Goal: Task Accomplishment & Management: Complete application form

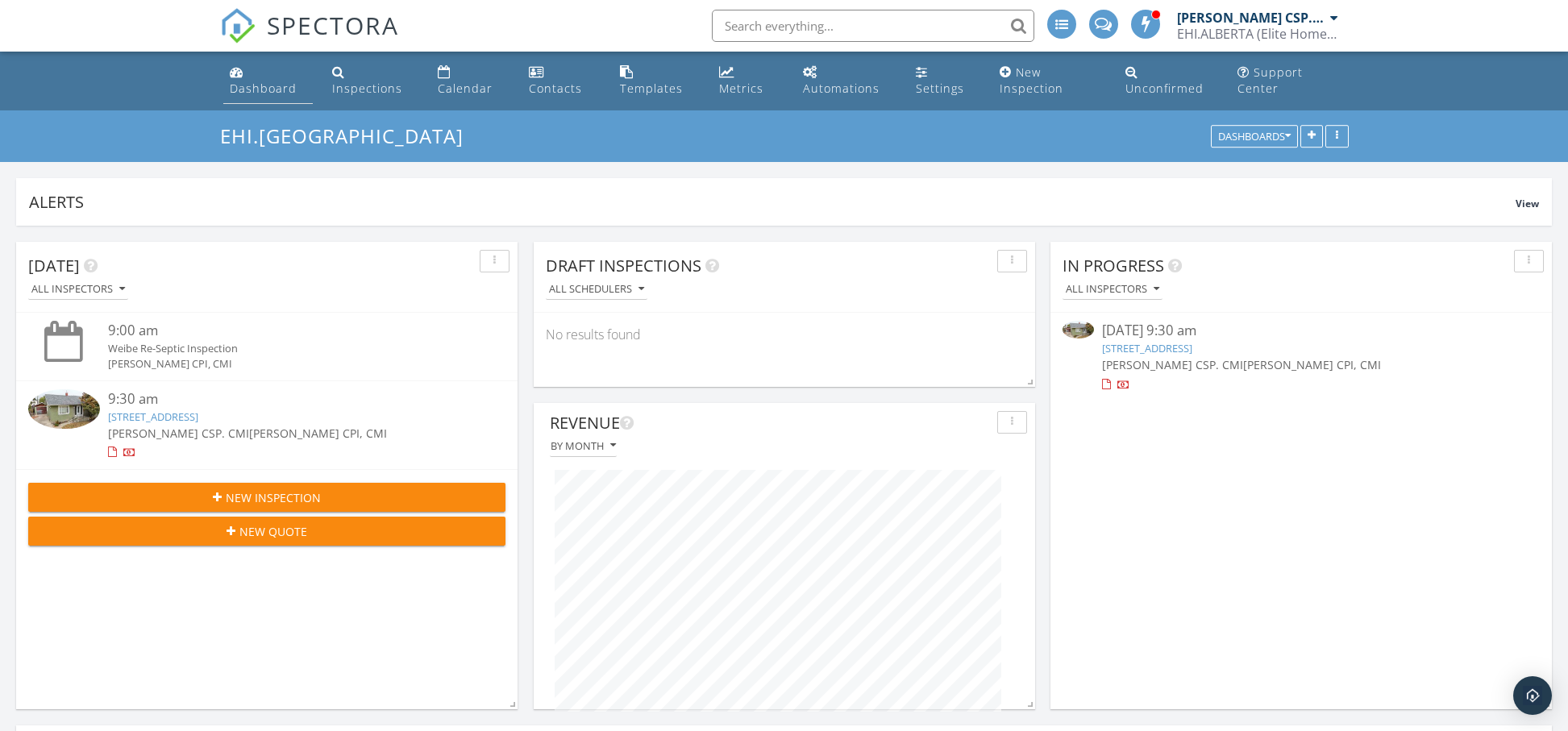
scroll to position [6, 0]
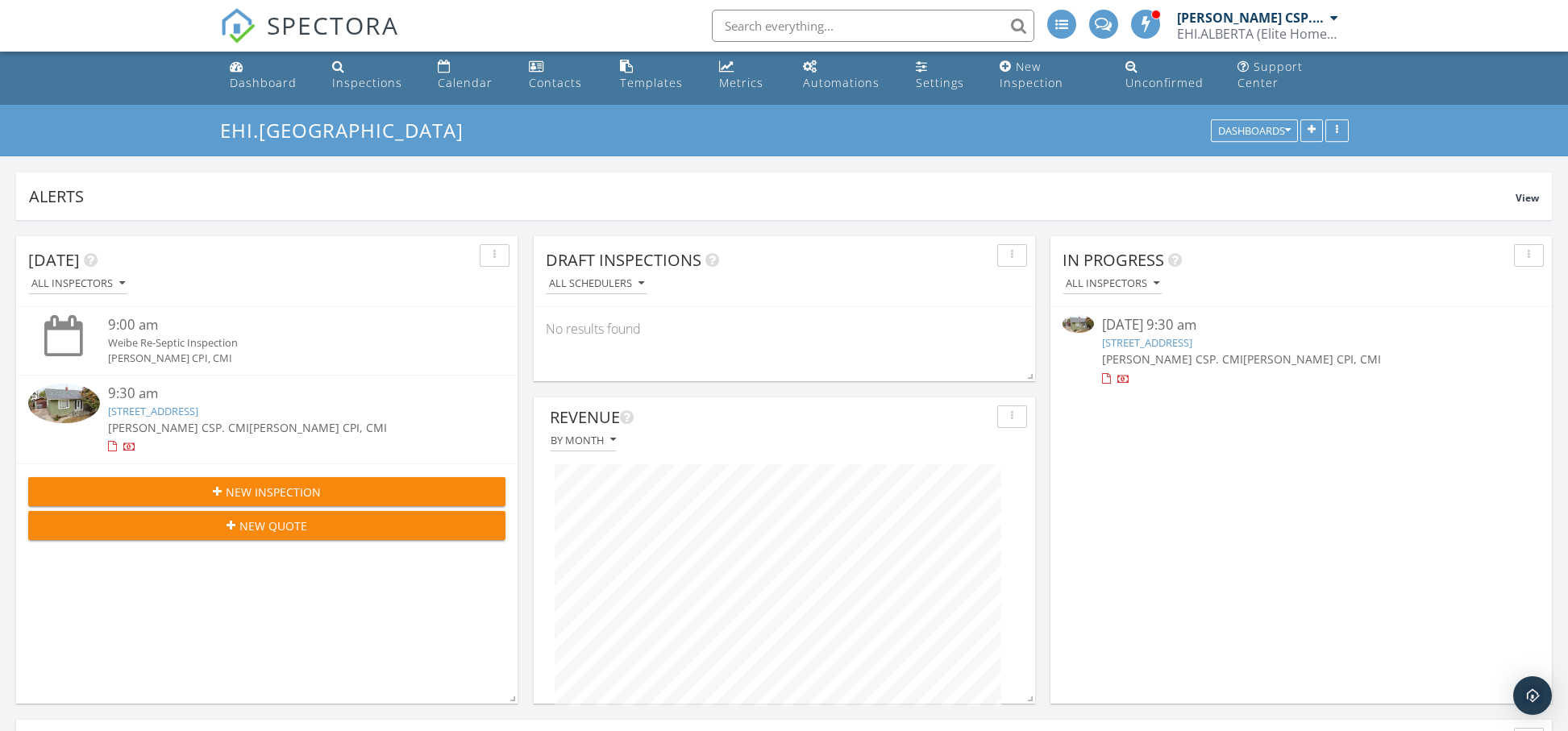
click at [332, 489] on div "New Inspection" at bounding box center [266, 492] width 451 height 17
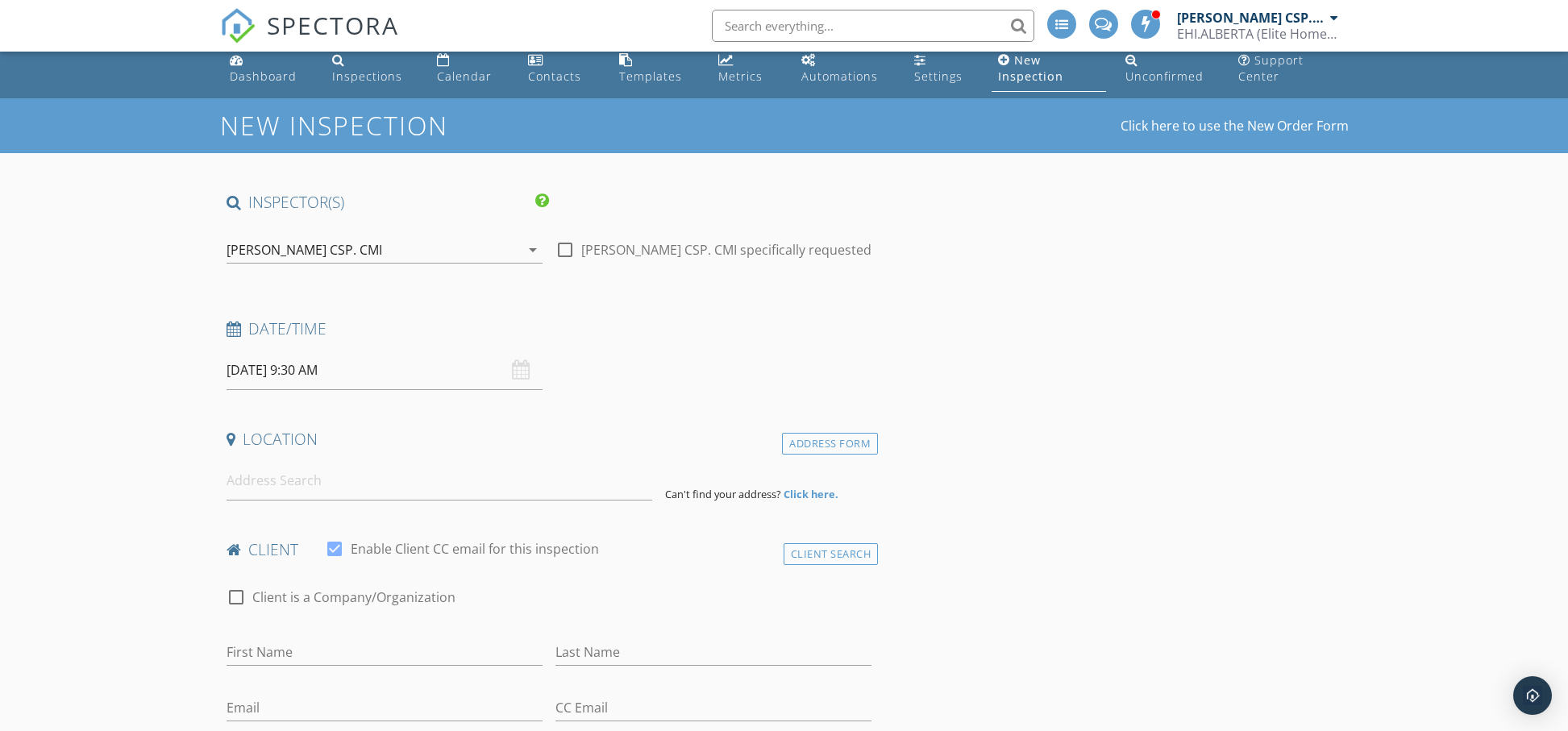
scroll to position [7, 0]
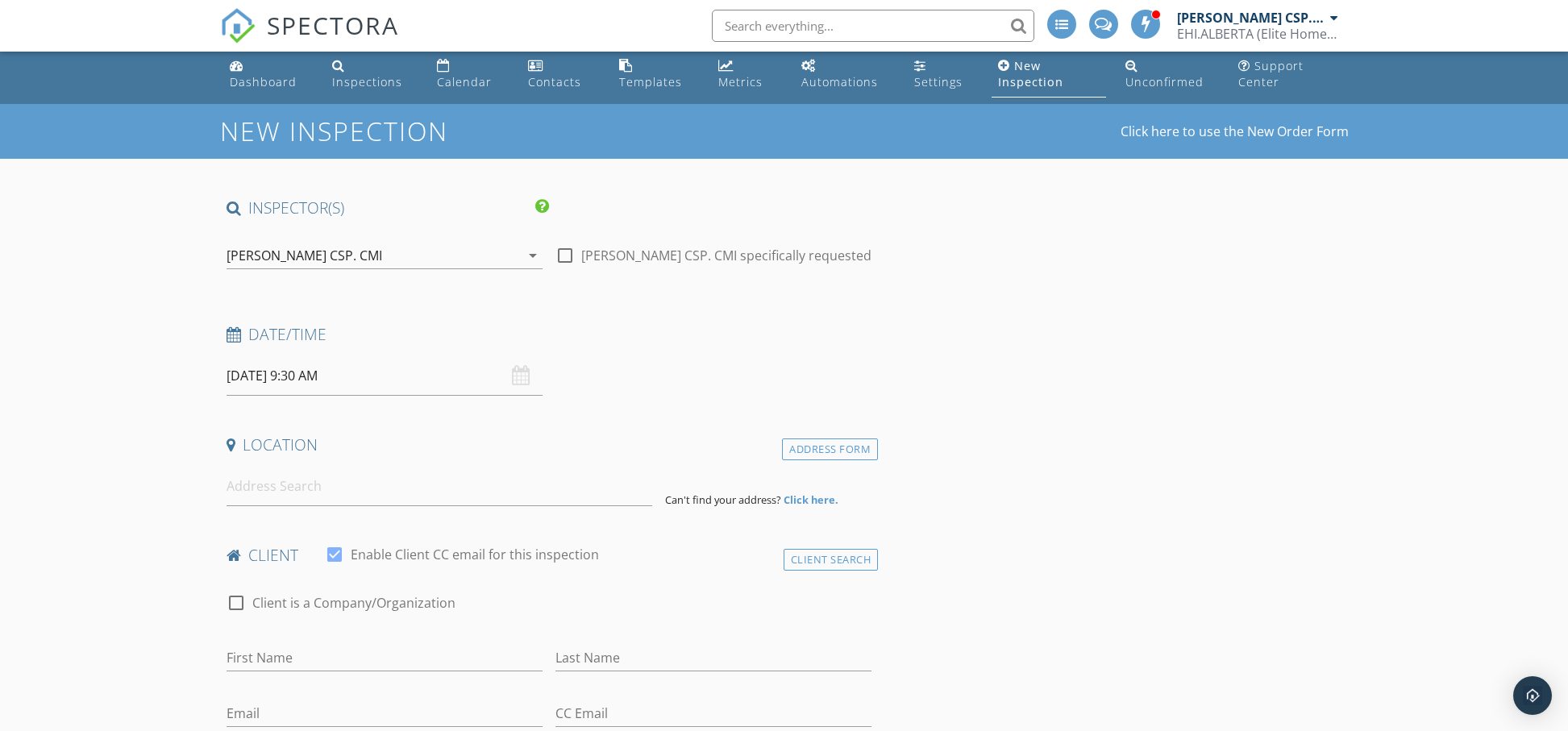
click at [528, 255] on icon "arrow_drop_down" at bounding box center [533, 256] width 19 height 19
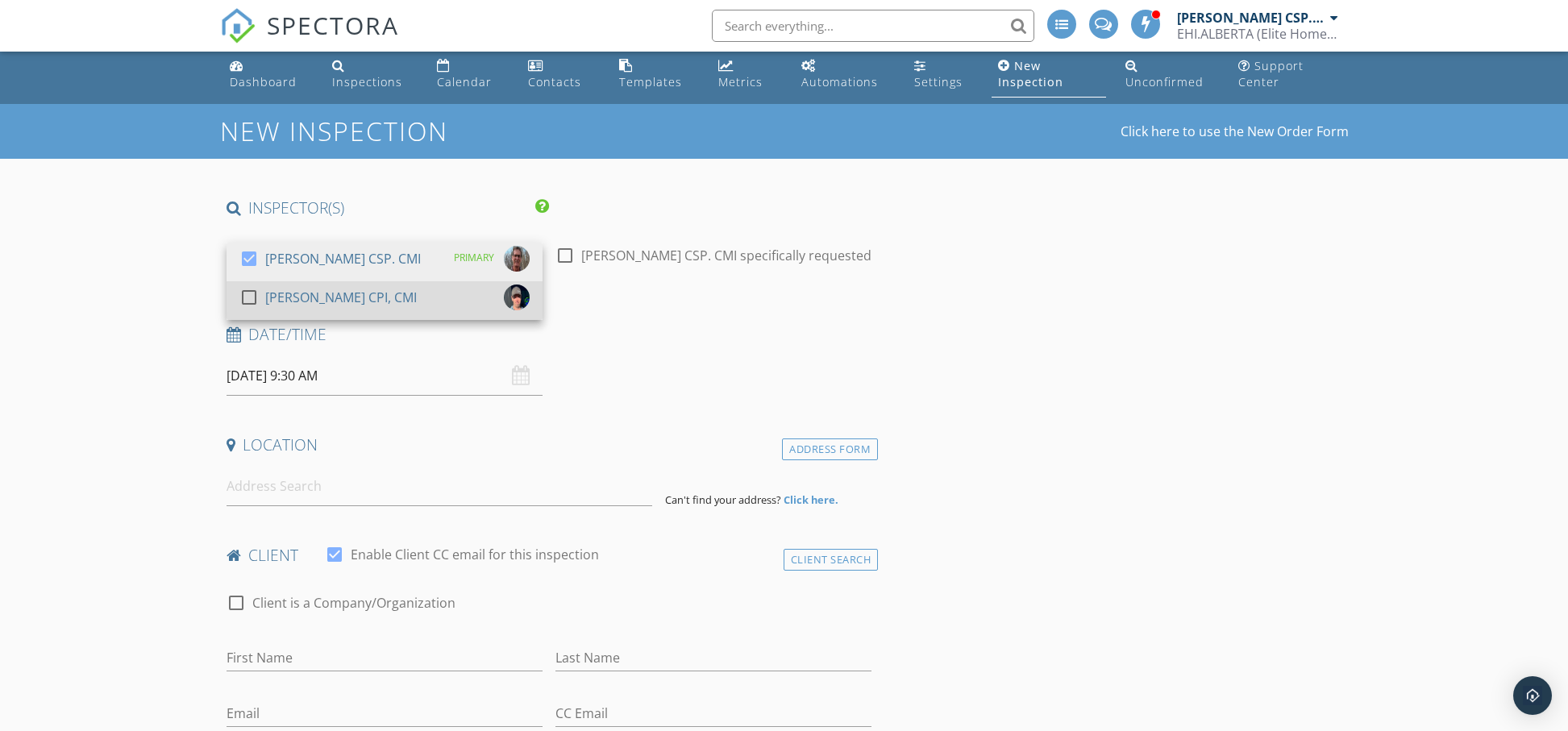
click at [248, 298] on div at bounding box center [249, 298] width 28 height 28
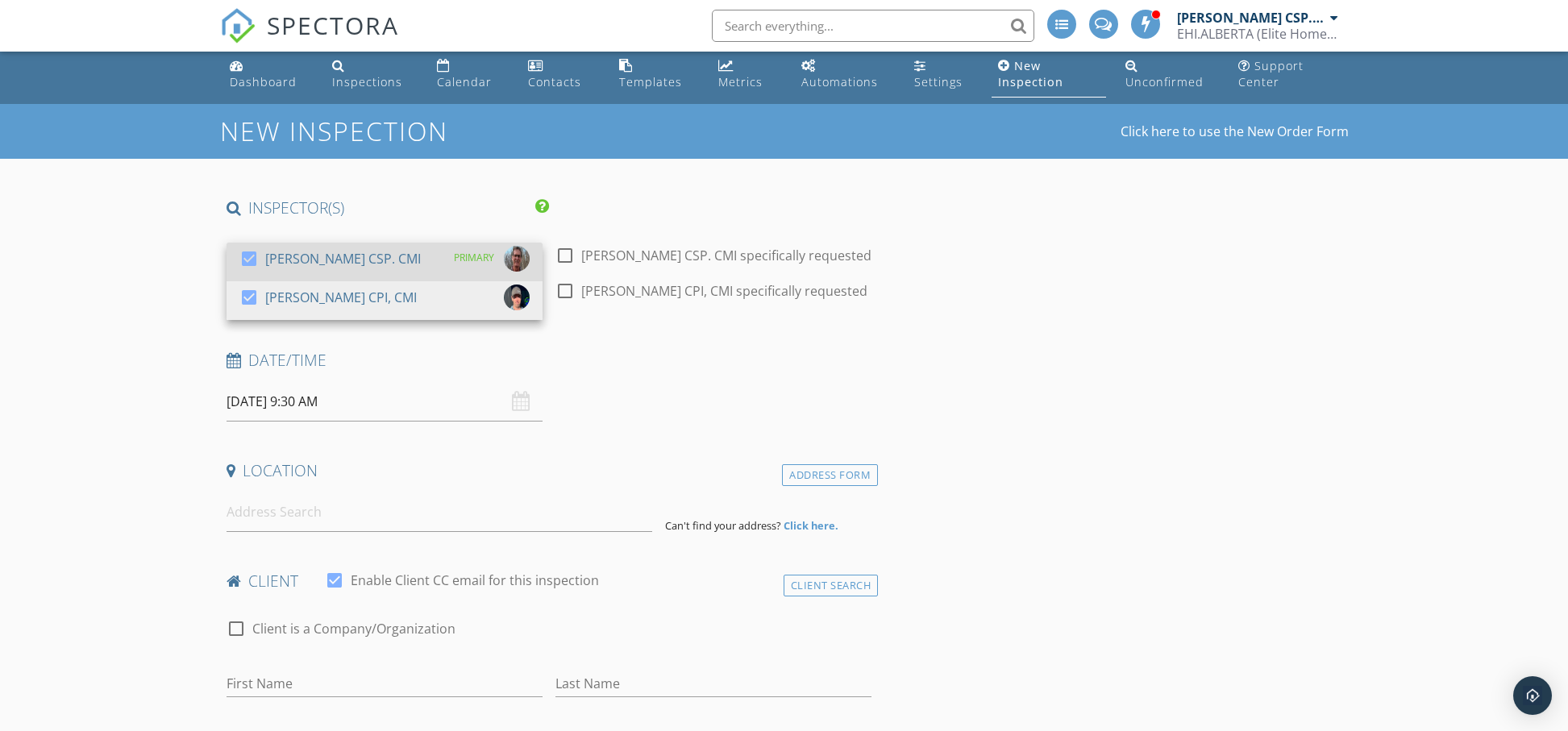
click at [250, 257] on div at bounding box center [249, 259] width 28 height 28
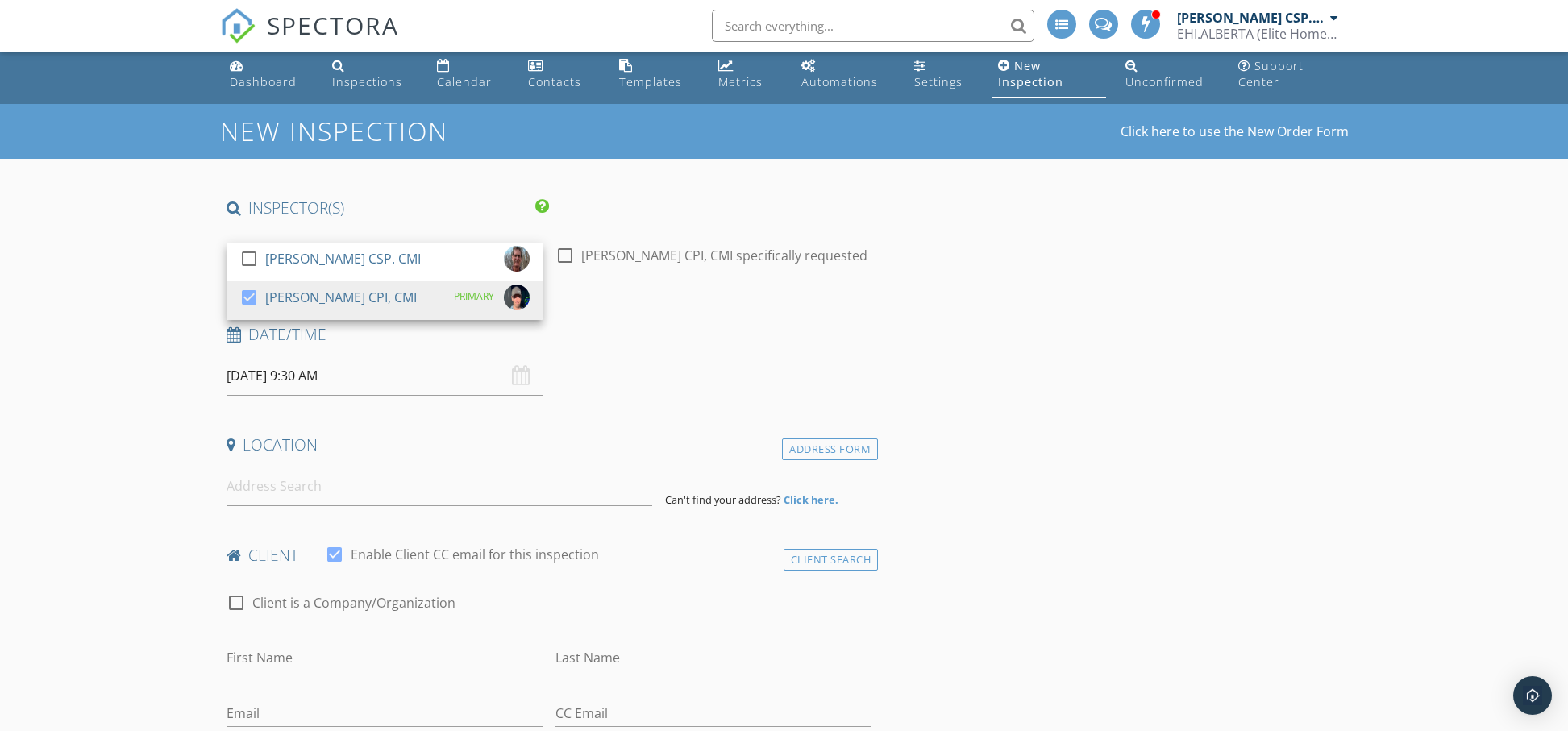
click at [673, 336] on h4 "Date/Time" at bounding box center [549, 335] width 646 height 21
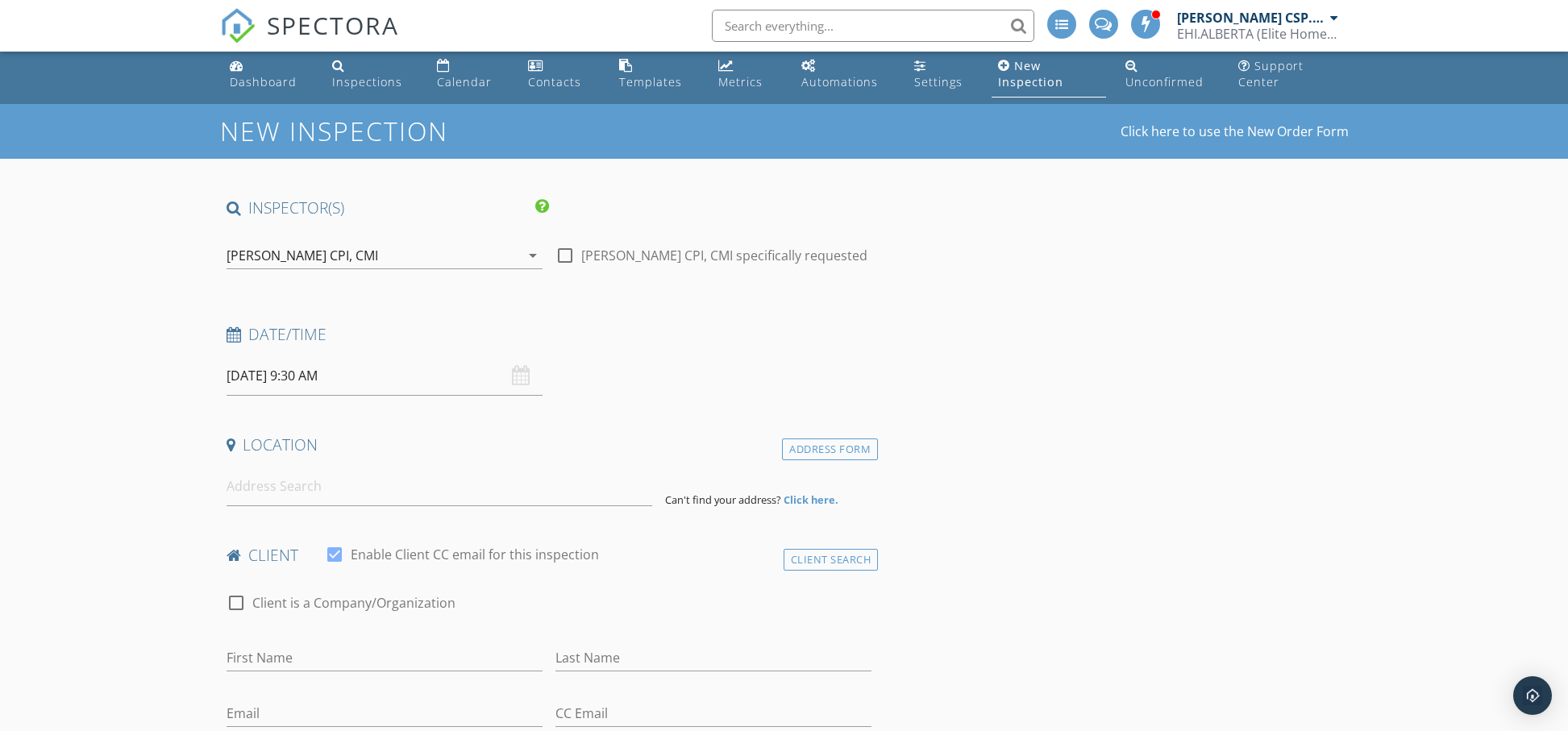
click at [517, 380] on div "09/30/2025 9:30 AM" at bounding box center [384, 376] width 316 height 40
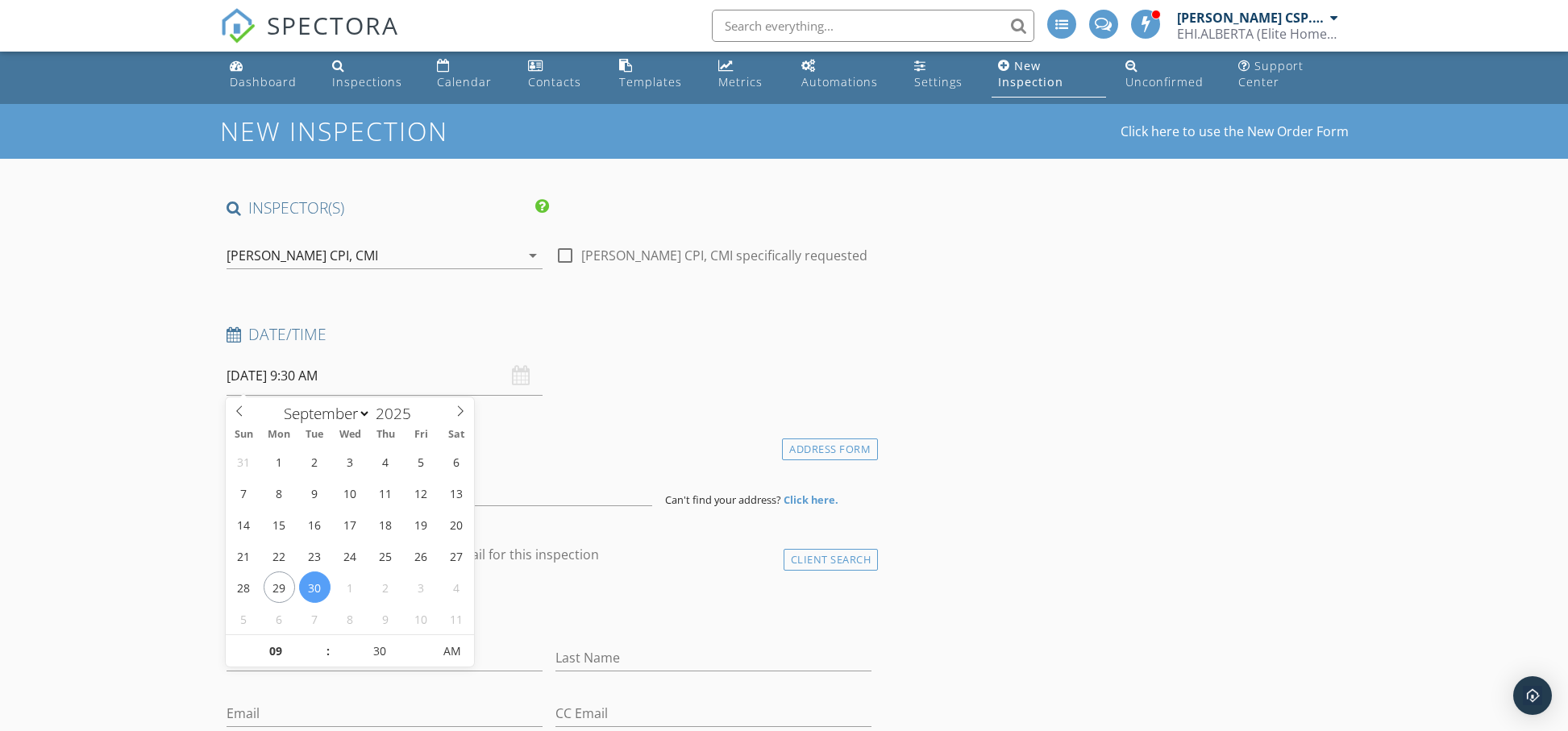
click at [321, 387] on input "09/30/2025 9:30 AM" at bounding box center [384, 376] width 316 height 40
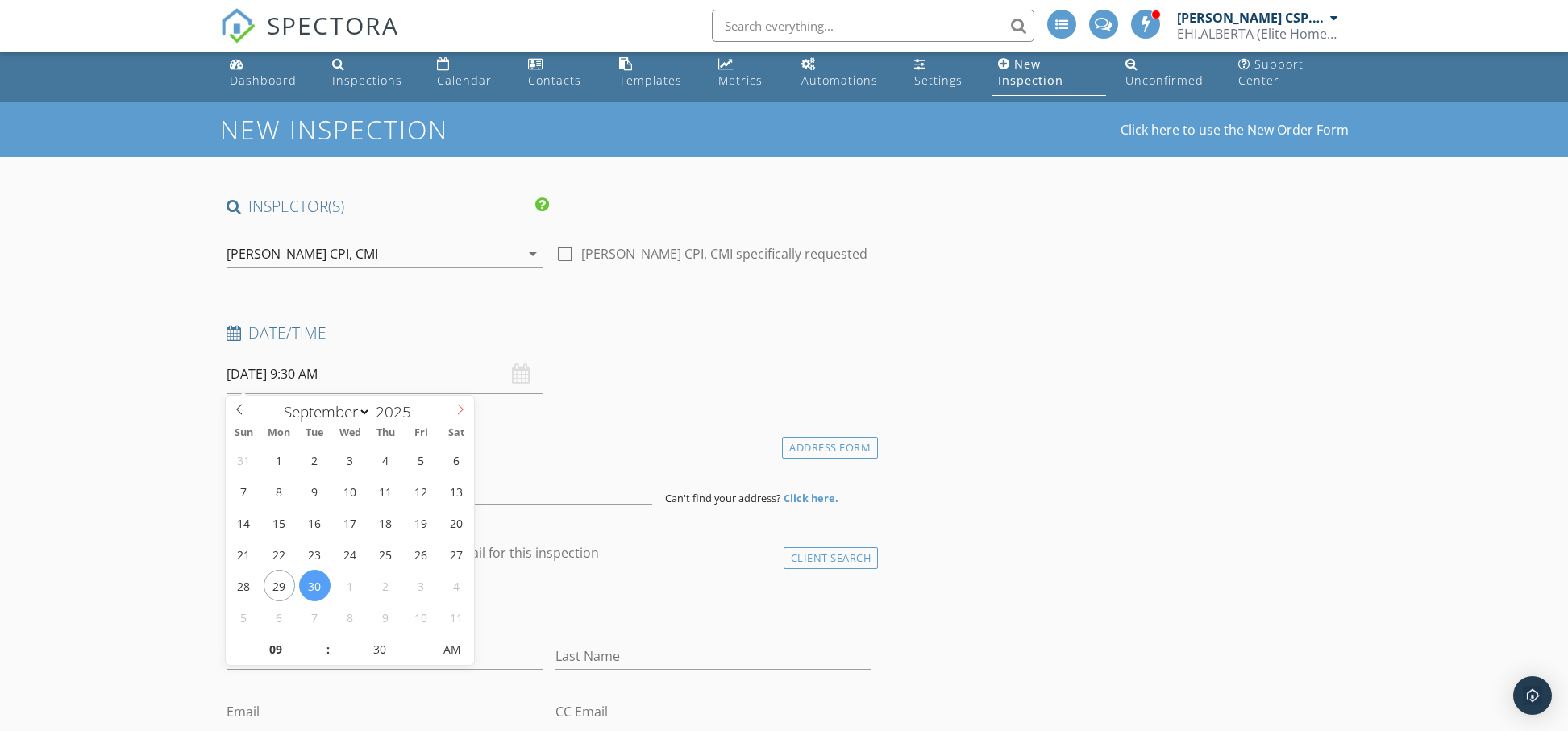
select select "9"
click at [456, 409] on icon at bounding box center [460, 410] width 11 height 11
type input "10/06/2025 9:30 AM"
type input "10"
type input "10/06/2025 10:30 AM"
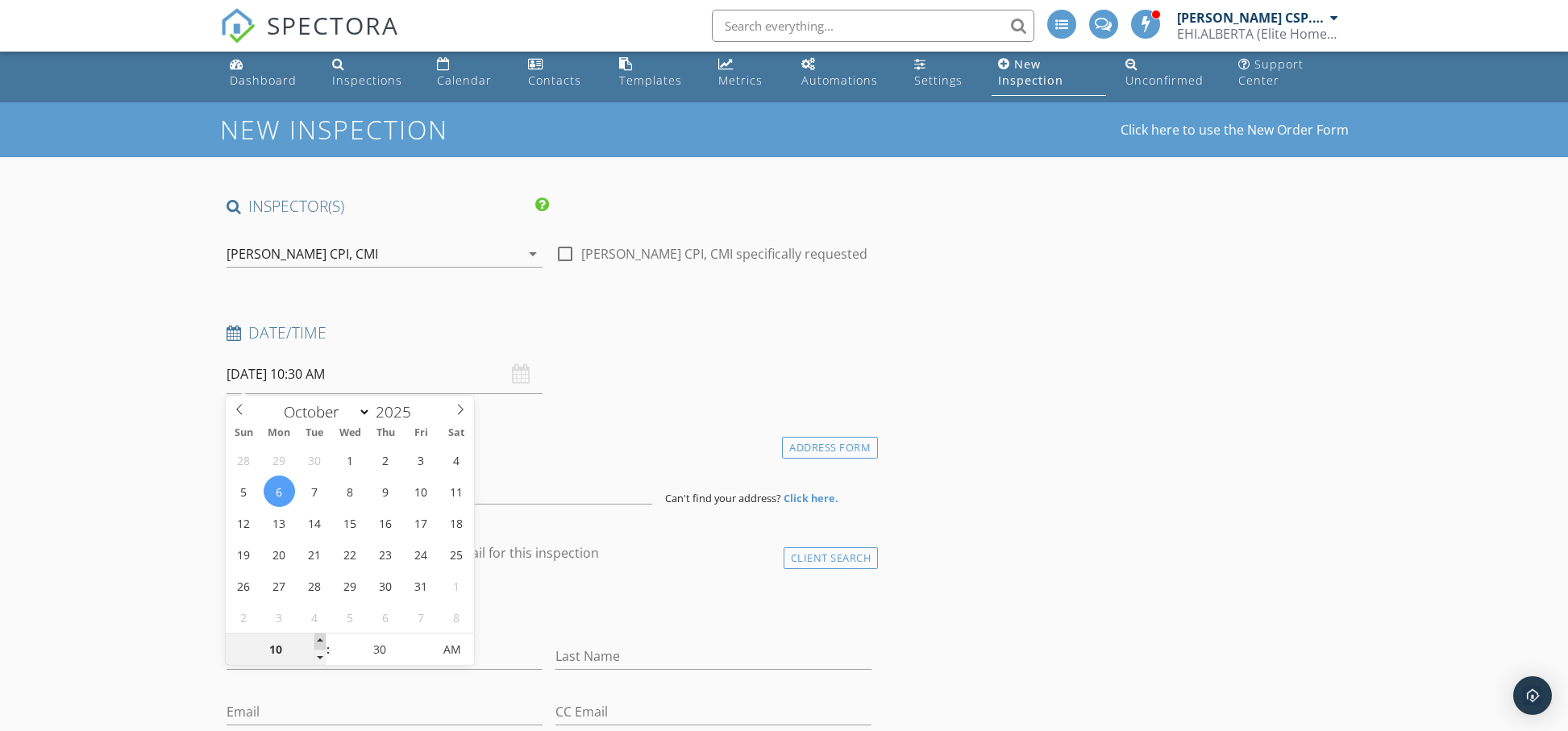
click at [318, 643] on span at bounding box center [320, 642] width 11 height 16
type input "11"
type input "10/06/2025 11:30 AM"
click at [318, 643] on span at bounding box center [320, 642] width 11 height 16
type input "12"
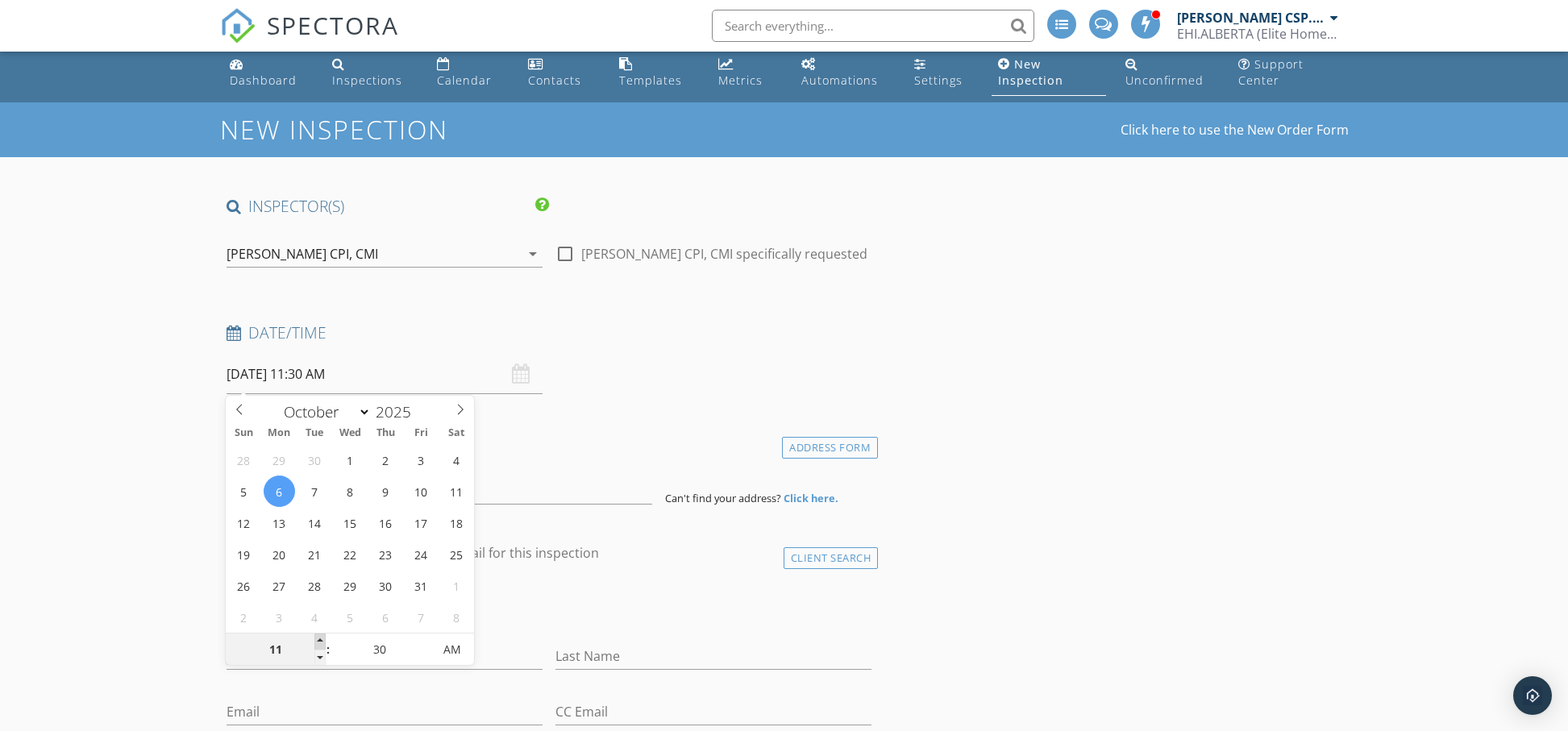
type input "10/06/2025 12:30 PM"
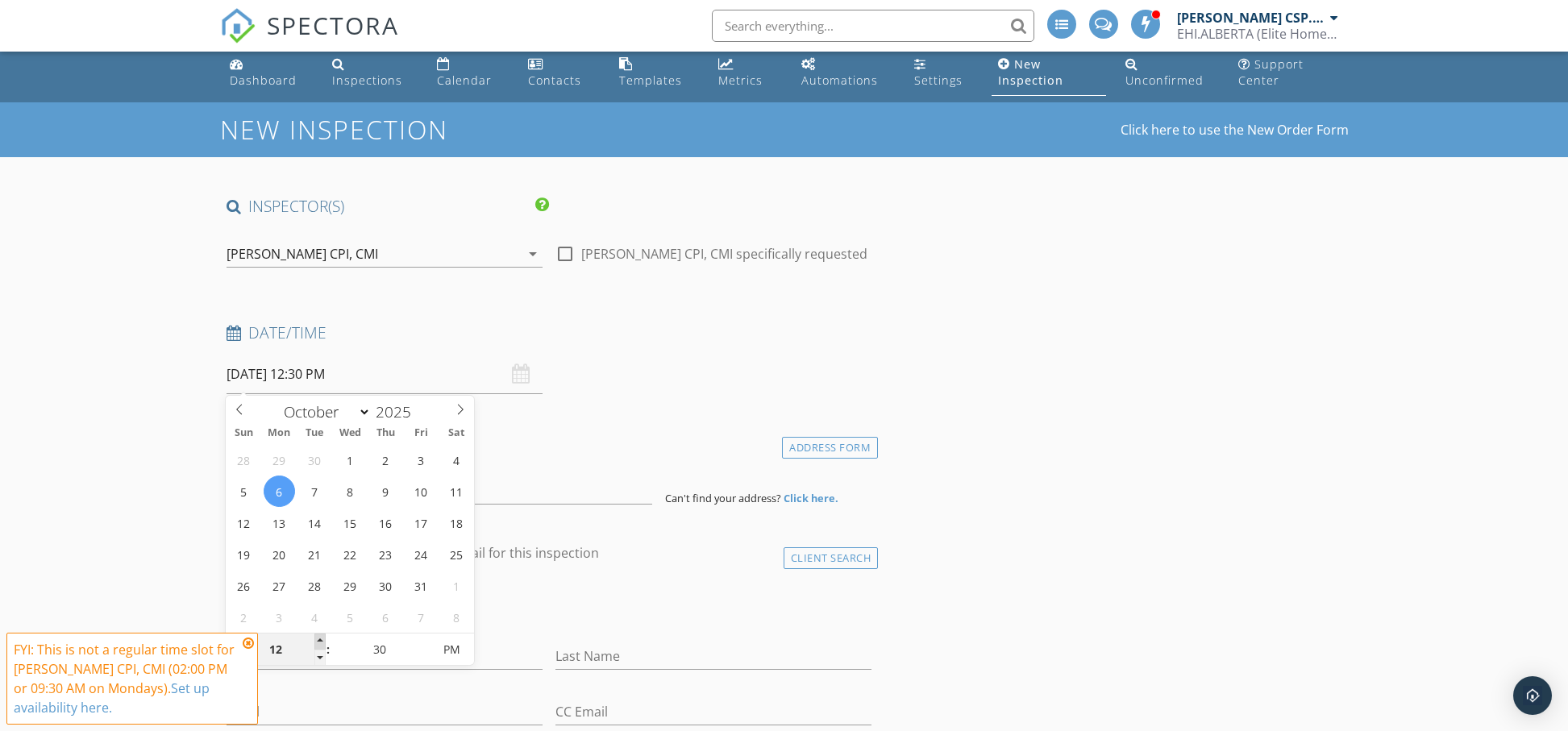
click at [318, 643] on span at bounding box center [320, 642] width 11 height 16
type input "01"
type input "10/06/2025 1:30 PM"
click at [318, 643] on span at bounding box center [320, 642] width 11 height 16
type input "02"
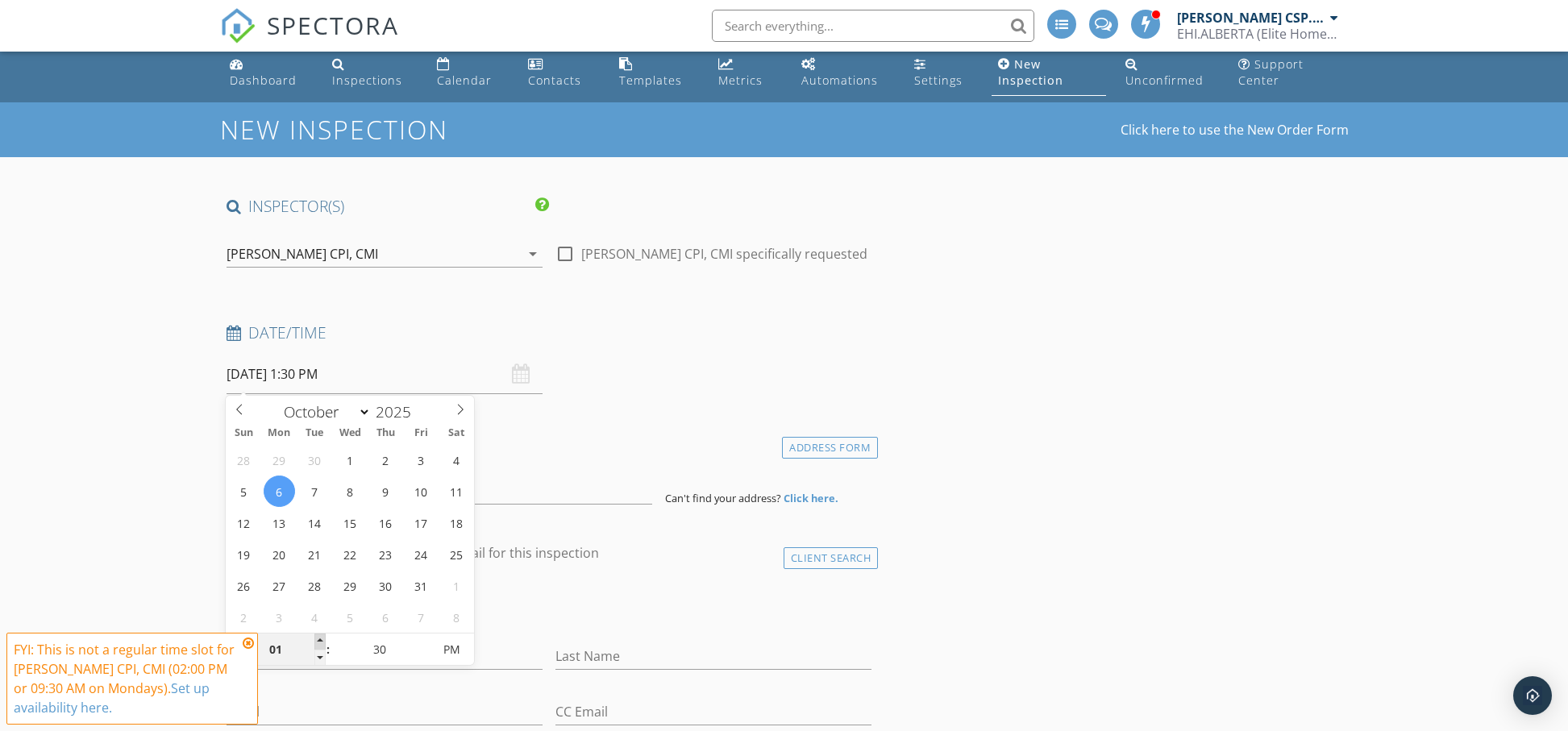
type input "10/06/2025 2:30 PM"
click at [318, 643] on span at bounding box center [320, 642] width 11 height 16
type input "25"
type input "10/06/2025 2:25 PM"
click at [420, 660] on span at bounding box center [424, 658] width 11 height 16
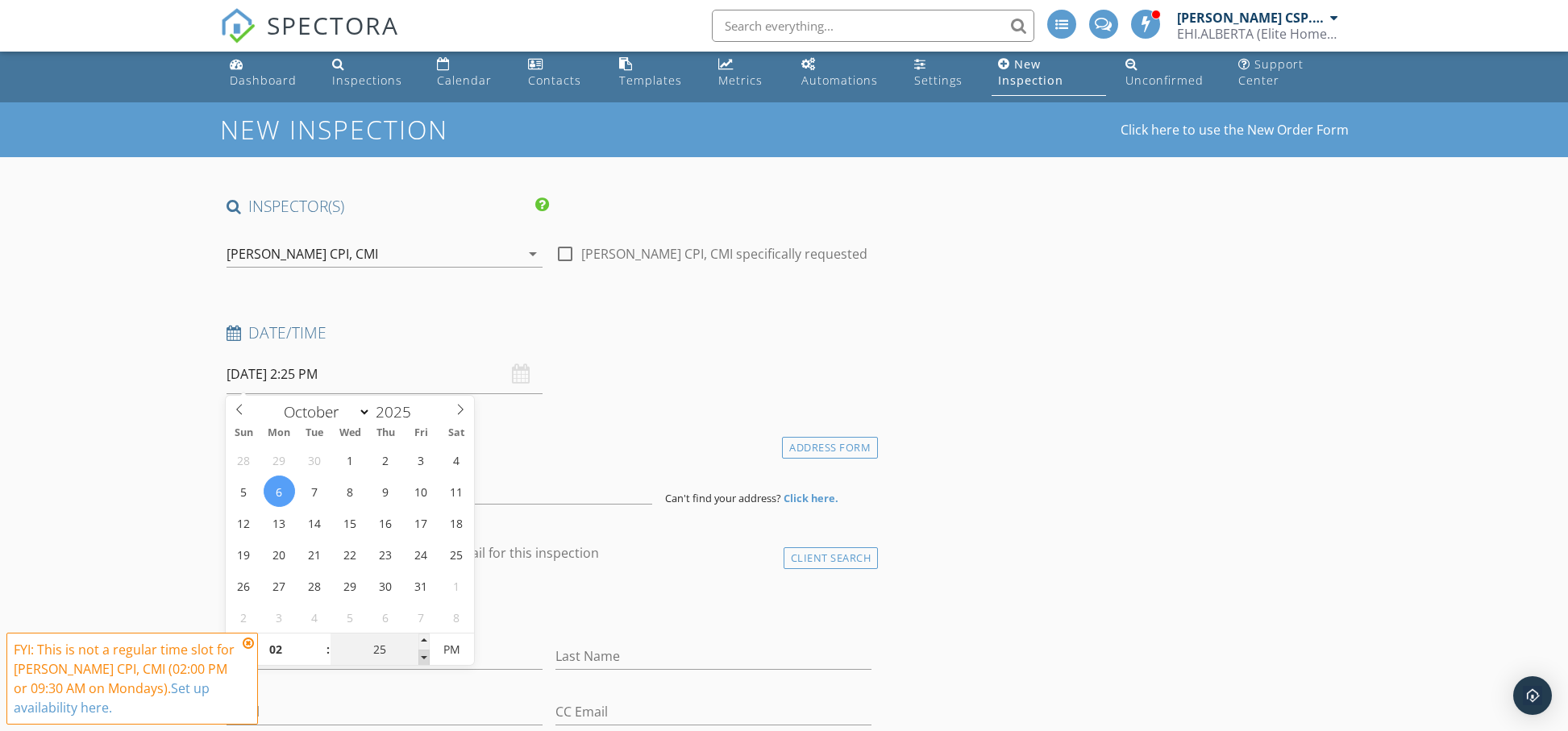
type input "20"
type input "10/06/2025 2:20 PM"
click at [420, 660] on span at bounding box center [424, 658] width 11 height 16
type input "15"
type input "10/06/2025 2:15 PM"
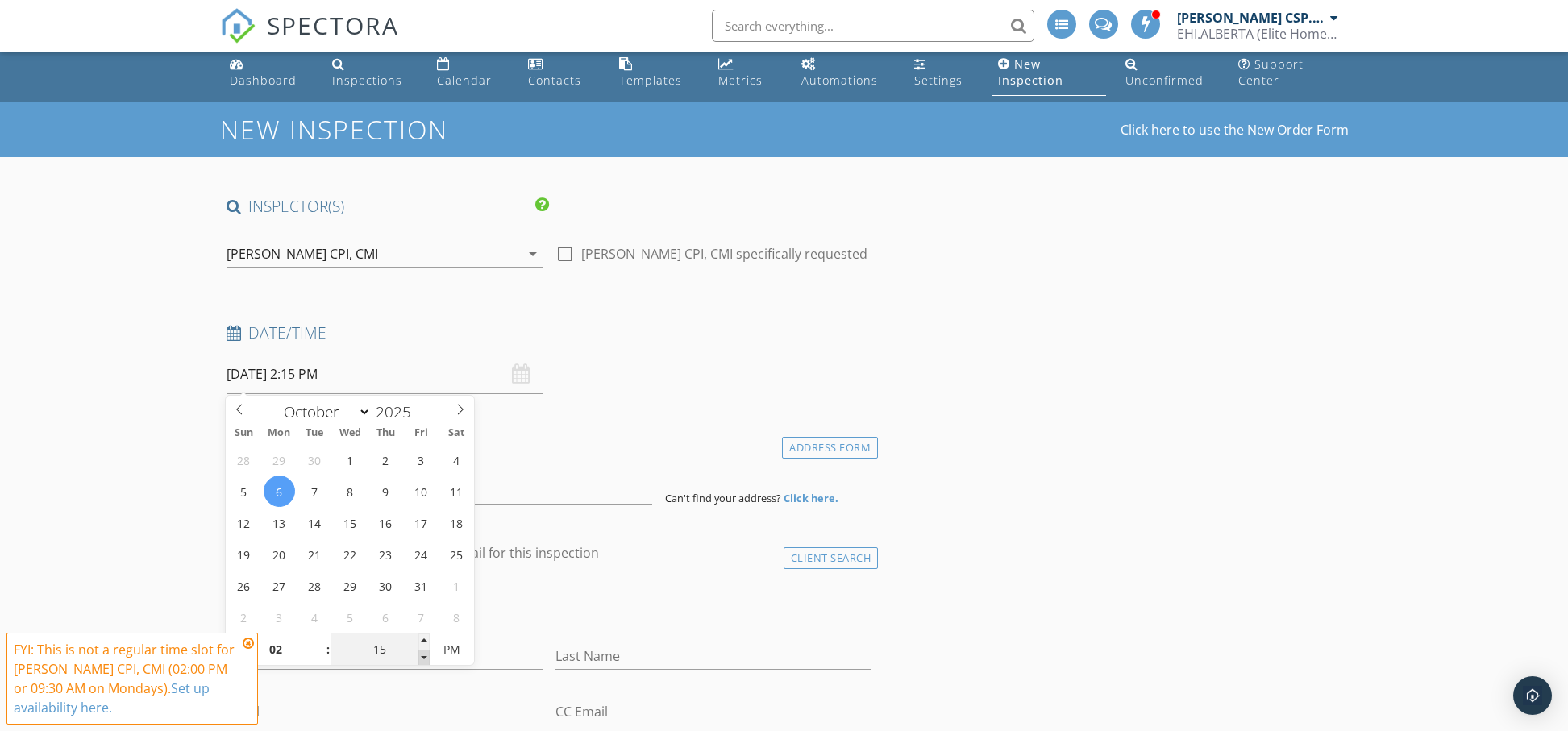
click at [420, 660] on span at bounding box center [424, 658] width 11 height 16
type input "10"
type input "10/06/2025 2:10 PM"
click at [420, 660] on span at bounding box center [424, 658] width 11 height 16
type input "05"
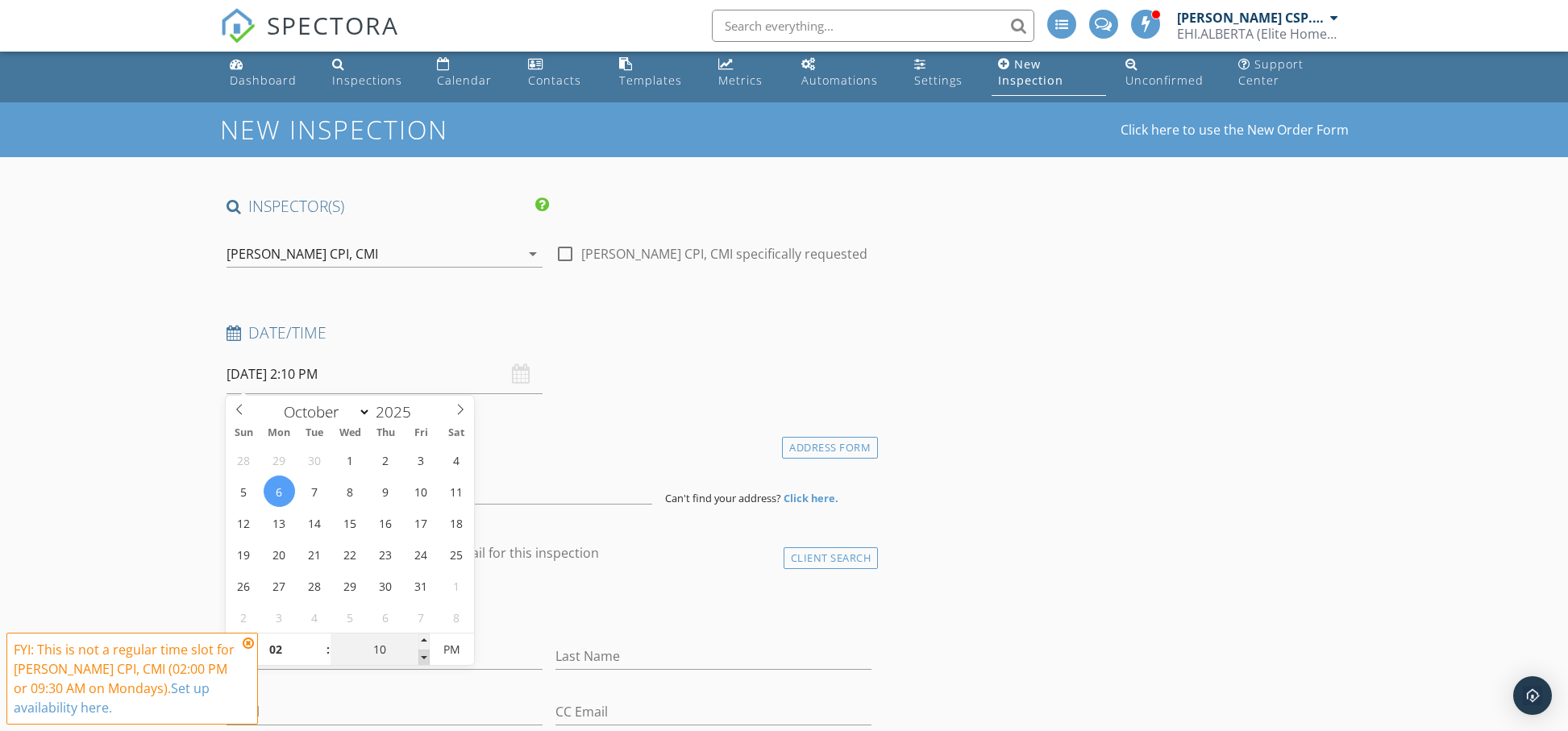
type input "10/06/2025 2:05 PM"
click at [420, 660] on span at bounding box center [424, 658] width 11 height 16
type input "00"
type input "10/06/2025 2:00 PM"
click at [420, 660] on span at bounding box center [424, 658] width 11 height 16
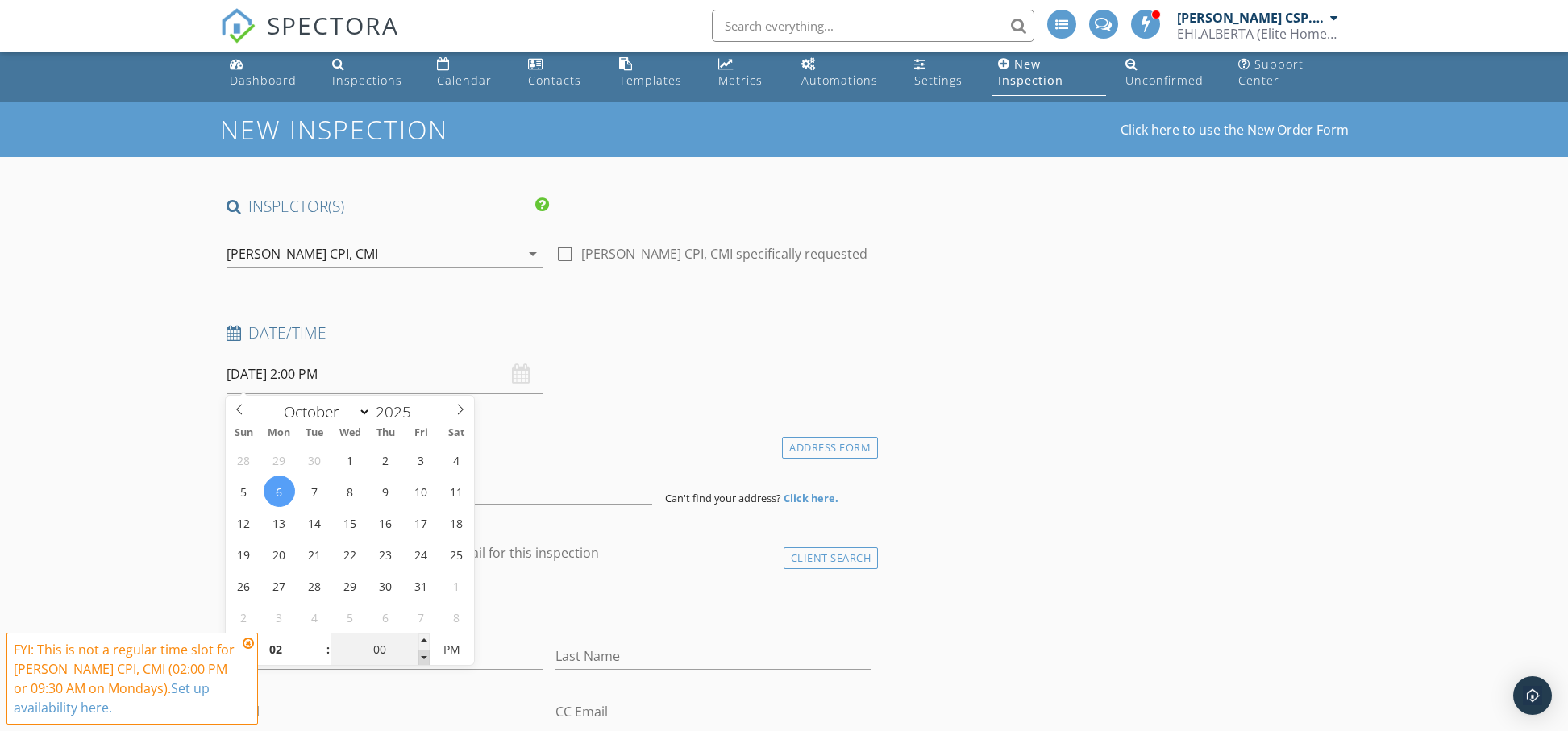
type input "01"
type input "55"
type input "10/06/2025 1:55 PM"
click at [420, 660] on span at bounding box center [424, 658] width 11 height 16
type input "02"
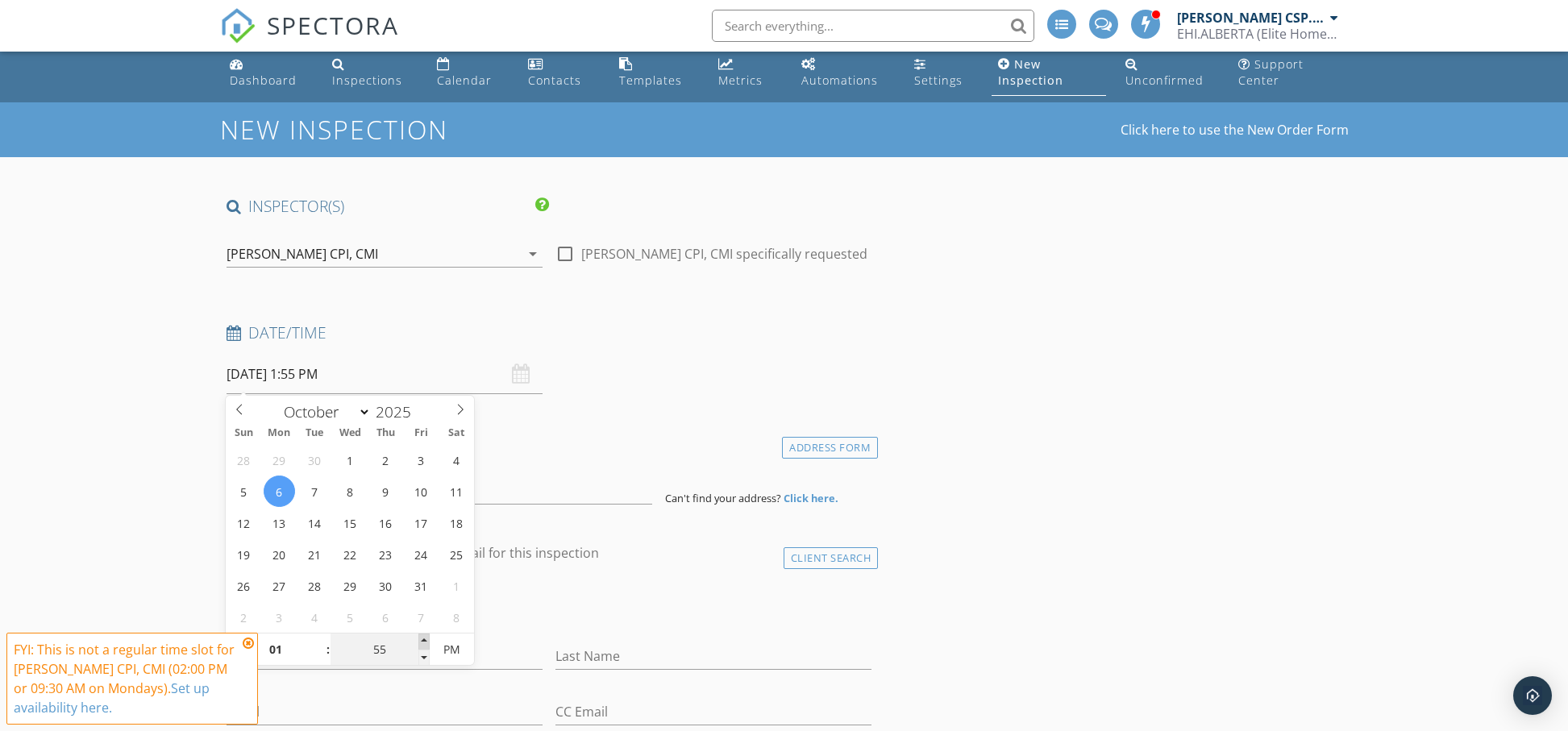
type input "00"
type input "10/06/2025 2:00 PM"
click at [426, 642] on span at bounding box center [424, 642] width 11 height 16
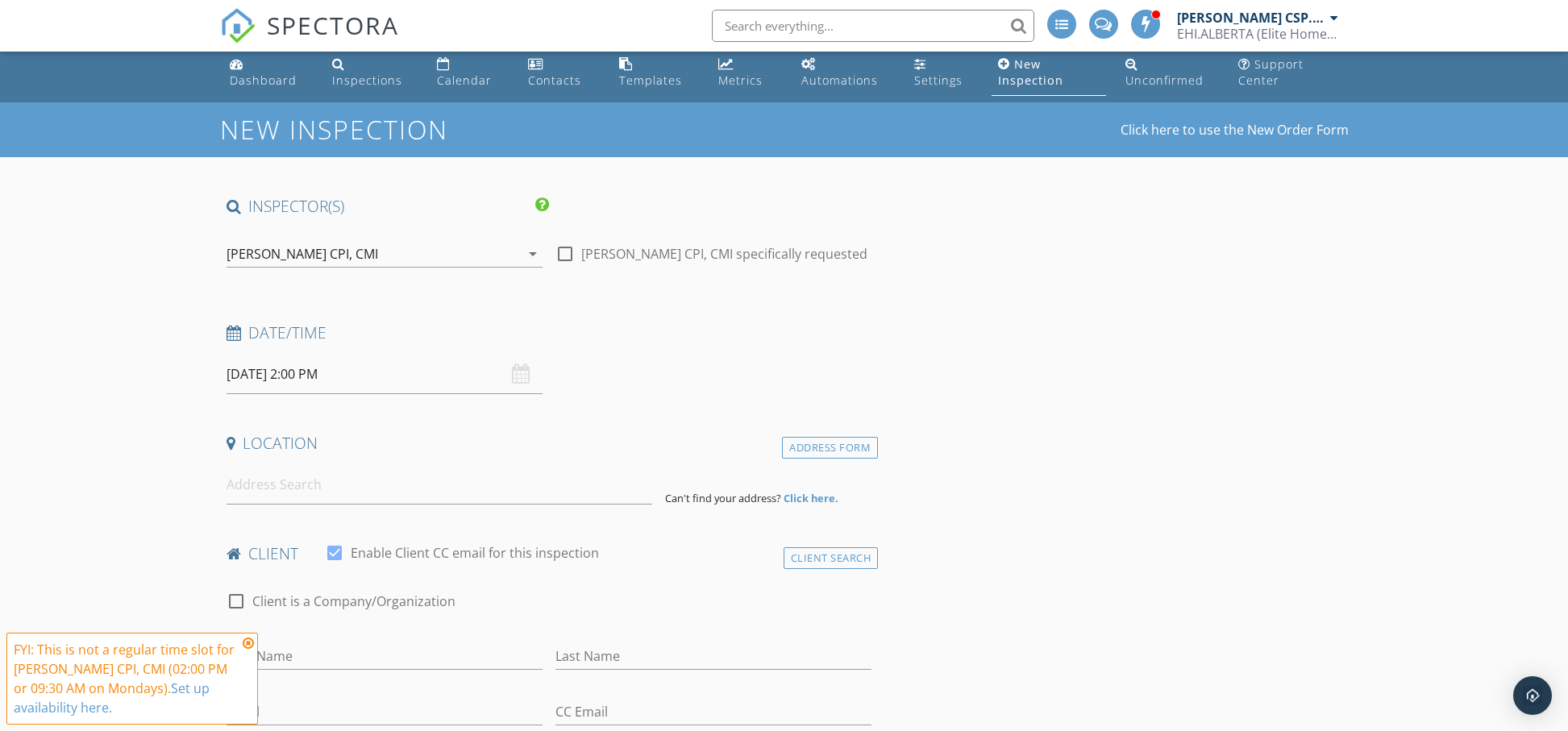
click at [677, 624] on div "check_box_outline_blank Client is a Company/Organization" at bounding box center [549, 609] width 646 height 42
click at [335, 487] on input at bounding box center [439, 485] width 426 height 40
type input "5024 46 St, Legal, AB, Canada"
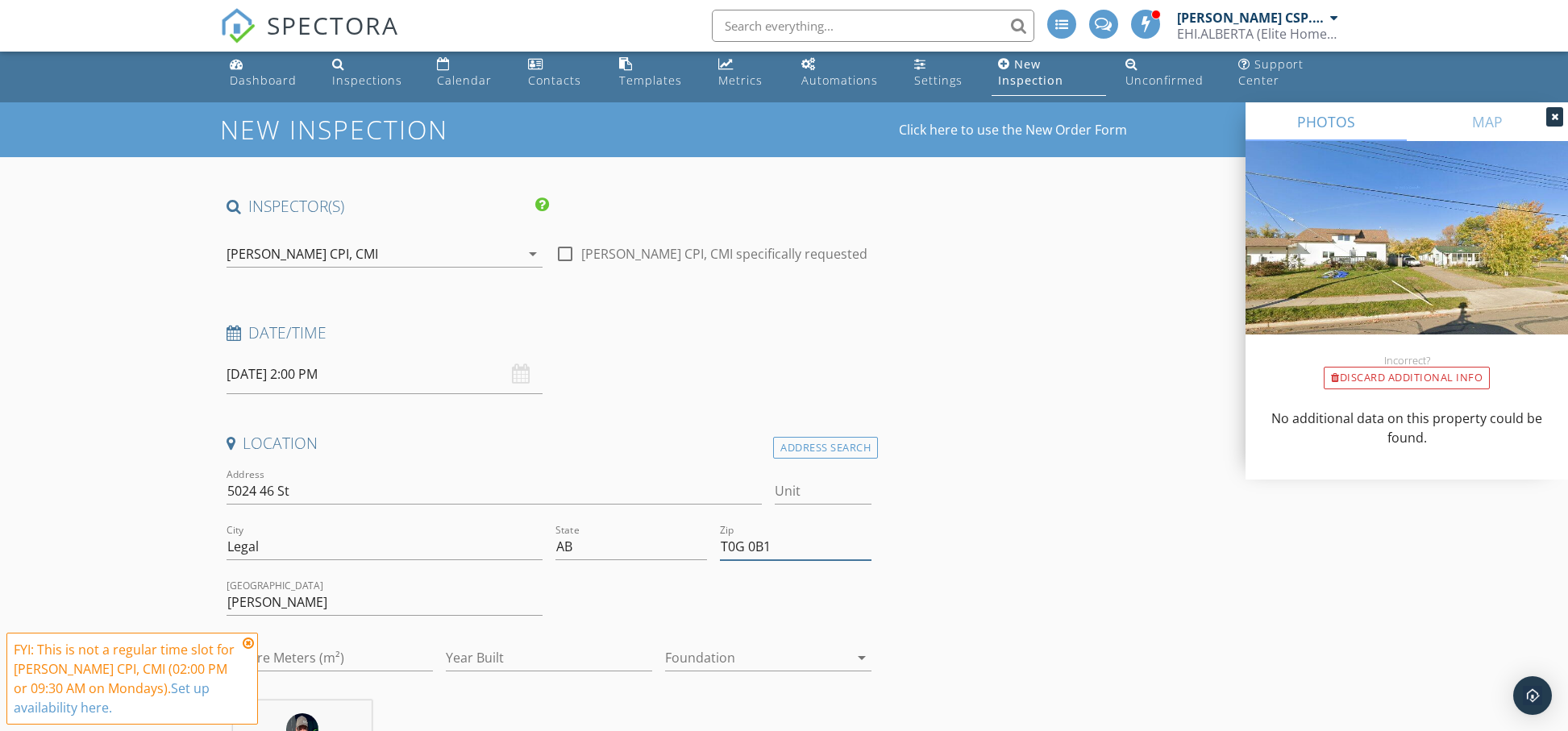
click at [778, 548] on input "T0G 0B1" at bounding box center [795, 548] width 151 height 27
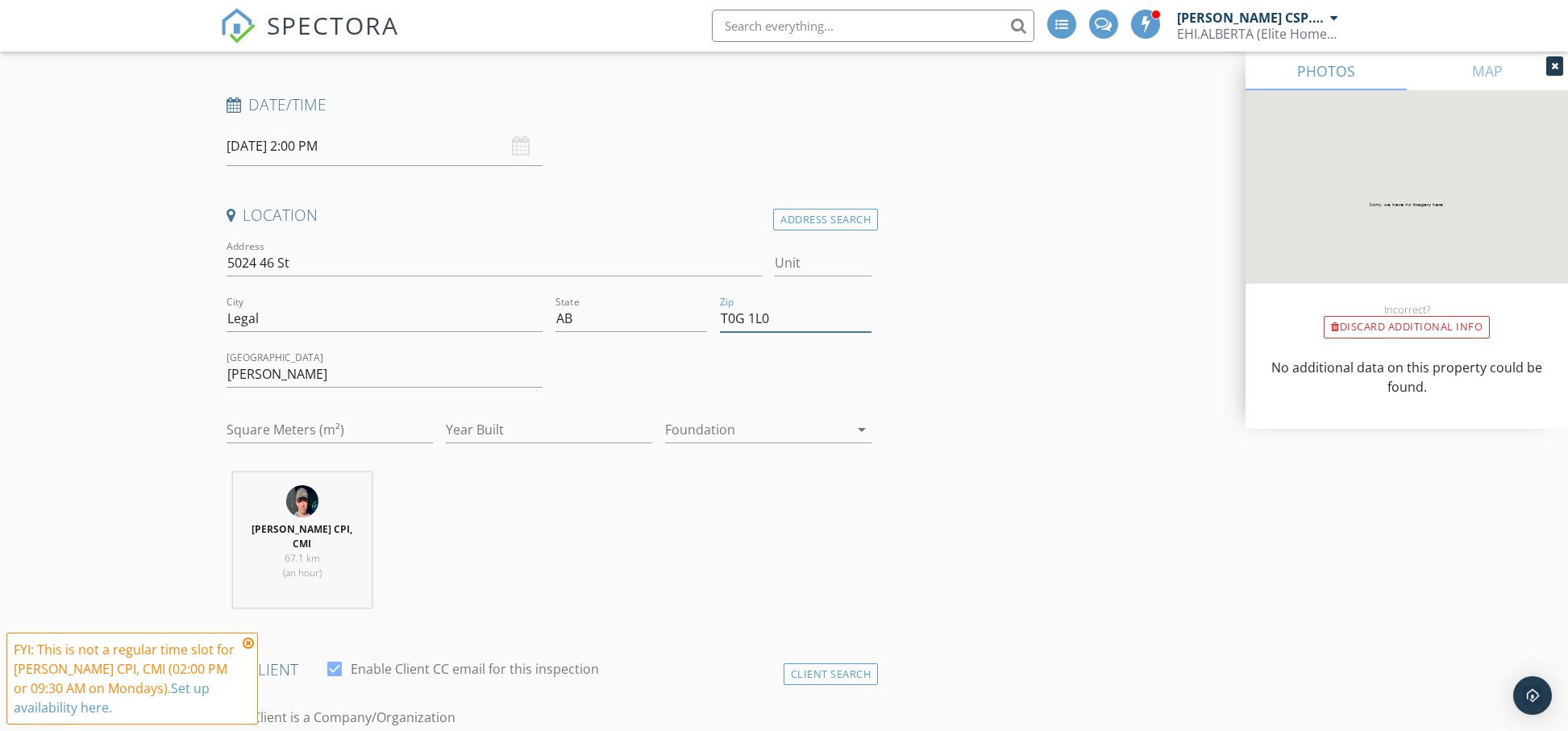
scroll to position [238, 0]
type input "T0G 1L0"
drag, startPoint x: 334, startPoint y: 380, endPoint x: 200, endPoint y: 381, distance: 134.0
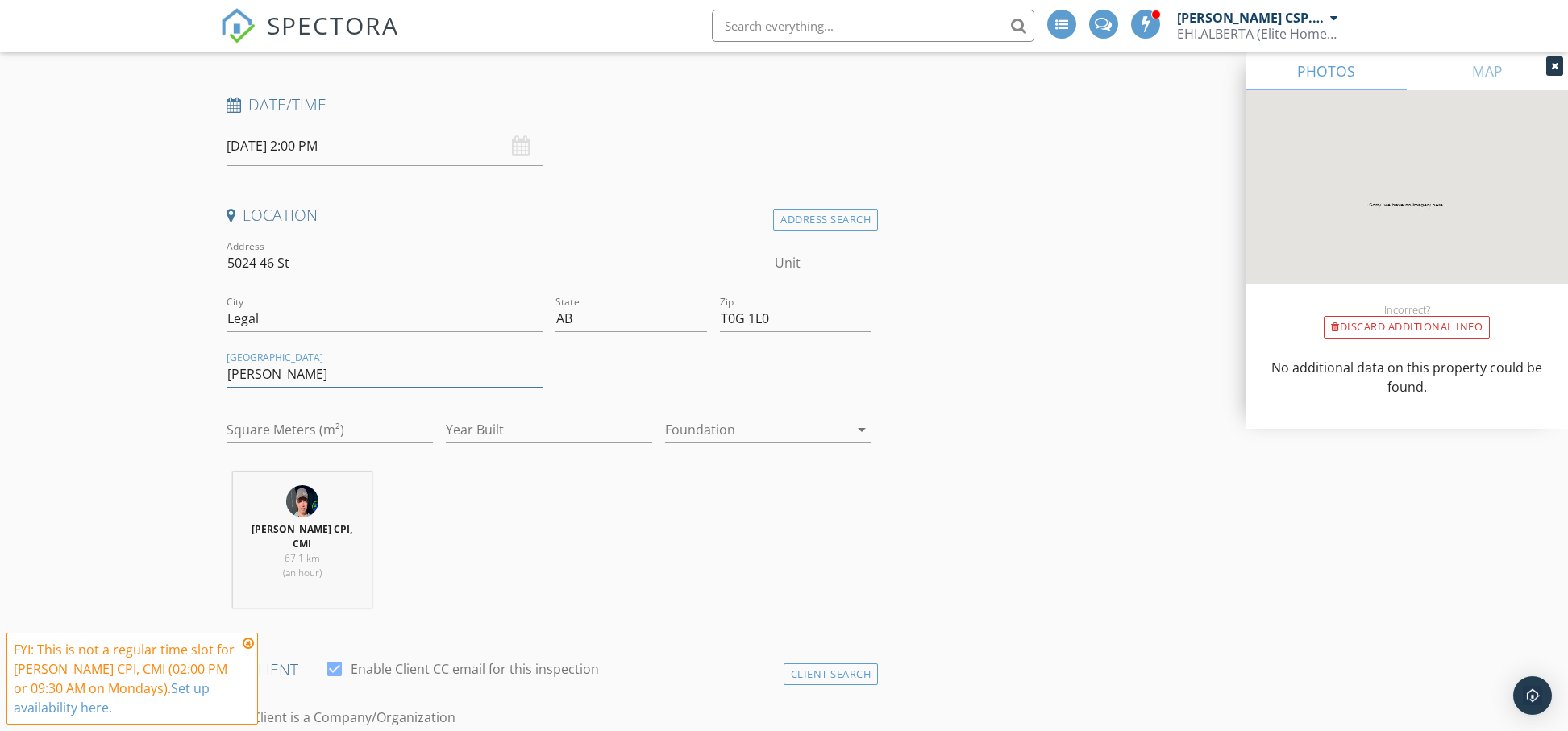
click at [337, 385] on input "Sturgeon" at bounding box center [384, 375] width 316 height 27
type input "S"
click at [281, 370] on input "[GEOGRAPHIC_DATA]" at bounding box center [384, 375] width 316 height 27
click at [337, 431] on input "Square Meters (m²)" at bounding box center [329, 431] width 206 height 27
type input "51"
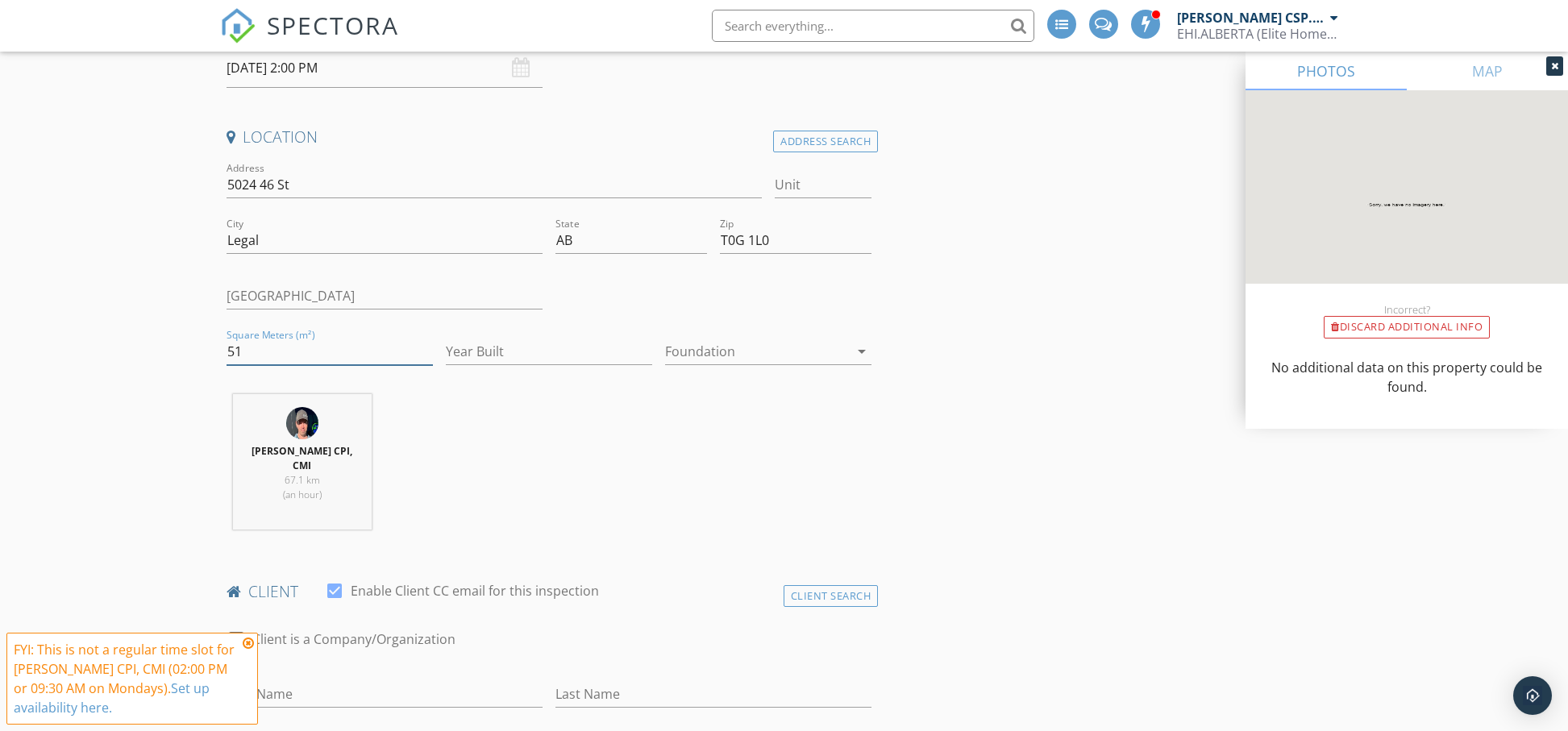
scroll to position [357, 0]
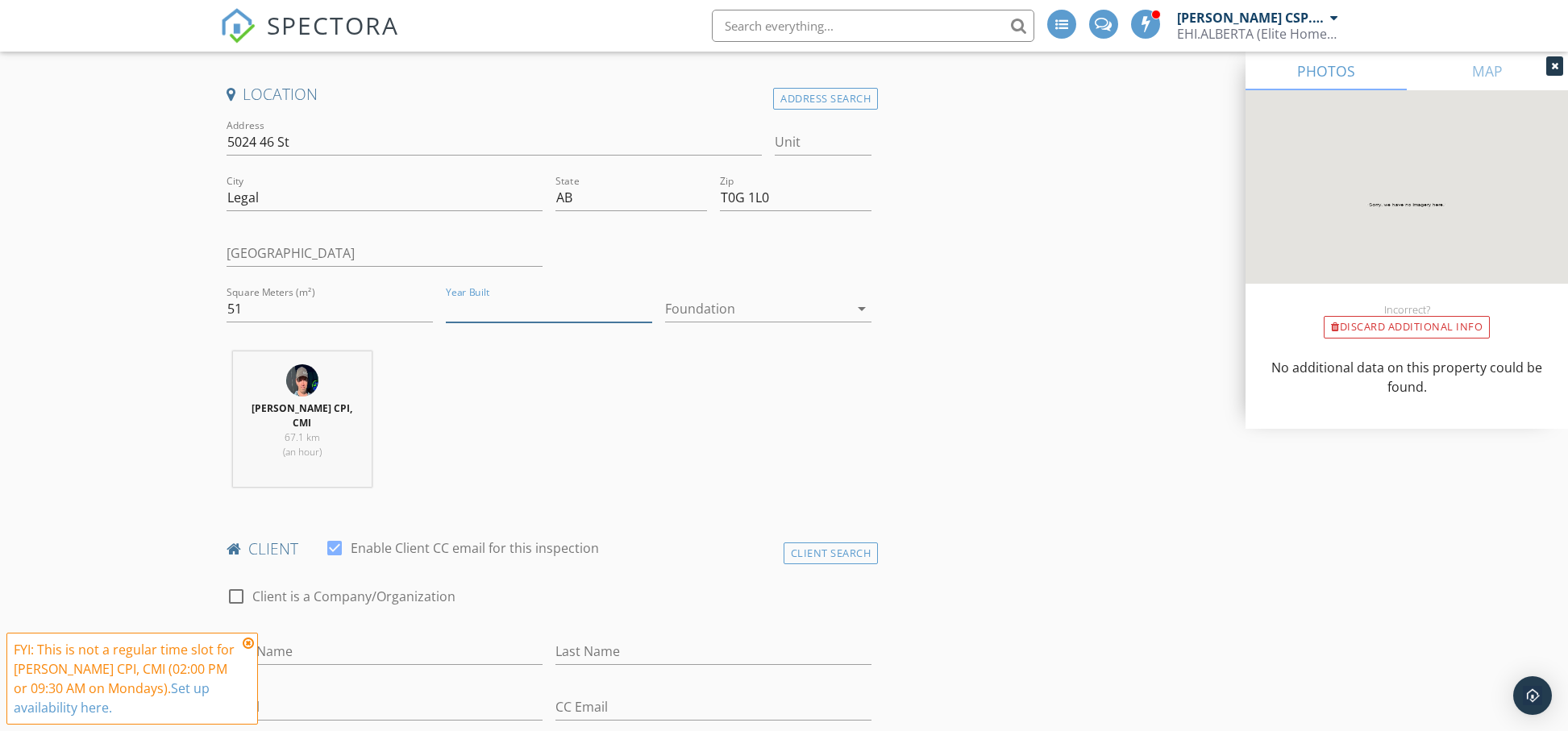
click at [517, 311] on input "Year Built" at bounding box center [548, 309] width 206 height 27
type input "1940"
click at [755, 307] on div at bounding box center [756, 308] width 183 height 26
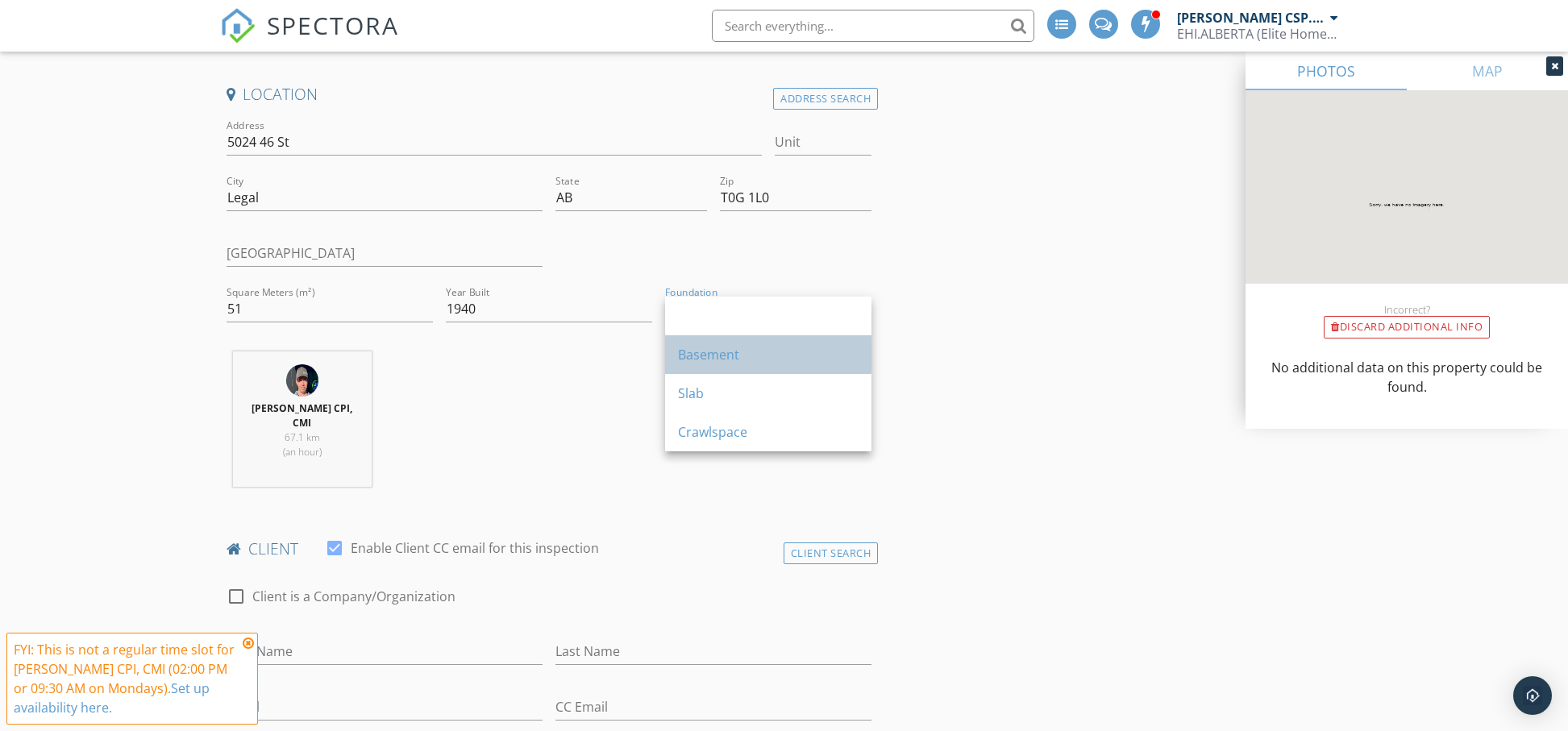
click at [733, 354] on div "Basement" at bounding box center [768, 355] width 181 height 19
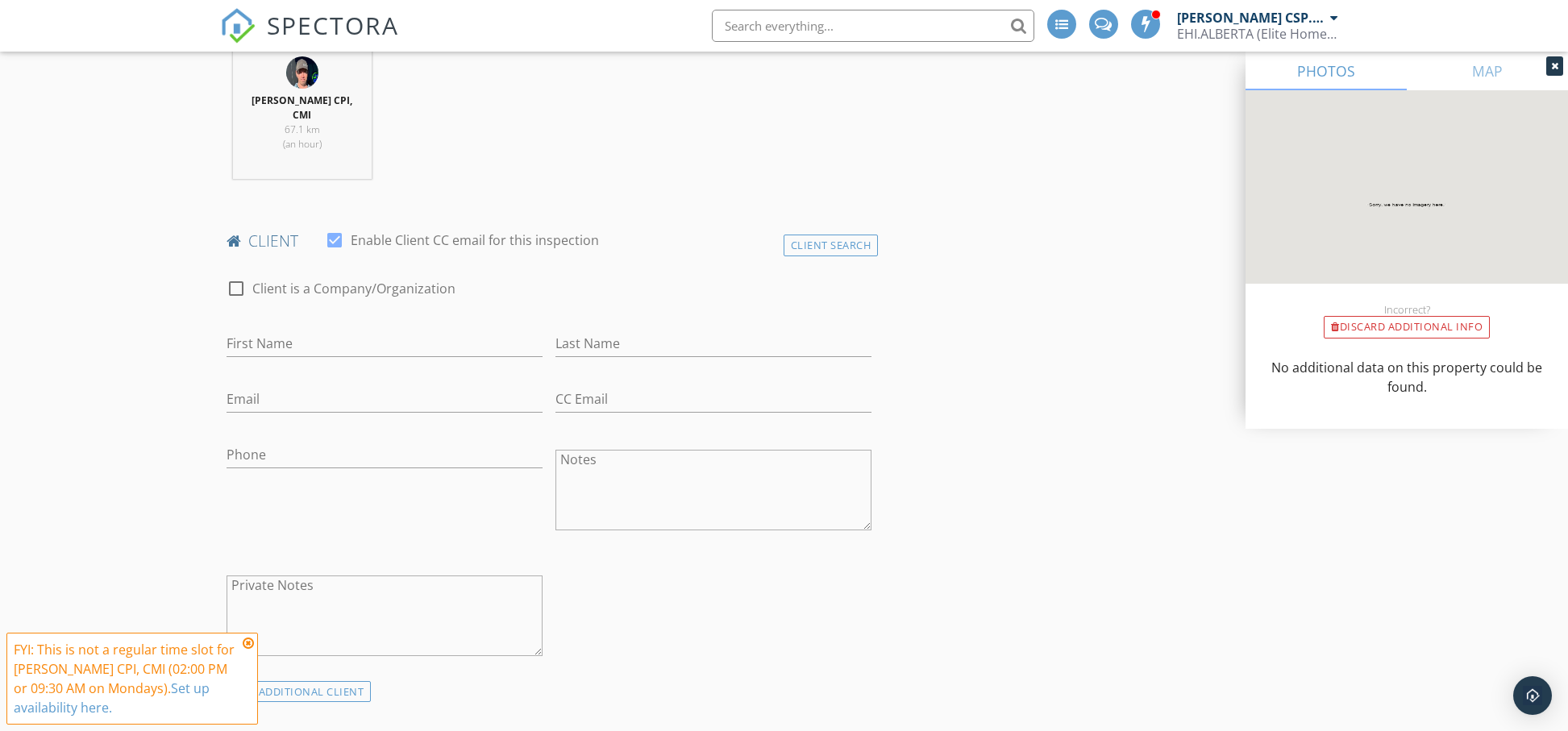
scroll to position [667, 0]
click at [268, 328] on input "First Name" at bounding box center [384, 341] width 316 height 27
paste input "Nectarios Sakkas"
drag, startPoint x: 329, startPoint y: 325, endPoint x: 385, endPoint y: 322, distance: 56.1
click at [428, 330] on input "Nectarios Sakkas" at bounding box center [384, 341] width 316 height 27
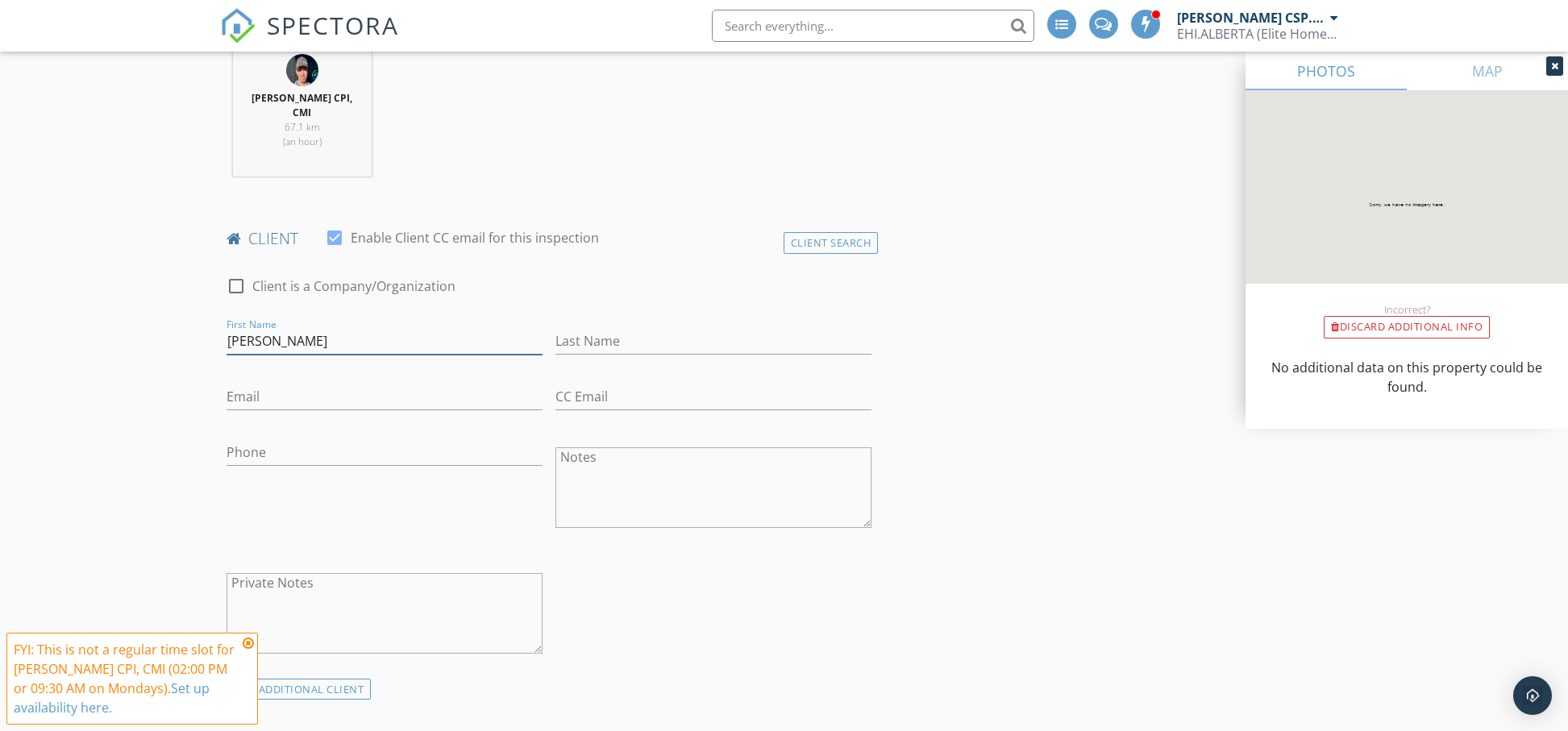
drag, startPoint x: 333, startPoint y: 328, endPoint x: 296, endPoint y: 327, distance: 37.0
click at [287, 328] on input "Nectarios Sakkas" at bounding box center [384, 341] width 316 height 27
type input "Nectarios"
click at [586, 330] on input "Last Name" at bounding box center [714, 341] width 316 height 27
paste input "Sakkas"
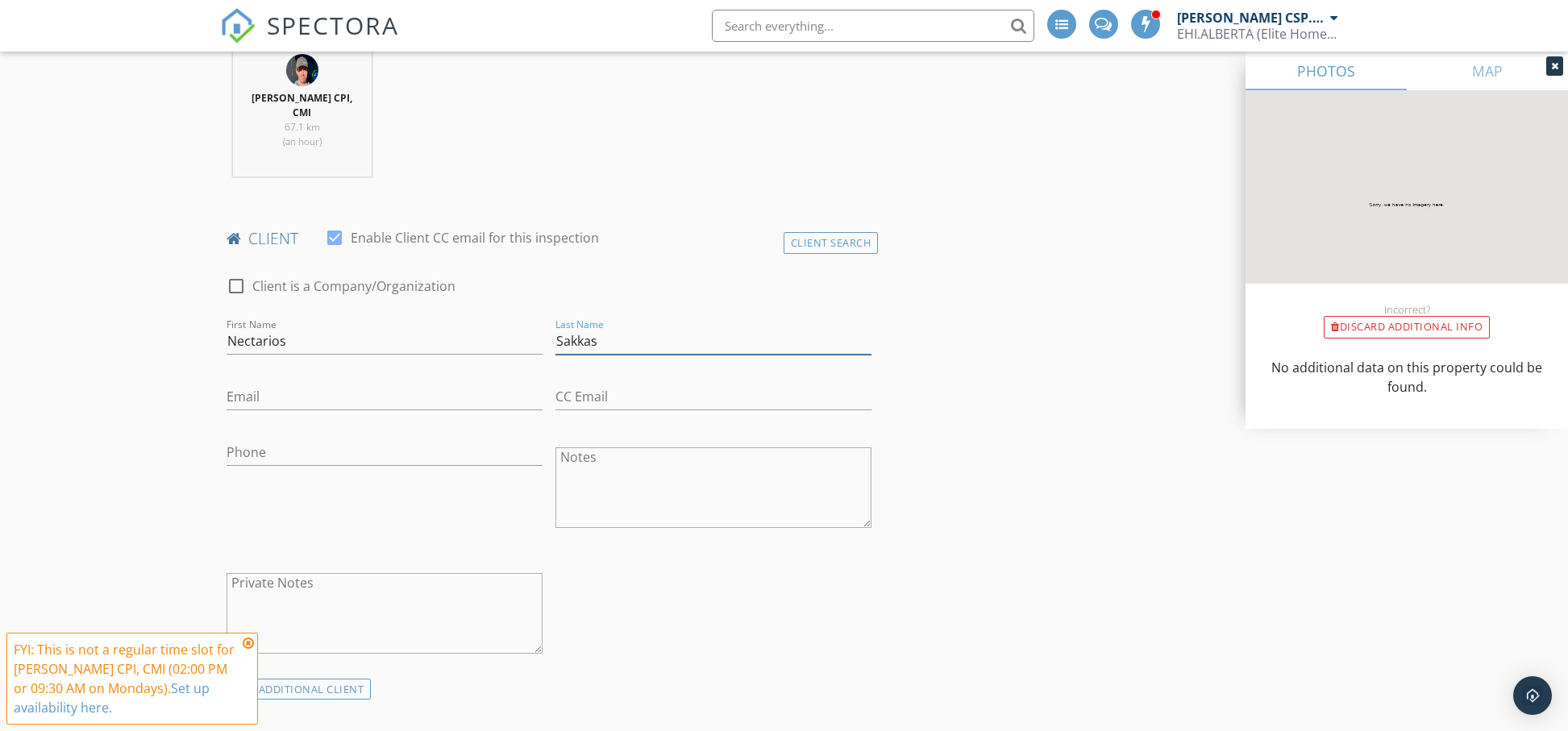
type input "Sakkas"
click at [289, 439] on input "Phone" at bounding box center [384, 452] width 316 height 27
paste input "236-975-0266"
type input "236-975-0266"
click at [248, 384] on input "Email" at bounding box center [384, 397] width 316 height 27
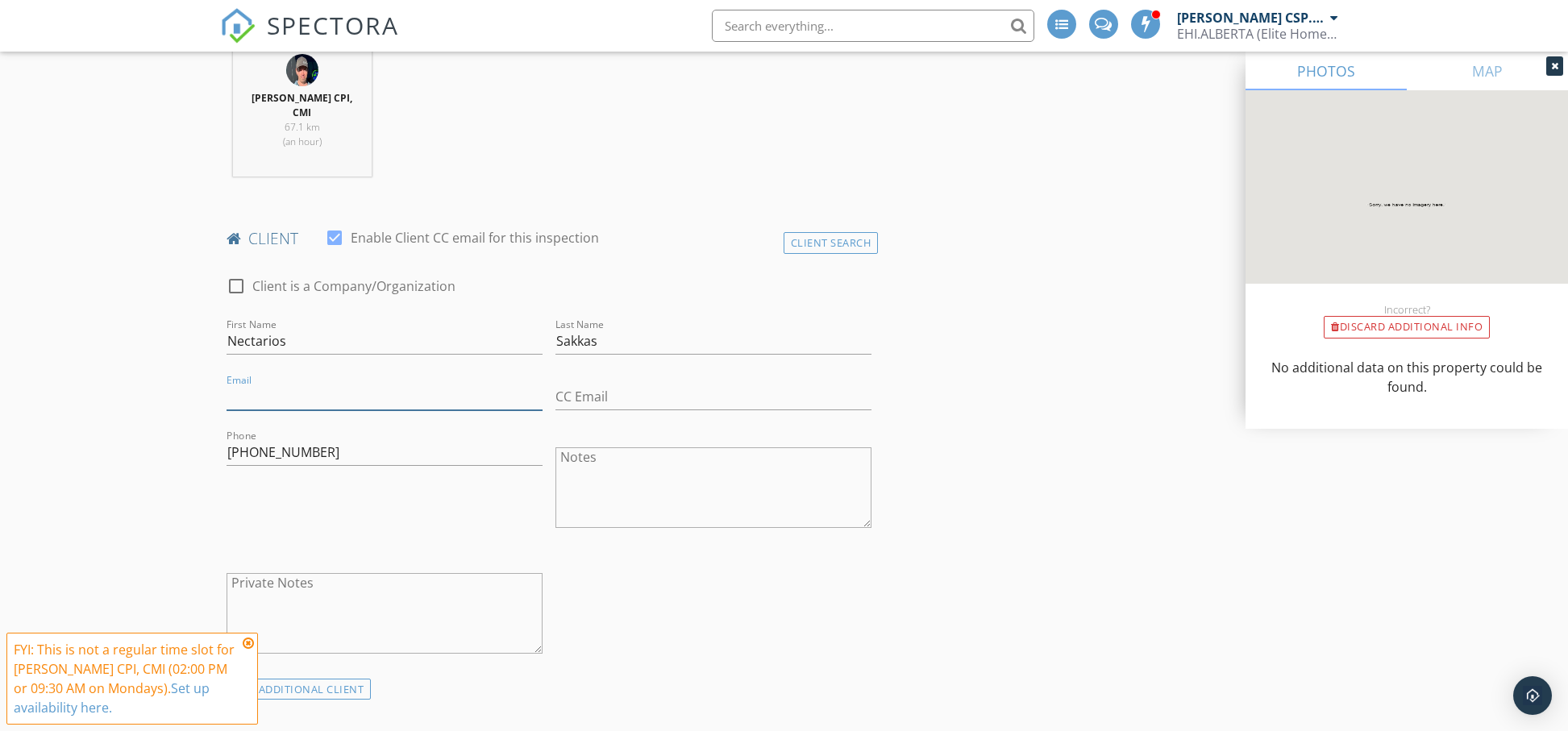
paste input "mailto:nectarios.sakkas@gmail.com"
click at [268, 384] on input "mailto:nectarios.sakkas@gmail.com" at bounding box center [384, 397] width 316 height 27
type input "nectarios.sakkas@gmail.com"
click at [678, 384] on input "CC Email" at bounding box center [714, 397] width 316 height 27
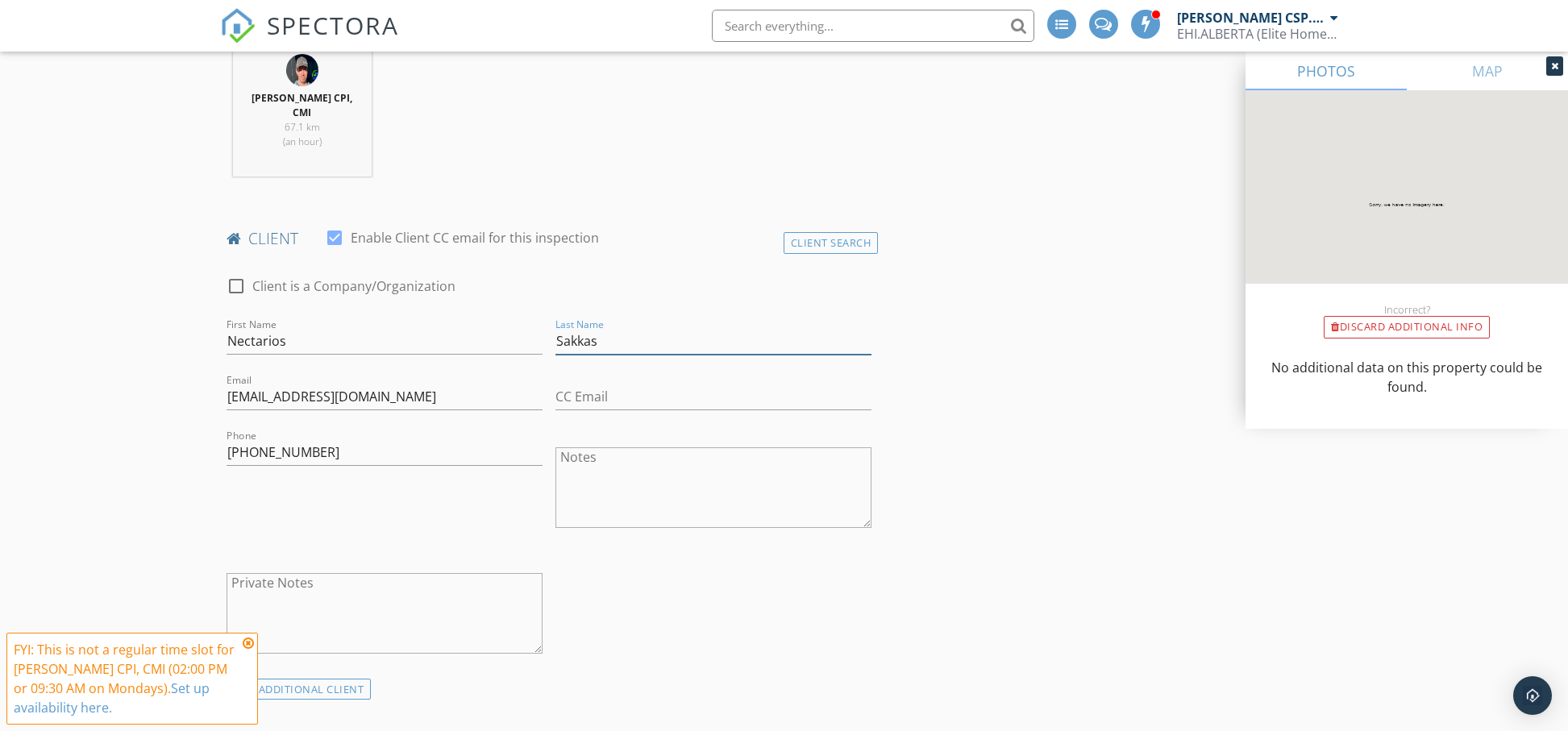
drag, startPoint x: 557, startPoint y: 329, endPoint x: 609, endPoint y: 329, distance: 52.0
click at [609, 329] on input "Sakkas" at bounding box center [714, 341] width 316 height 27
click at [359, 328] on input "Nectarios" at bounding box center [384, 341] width 316 height 27
paste input "Sakkas"
click at [289, 333] on input "NectariosSakkas" at bounding box center [384, 341] width 316 height 27
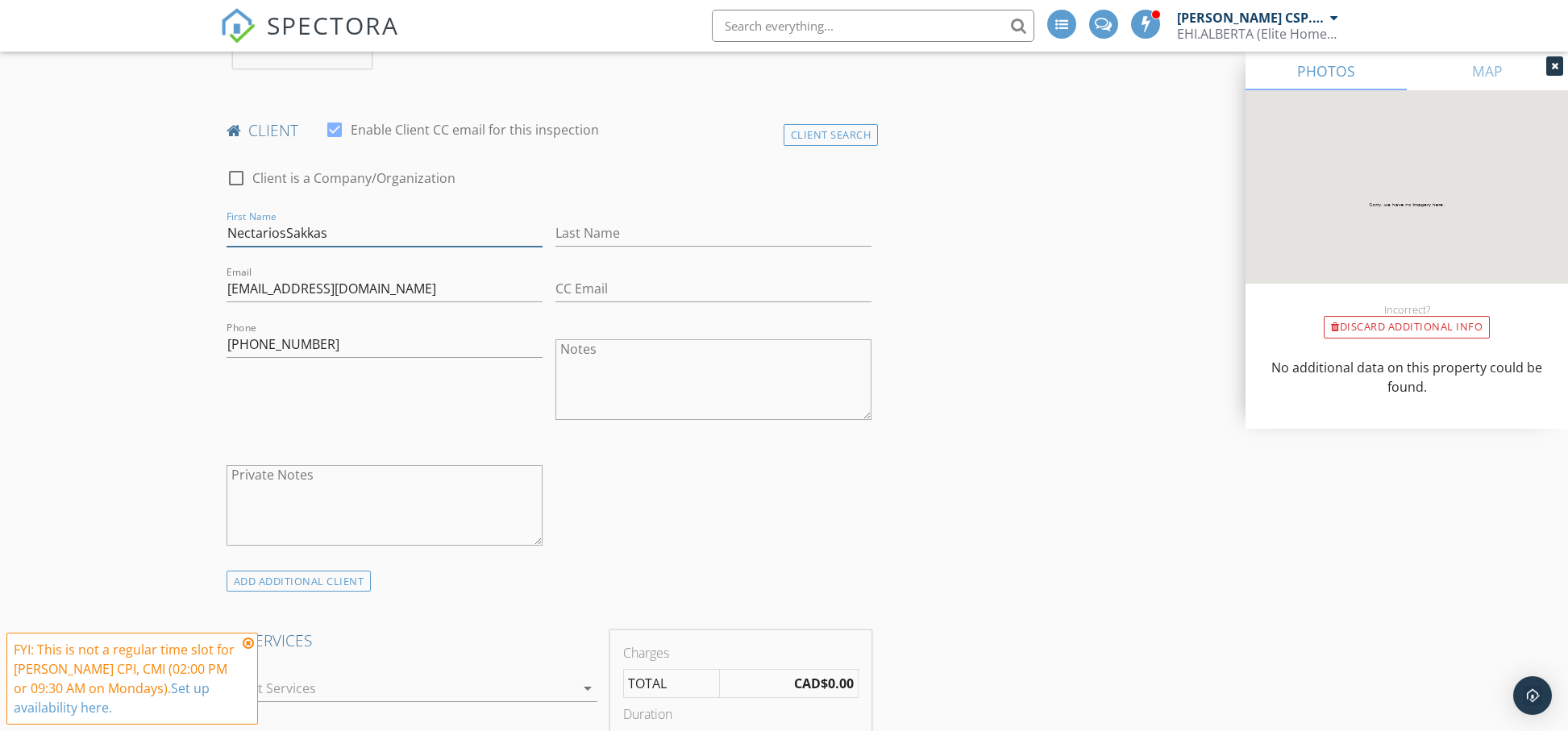
scroll to position [831, 0]
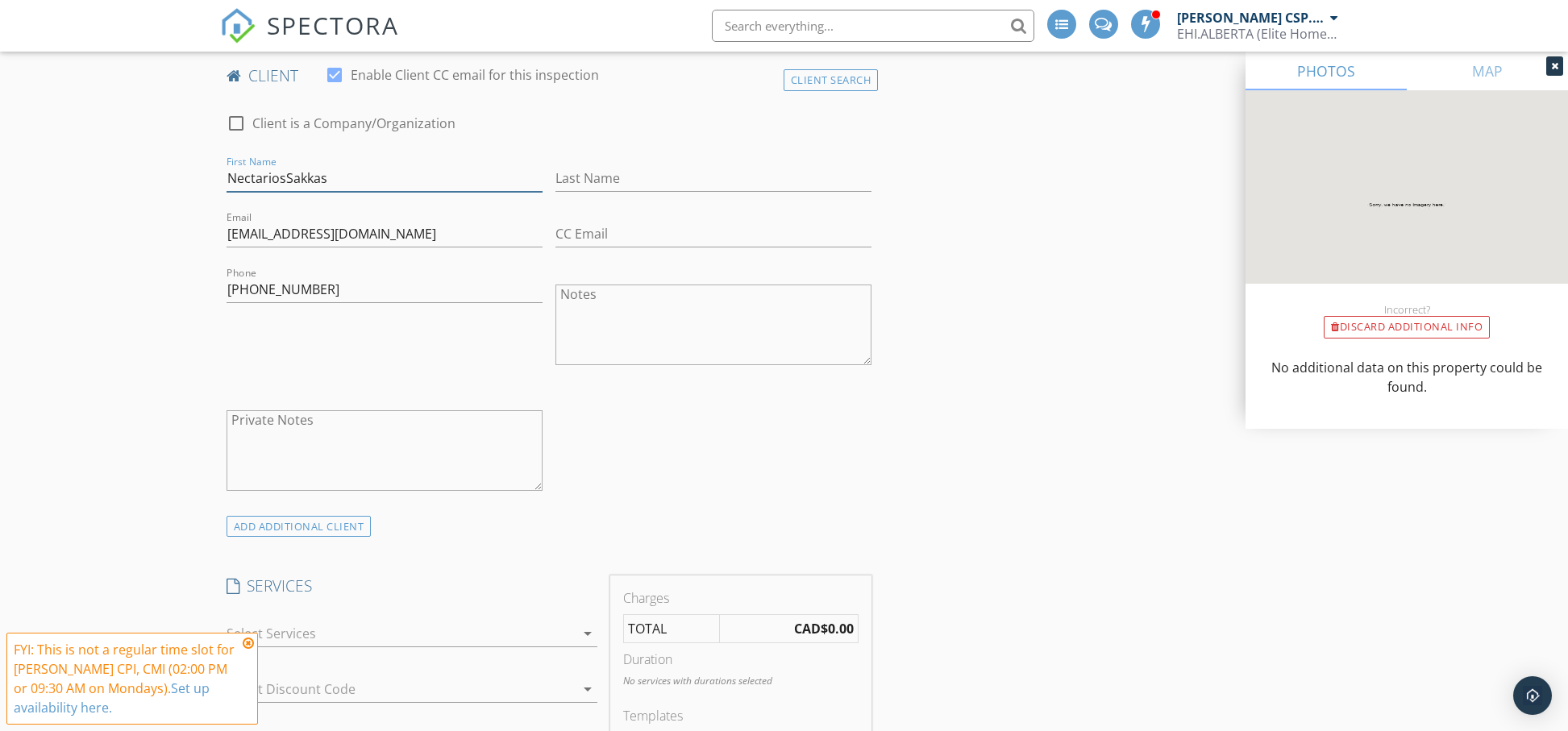
click at [337, 165] on input "NectariosSakkas" at bounding box center [384, 179] width 316 height 27
type input "Nectarios"
click at [574, 166] on input "Last Name" at bounding box center [714, 179] width 316 height 27
paste input "Sakkas"
type input "Sakkas"
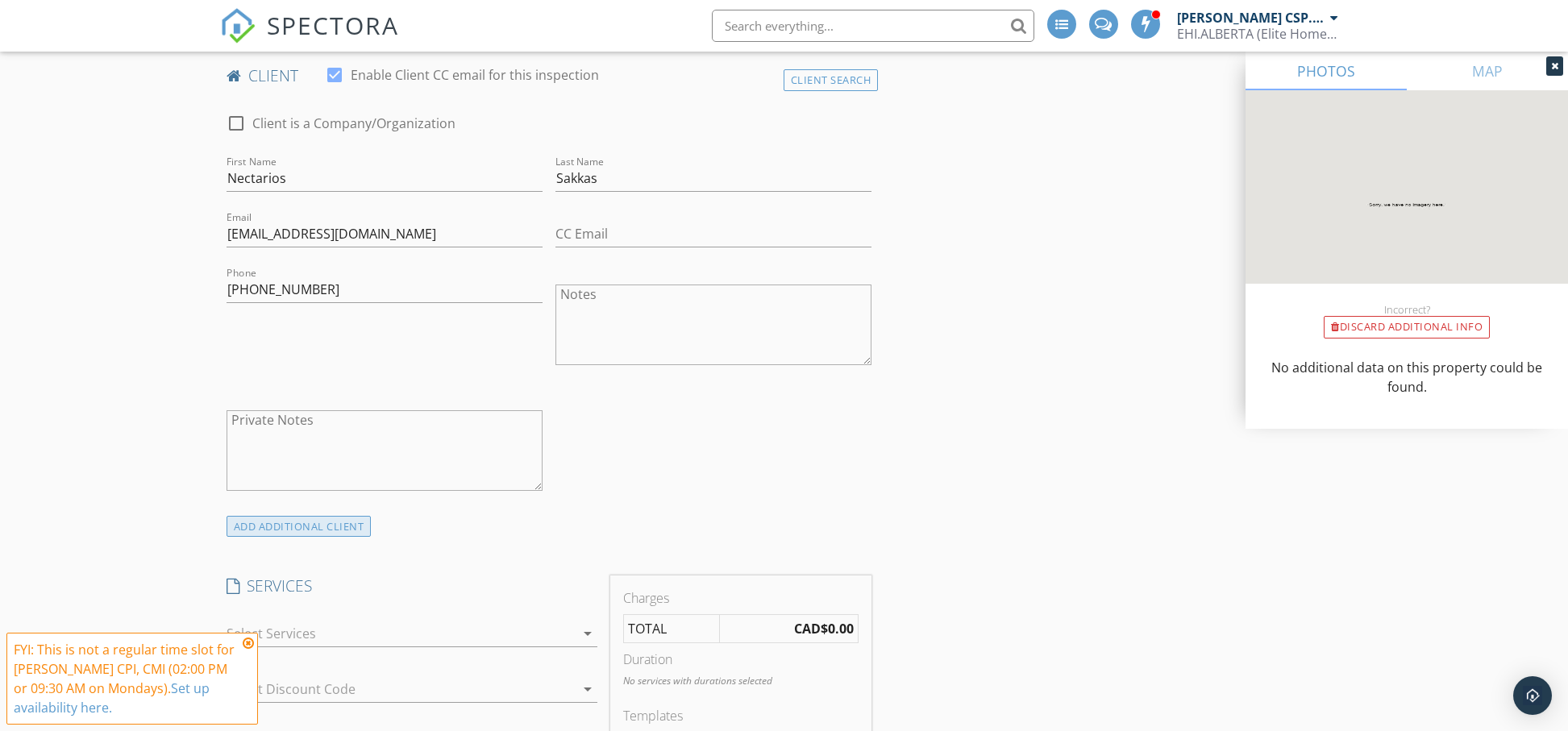
click at [316, 523] on div "ADD ADDITIONAL client" at bounding box center [298, 527] width 145 height 22
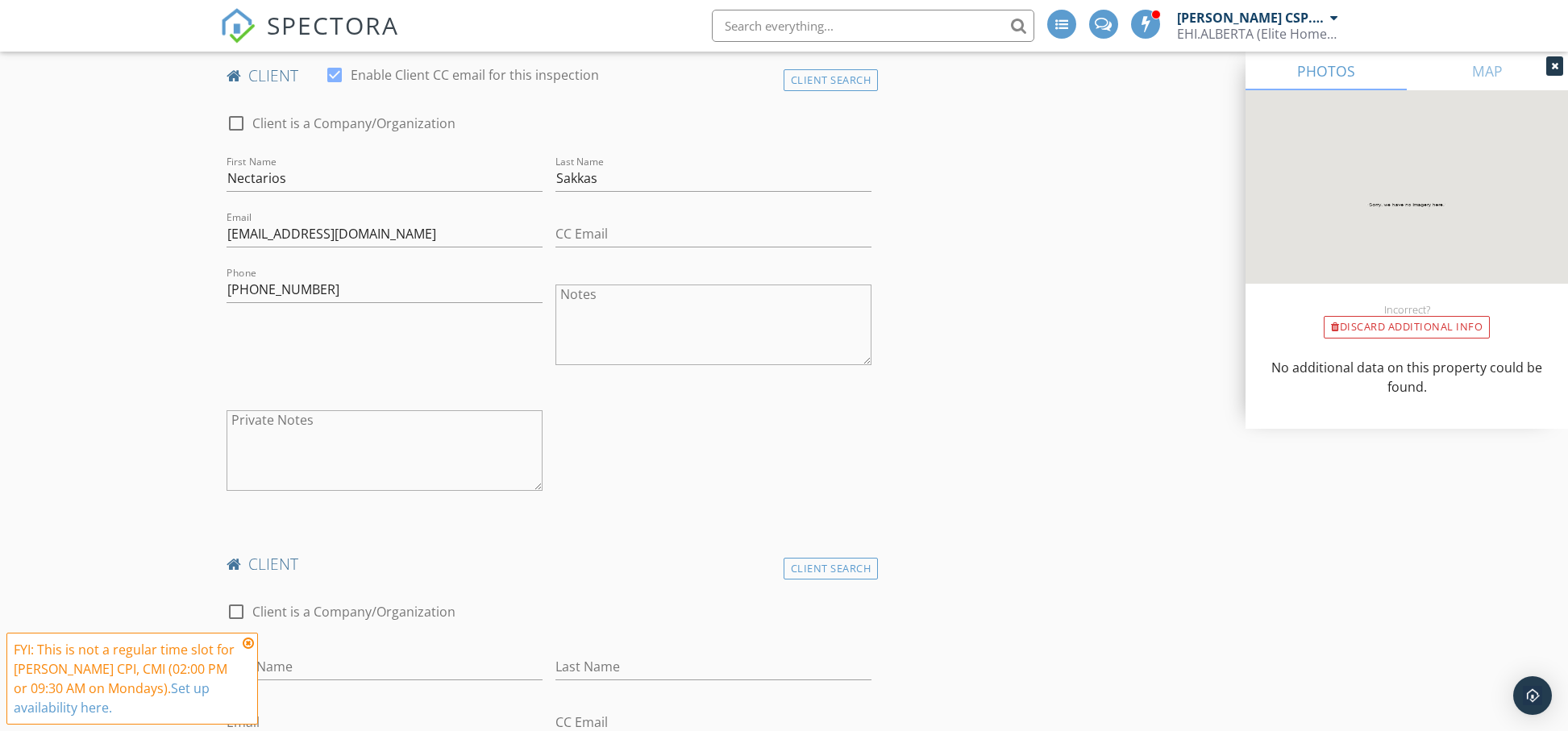
scroll to position [996, 0]
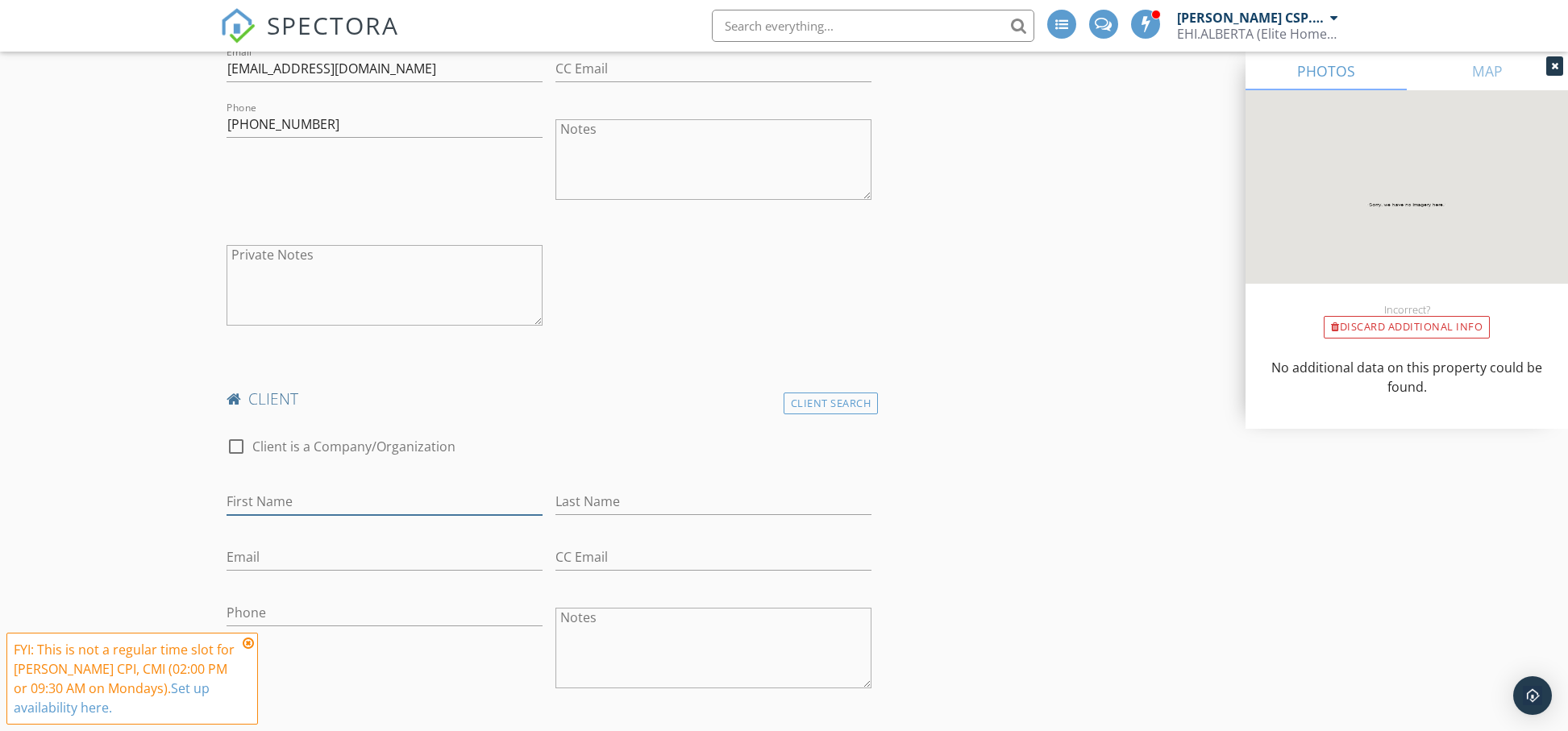
click at [294, 493] on input "First Name" at bounding box center [384, 502] width 316 height 27
type input "Rory"
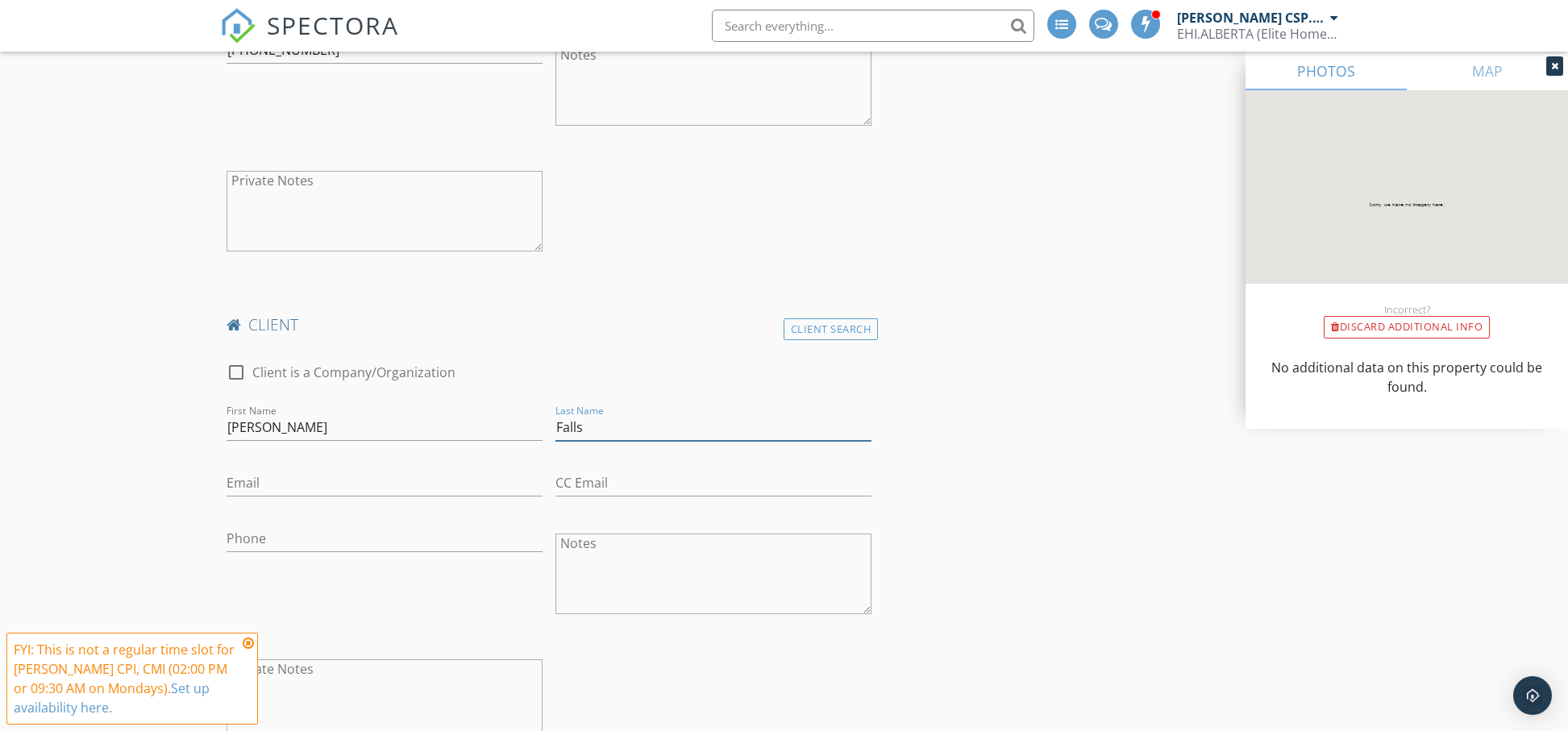
scroll to position [1111, 0]
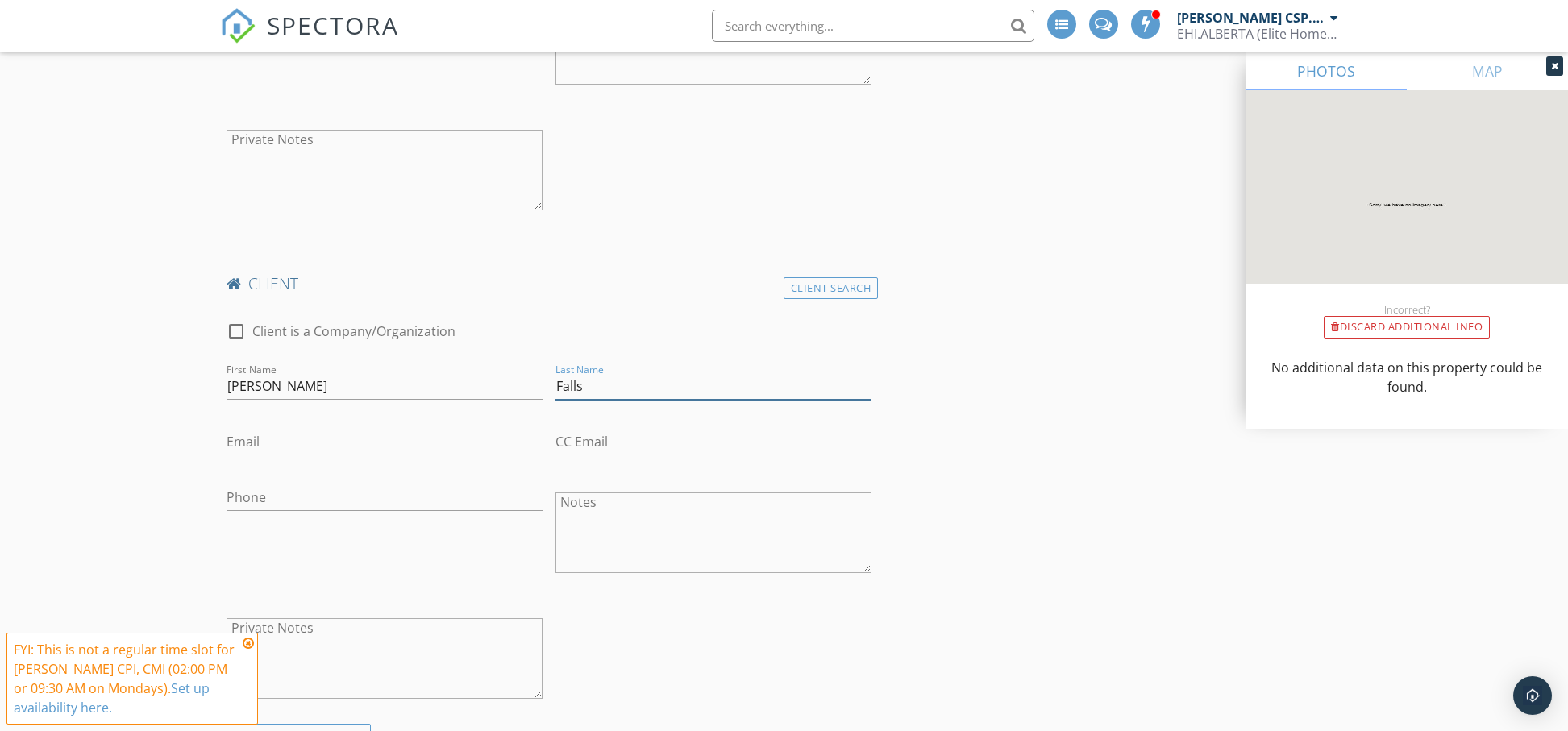
type input "Falls"
paste input "mailto:roryfalls@gmail.com"
click at [268, 429] on input "mailto:roryfalls@gmail.com" at bounding box center [384, 442] width 316 height 27
type input "roryfalls@gmail.com"
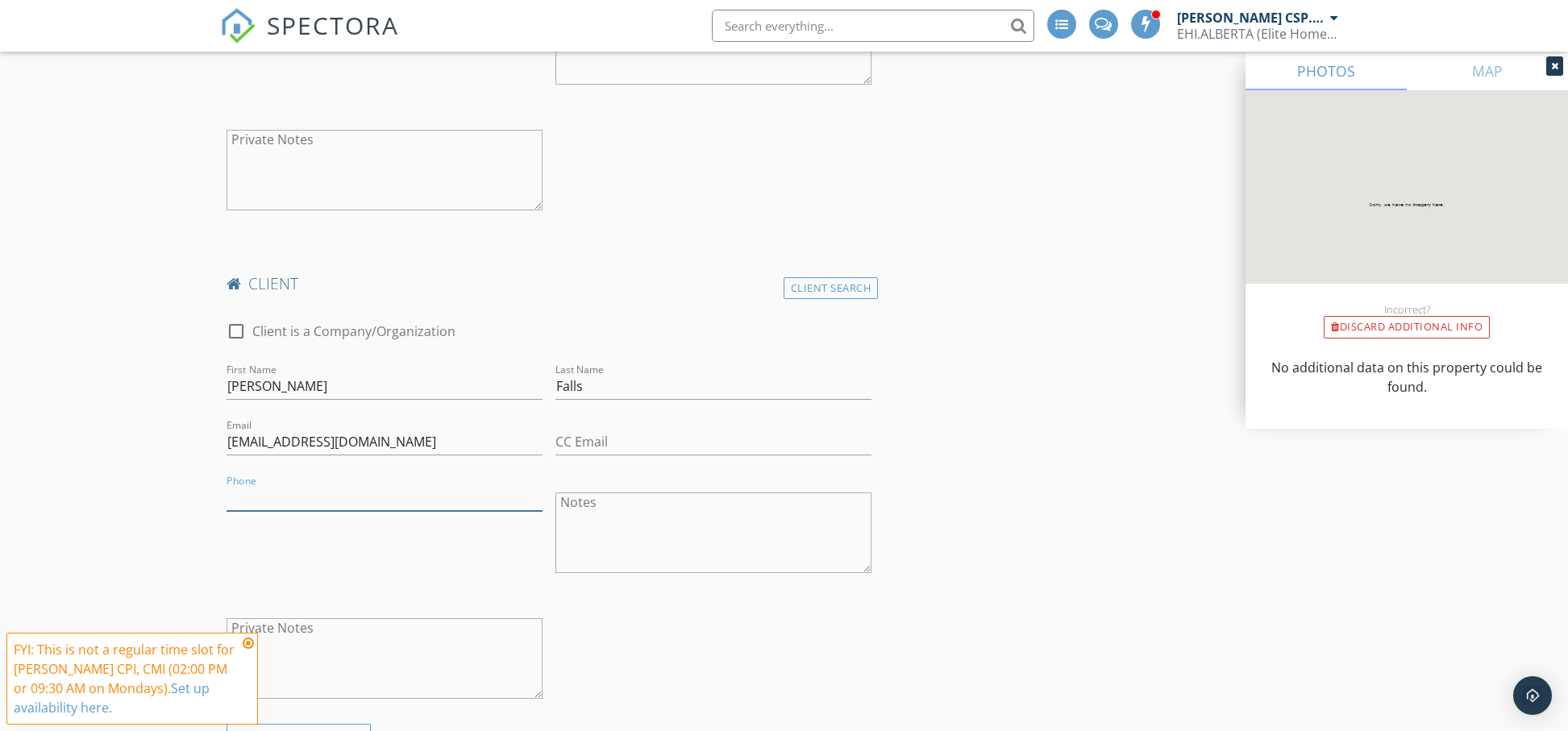
click at [279, 485] on input "Phone" at bounding box center [384, 498] width 316 height 27
paste input "778-866-2451"
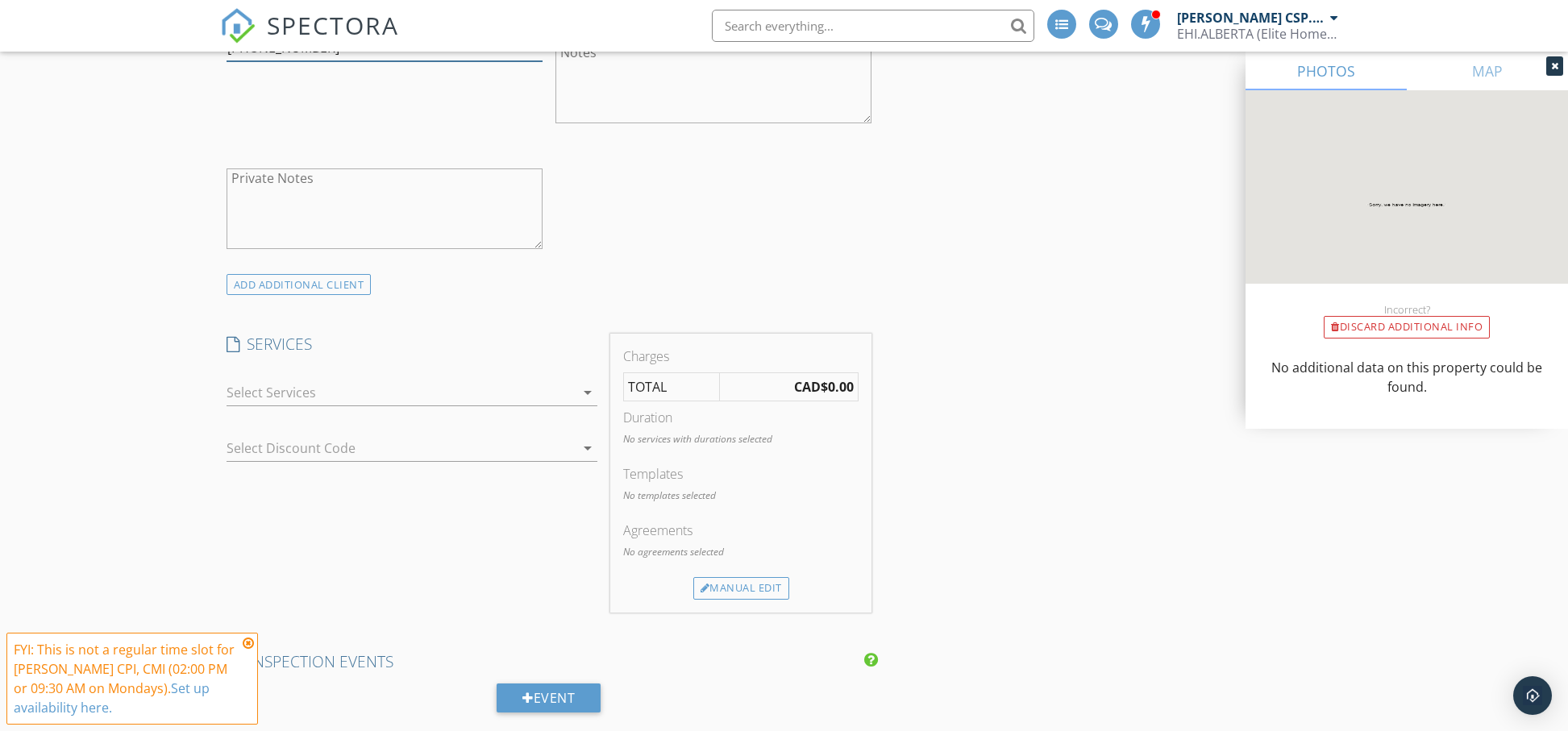
scroll to position [1532, 0]
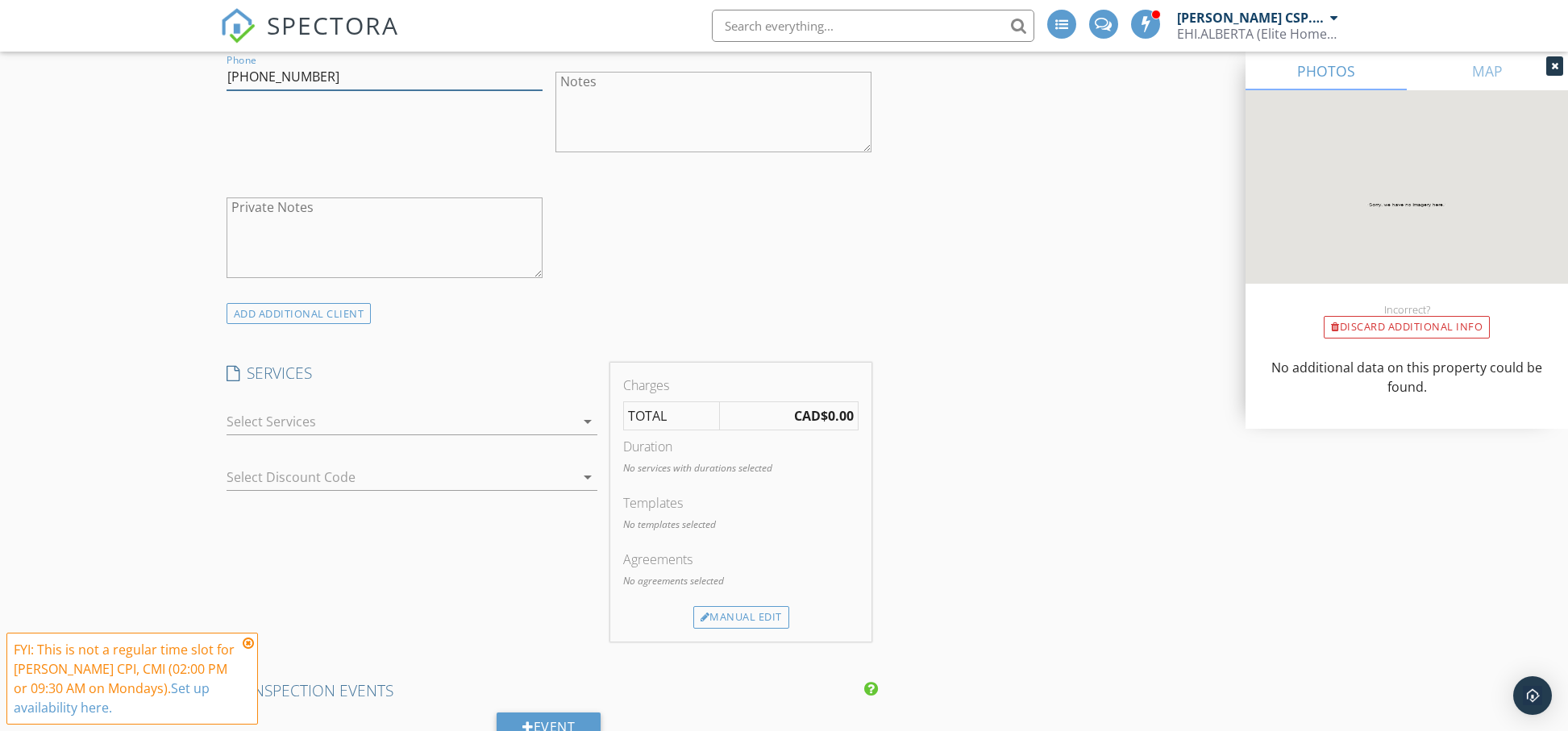
type input "778-866-2451"
click at [586, 413] on icon "arrow_drop_down" at bounding box center [587, 422] width 19 height 19
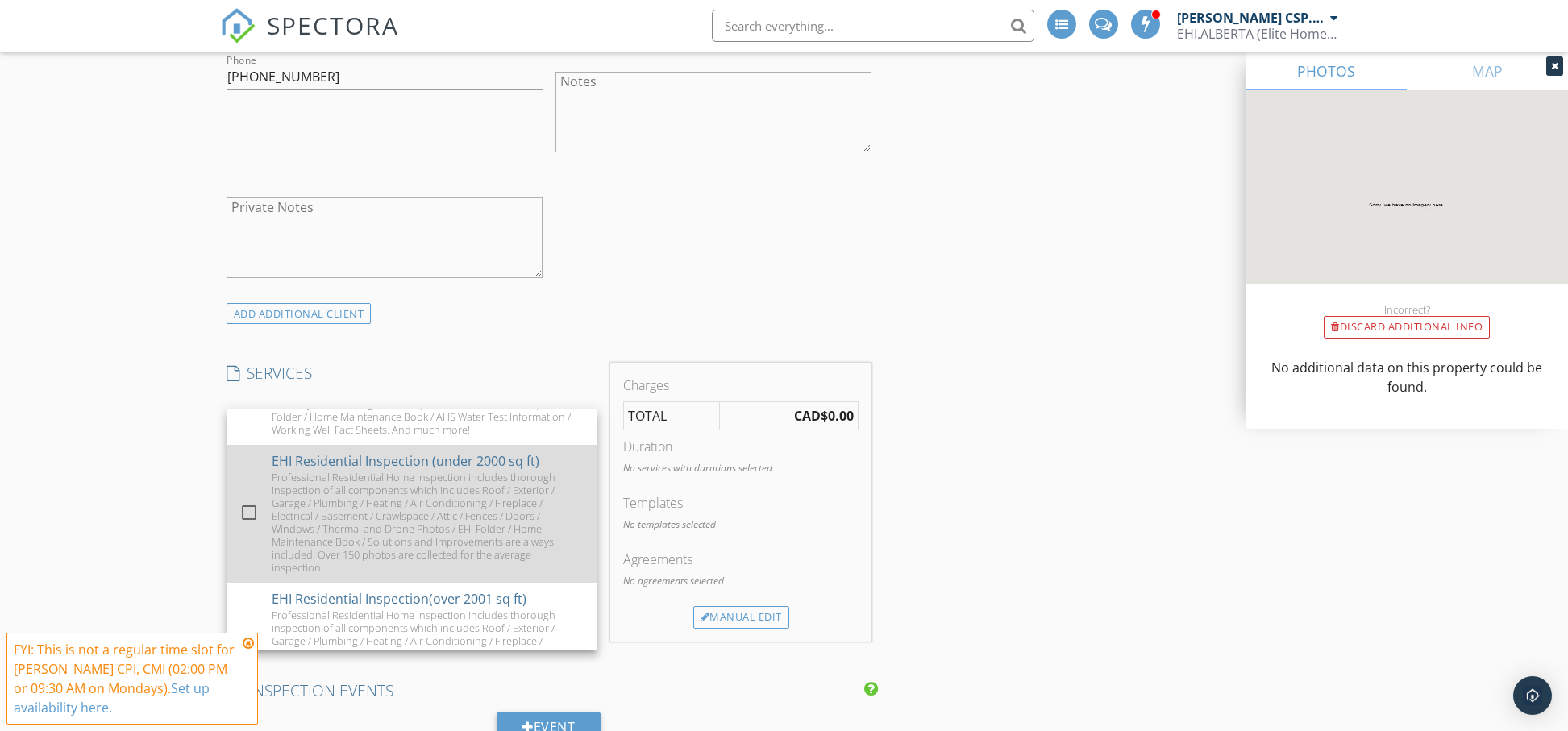
scroll to position [377, 0]
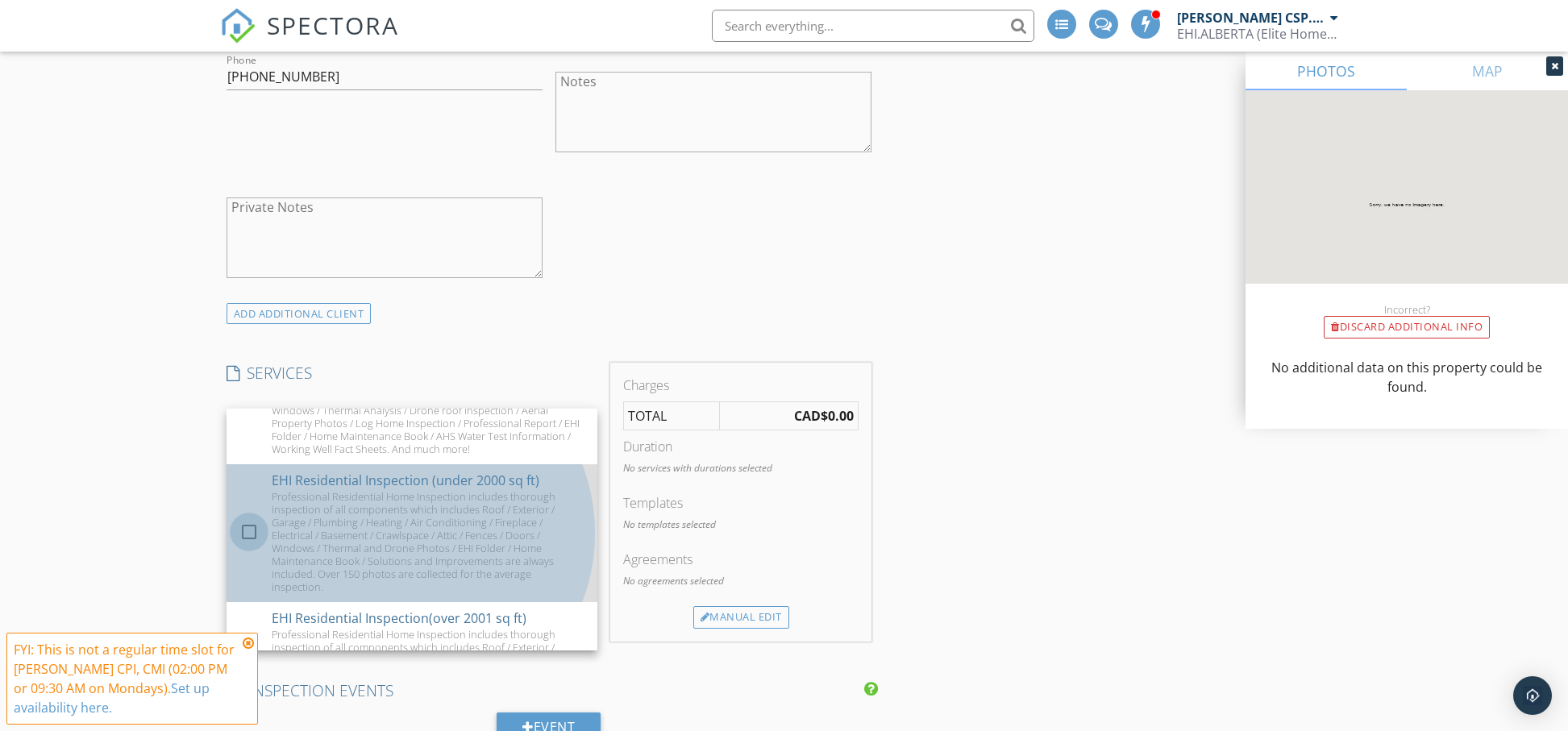
drag, startPoint x: 243, startPoint y: 518, endPoint x: 396, endPoint y: 523, distance: 153.1
click at [242, 518] on div at bounding box center [249, 531] width 28 height 28
checkbox input "false"
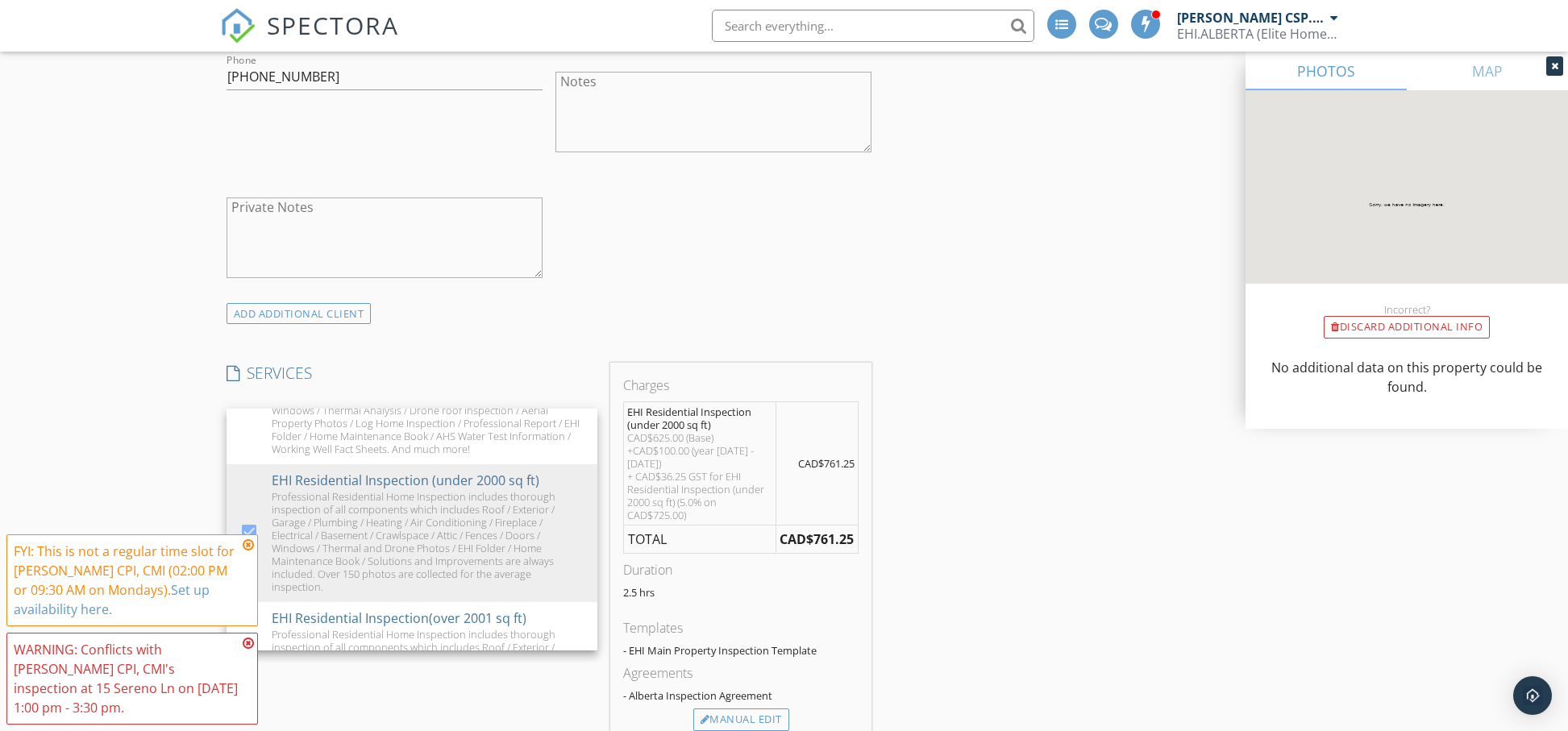
click at [1020, 551] on div "INSPECTOR(S) check_box_outline_blank Gordon Koll CSP. CMI check_box Kyle Koll C…" at bounding box center [785, 510] width 1129 height 3677
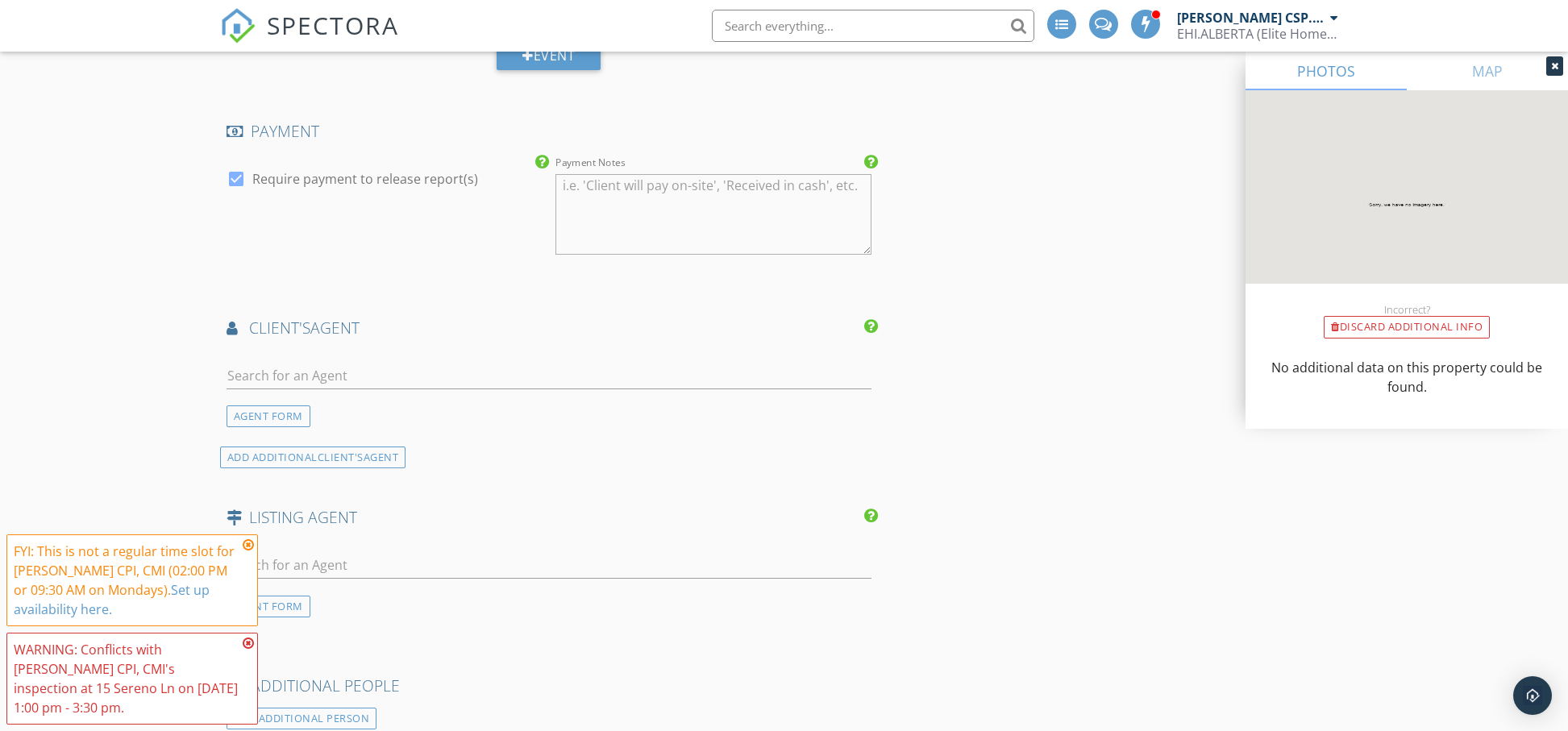
scroll to position [2309, 0]
click at [296, 403] on div "AGENT FORM" at bounding box center [268, 414] width 84 height 22
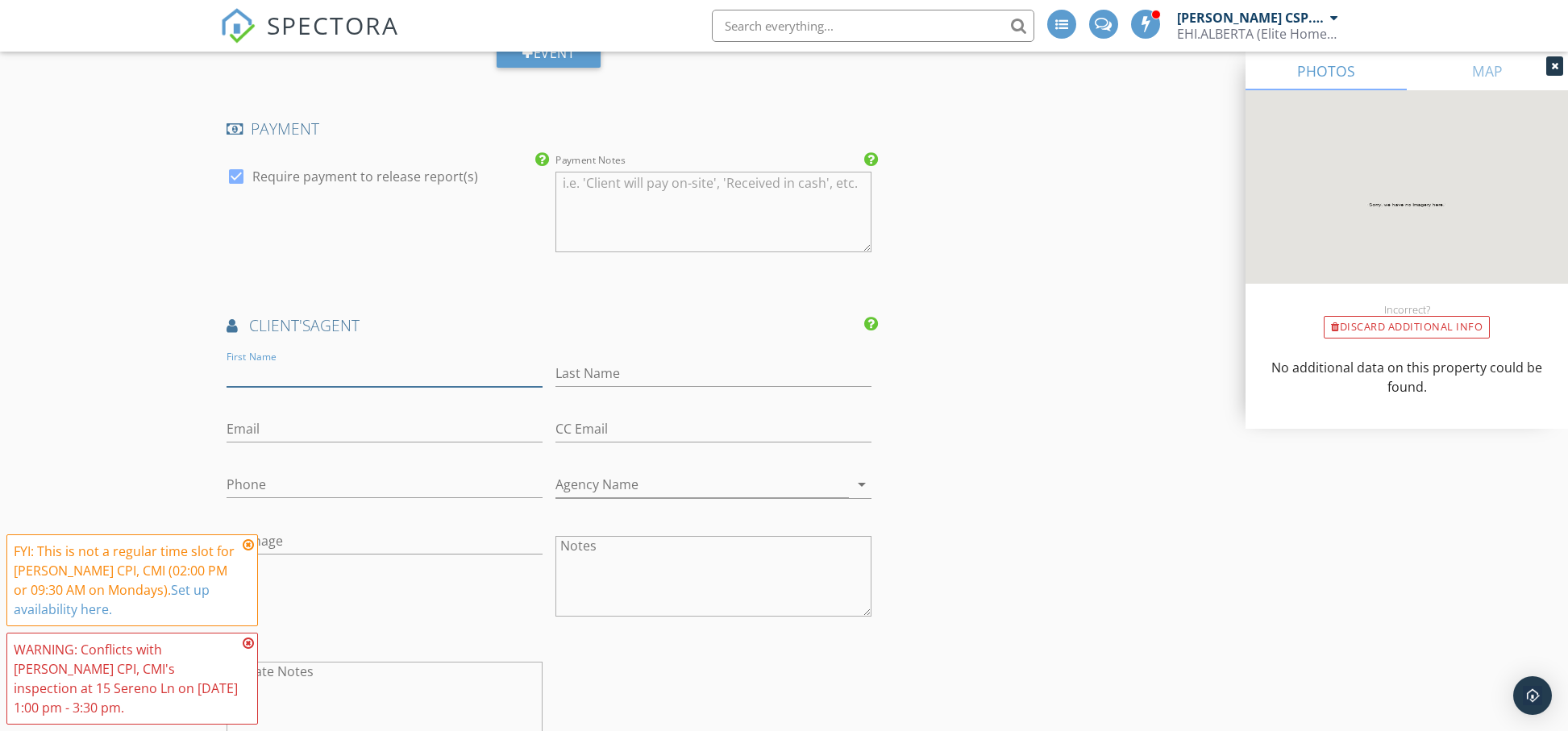
click at [316, 360] on input "First Name" at bounding box center [384, 374] width 316 height 27
type input "Carson"
type input "Wyndham"
click at [262, 417] on input "Email" at bounding box center [384, 430] width 316 height 27
paste input "carson@teamdigger.ca"
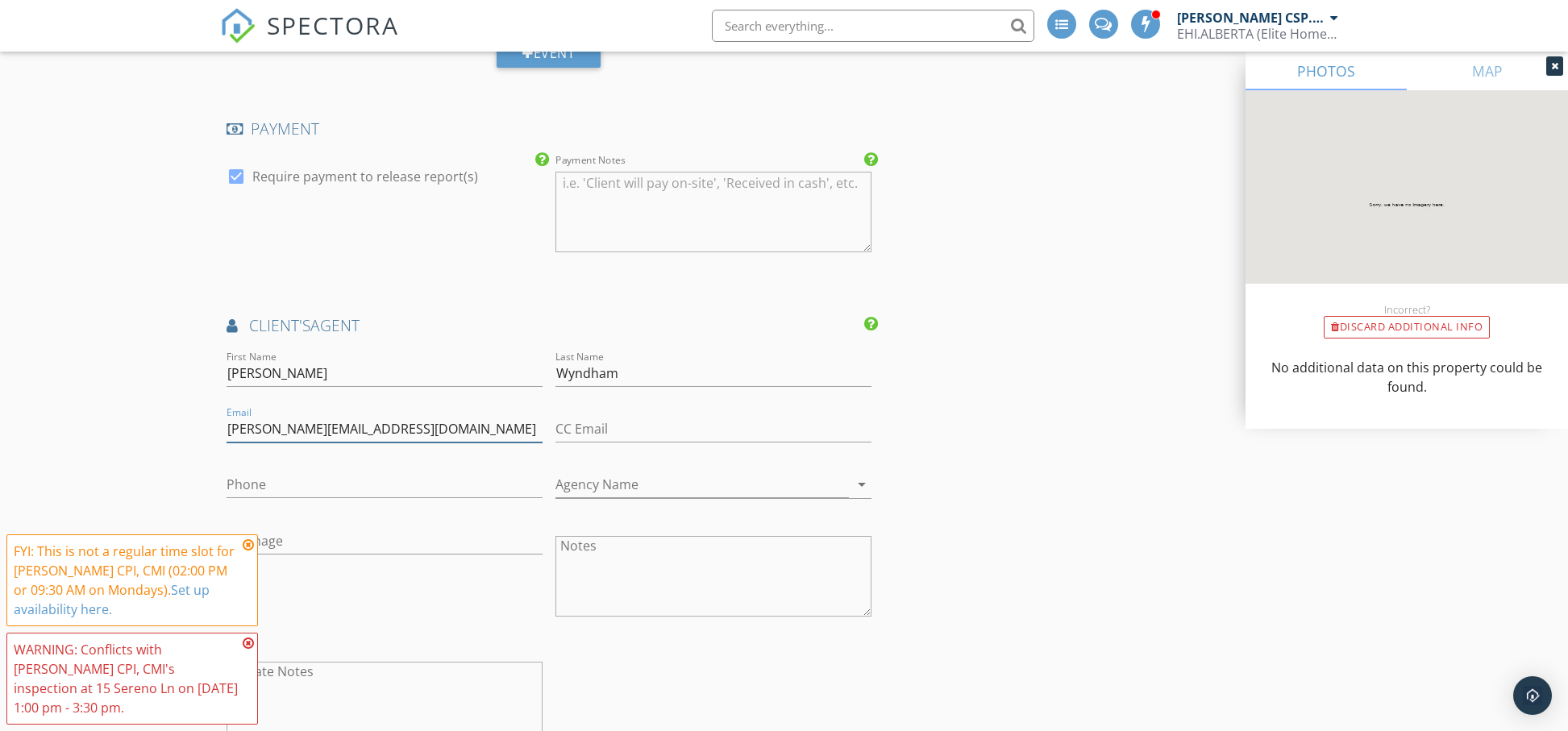
type input "carson@teamdigger.ca"
click at [284, 477] on input "Phone" at bounding box center [384, 485] width 316 height 27
type input "780-278-2846"
click at [673, 471] on input "Agency Name" at bounding box center [702, 485] width 294 height 27
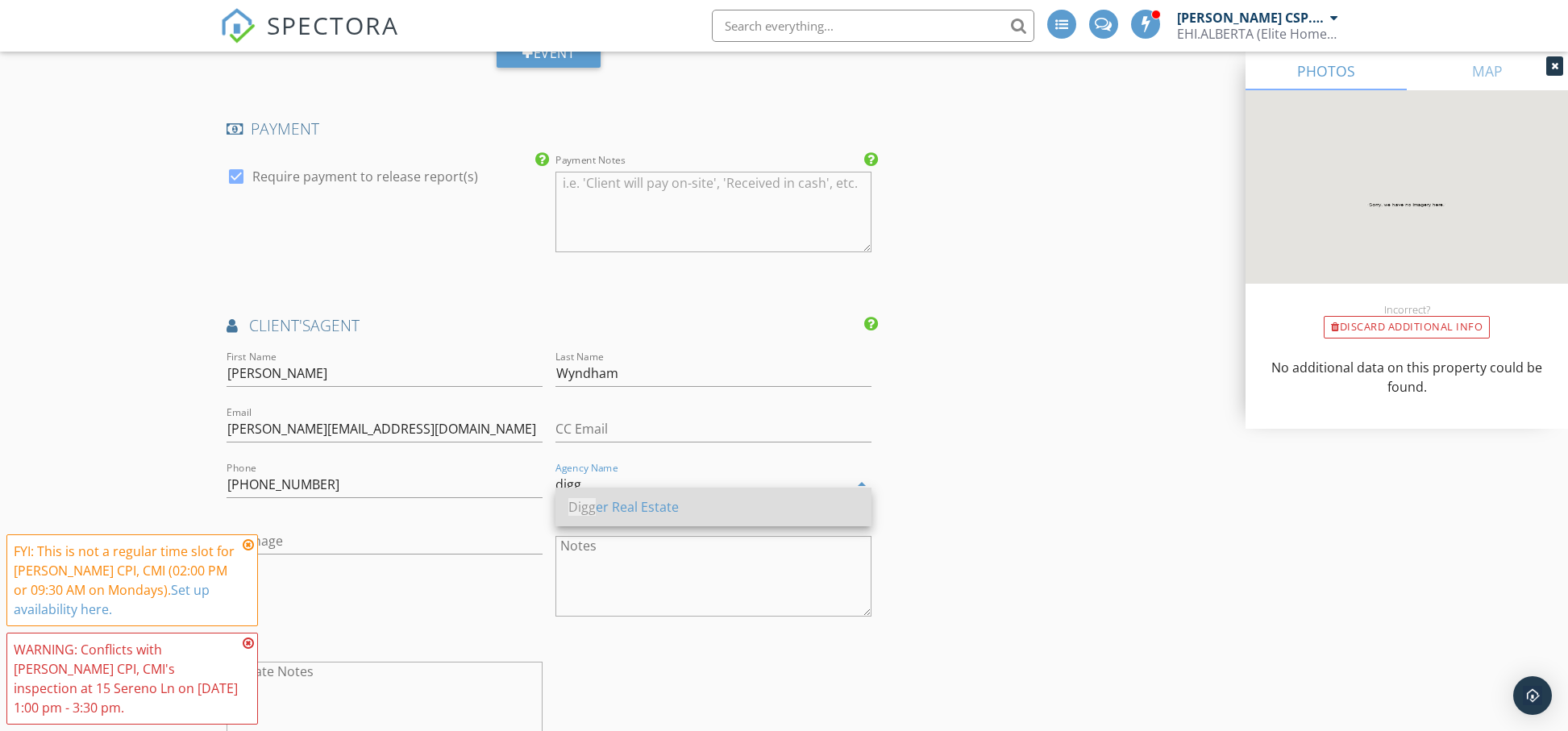
click at [660, 508] on div "Digg er Real Estate" at bounding box center [713, 507] width 290 height 19
type input "Digger Real Estate"
click at [375, 534] on input "Image" at bounding box center [384, 542] width 316 height 27
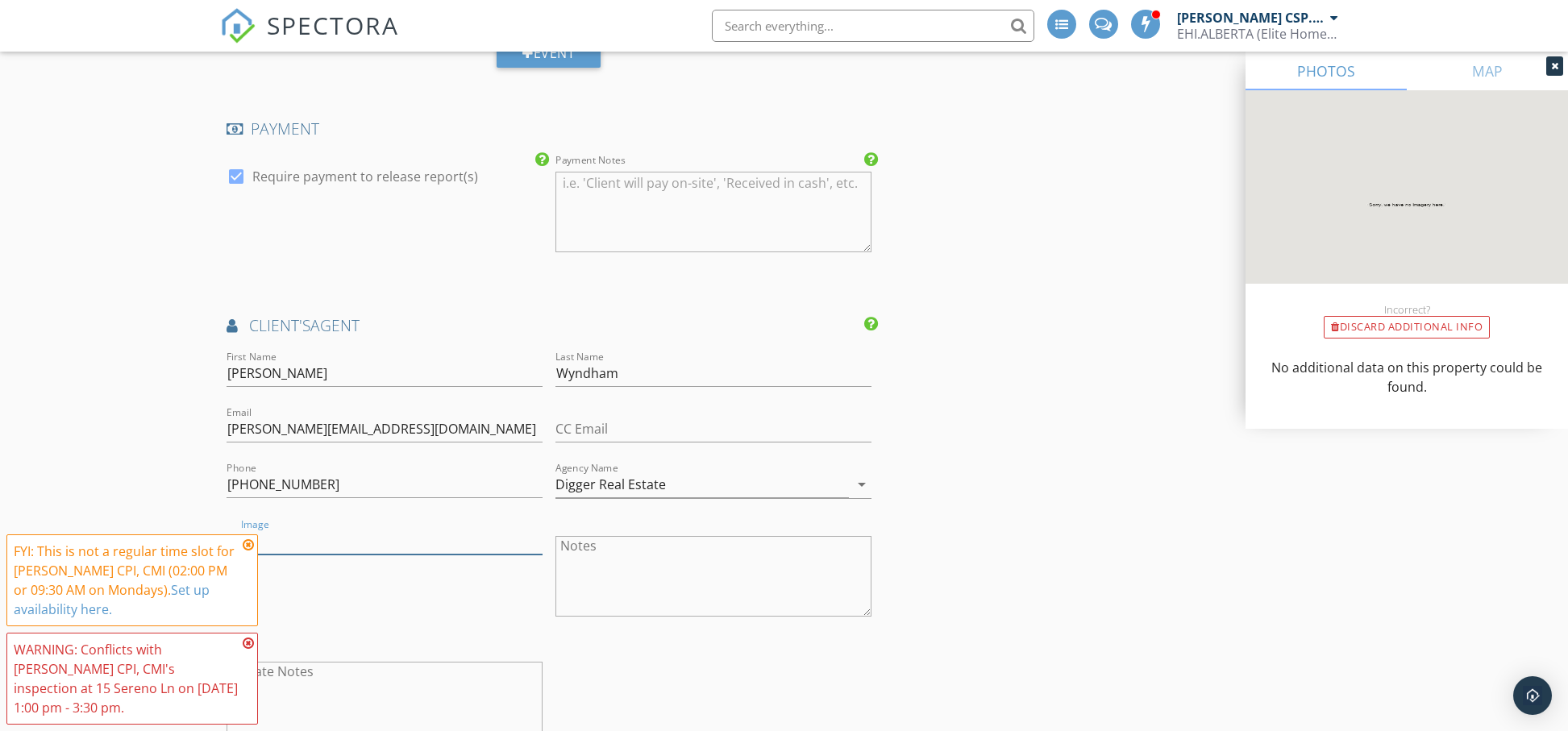
click at [249, 529] on input "Image" at bounding box center [384, 542] width 316 height 27
type input "Carson Wyndham.jpeg"
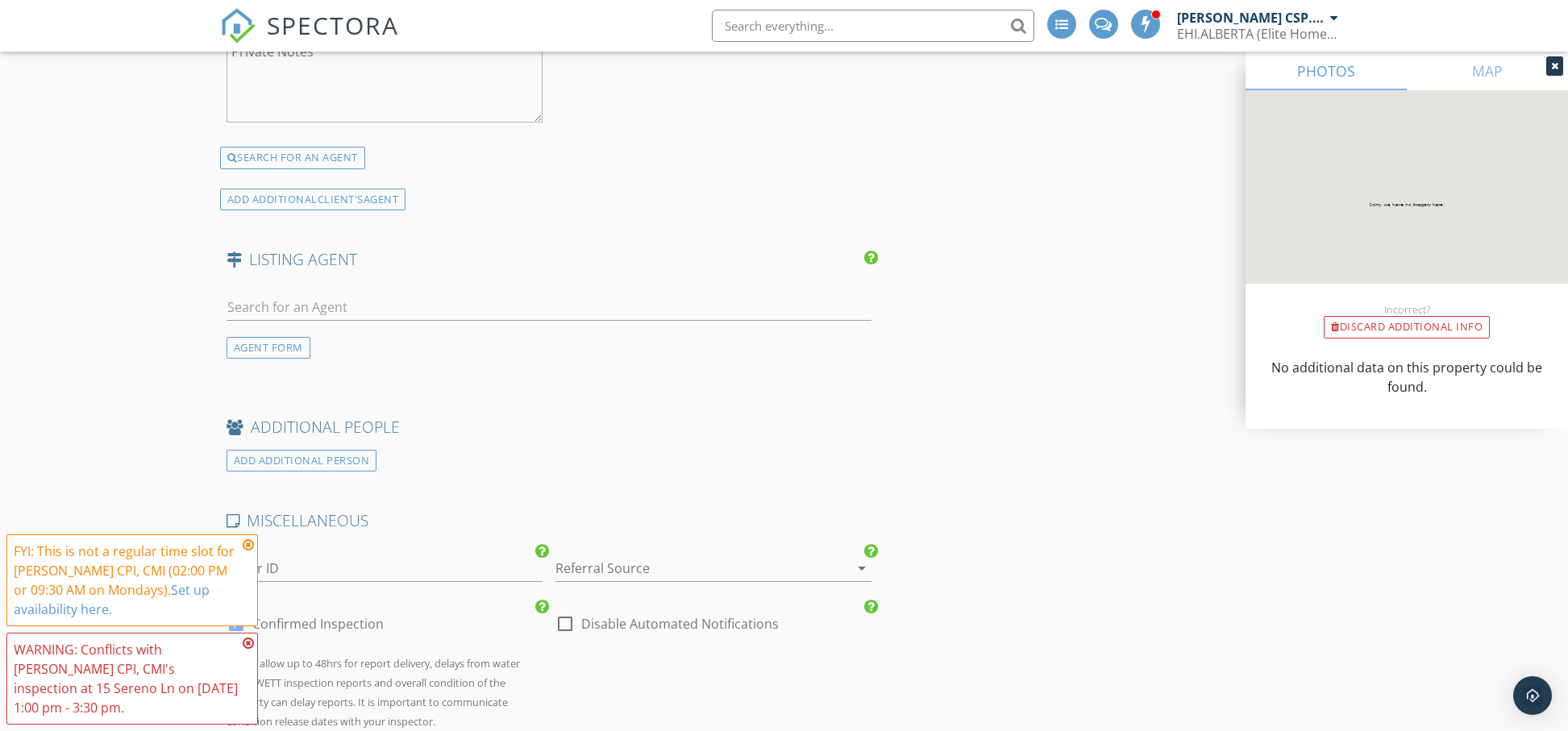
scroll to position [2933, 0]
click at [271, 290] on input "text" at bounding box center [549, 303] width 646 height 27
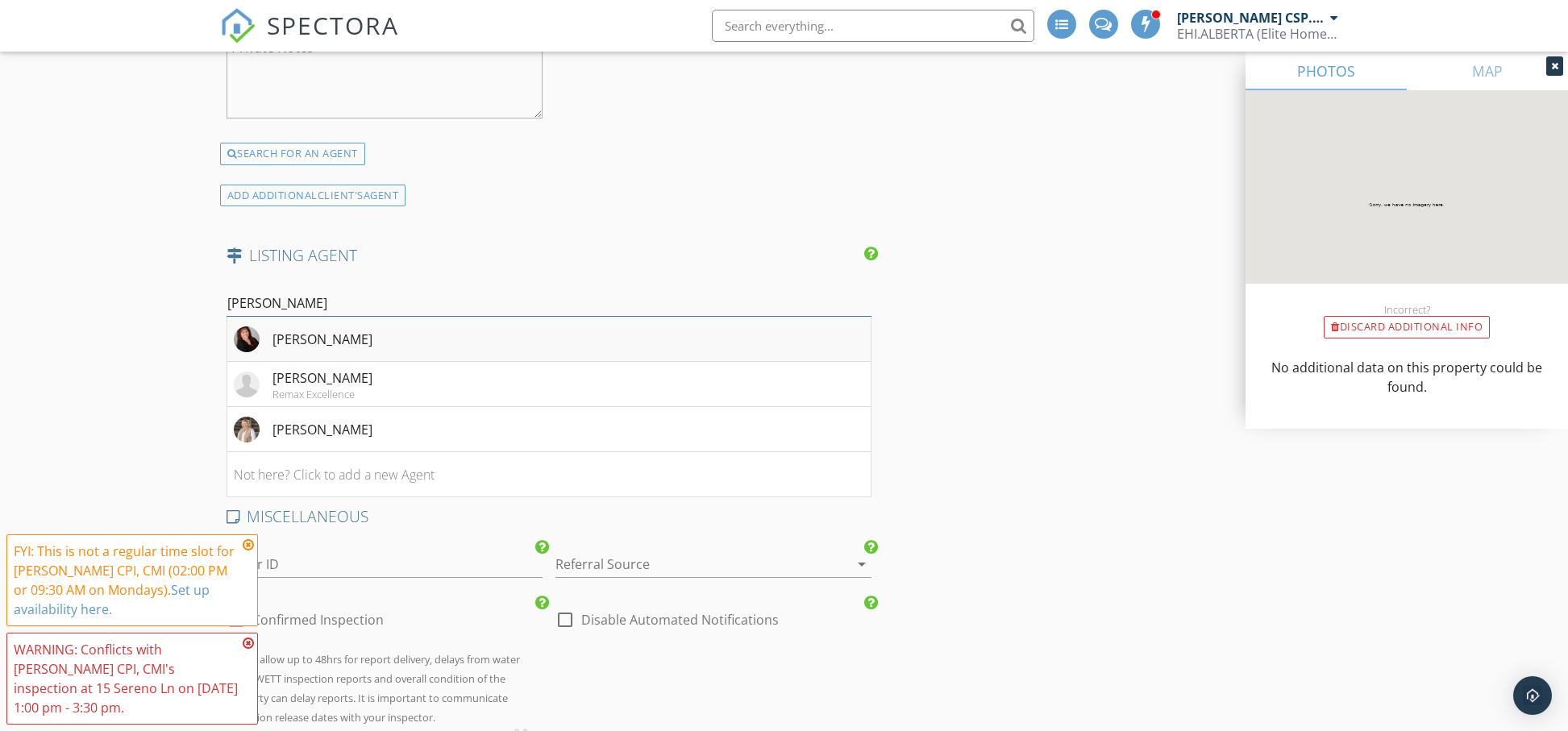
type input "linda"
click at [335, 332] on div "Linda Getzlaf" at bounding box center [322, 339] width 100 height 19
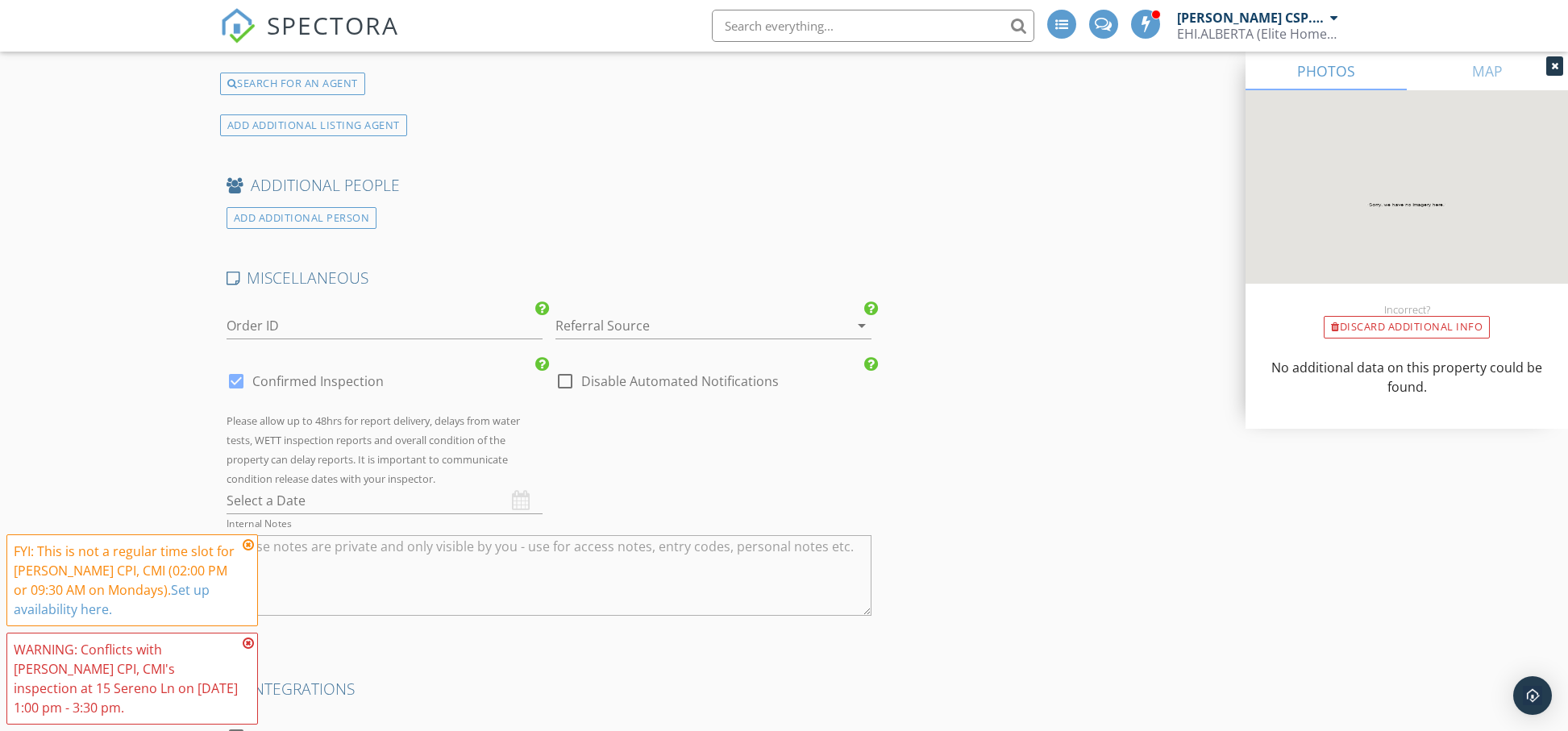
scroll to position [3566, 0]
click at [271, 312] on input "Order ID" at bounding box center [384, 320] width 316 height 27
type input "E44553810"
click at [603, 307] on div at bounding box center [691, 319] width 271 height 26
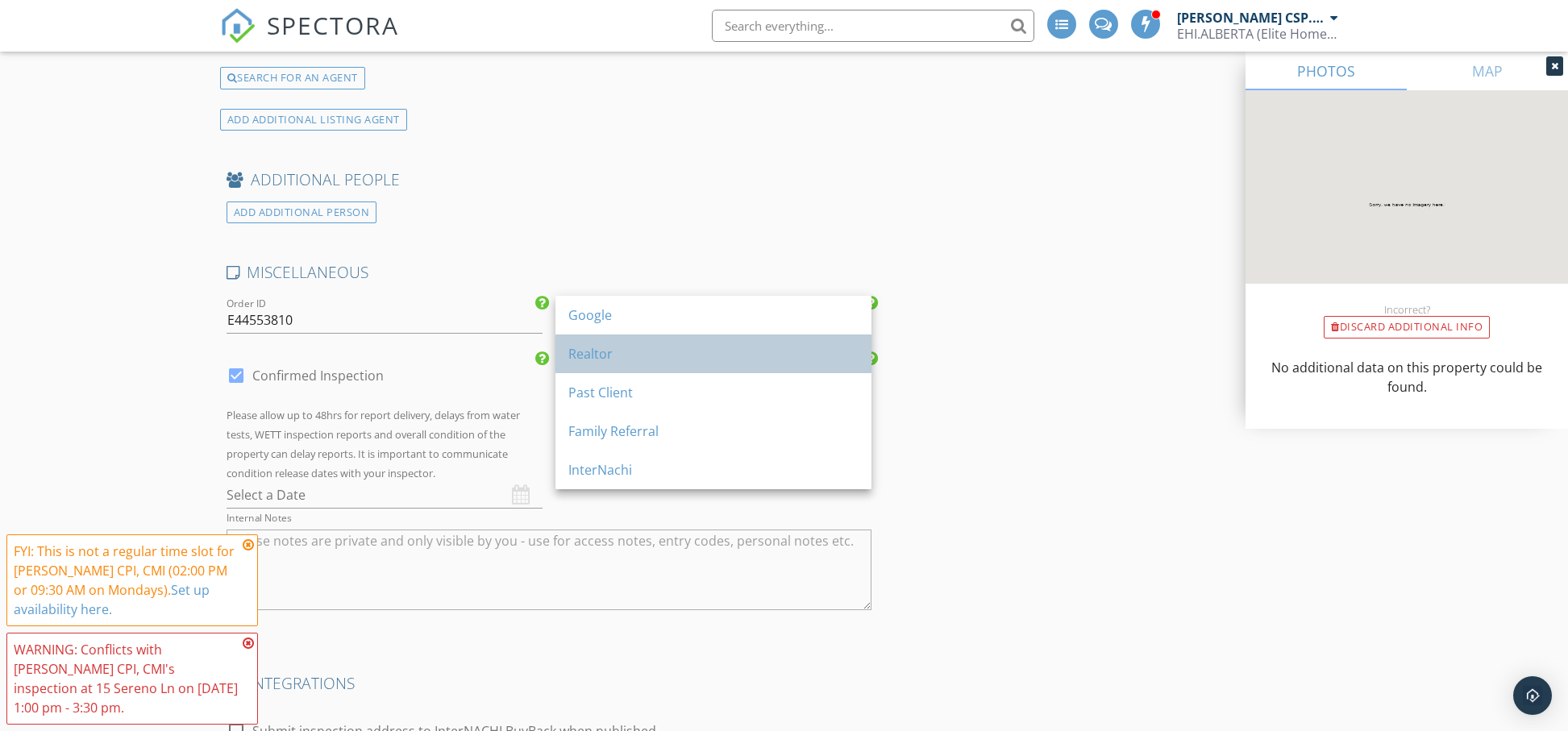
click at [611, 348] on div "Realtor" at bounding box center [713, 354] width 290 height 19
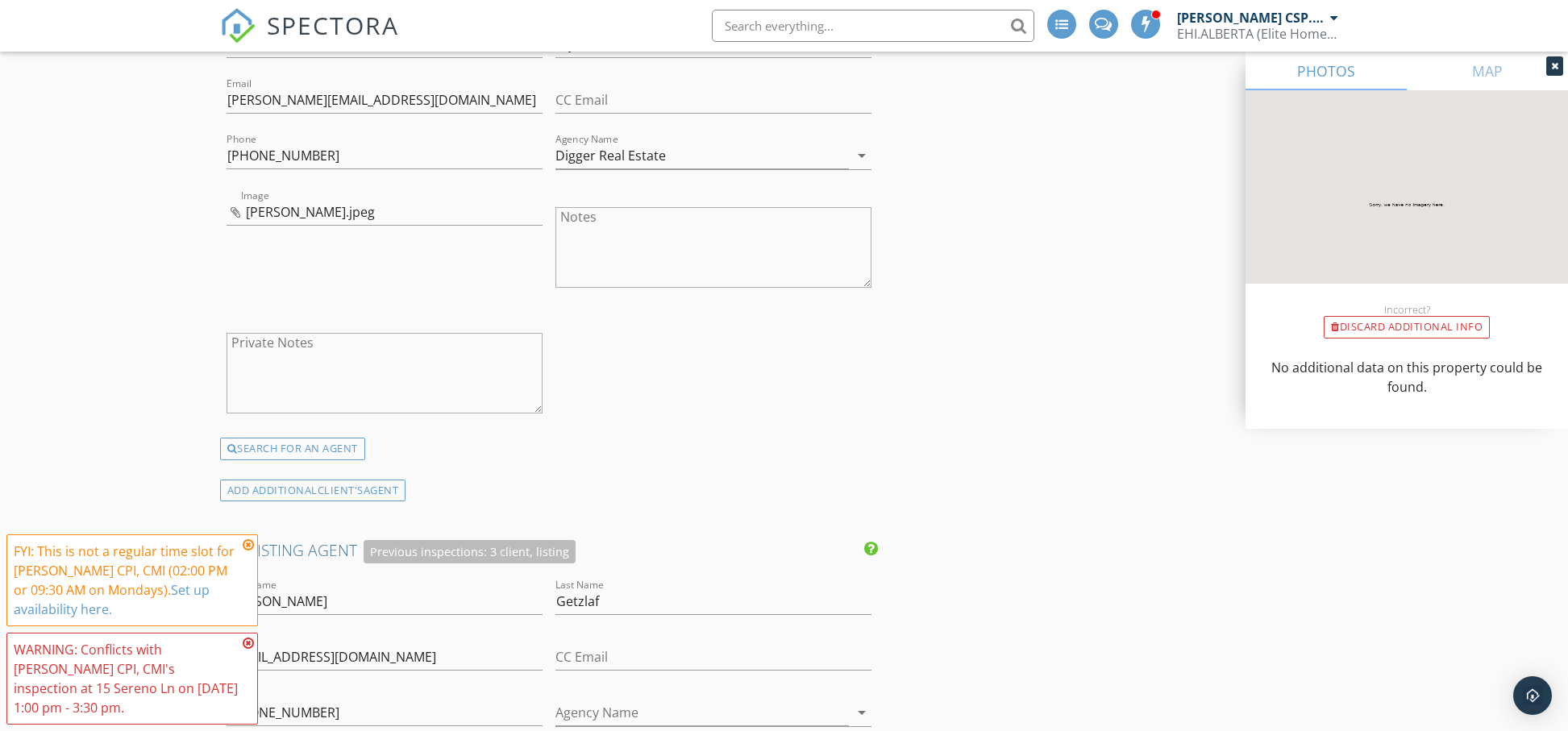
scroll to position [2703, 0]
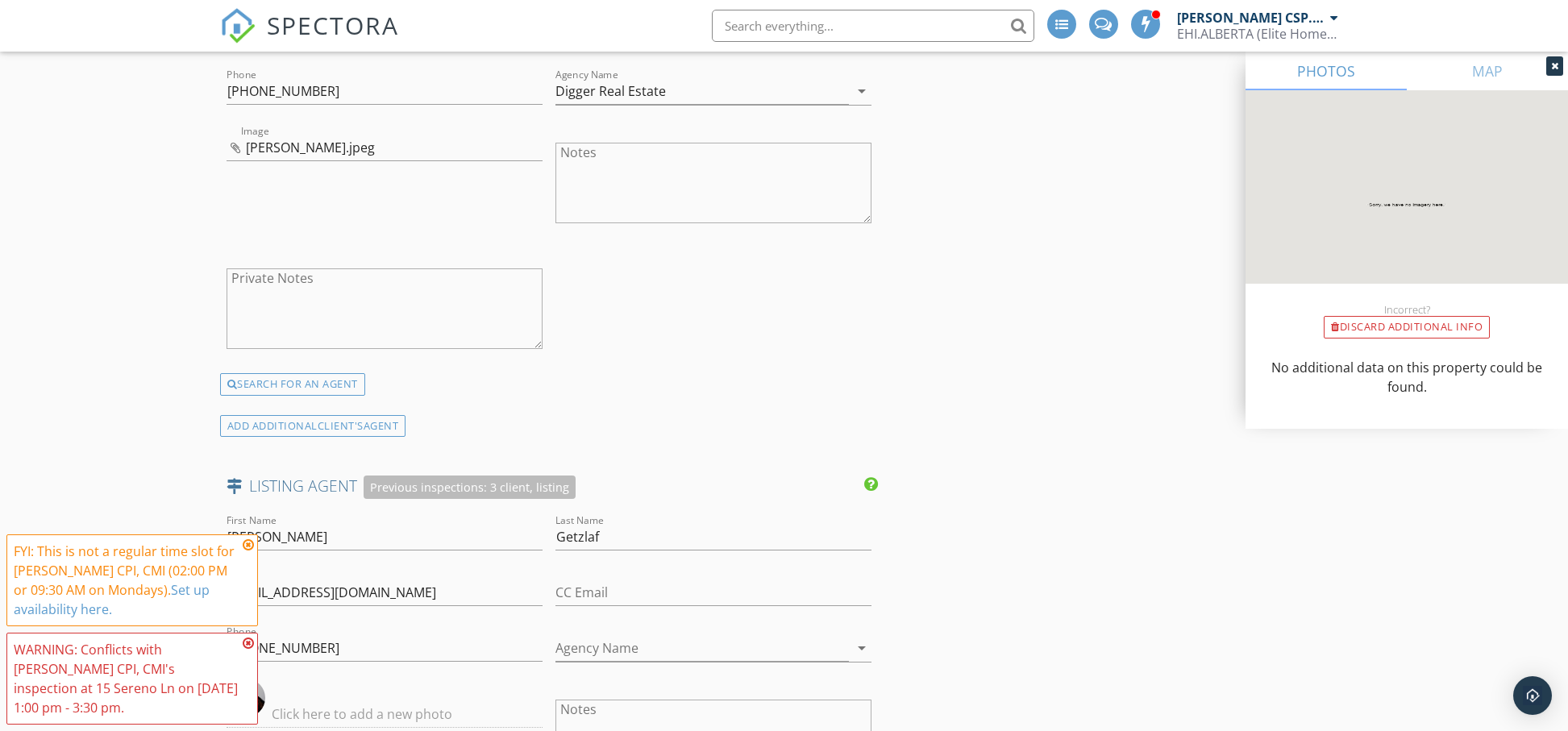
click at [271, 274] on textarea "Private Notes" at bounding box center [384, 308] width 316 height 81
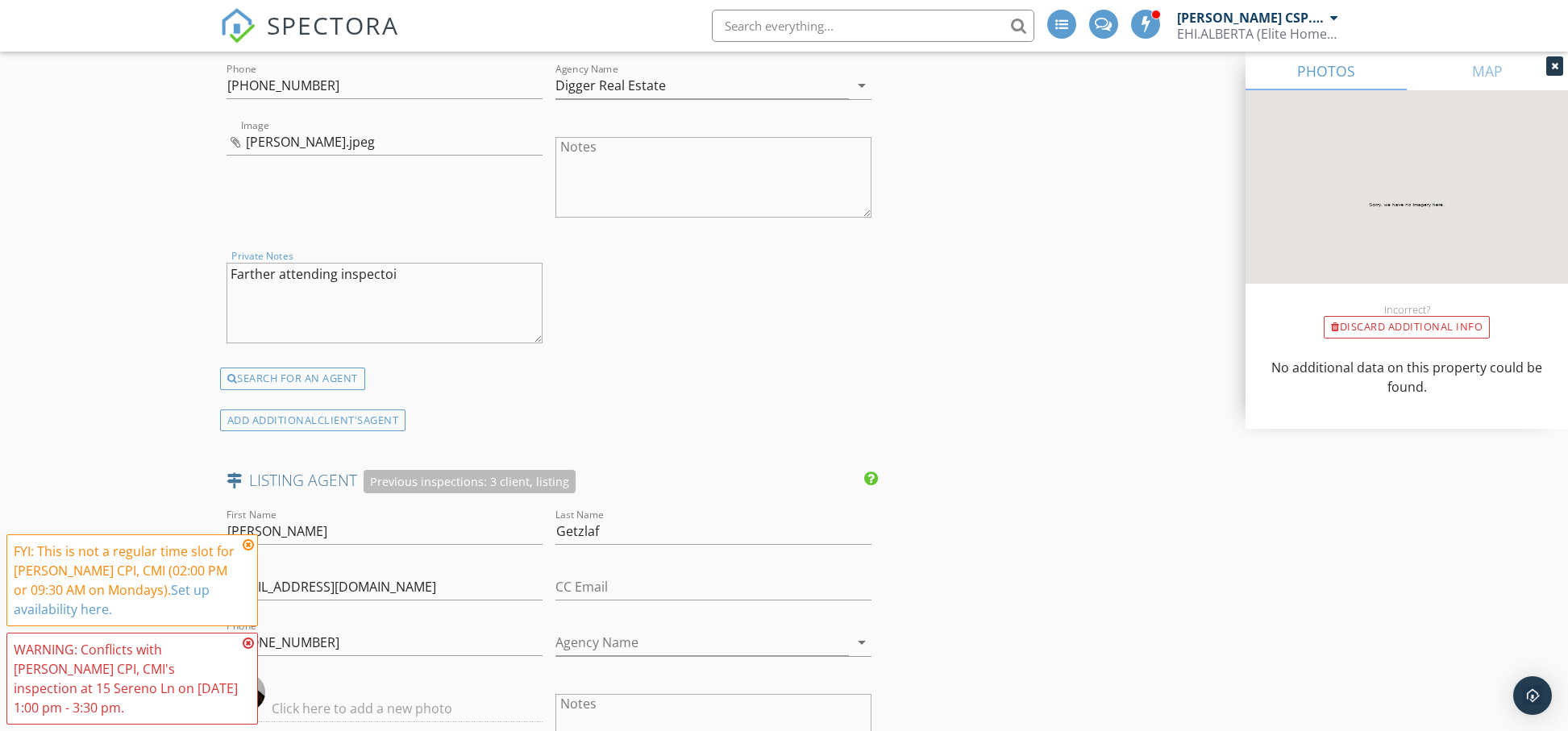
drag, startPoint x: 247, startPoint y: 260, endPoint x: 382, endPoint y: 260, distance: 135.0
click at [248, 263] on textarea "Farther attending inspectoi" at bounding box center [384, 303] width 316 height 81
click at [395, 263] on textarea "Father attending inspectoi" at bounding box center [384, 303] width 316 height 81
drag, startPoint x: 252, startPoint y: 262, endPoint x: 396, endPoint y: 271, distance: 144.3
click at [415, 274] on textarea "Father attending inspectoin" at bounding box center [384, 303] width 316 height 81
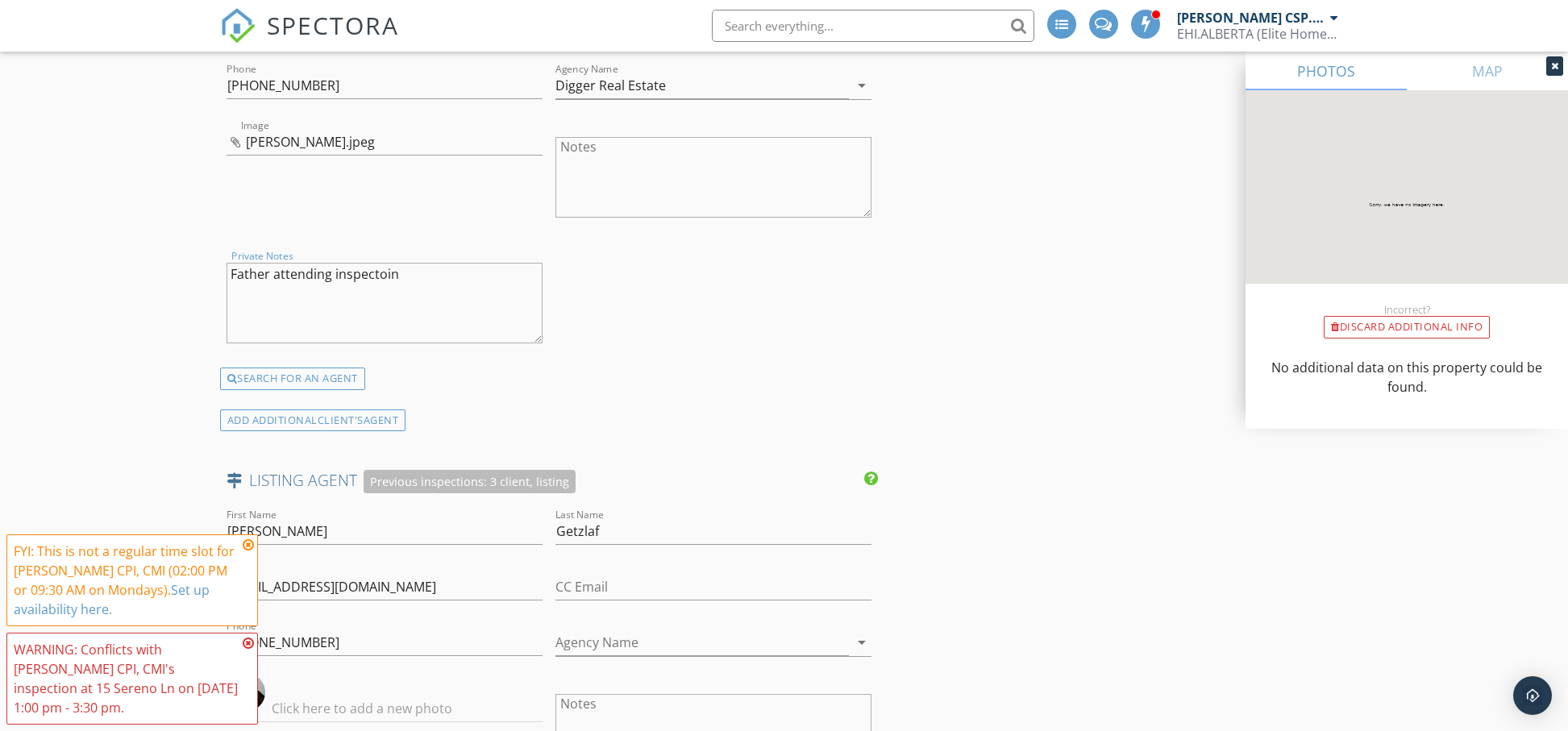
paste textarea "The clients are living in Vancouver and so Rory's Father will be attending"
click at [250, 305] on textarea "The clients are living in Vancouver and so Rory's Father will be attending." at bounding box center [384, 303] width 316 height 81
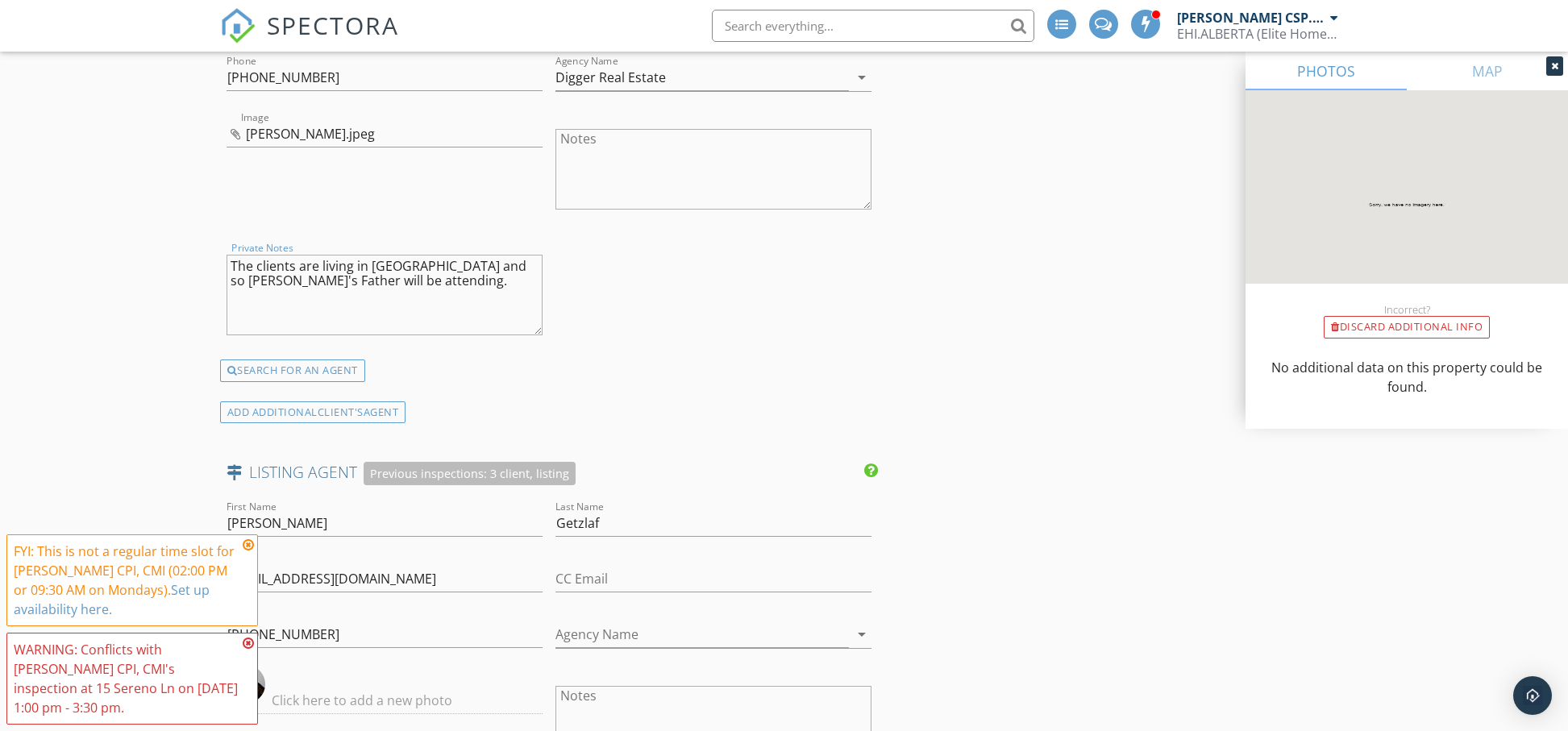
paste textarea "Rick"
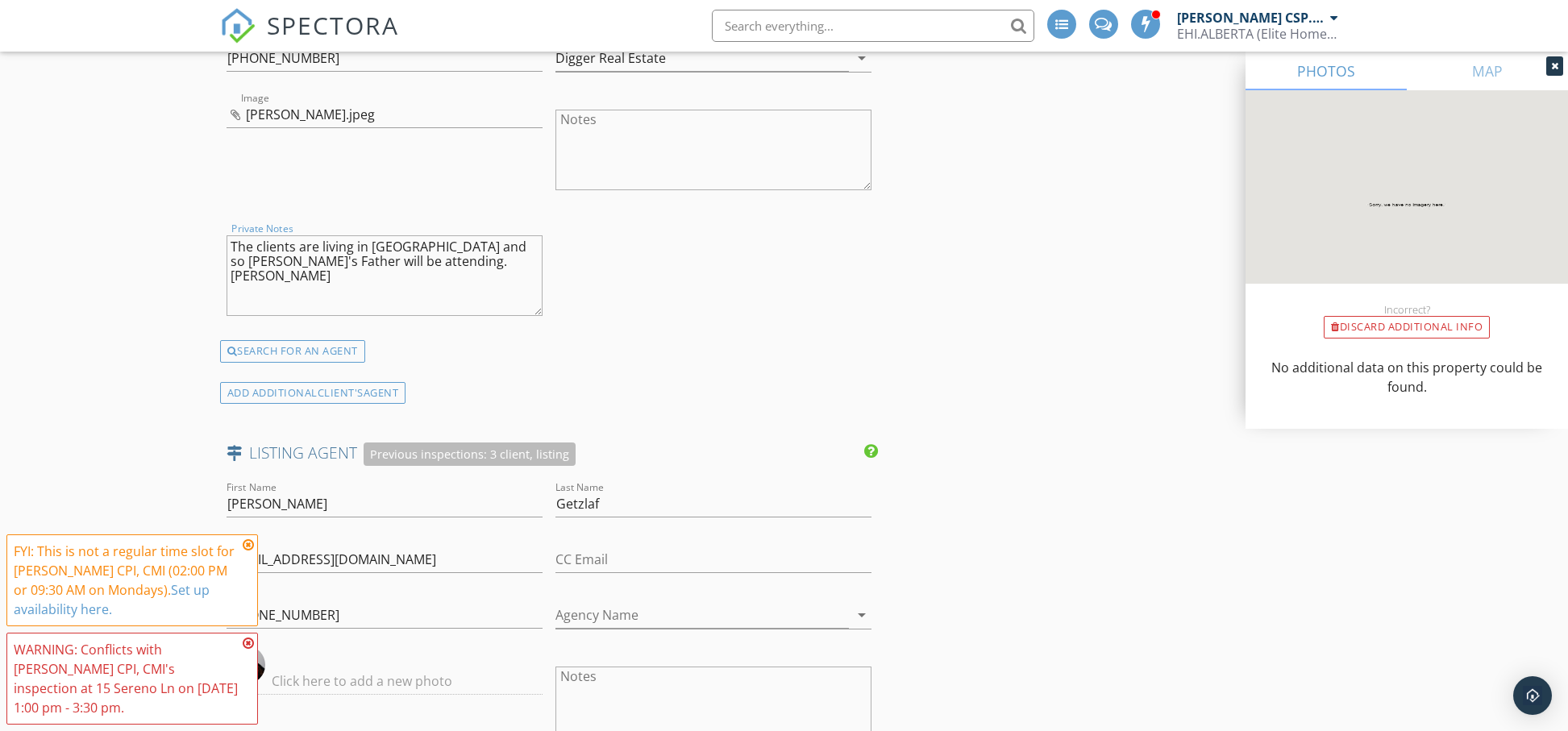
scroll to position [2732, 0]
drag, startPoint x: 253, startPoint y: 266, endPoint x: 206, endPoint y: 266, distance: 47.0
paste textarea "Falls 778-980-1599"
drag, startPoint x: 235, startPoint y: 269, endPoint x: 440, endPoint y: 283, distance: 205.5
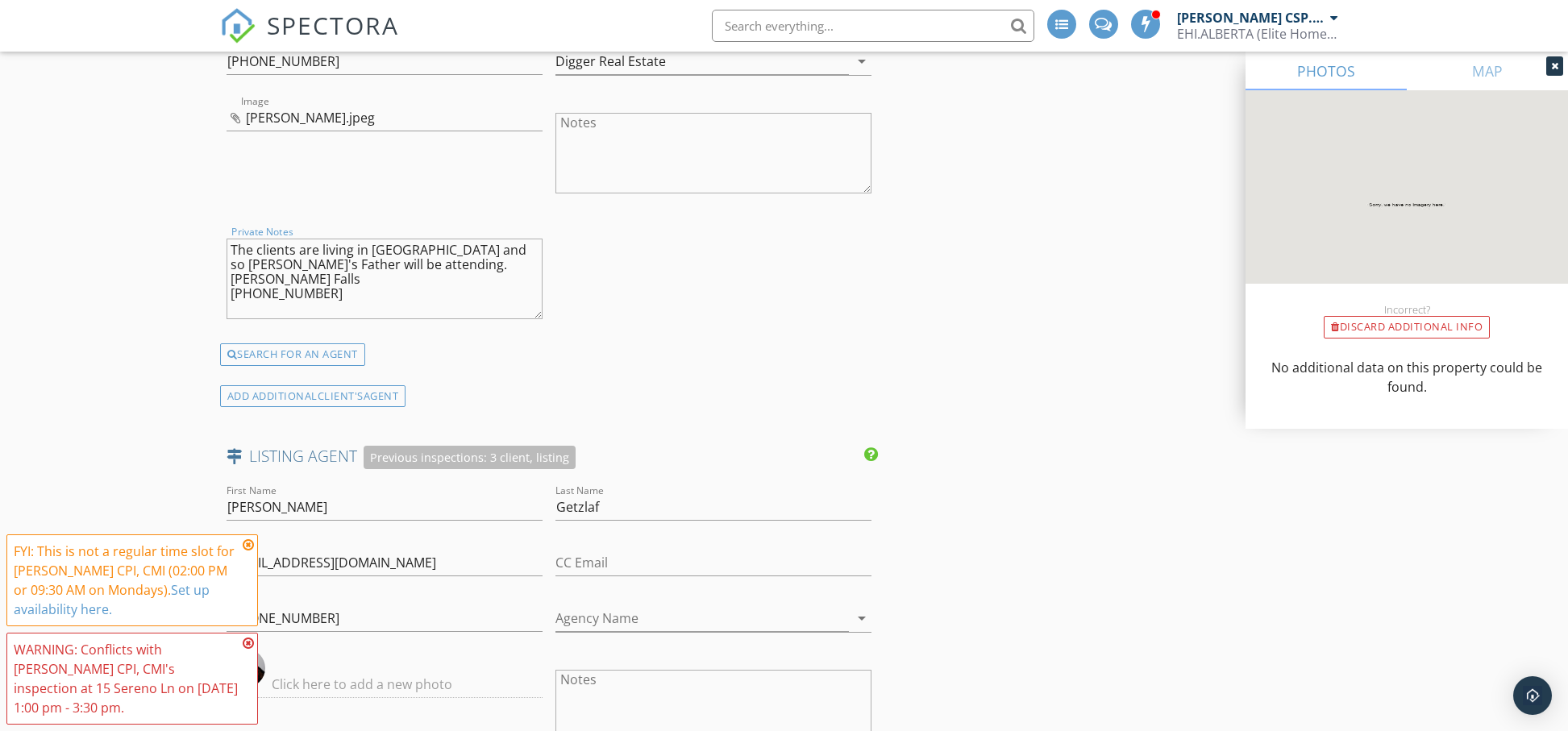
click at [235, 268] on textarea "The clients are living in Vancouver and so Rory's Father will be attending. Ric…" at bounding box center [384, 279] width 316 height 81
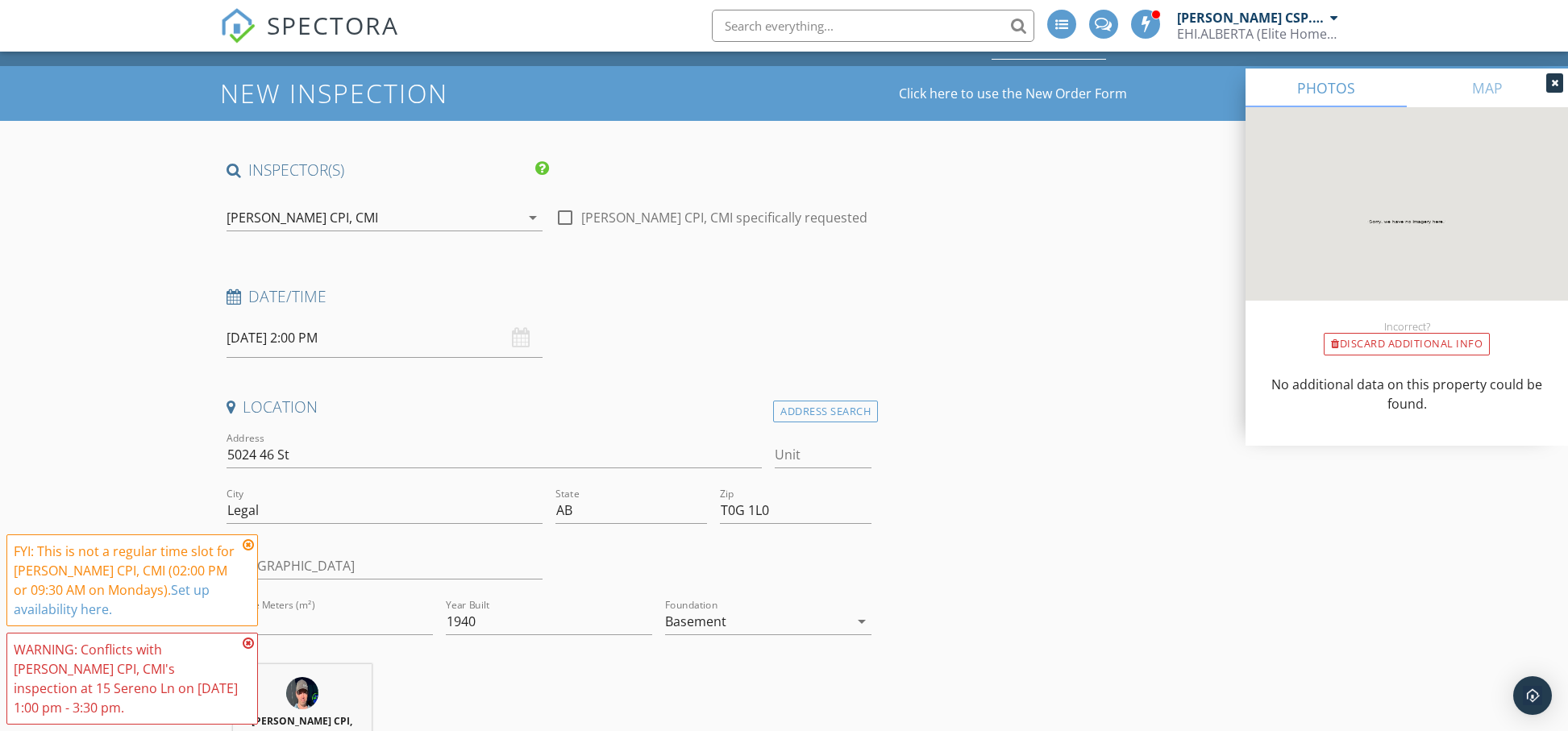
scroll to position [42, 0]
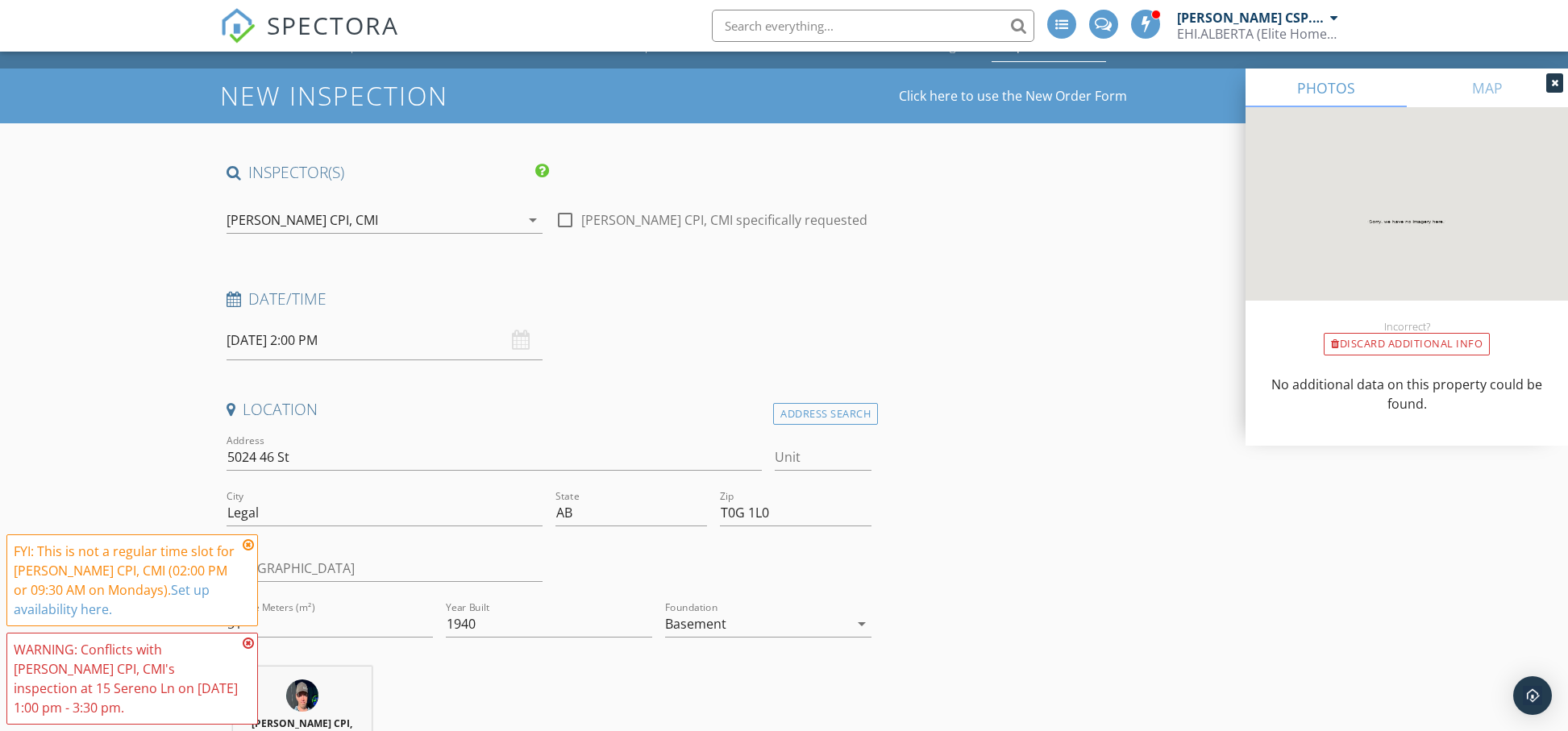
type textarea "The clients are living in Vancouver and so Rory's Father will be attending. Ric…"
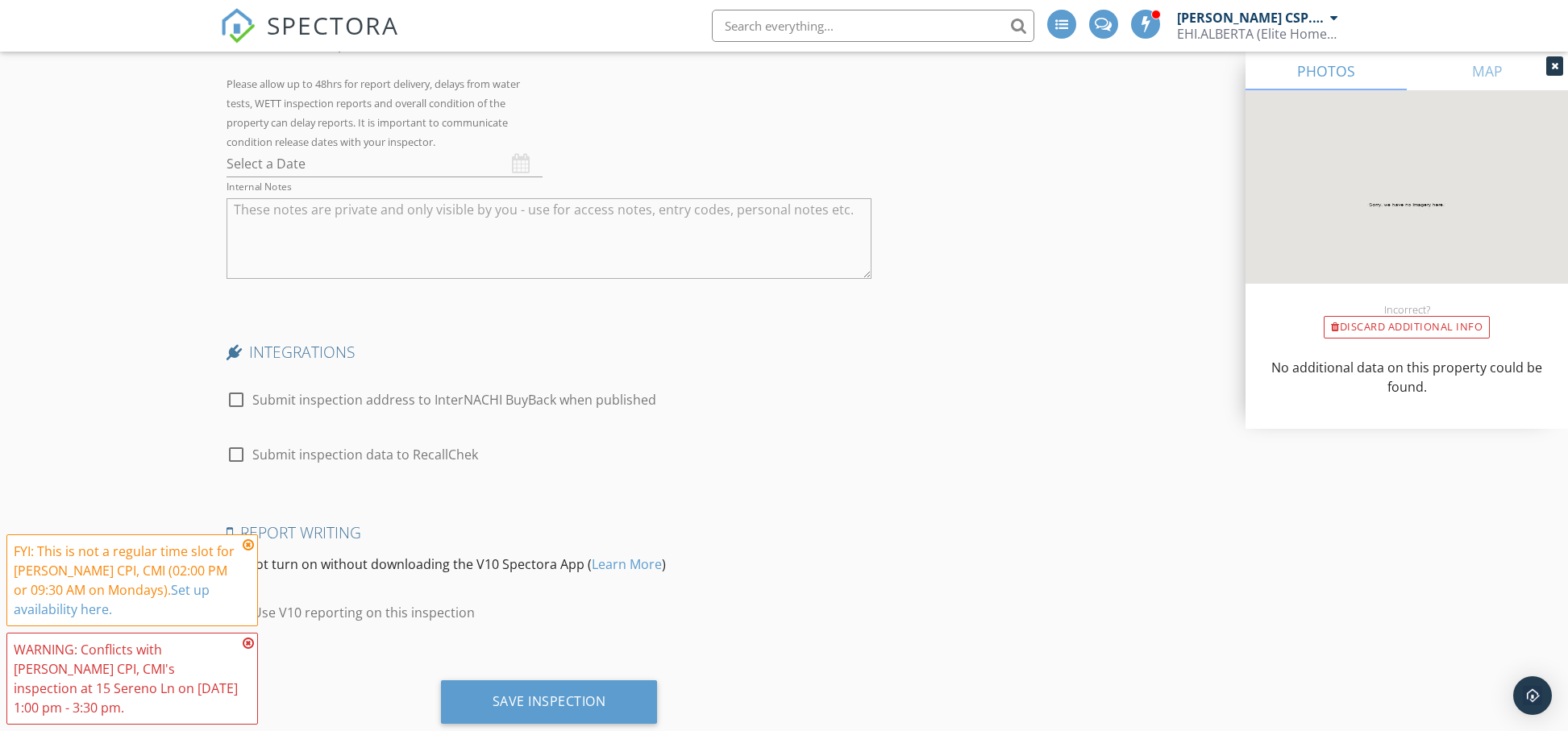
scroll to position [3929, 0]
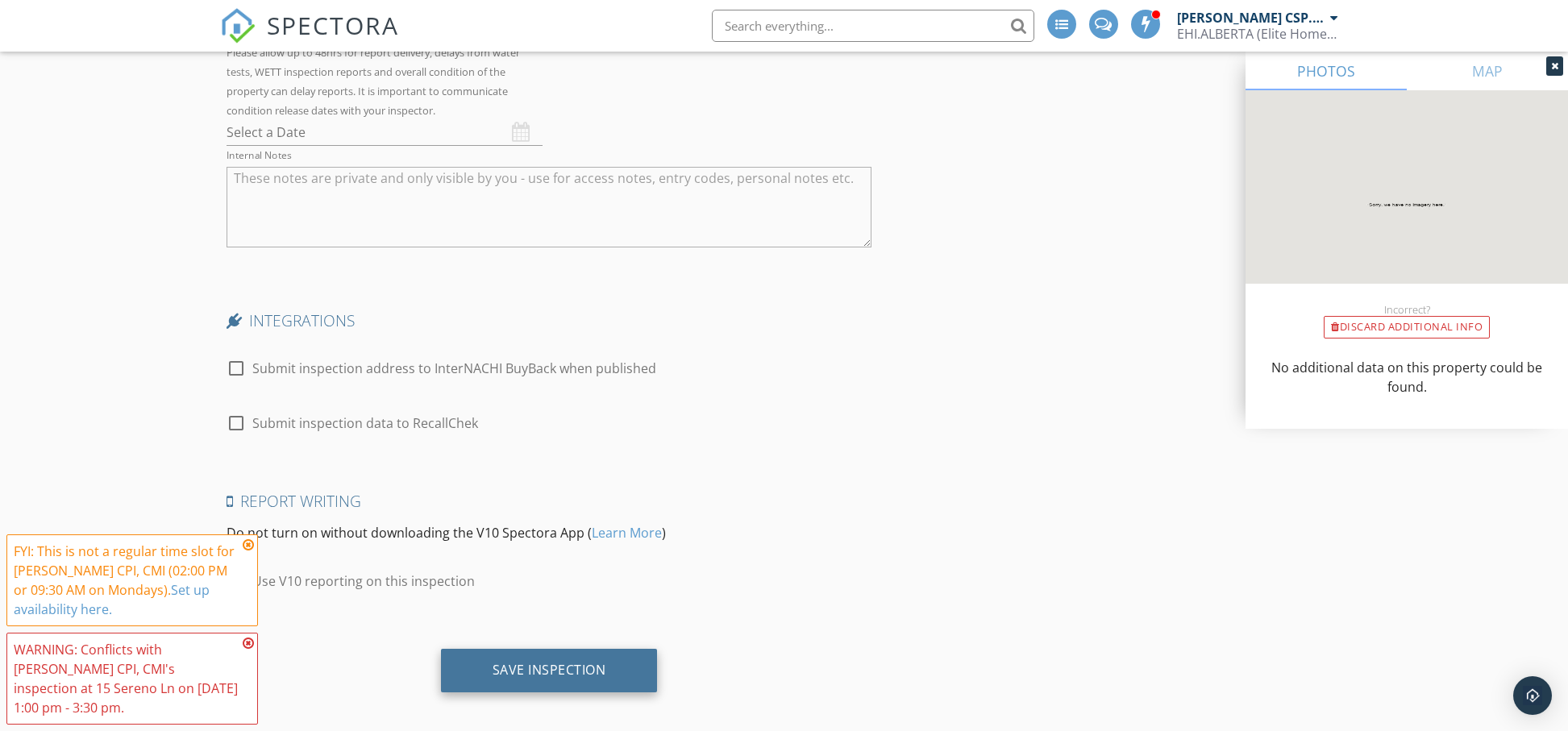
click at [577, 662] on div "Save Inspection" at bounding box center [549, 669] width 114 height 16
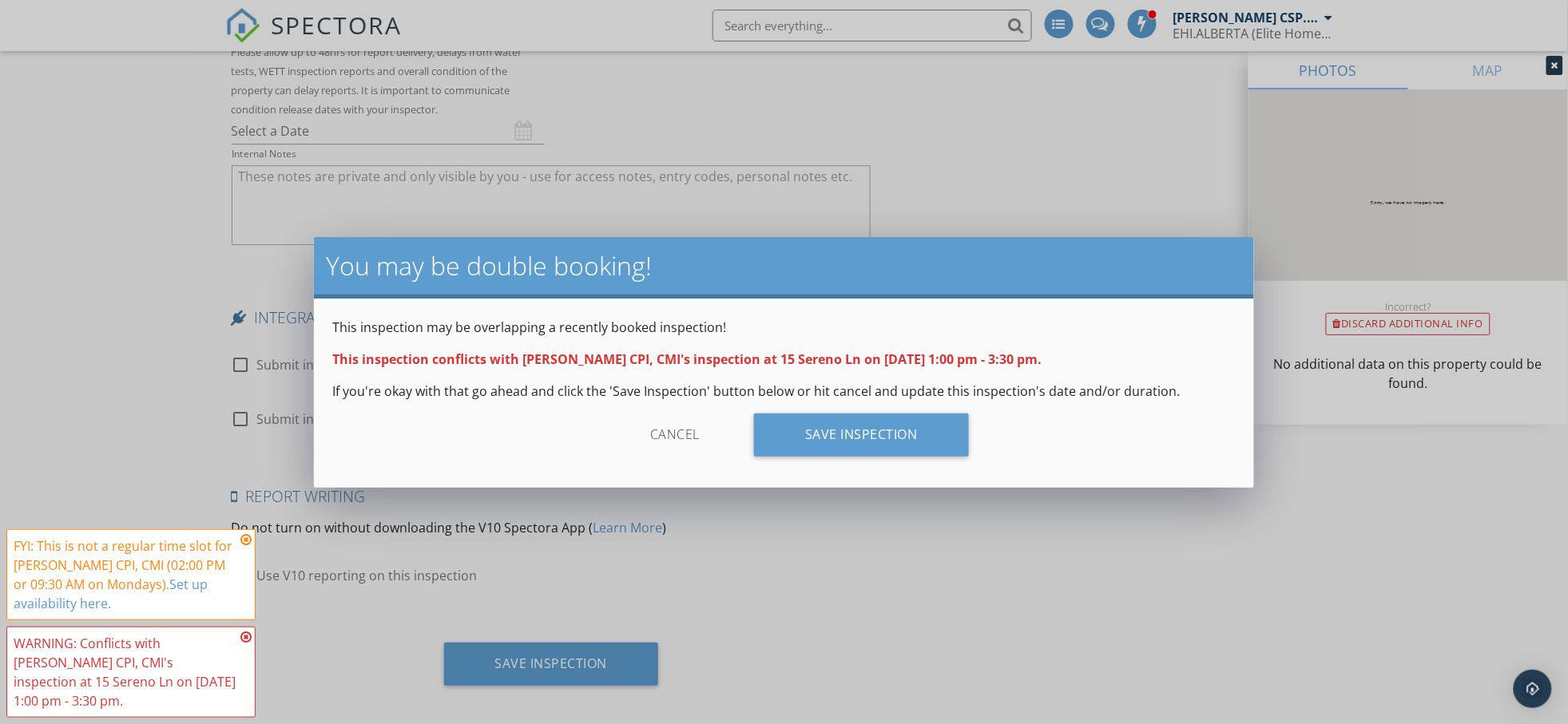
click at [674, 439] on div "Cancel" at bounding box center [674, 435] width 152 height 43
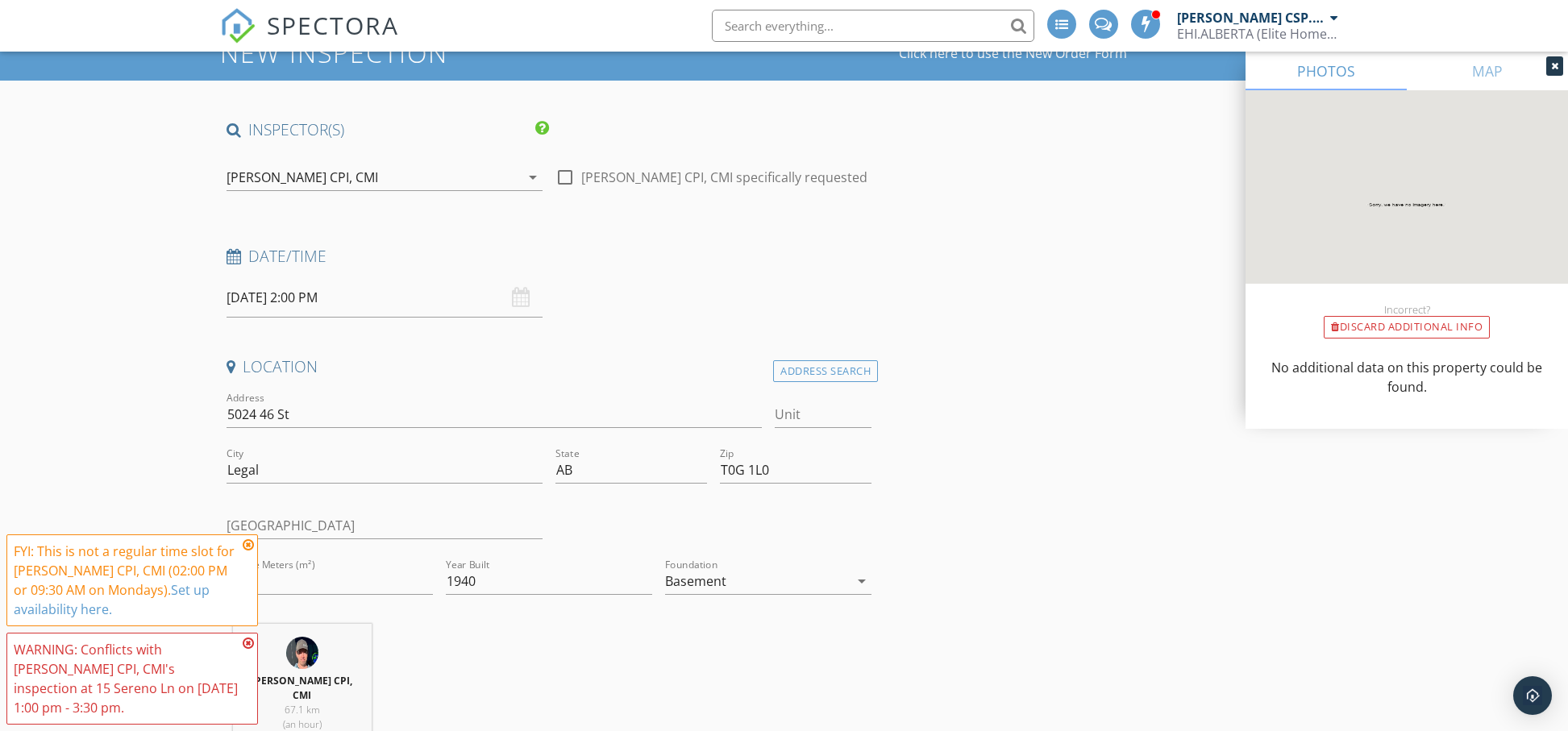
scroll to position [29, 0]
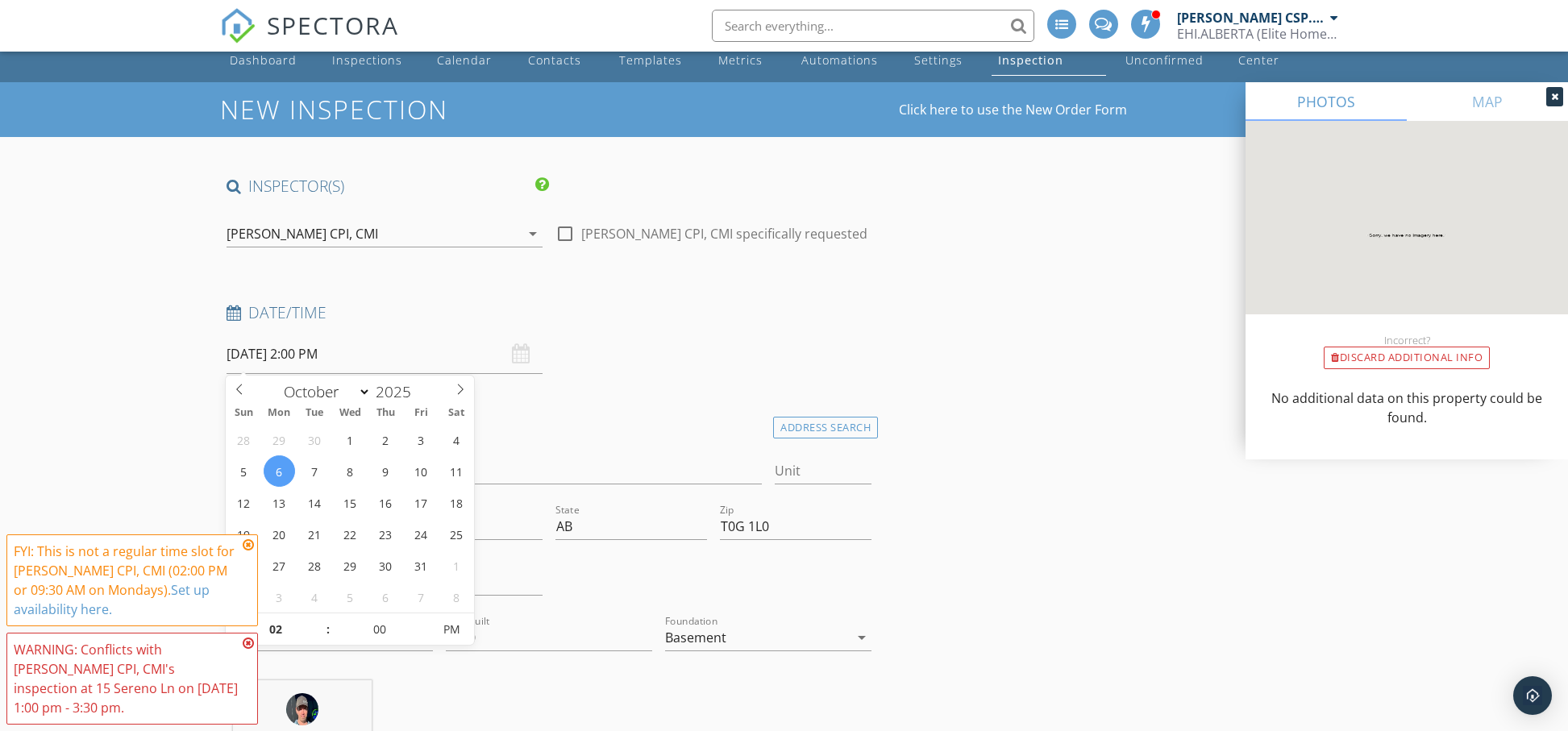
drag, startPoint x: 316, startPoint y: 361, endPoint x: 412, endPoint y: 358, distance: 96.0
click at [316, 361] on input "[DATE] 2:00 PM" at bounding box center [384, 355] width 316 height 40
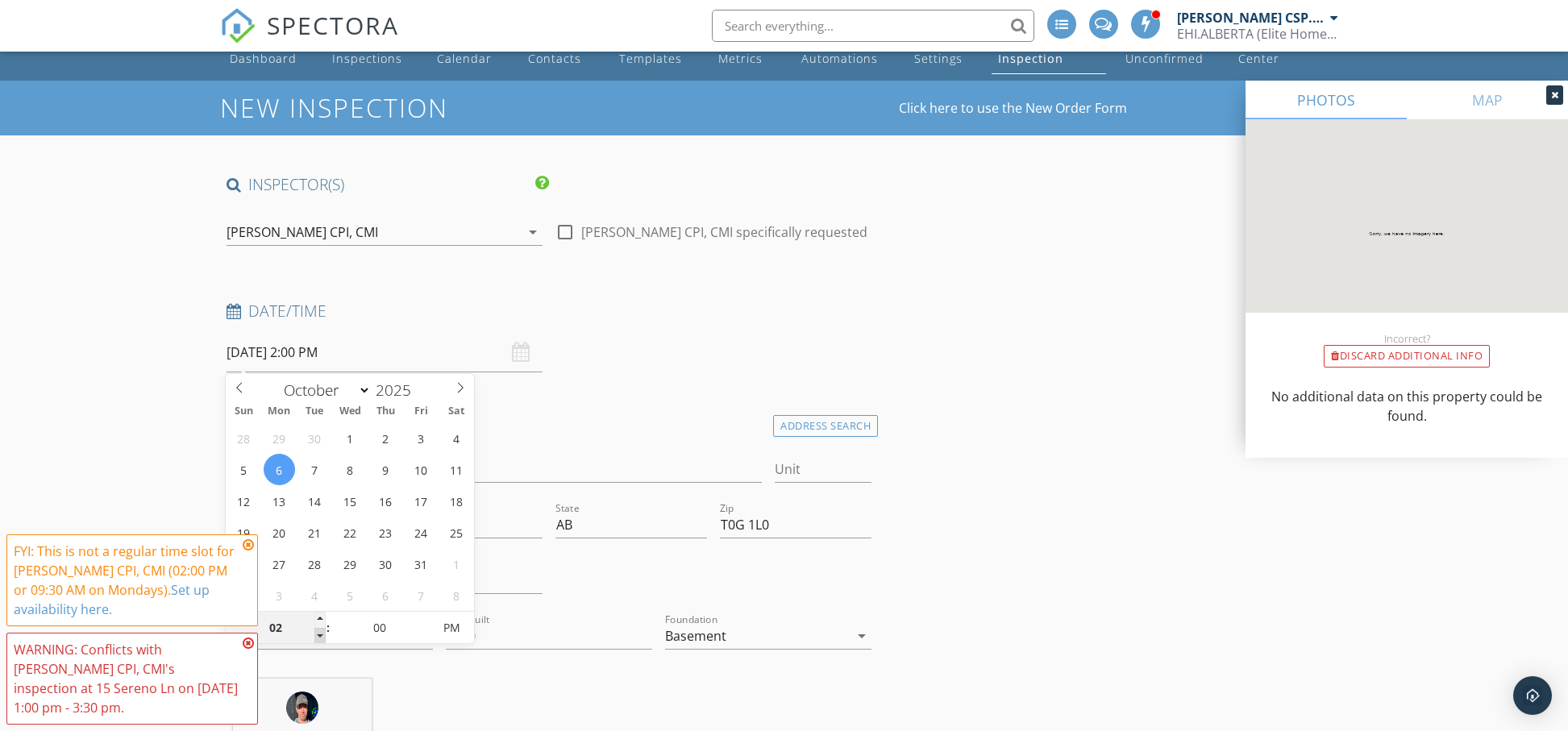
type input "01"
type input "[DATE] 1:00 PM"
click at [320, 636] on span at bounding box center [320, 636] width 11 height 16
type input "12"
type input "10/06/2025 12:00 PM"
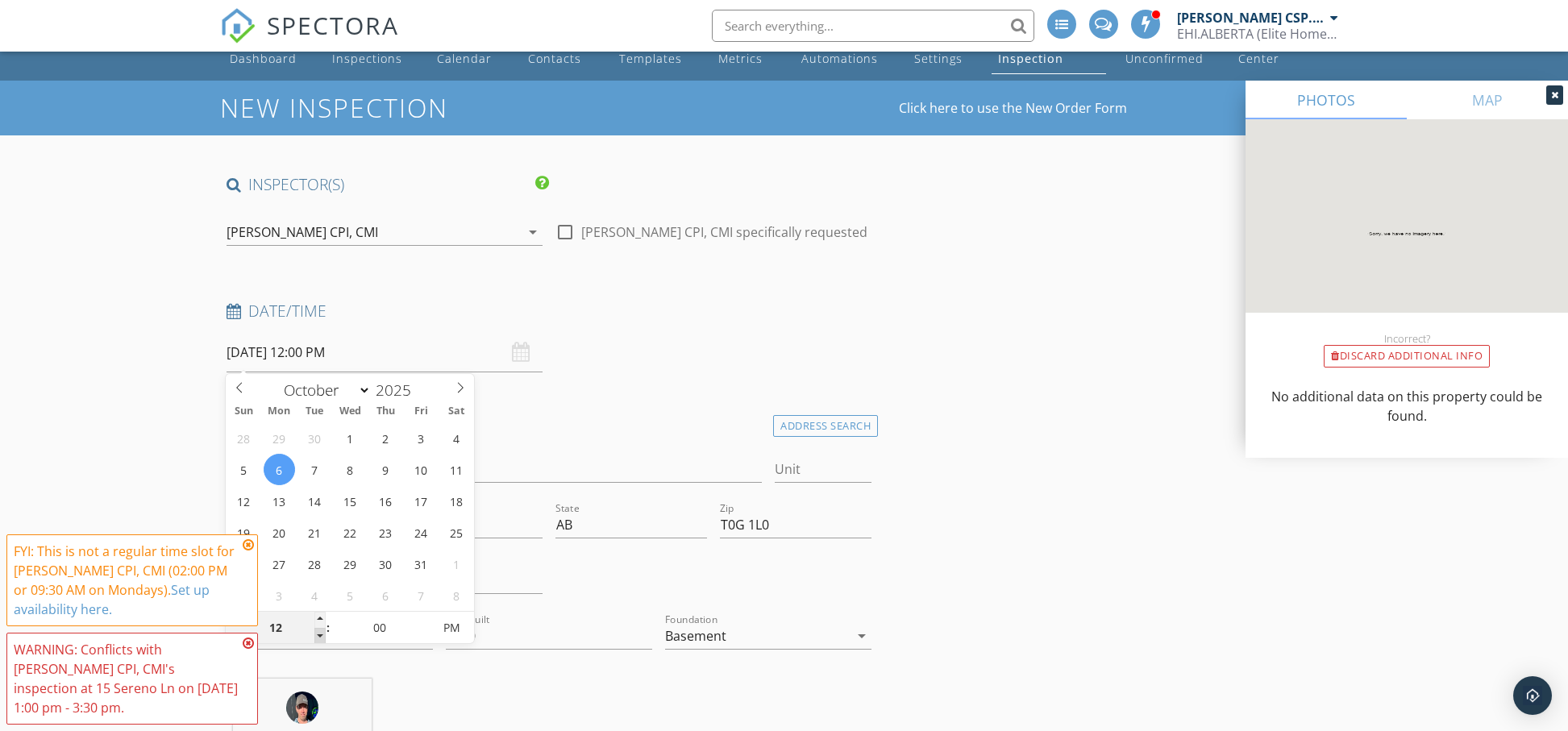
click at [320, 636] on span at bounding box center [320, 636] width 11 height 16
type input "11"
type input "10/06/2025 11:00 AM"
click at [320, 636] on span at bounding box center [320, 636] width 11 height 16
type input "10"
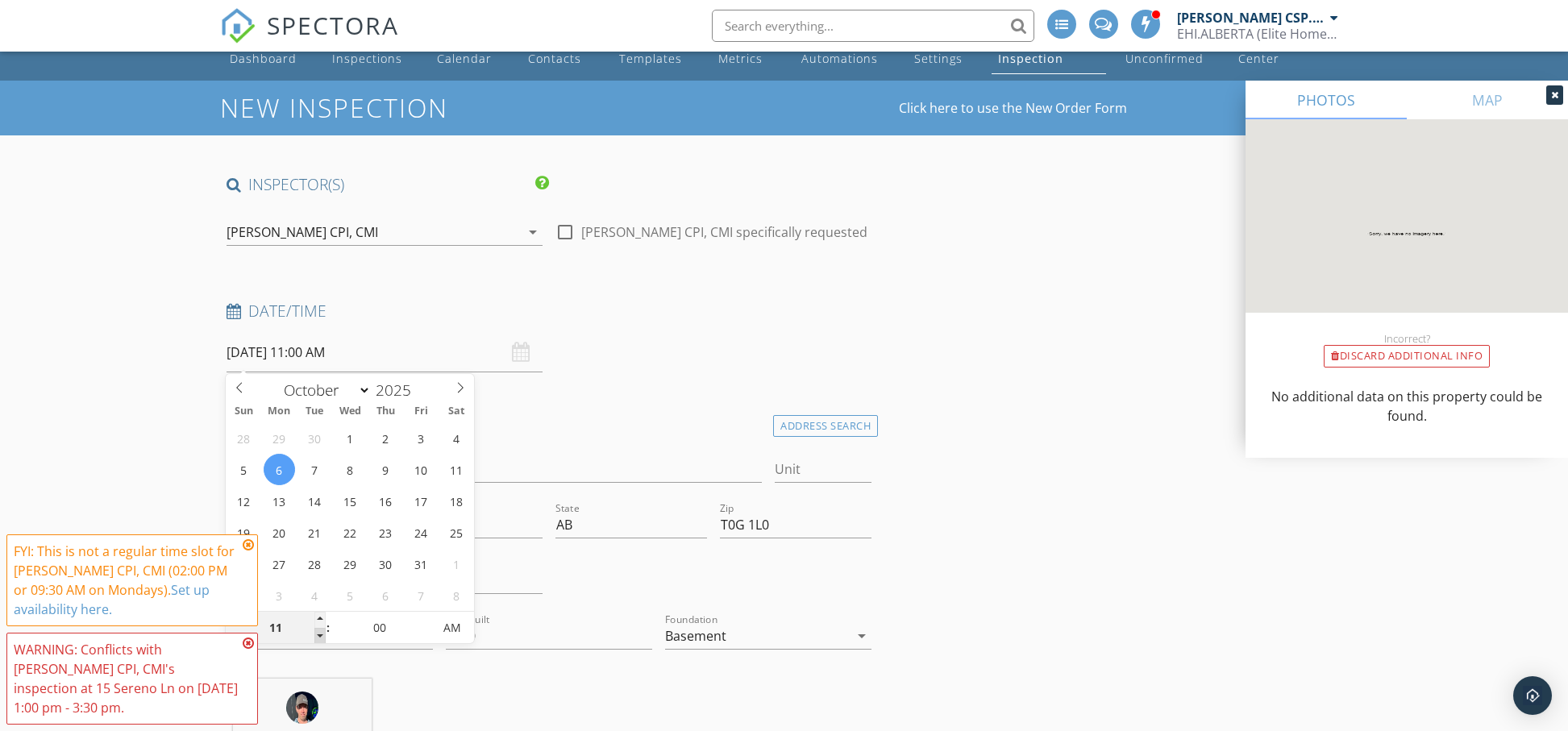
type input "10/06/2025 10:00 AM"
click at [320, 636] on span at bounding box center [320, 636] width 11 height 16
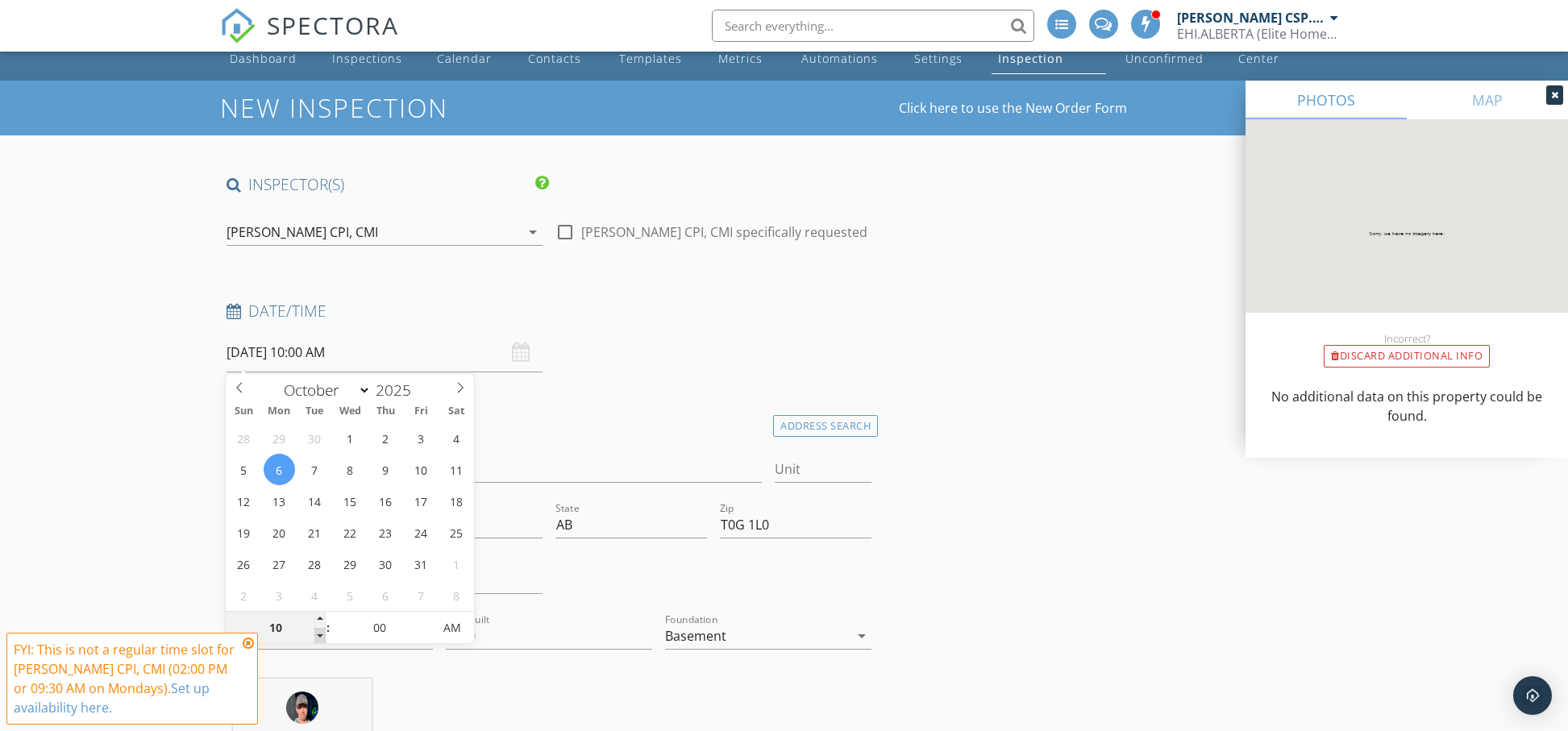
type input "09"
type input "10/06/2025 9:00 AM"
click at [320, 636] on span at bounding box center [320, 636] width 11 height 16
click at [657, 421] on h4 "Location" at bounding box center [549, 422] width 646 height 21
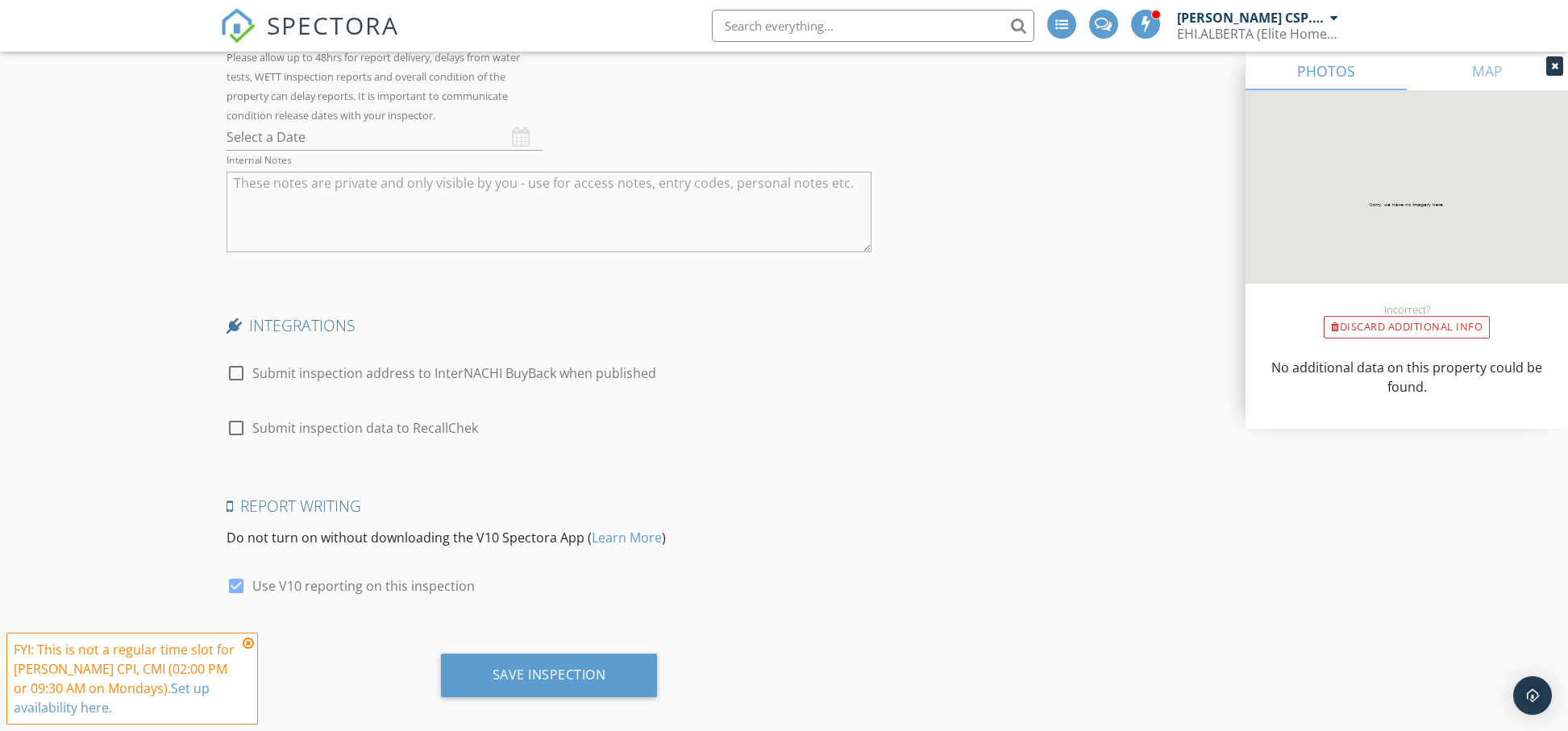
scroll to position [3929, 0]
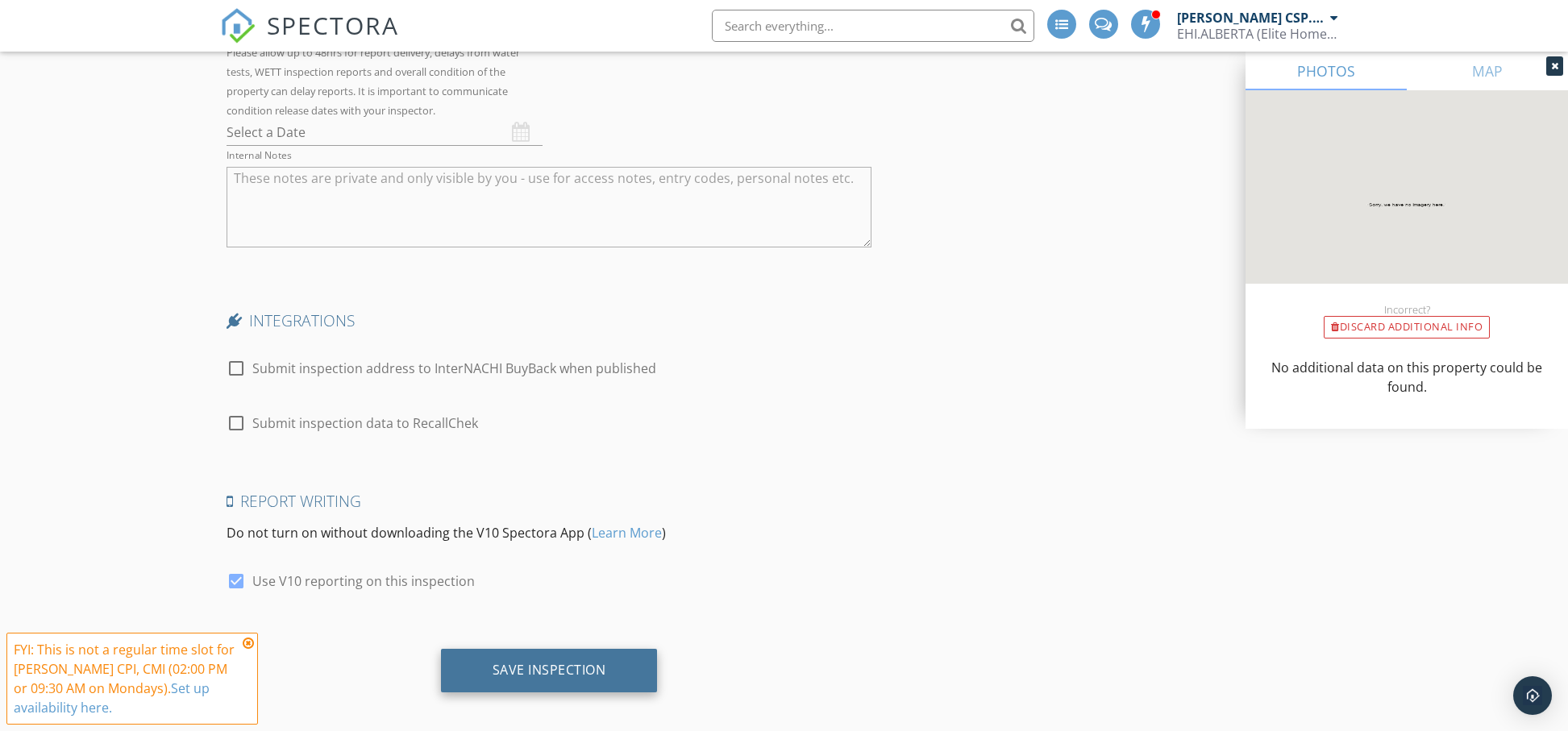
click at [571, 663] on div "Save Inspection" at bounding box center [549, 669] width 114 height 16
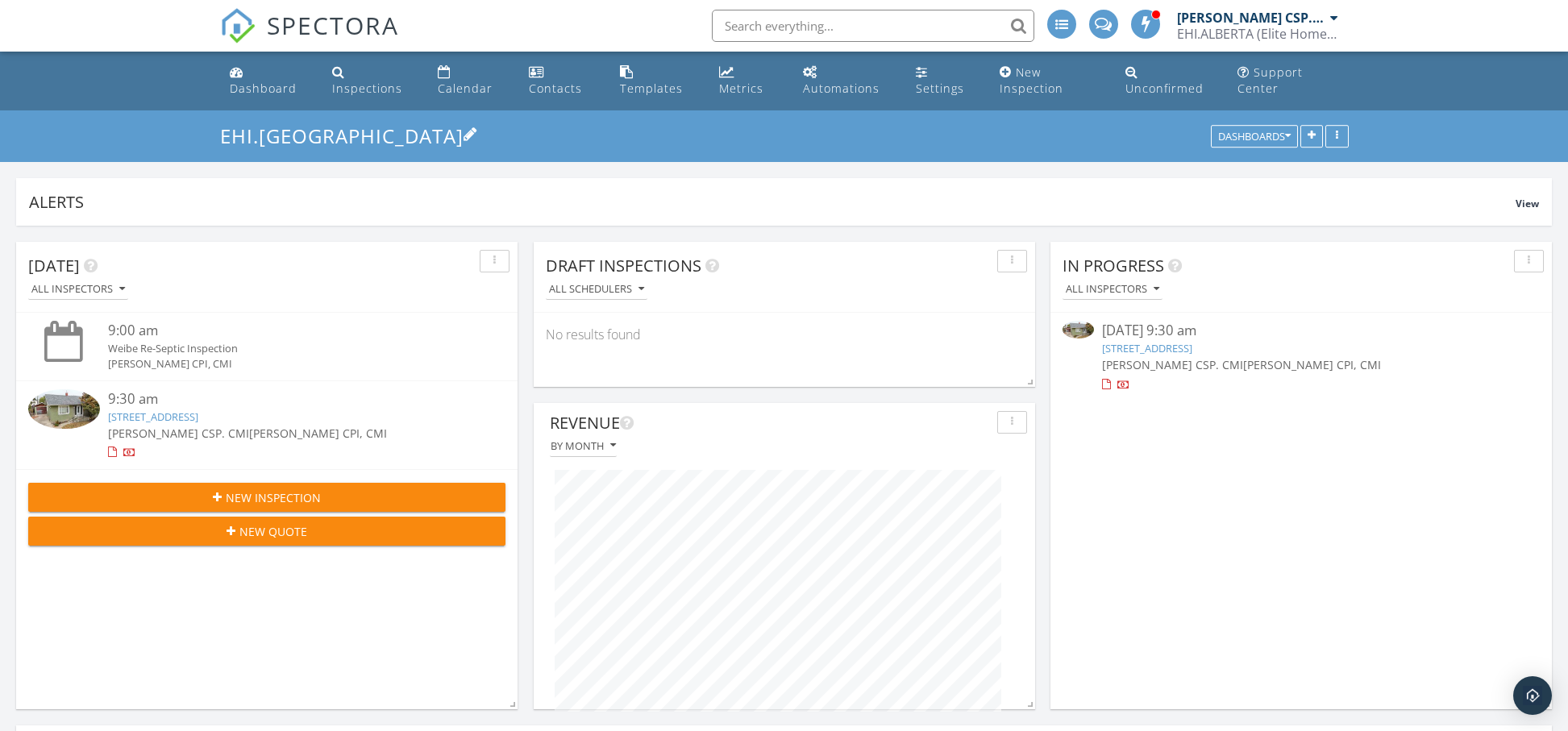
scroll to position [12, 0]
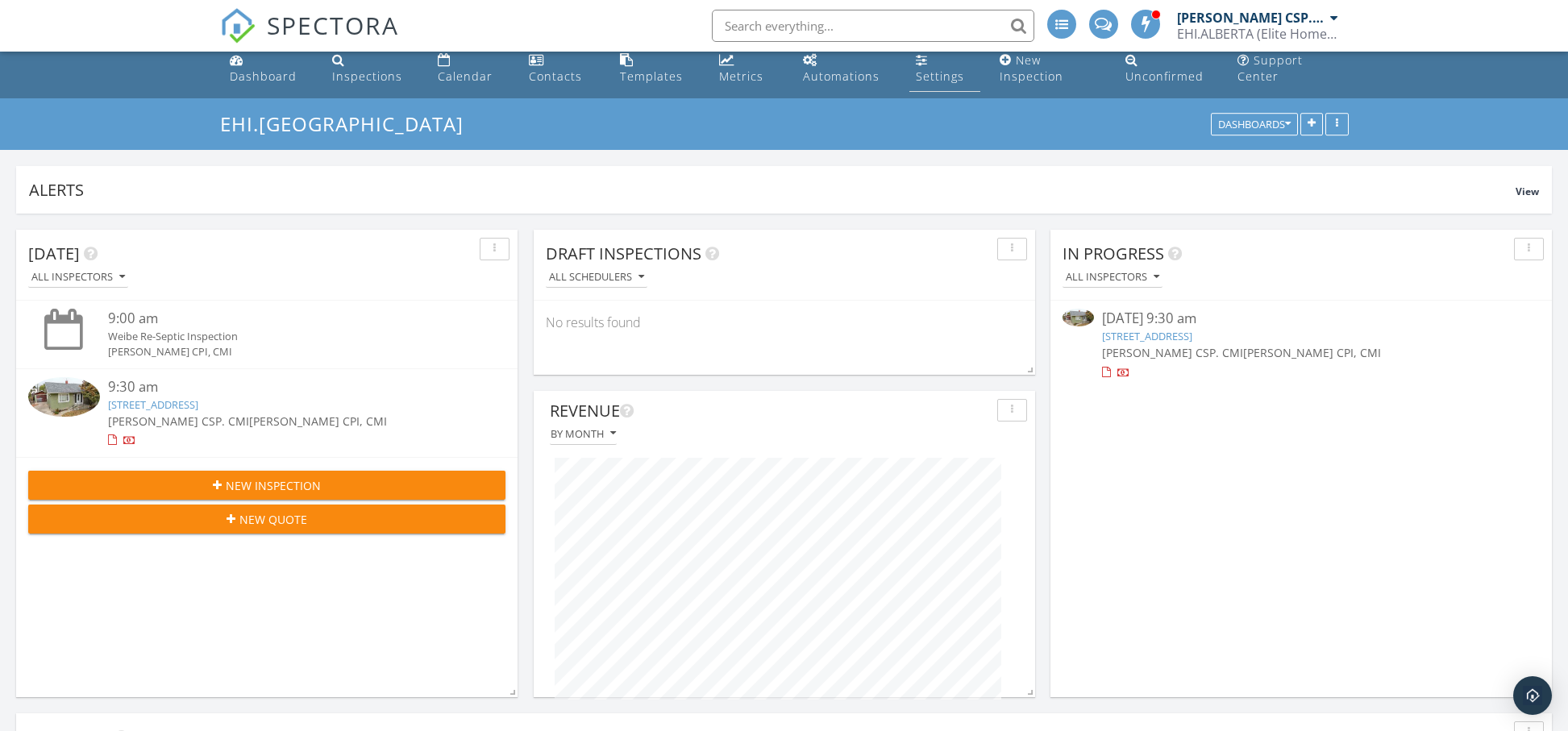
click at [951, 77] on div "Settings" at bounding box center [940, 76] width 48 height 15
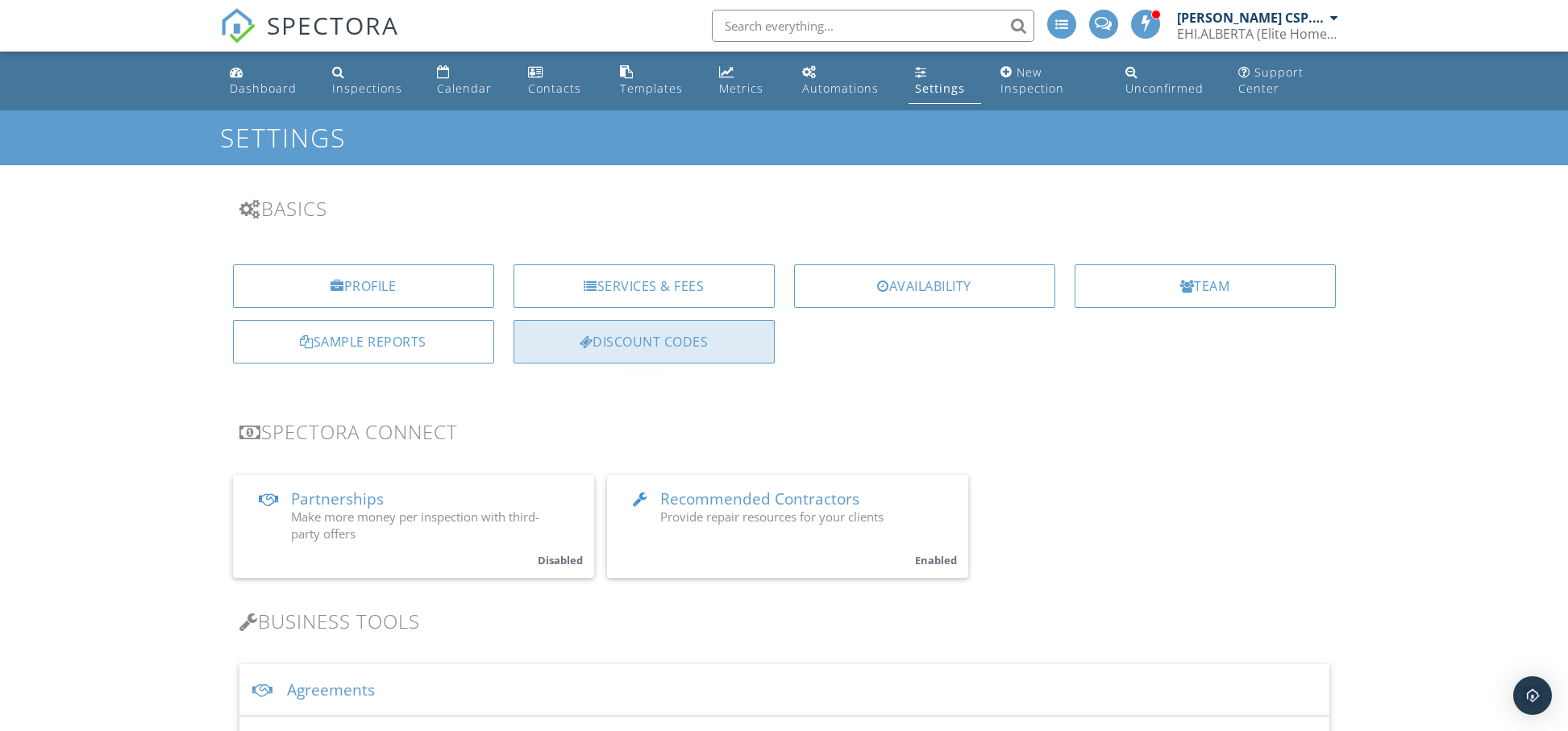
click at [675, 343] on div "Discount Codes" at bounding box center [643, 342] width 261 height 44
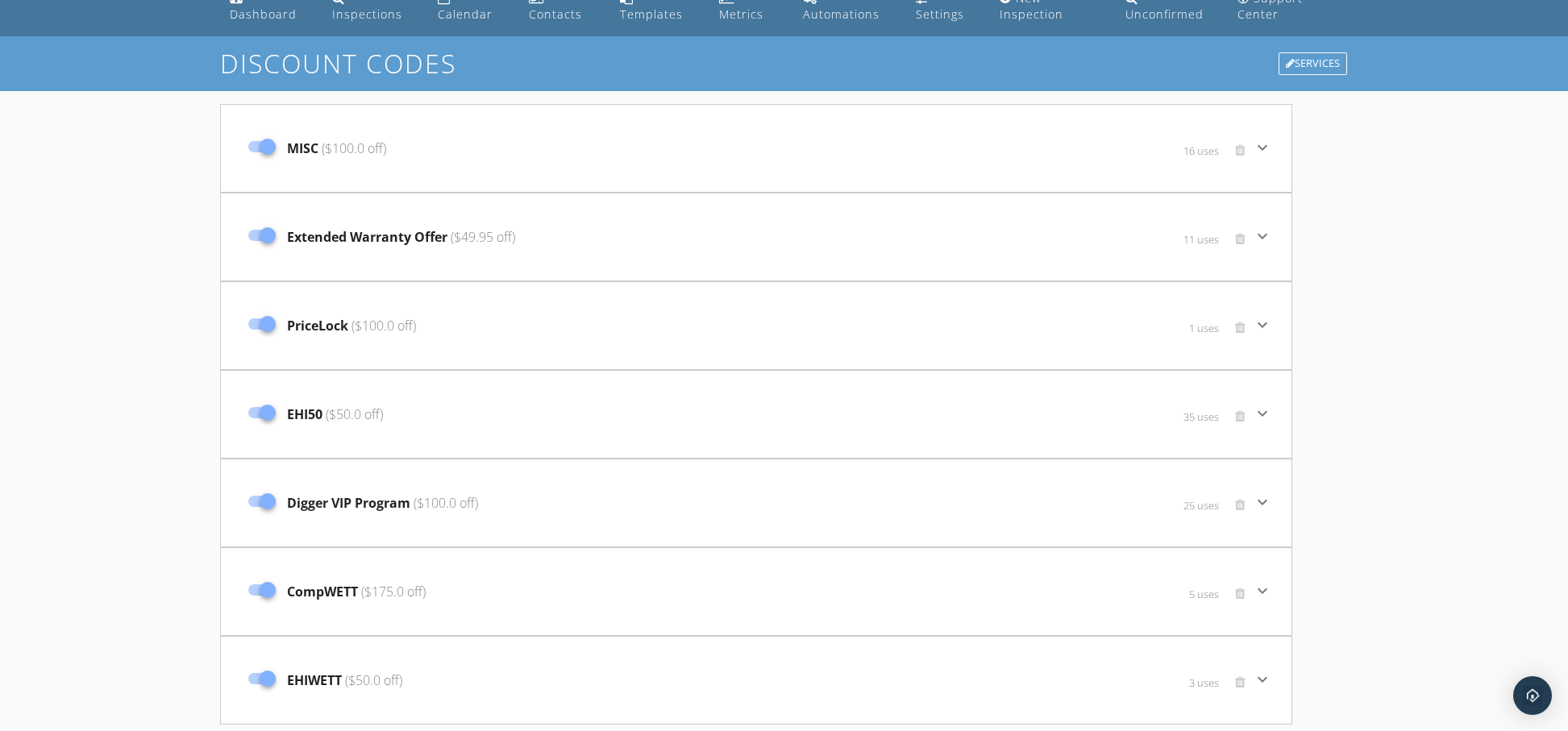
scroll to position [131, 0]
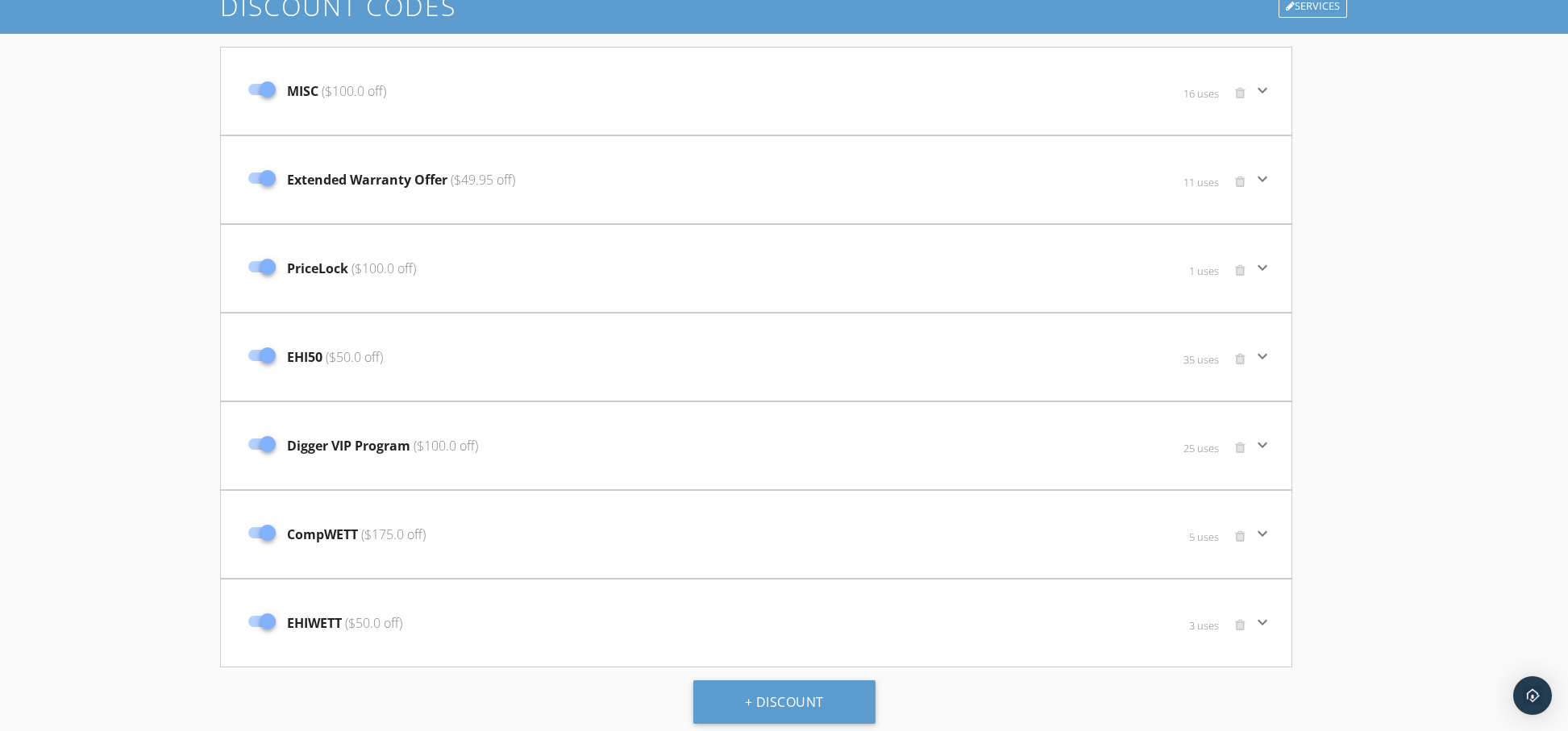
click at [1260, 447] on icon "keyboard_arrow_down" at bounding box center [1262, 445] width 19 height 19
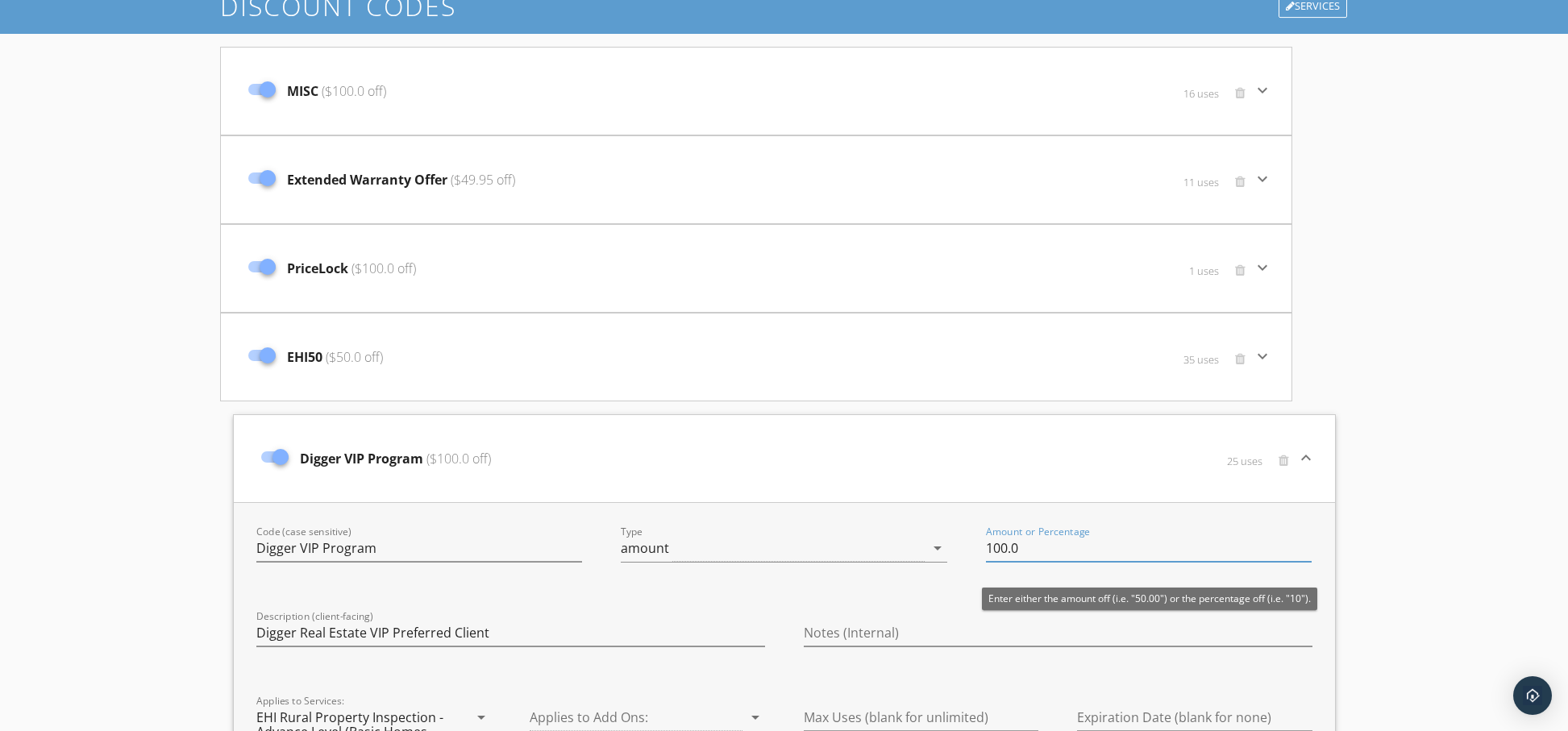
click at [1006, 549] on input "100.0" at bounding box center [1150, 548] width 327 height 27
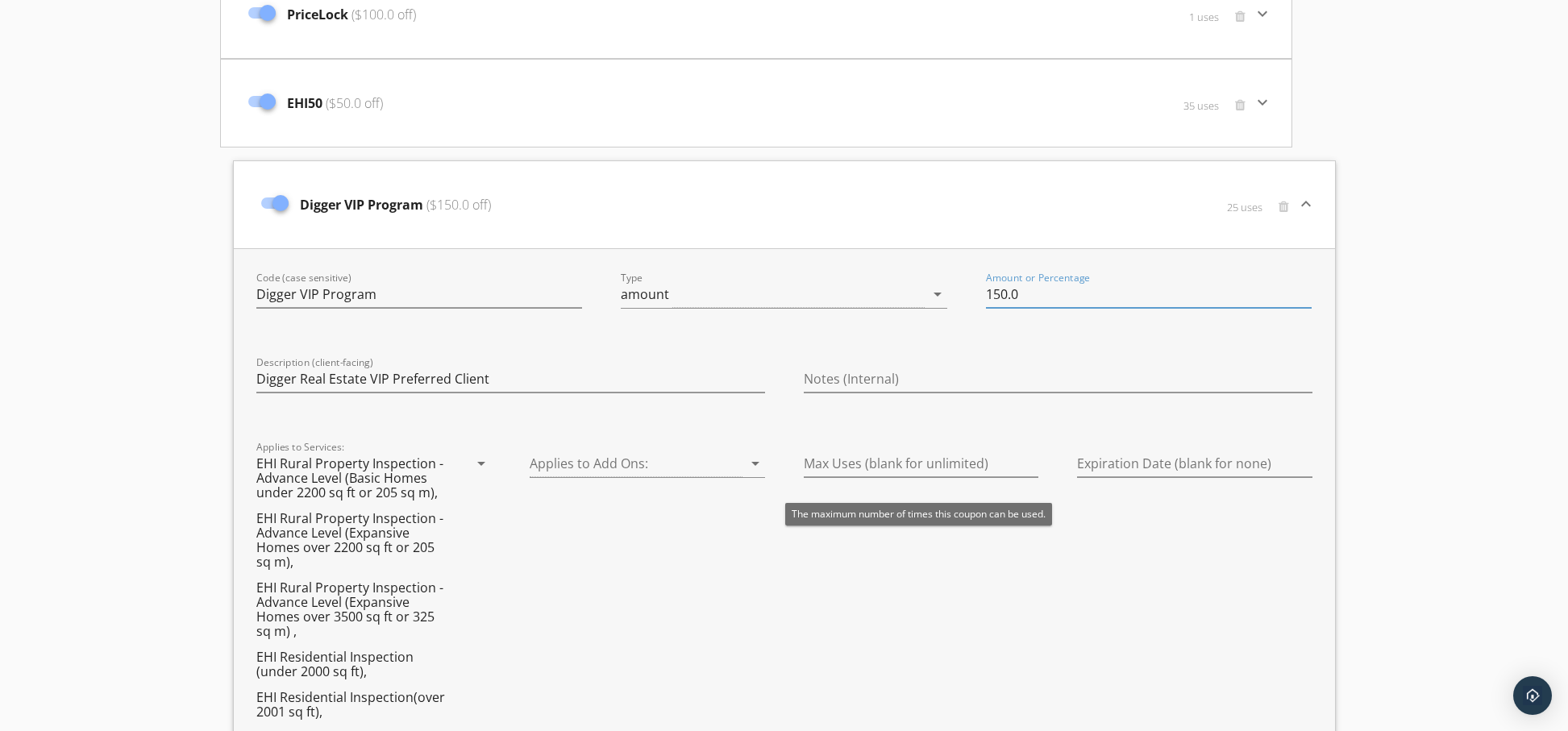
scroll to position [372, 0]
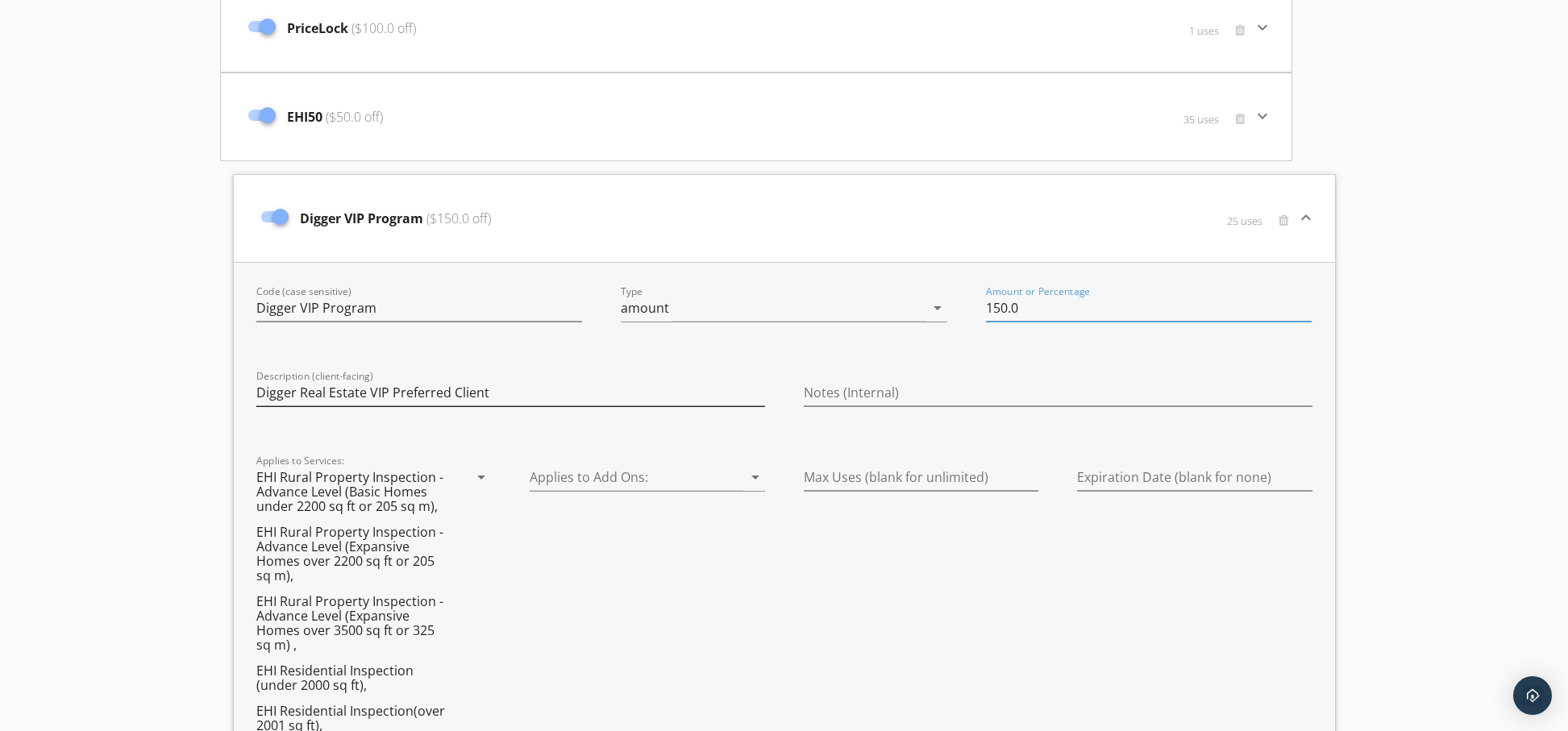
type input "150.0"
click at [513, 387] on input "Digger Real Estate VIP Preferred Client" at bounding box center [510, 394] width 508 height 27
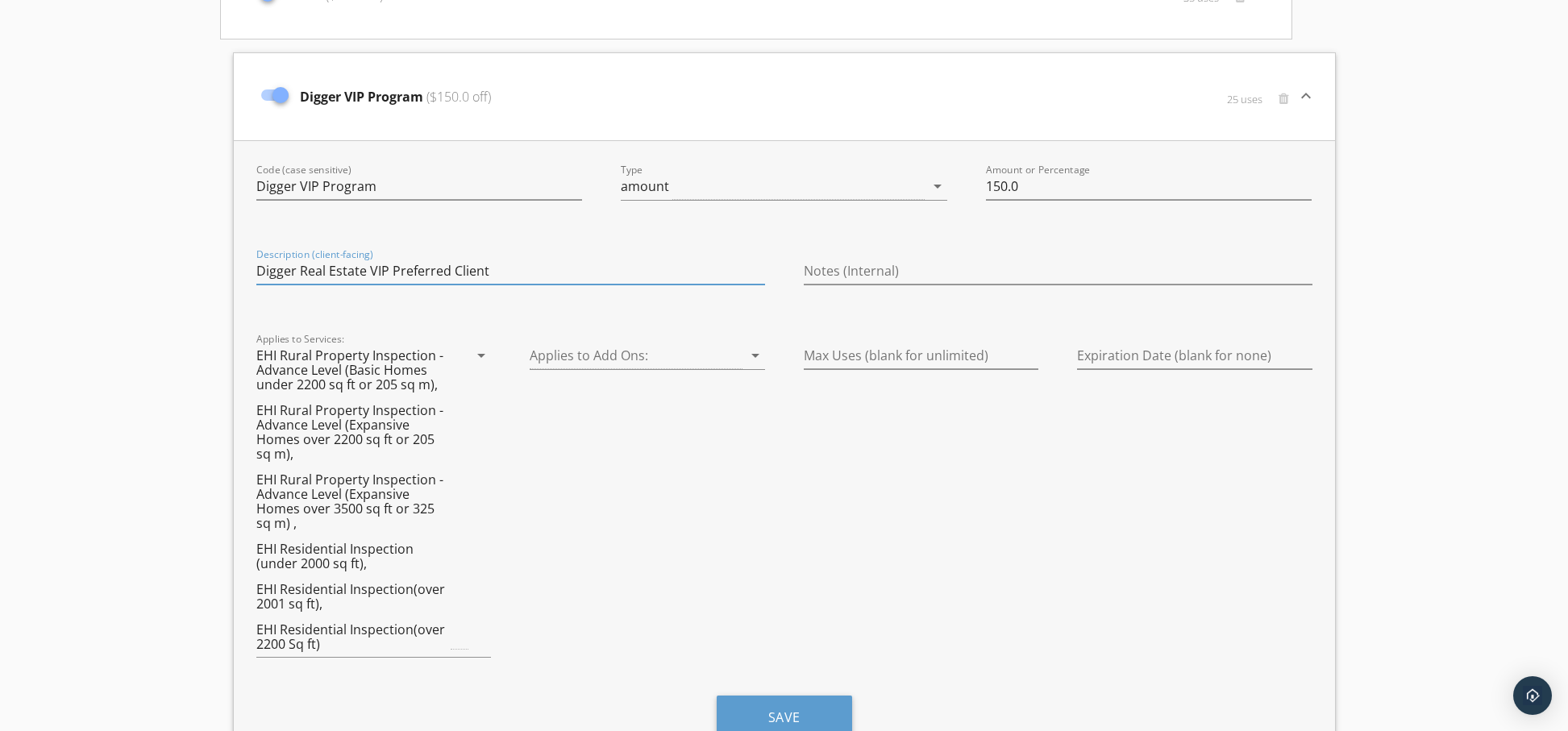
scroll to position [500, 0]
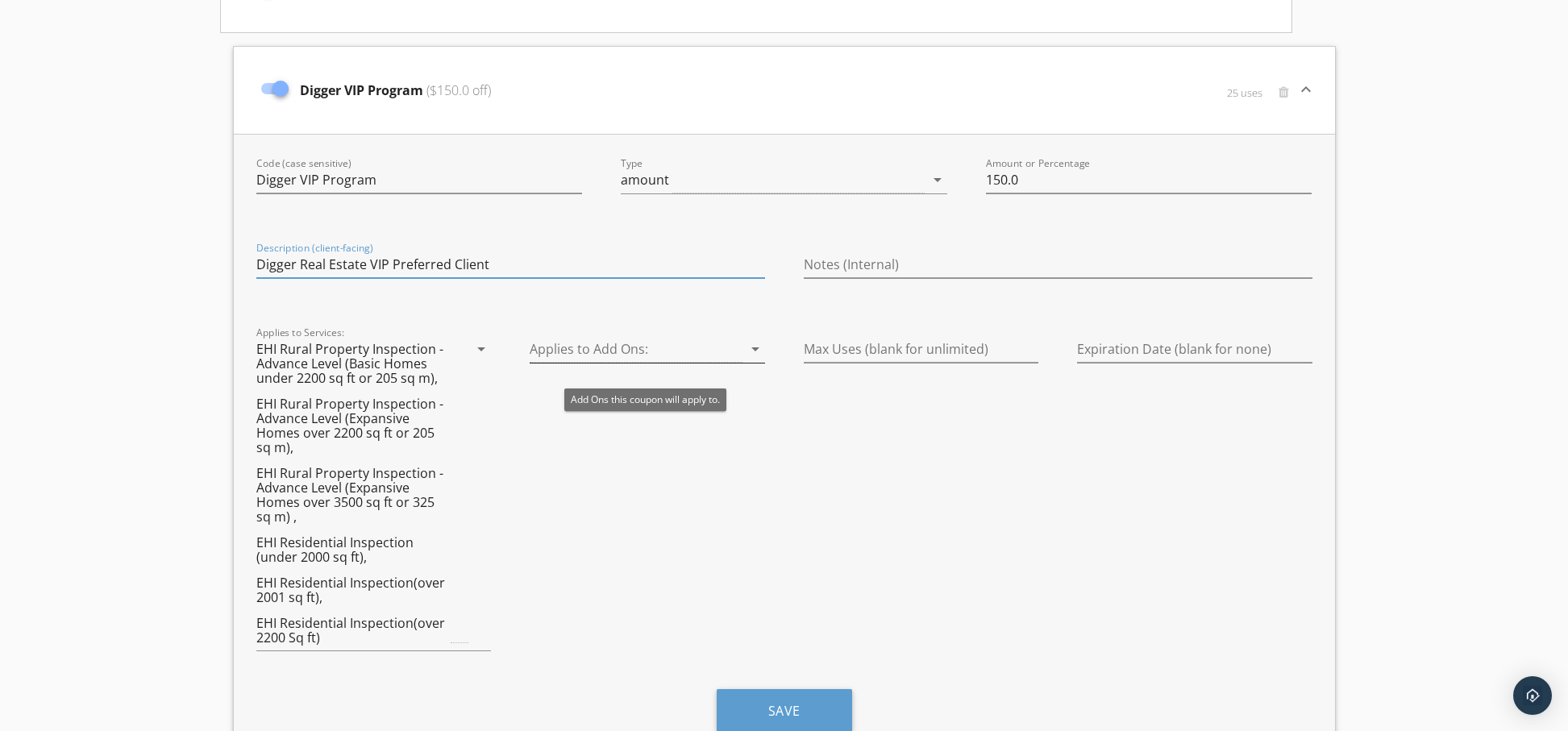
click at [755, 353] on icon "arrow_drop_down" at bounding box center [755, 349] width 19 height 19
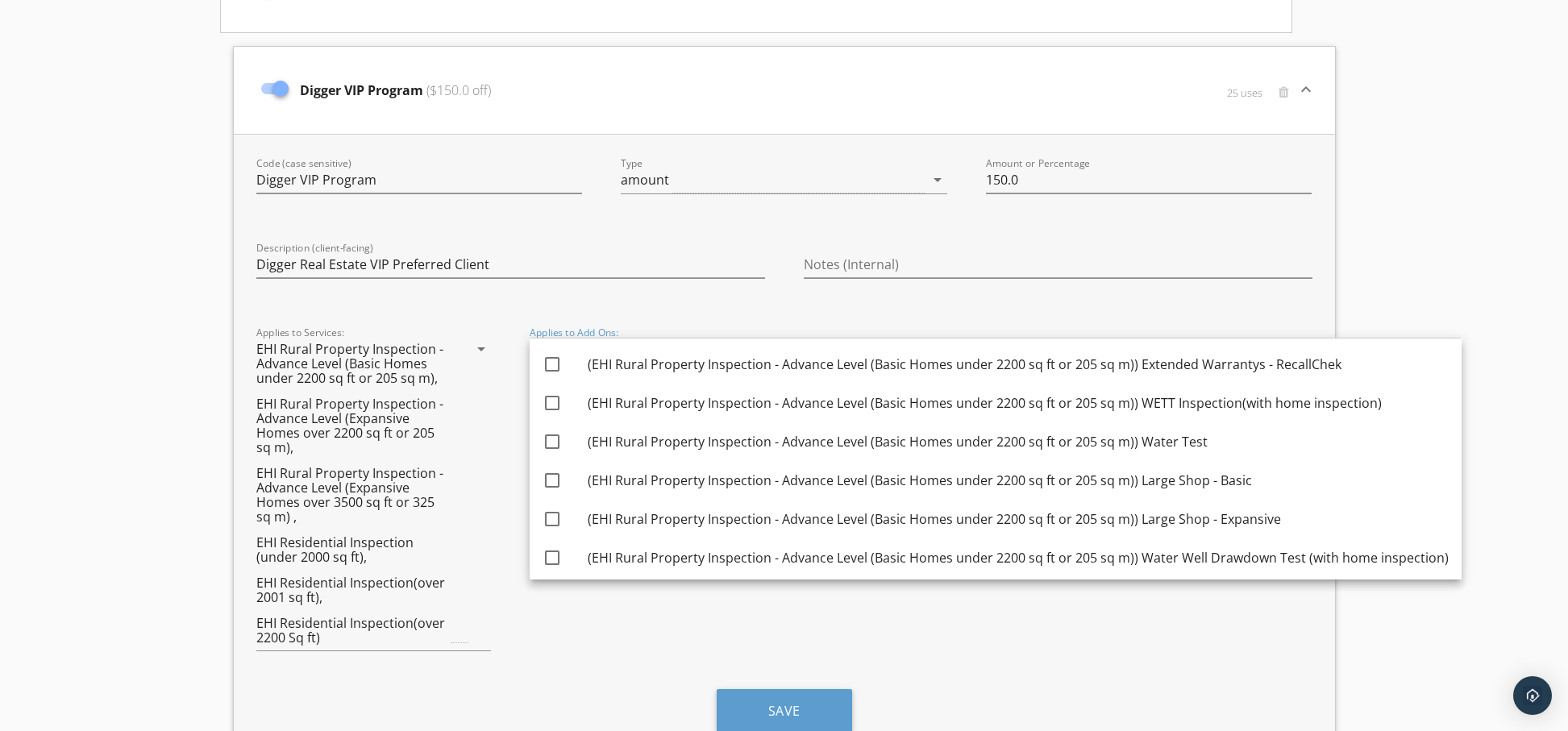
click at [896, 321] on div "Max Uses (blank for unlimited)" at bounding box center [921, 494] width 274 height 356
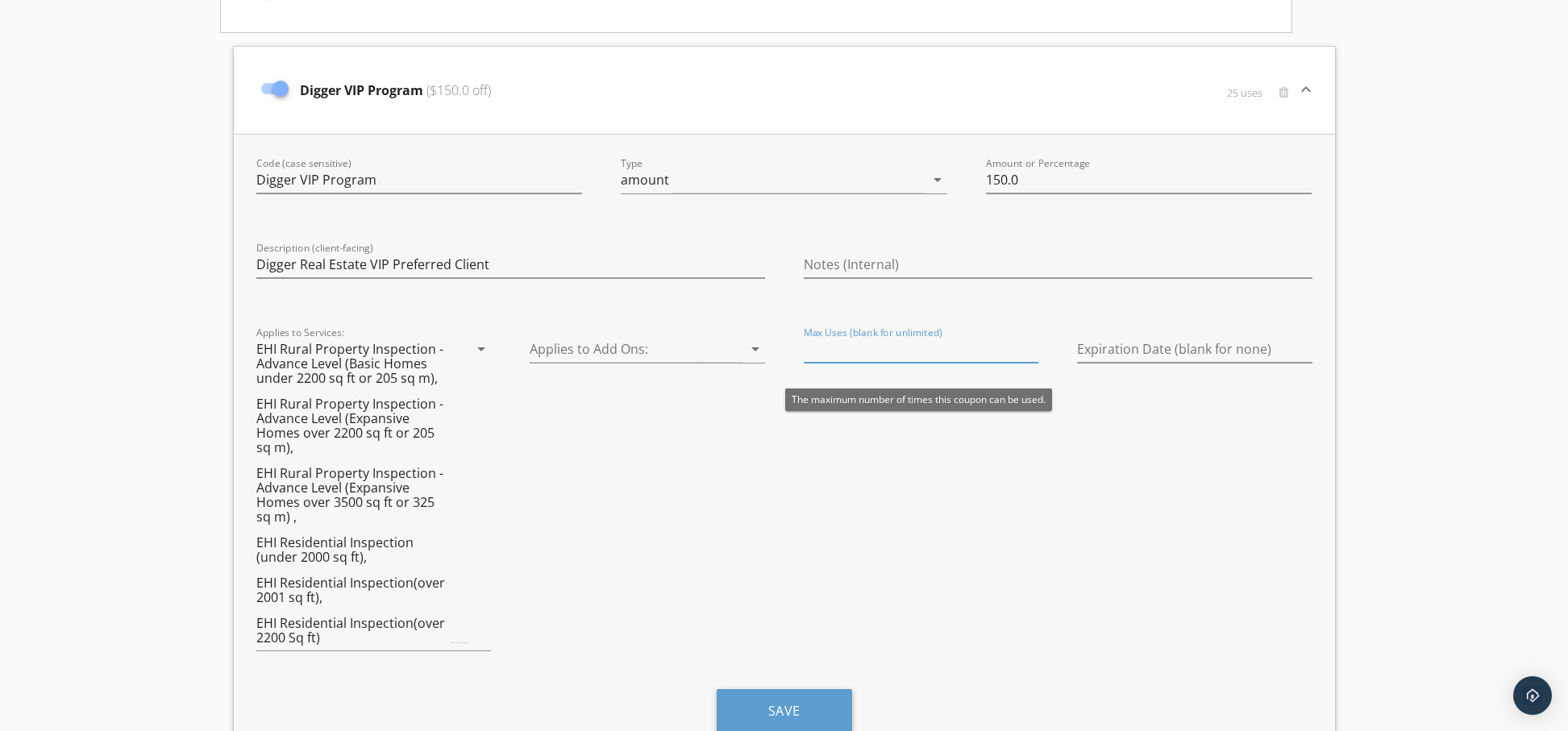
click at [927, 353] on input "Max Uses (blank for unlimited)" at bounding box center [922, 350] width 236 height 27
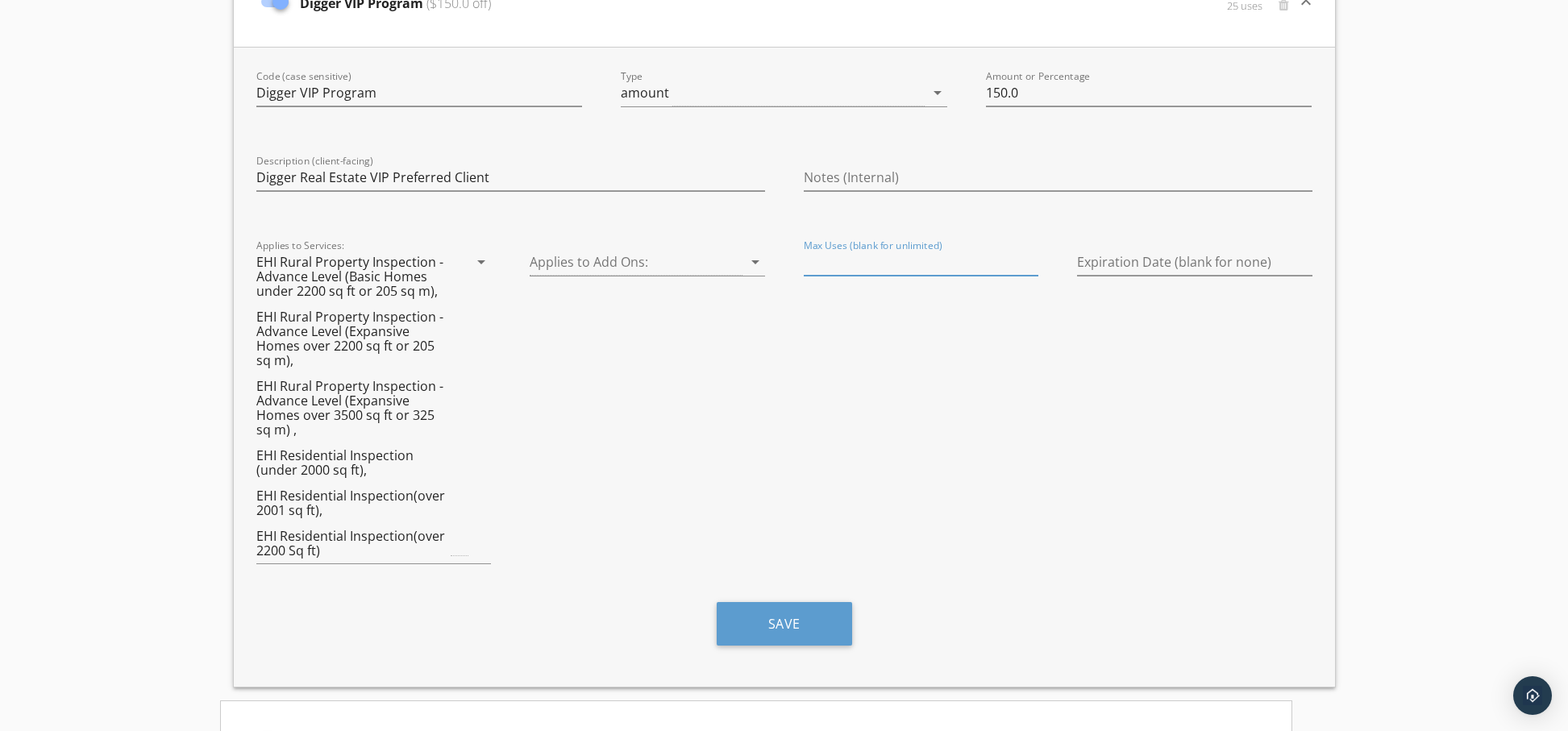
click at [1024, 398] on div "Max Uses (blank for unlimited)" at bounding box center [921, 408] width 274 height 356
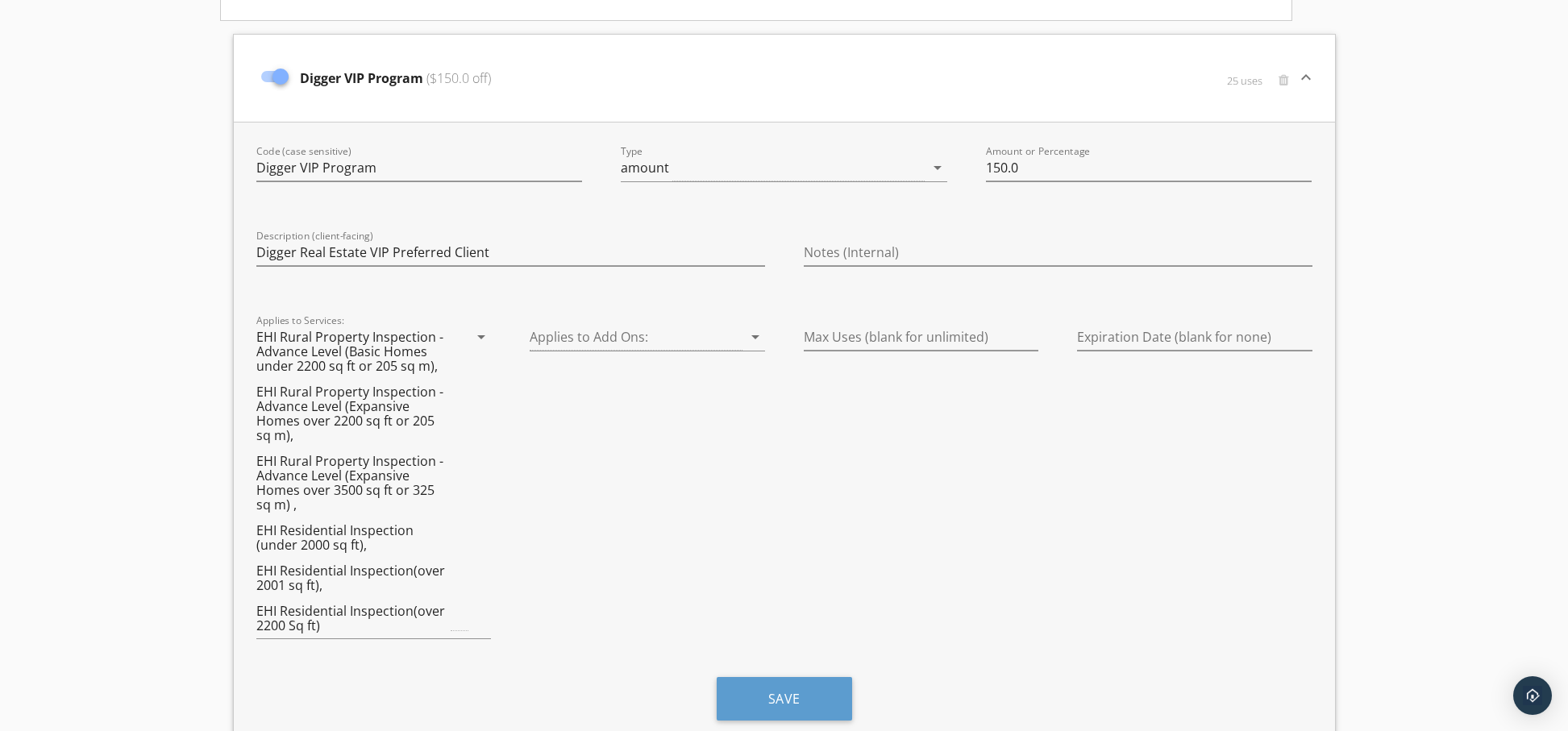
scroll to position [480, 0]
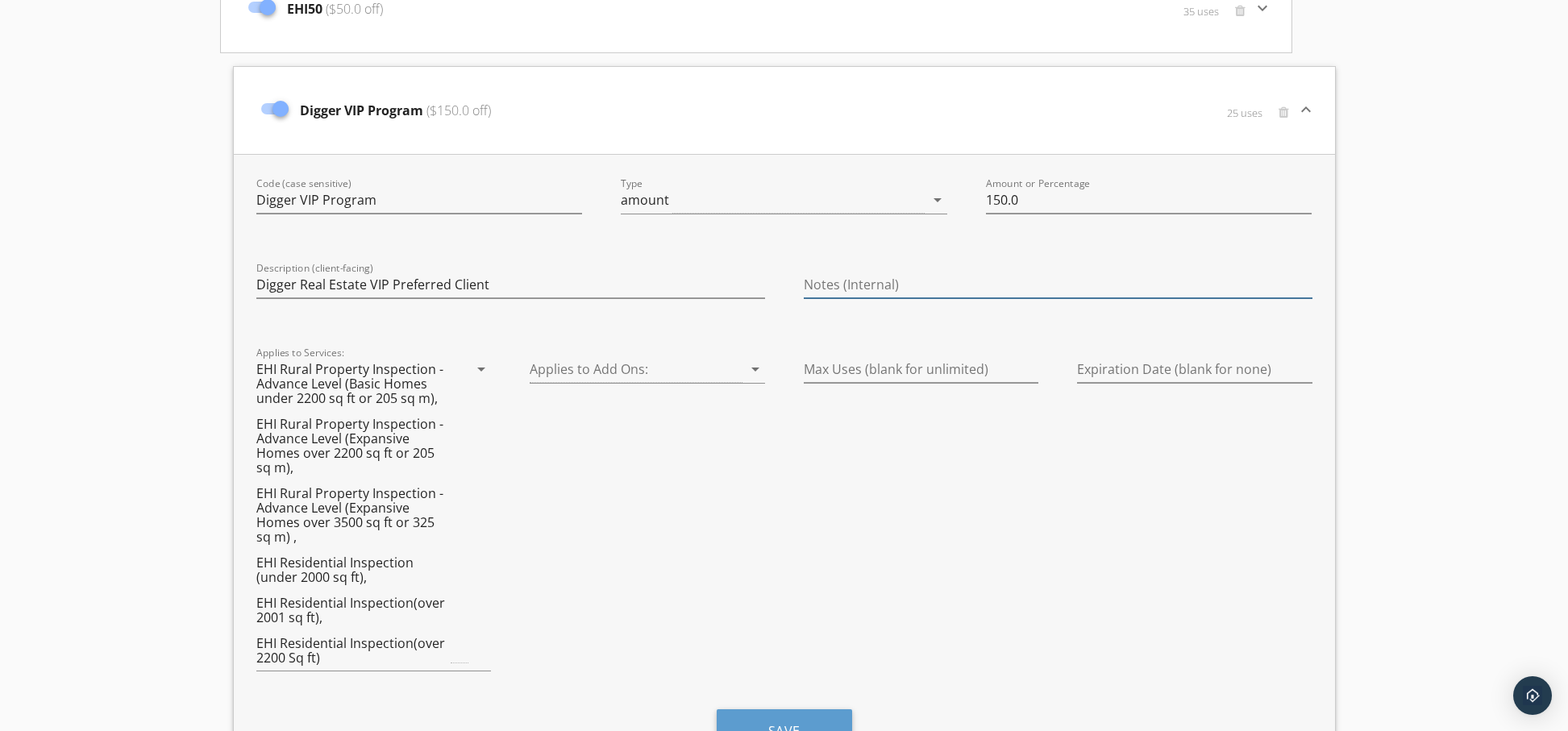
click at [818, 282] on input "Notes (Internal)" at bounding box center [1058, 285] width 508 height 27
click at [1010, 284] on input "Includes Buyback Guarantee," at bounding box center [1058, 285] width 508 height 27
type input "Includes Buyback Guarantee, RecallChek and additional warranties."
click at [1130, 320] on div "Notes (Internal) Includes Buyback Guarantee, RecallChek and additional warranti…" at bounding box center [1058, 287] width 547 height 68
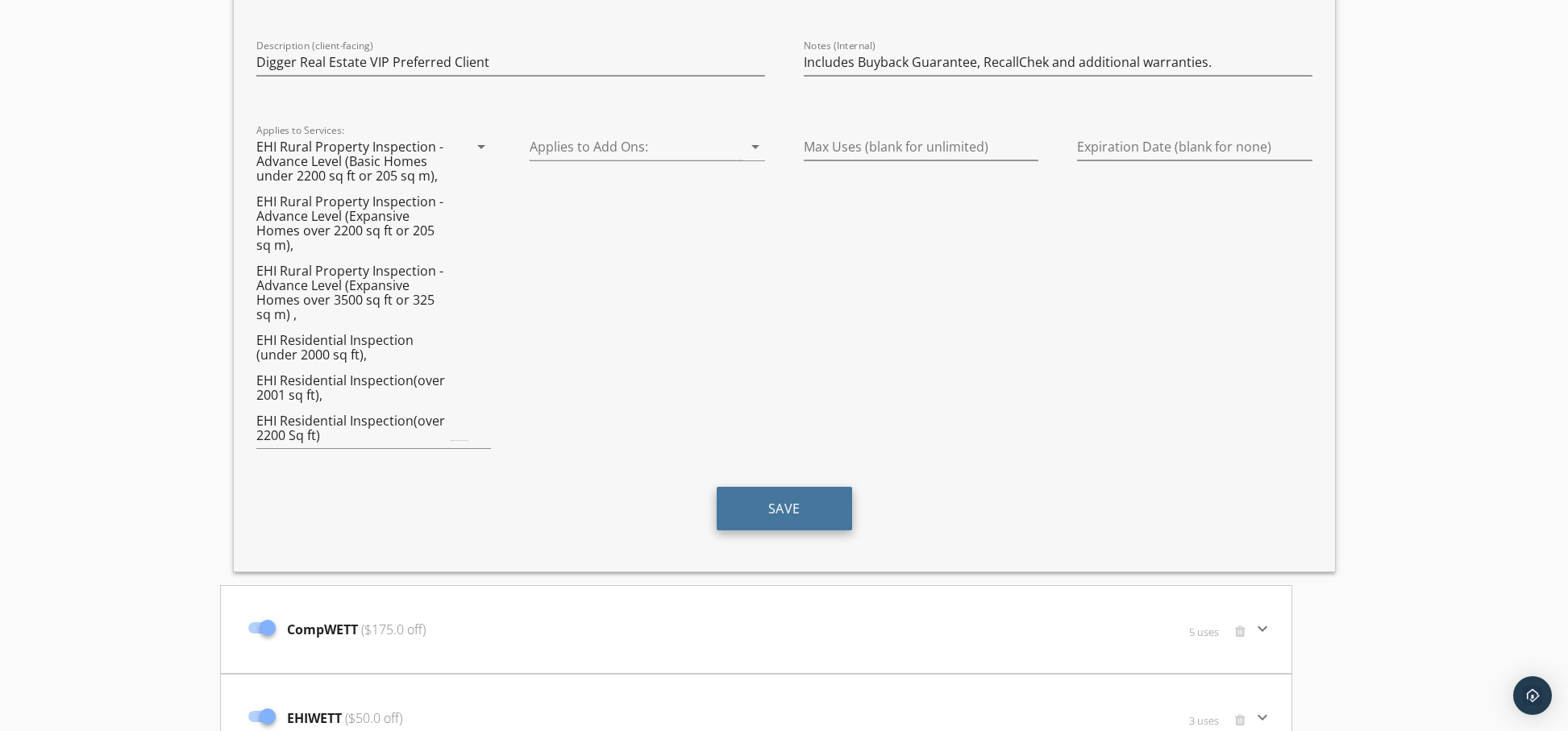
scroll to position [698, 0]
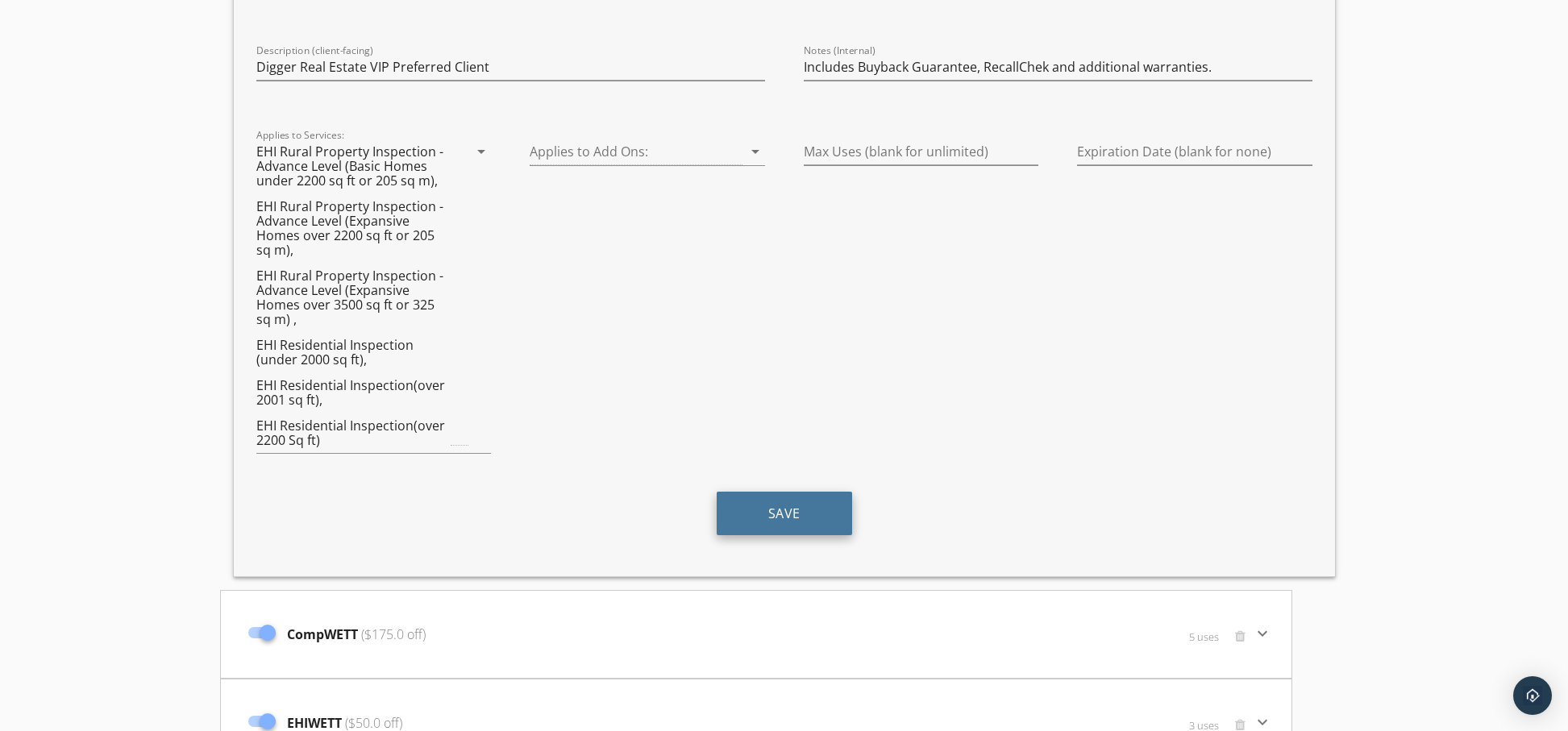
click at [782, 512] on button "Save" at bounding box center [784, 513] width 136 height 44
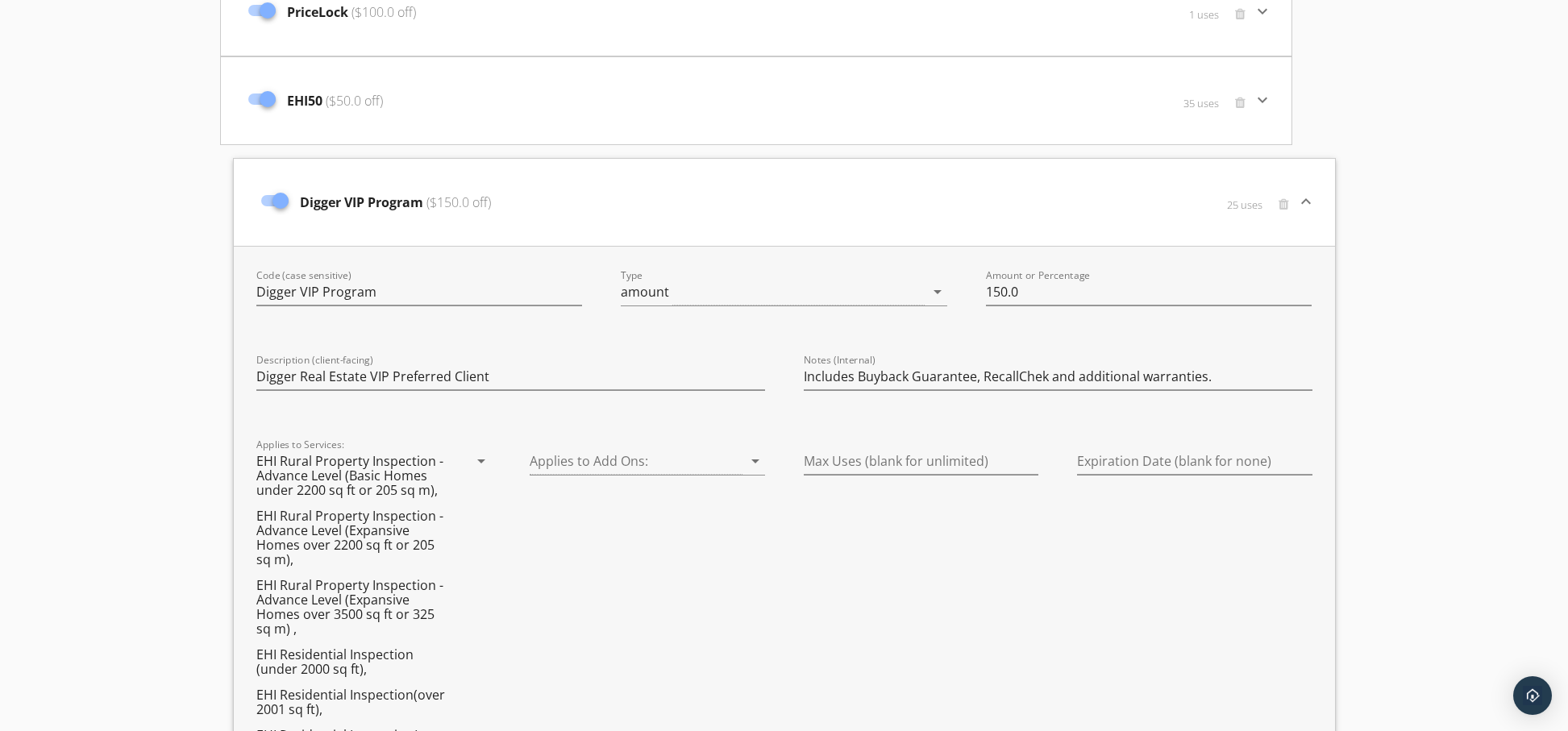
scroll to position [309, 0]
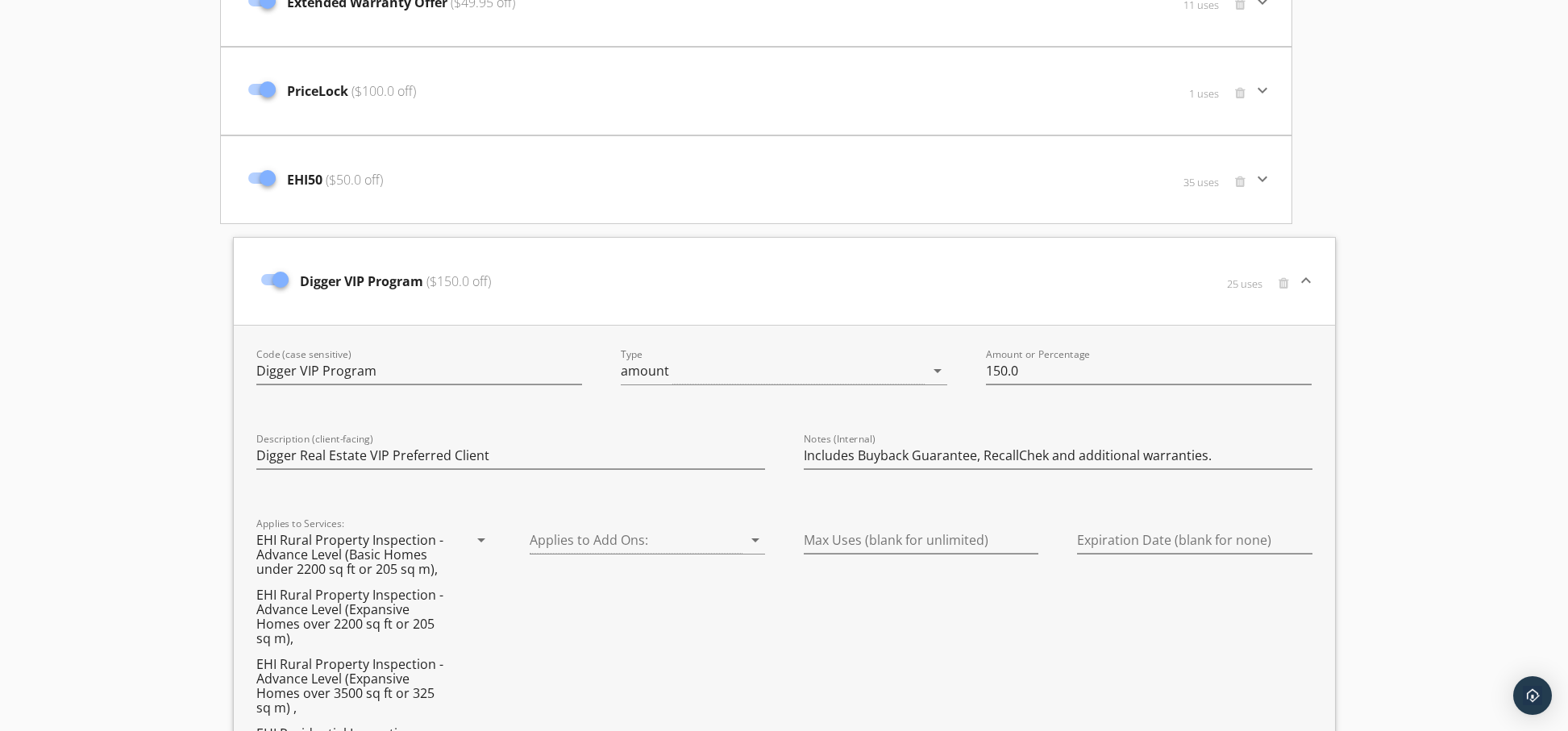
click at [1025, 505] on div "Code (case sensitive) Digger VIP Program Type amount arrow_drop_down Amount or …" at bounding box center [784, 645] width 1101 height 641
click at [691, 276] on div "Digger VIP Program ($150.0 off)" at bounding box center [601, 280] width 696 height 67
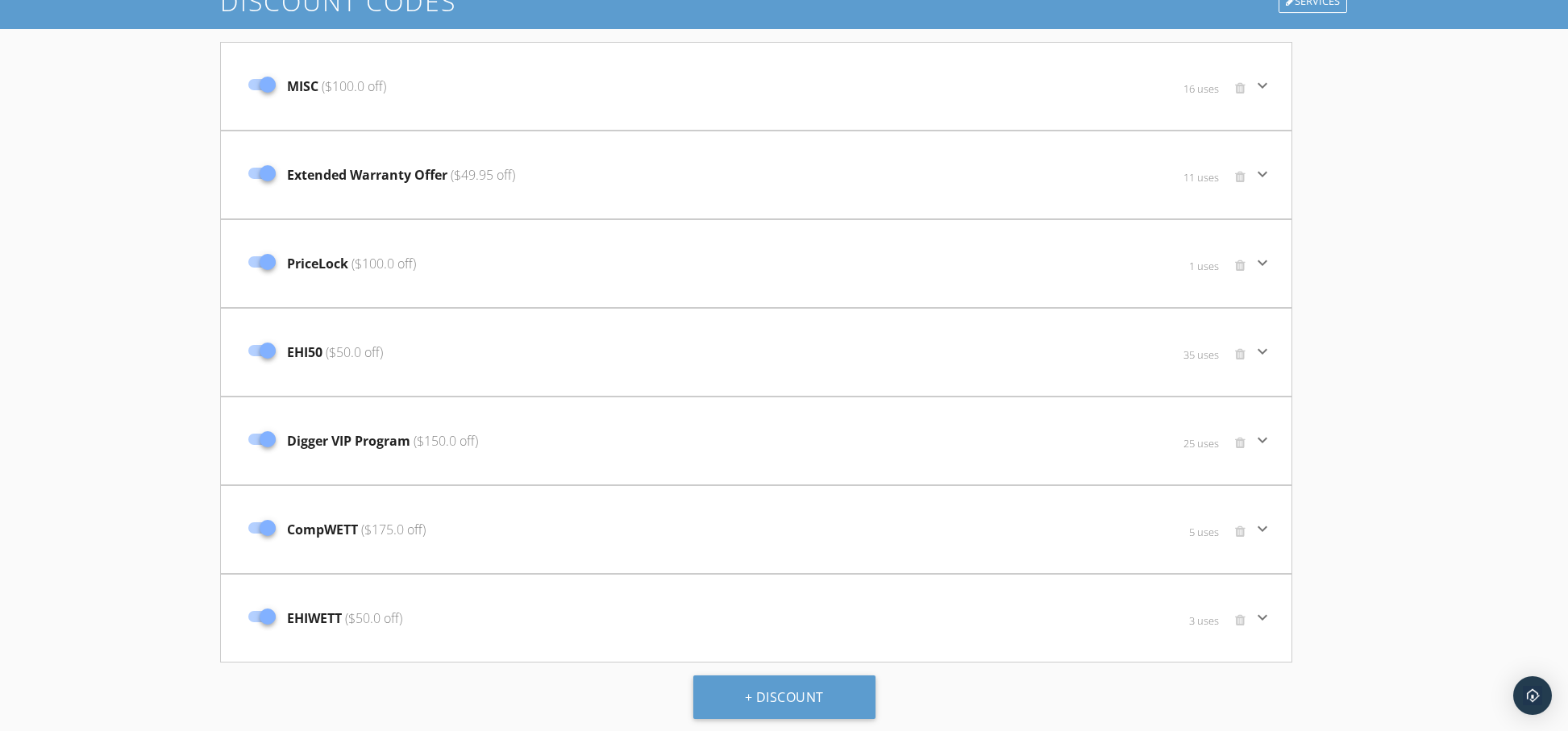
scroll to position [0, 0]
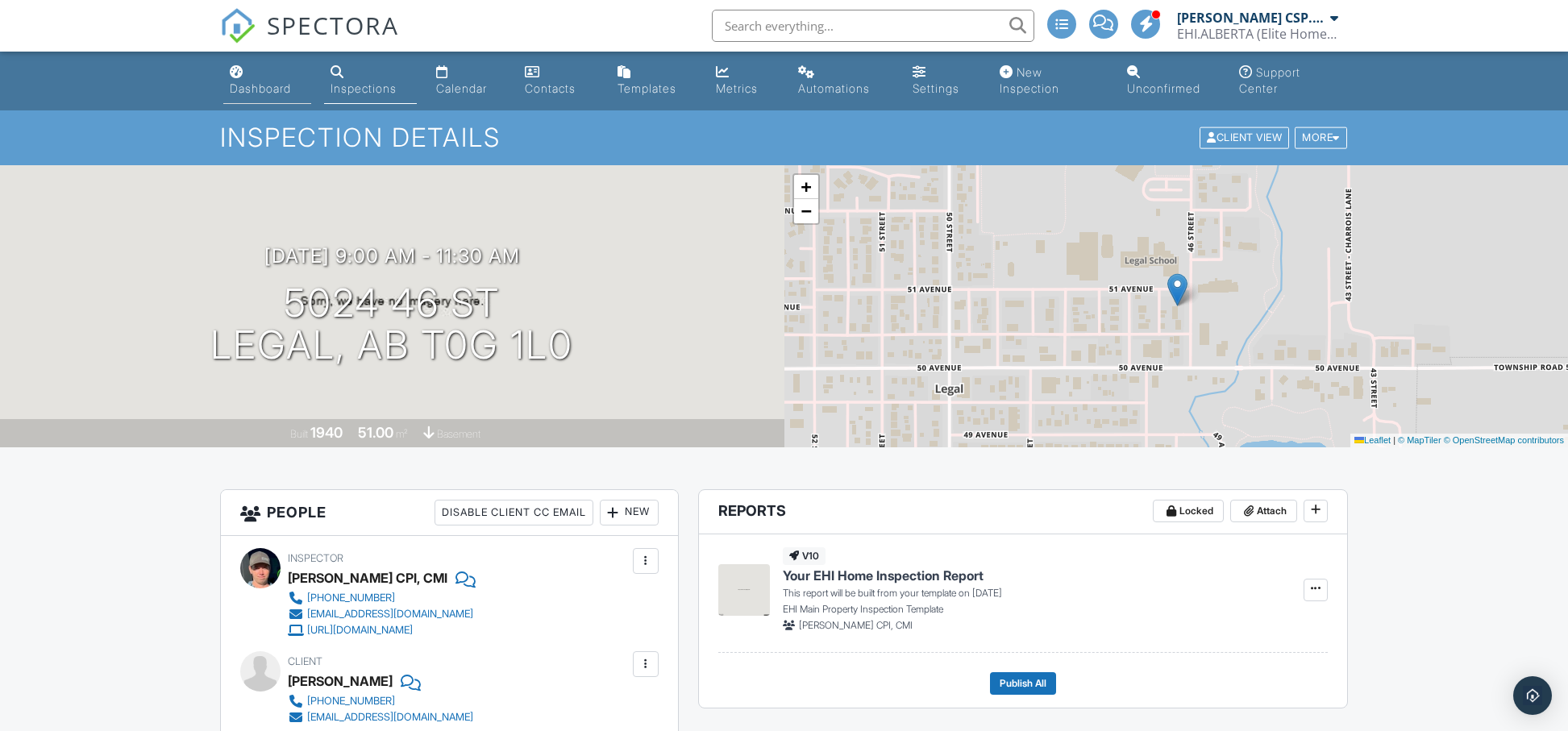
click at [243, 90] on div "Dashboard" at bounding box center [260, 88] width 61 height 13
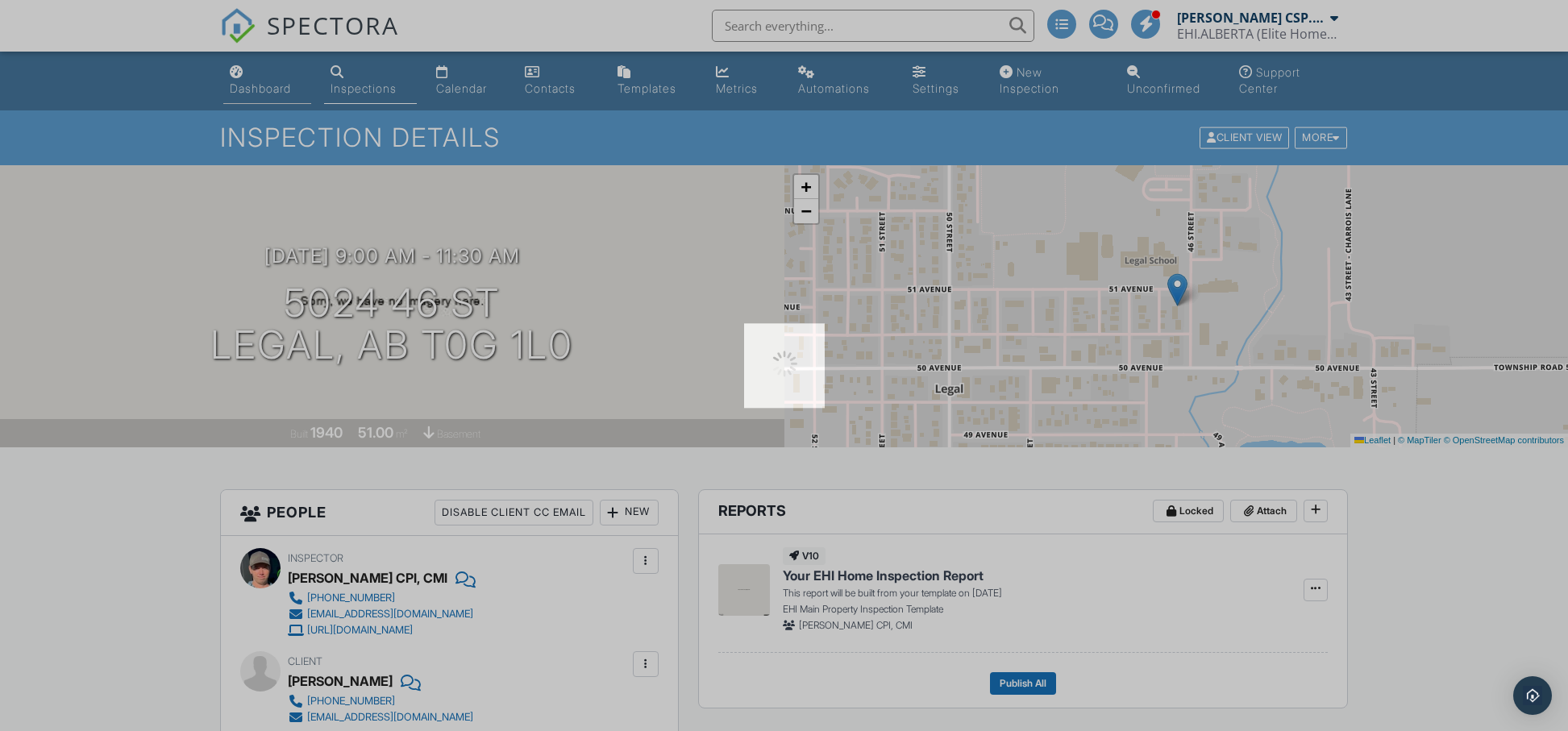
click at [243, 90] on div at bounding box center [784, 365] width 1568 height 731
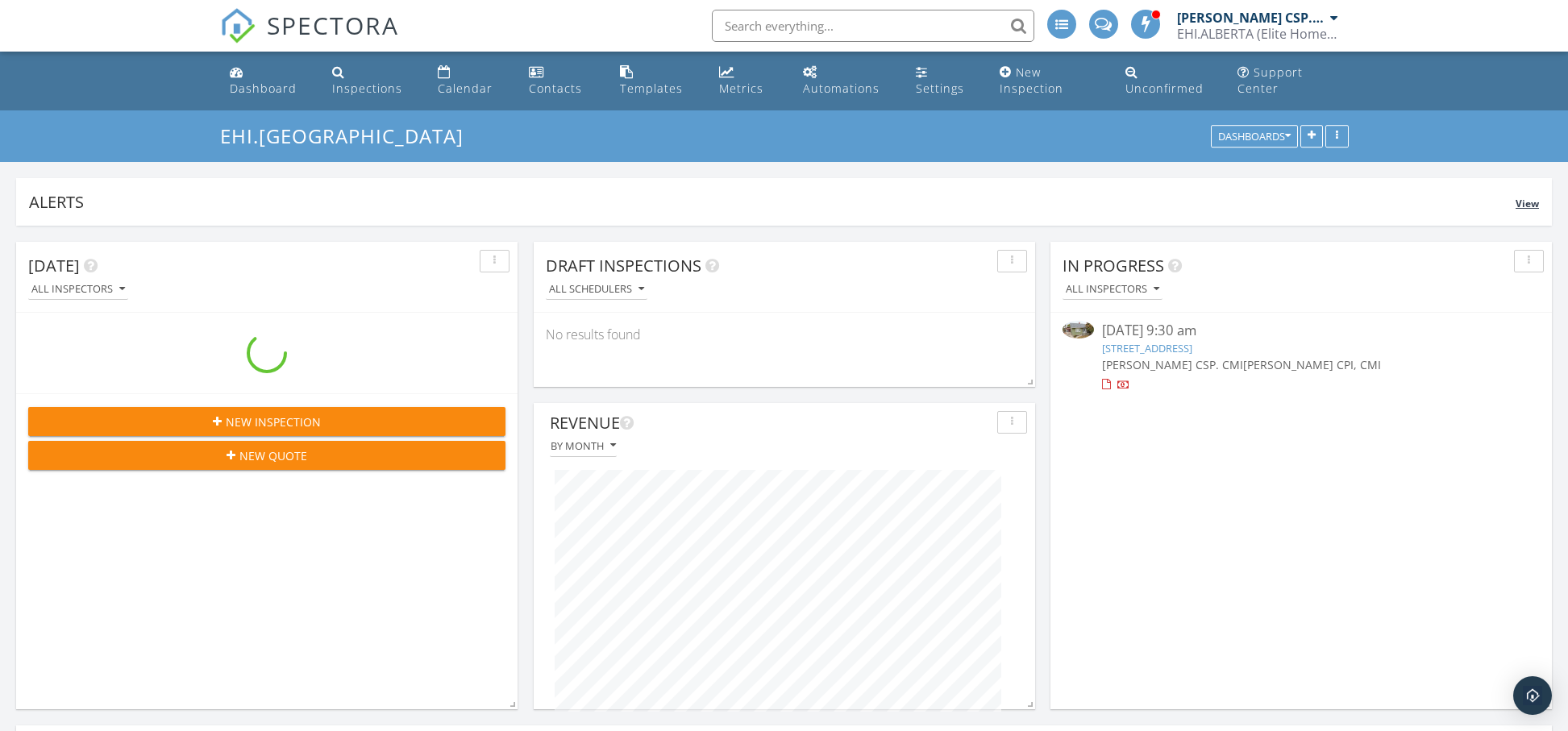
scroll to position [347, 760]
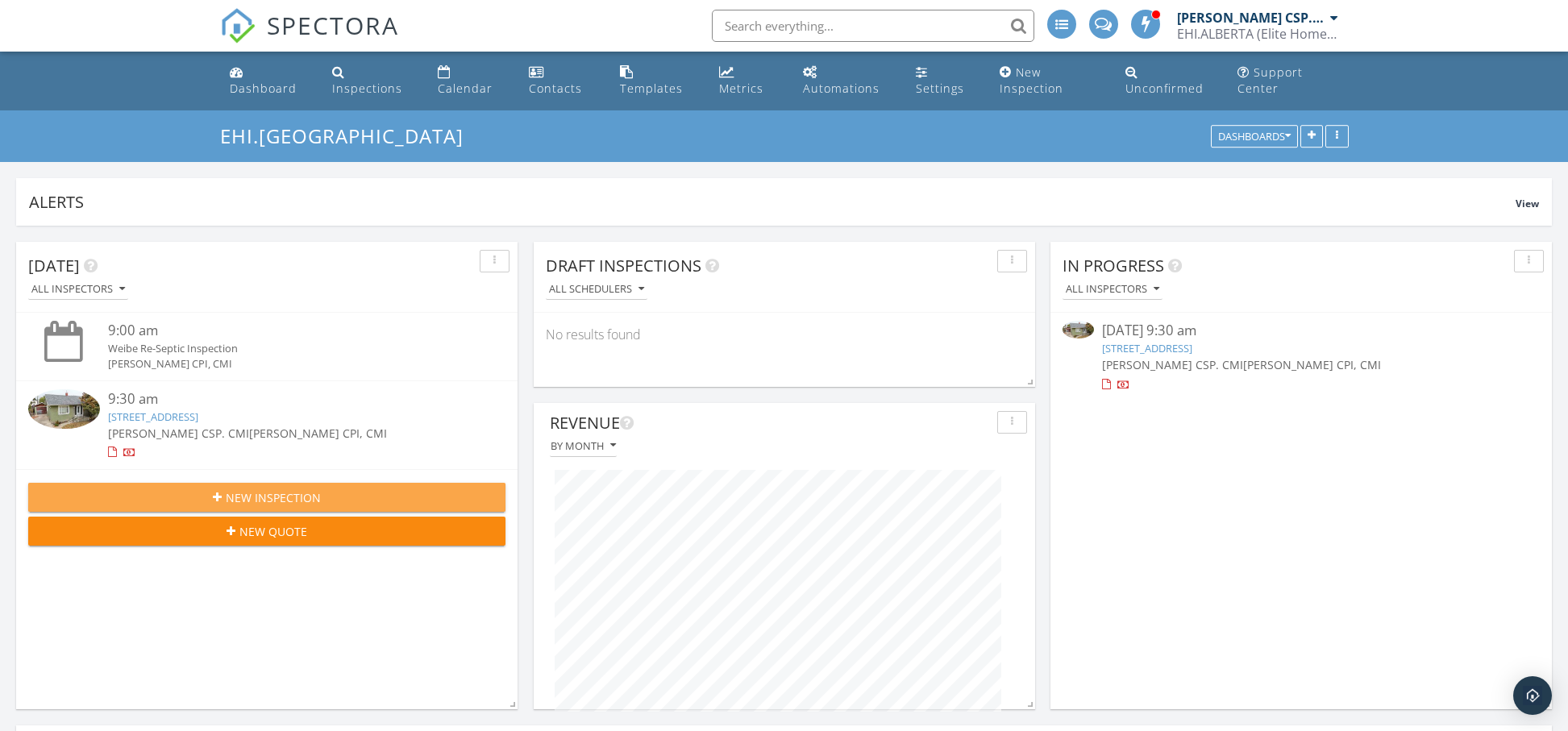
click at [289, 500] on span "New Inspection" at bounding box center [274, 498] width 95 height 17
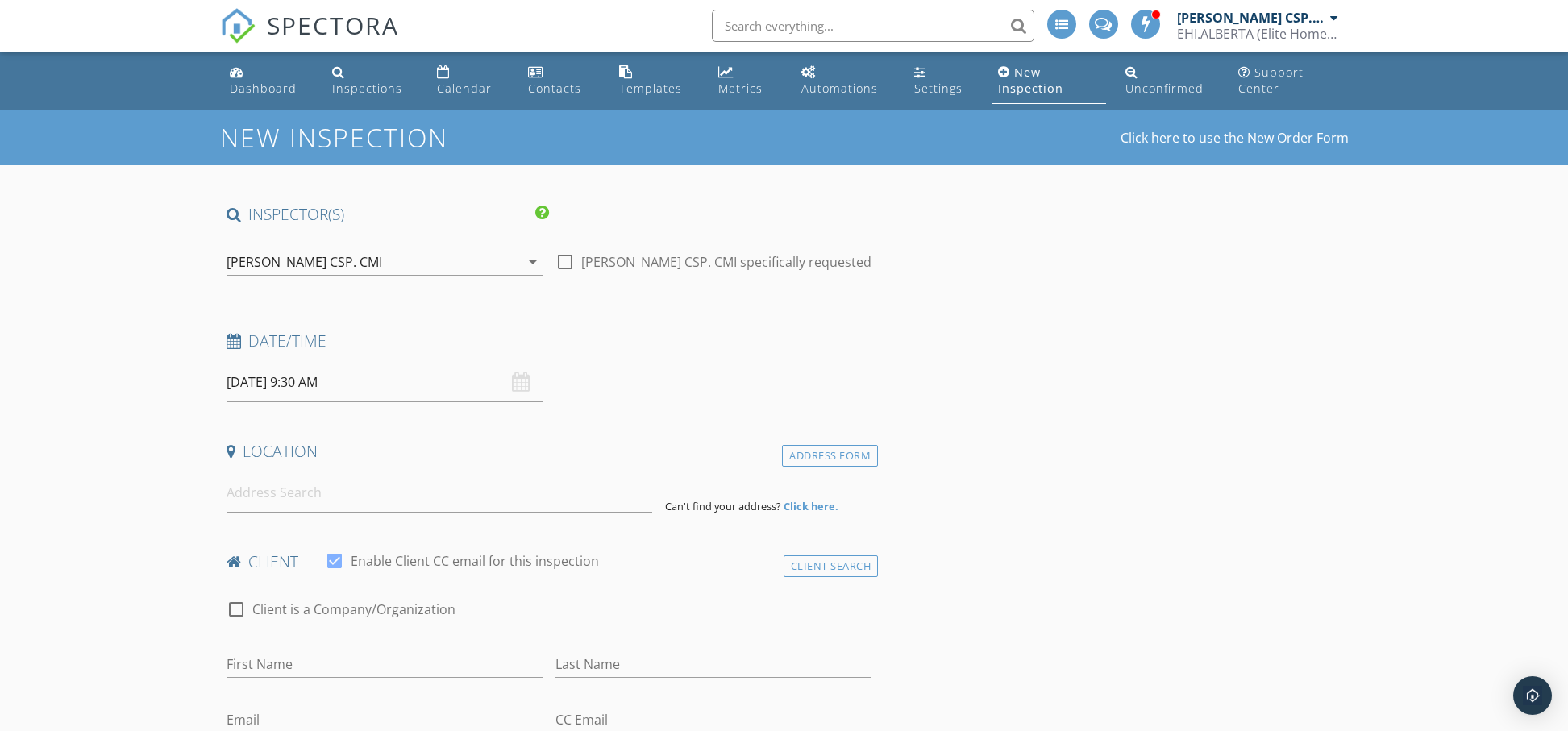
scroll to position [1, 0]
click at [316, 392] on input "[DATE] 9:30 AM" at bounding box center [384, 382] width 316 height 40
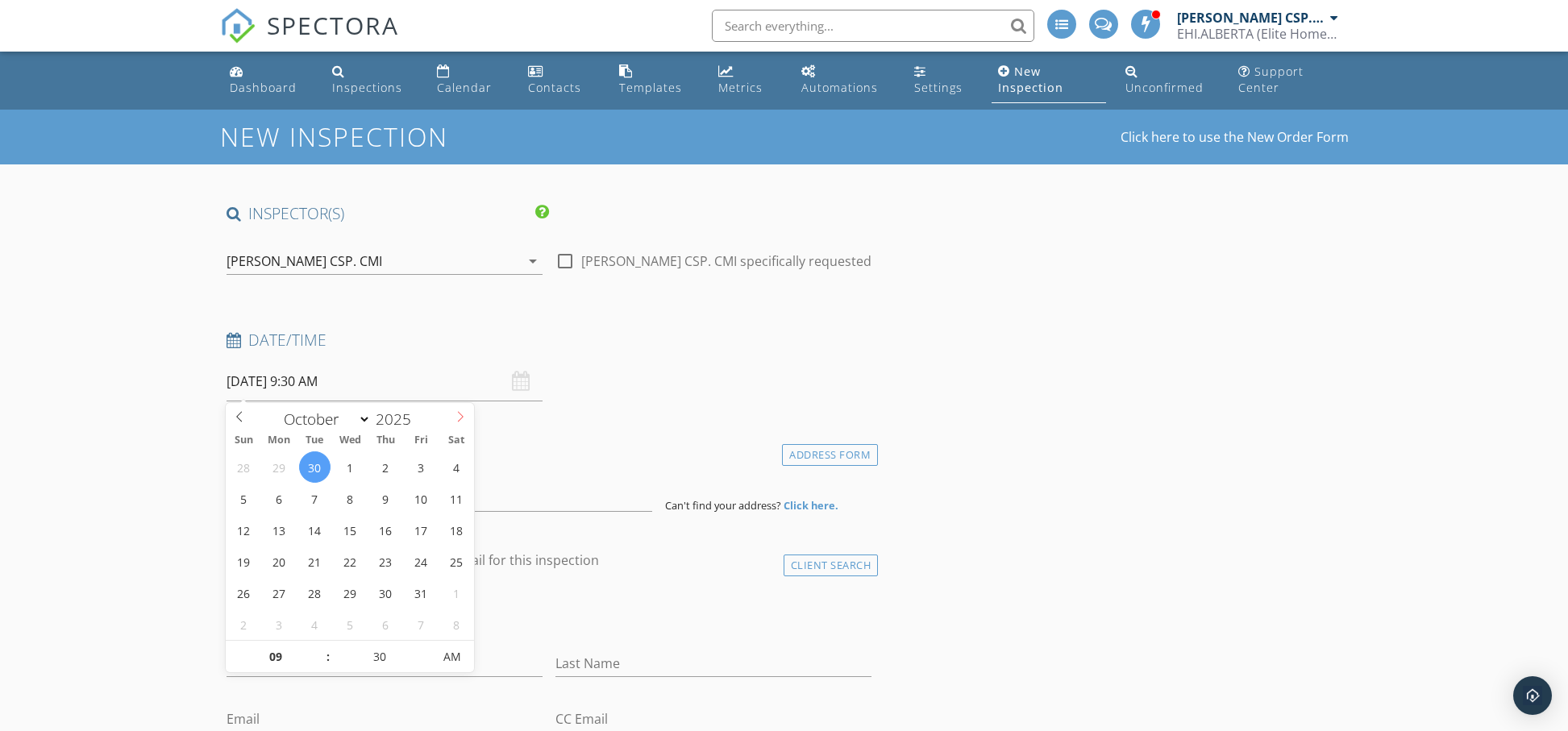
click at [456, 417] on icon at bounding box center [460, 417] width 11 height 11
click at [459, 420] on icon at bounding box center [461, 417] width 6 height 10
select select "9"
click at [237, 417] on icon at bounding box center [239, 417] width 11 height 11
type input "10/03/2025 9:30 AM"
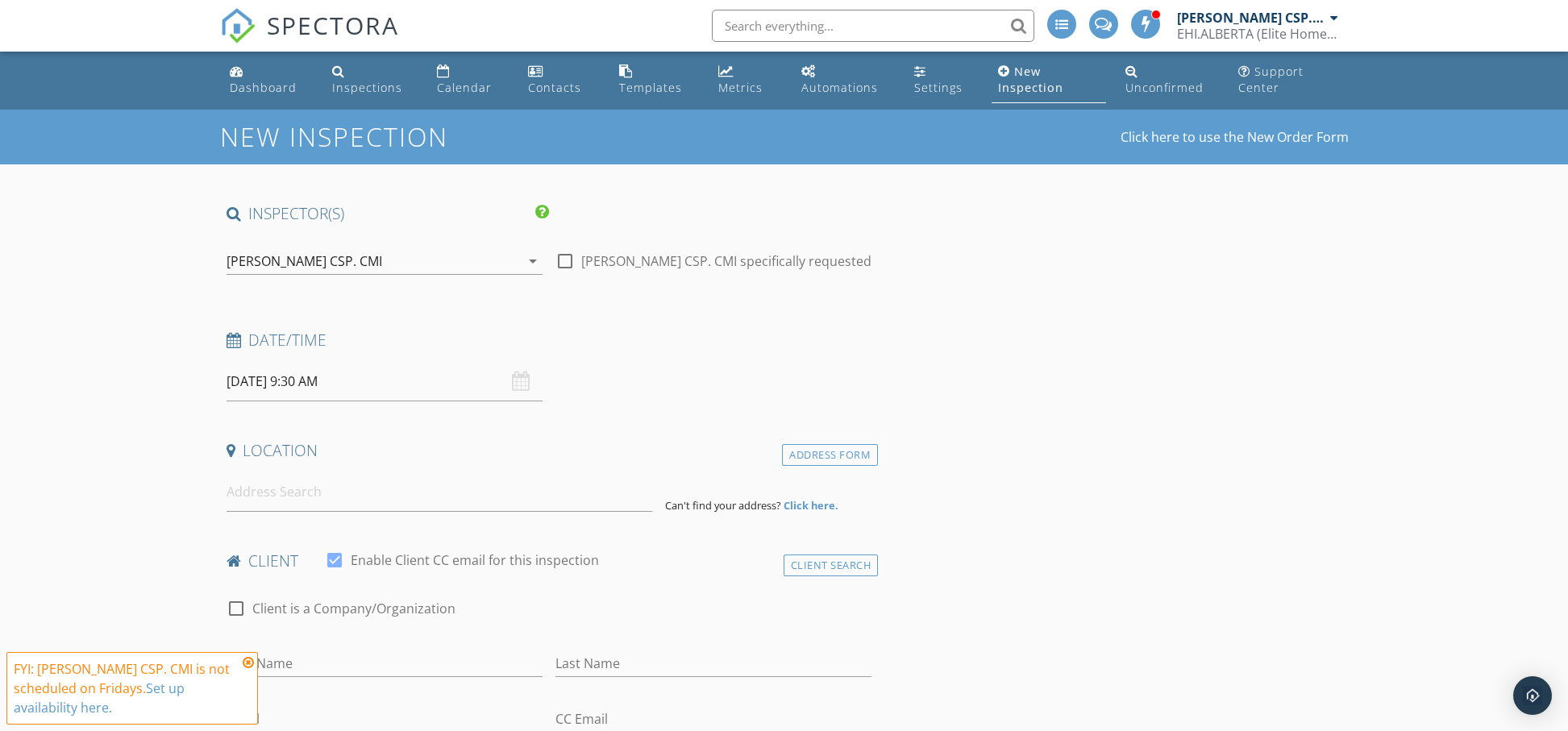
click at [302, 386] on input "10/03/2025 9:30 AM" at bounding box center [384, 382] width 316 height 40
click at [300, 377] on input "10/03/2025 9:30 AM" at bounding box center [384, 382] width 316 height 40
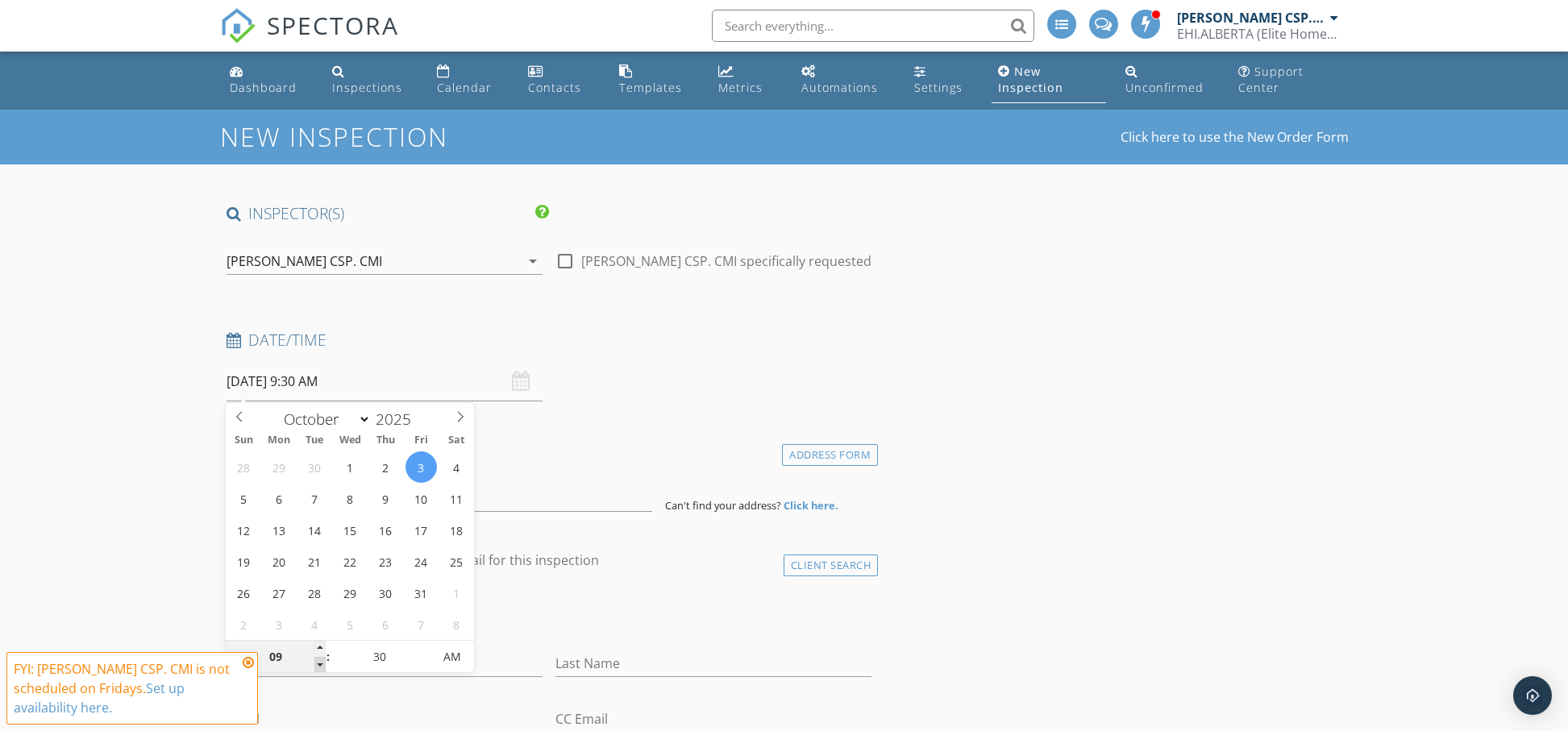
type input "08"
type input "10/03/2025 8:30 AM"
click at [319, 664] on span at bounding box center [320, 664] width 11 height 16
type input "07"
type input "10/03/2025 7:30 AM"
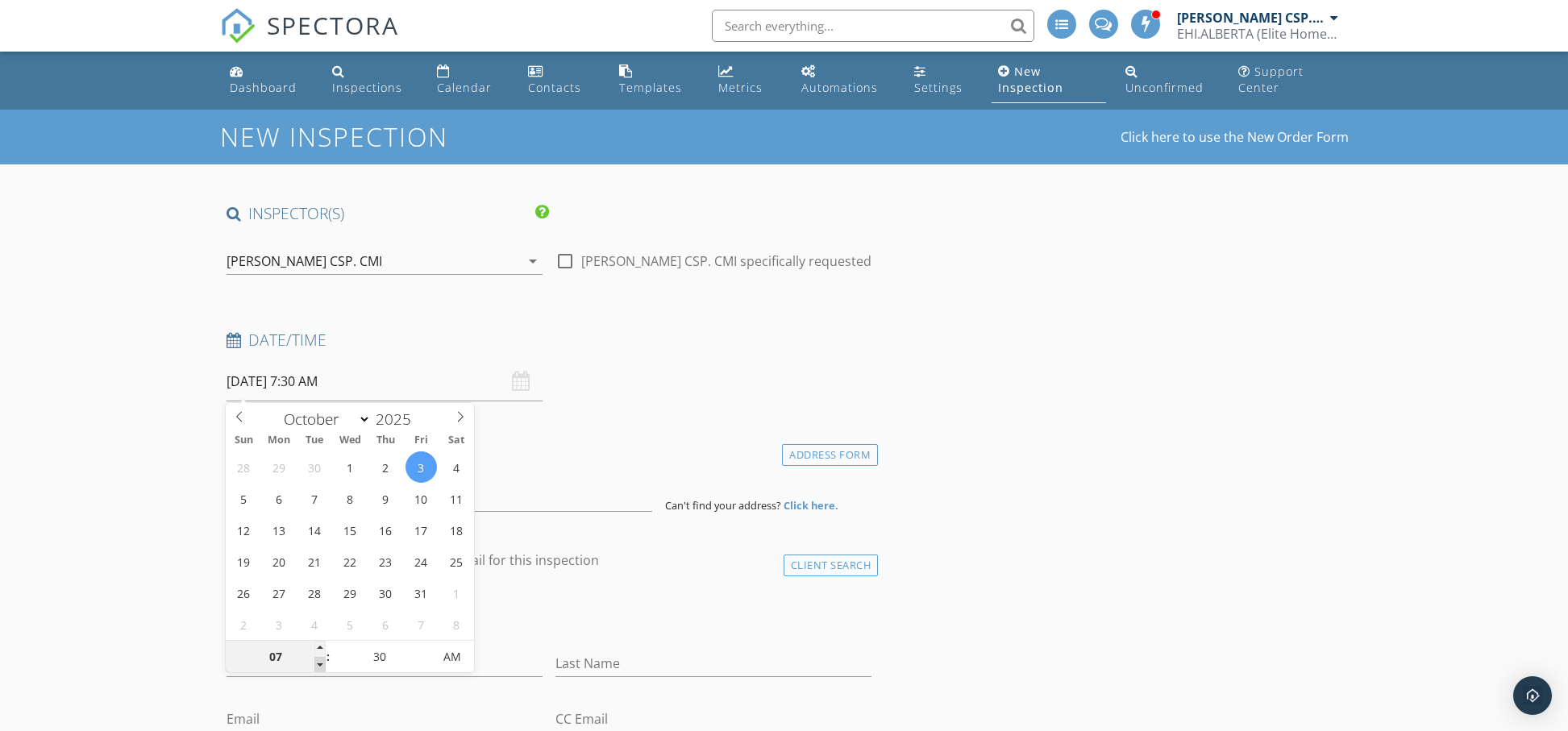
click at [320, 664] on span at bounding box center [320, 664] width 11 height 16
type input "06"
type input "10/03/2025 6:30 AM"
click at [320, 664] on span at bounding box center [320, 664] width 11 height 16
type input "05"
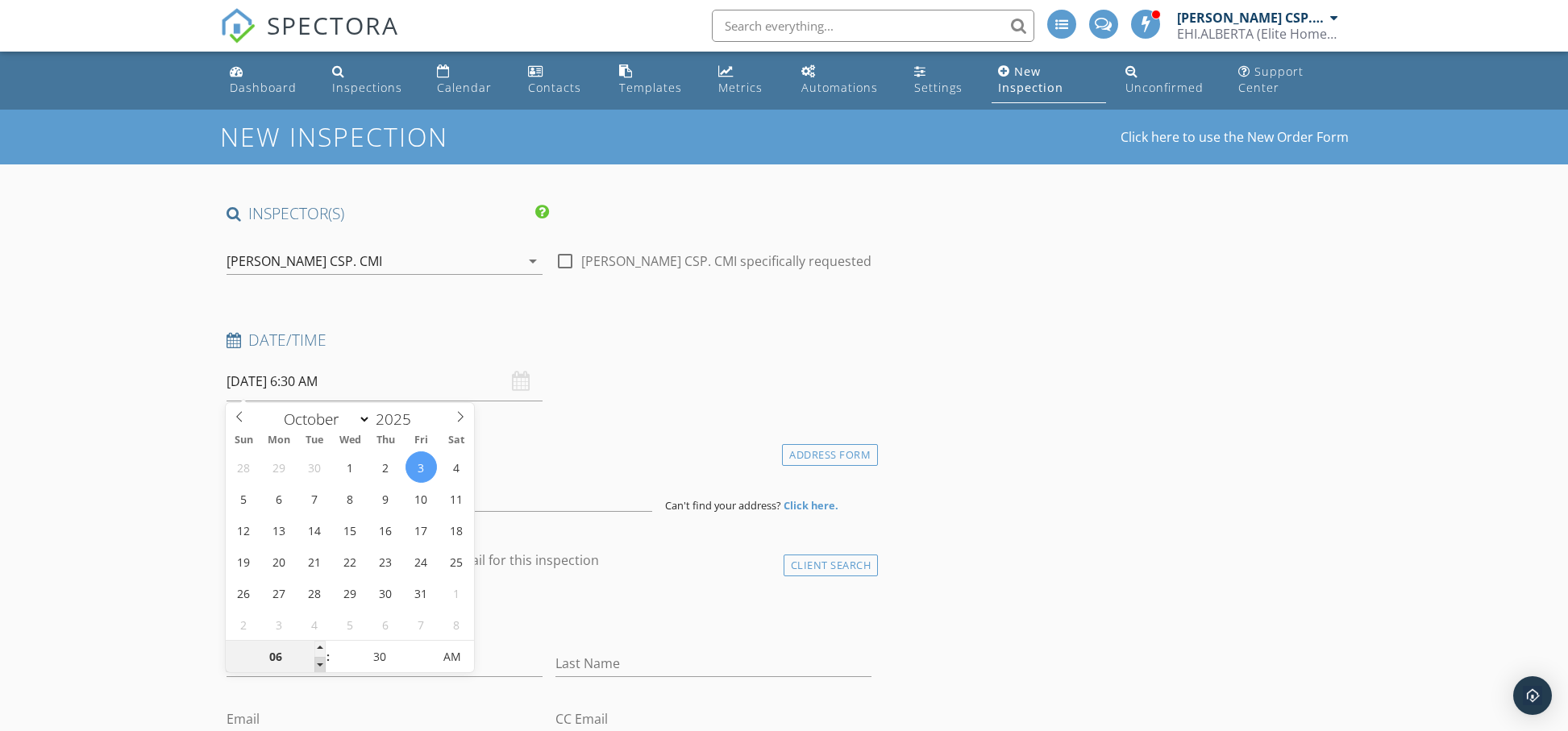
type input "10/03/2025 5:30 AM"
click at [320, 664] on span at bounding box center [320, 664] width 11 height 16
type input "04"
type input "10/03/2025 4:30 AM"
click at [320, 664] on span at bounding box center [320, 664] width 11 height 16
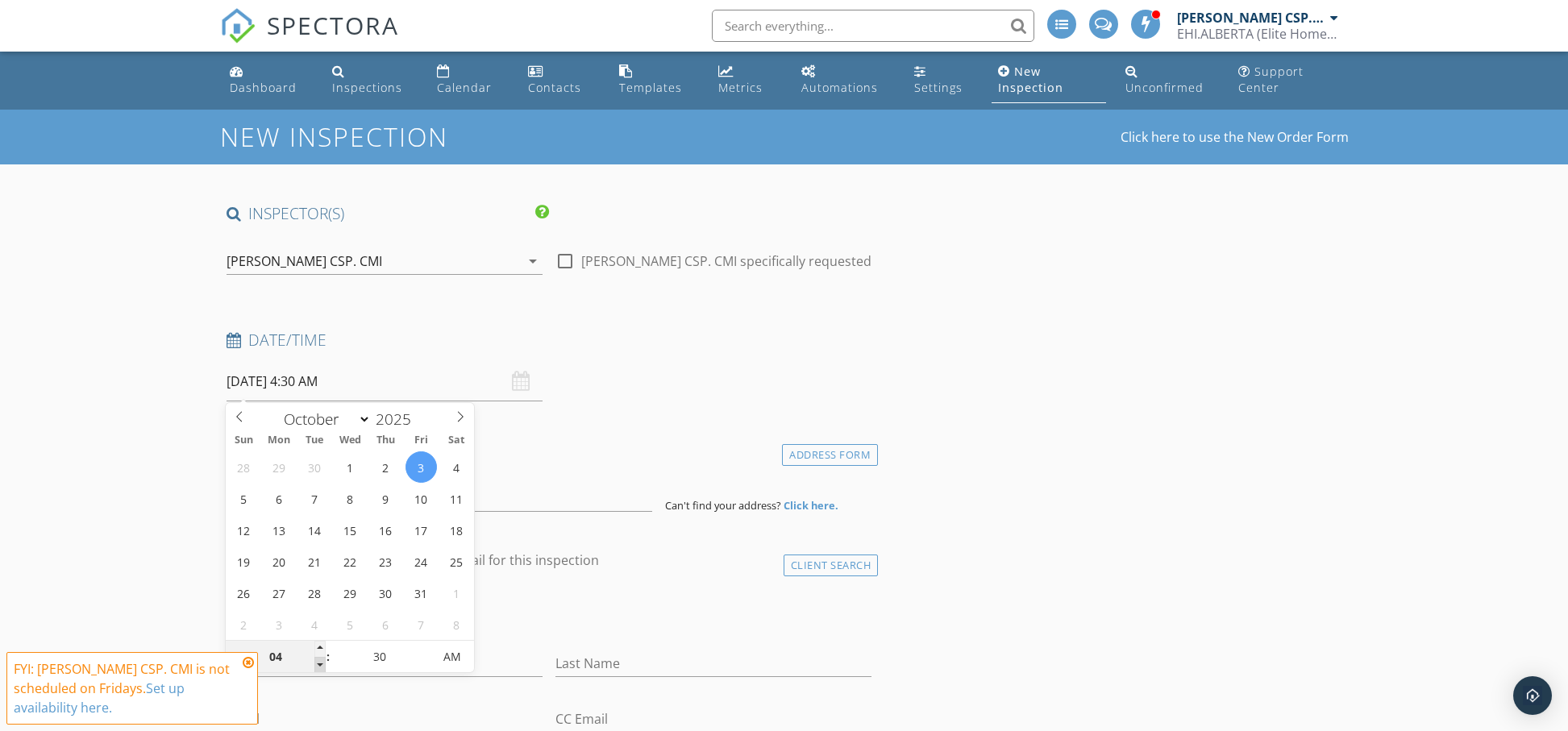
type input "03"
type input "10/03/2025 3:30 AM"
click at [320, 664] on span at bounding box center [320, 664] width 11 height 16
type input "02"
type input "10/03/2025 2:30 AM"
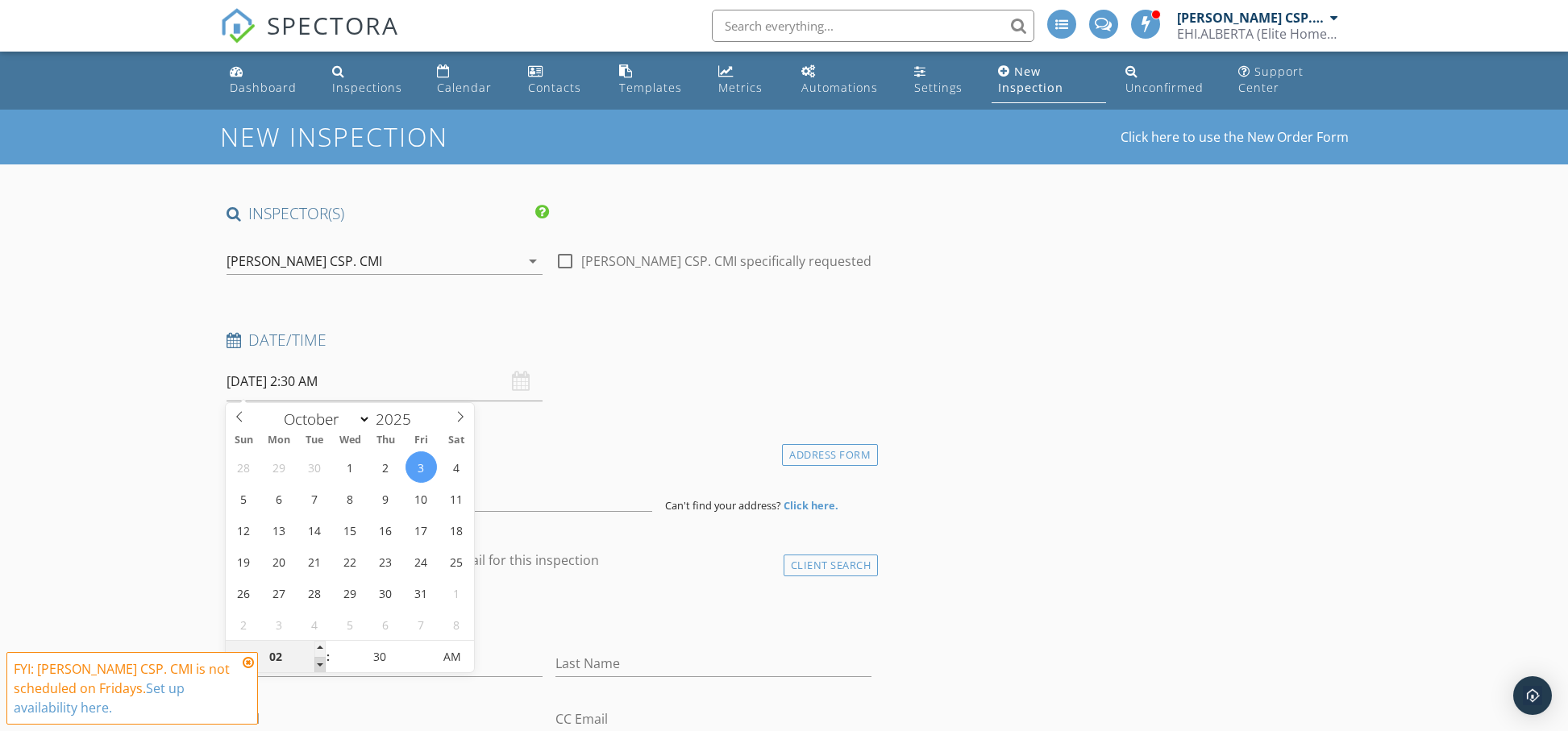
click at [320, 664] on span at bounding box center [320, 664] width 11 height 16
type input "35"
type input "10/03/2025 2:35 AM"
click at [422, 648] on span at bounding box center [424, 648] width 11 height 16
type input "40"
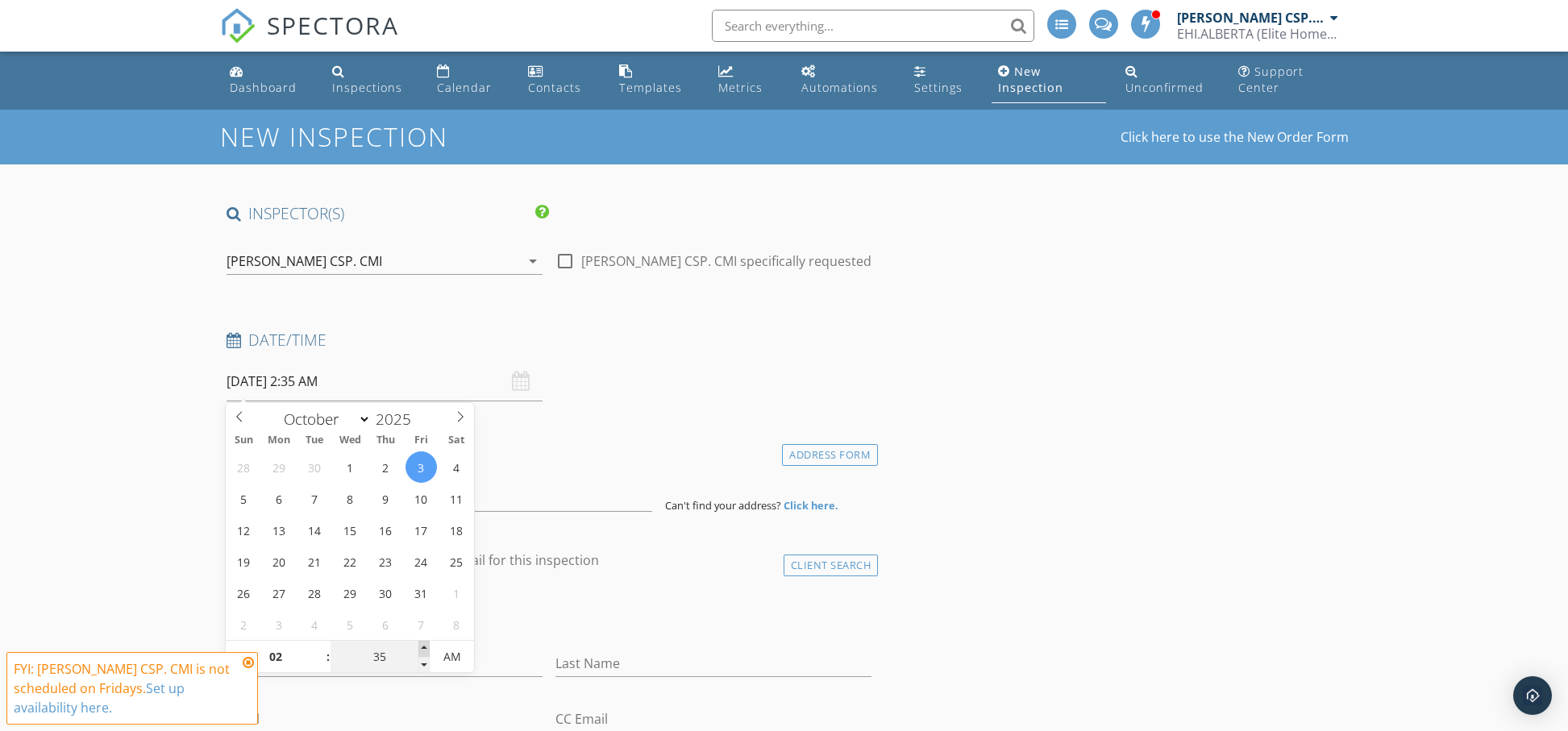
type input "10/03/2025 2:40 AM"
click at [422, 648] on span at bounding box center [424, 648] width 11 height 16
type input "45"
type input "10/03/2025 2:45 AM"
click at [422, 648] on span at bounding box center [424, 648] width 11 height 16
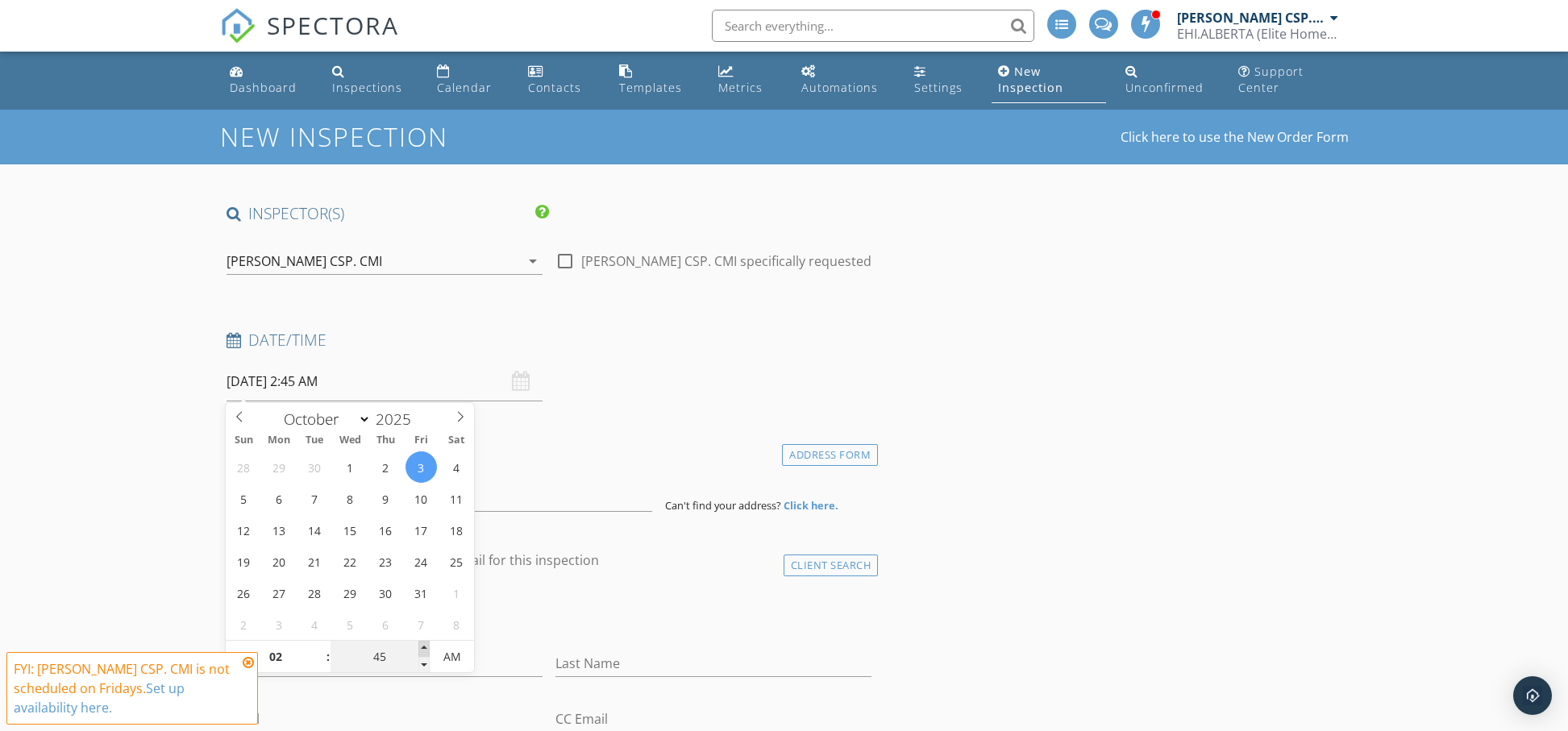
type input "50"
type input "10/03/2025 2:50 AM"
click at [422, 648] on span at bounding box center [424, 648] width 11 height 16
type input "55"
type input "10/03/2025 2:55 AM"
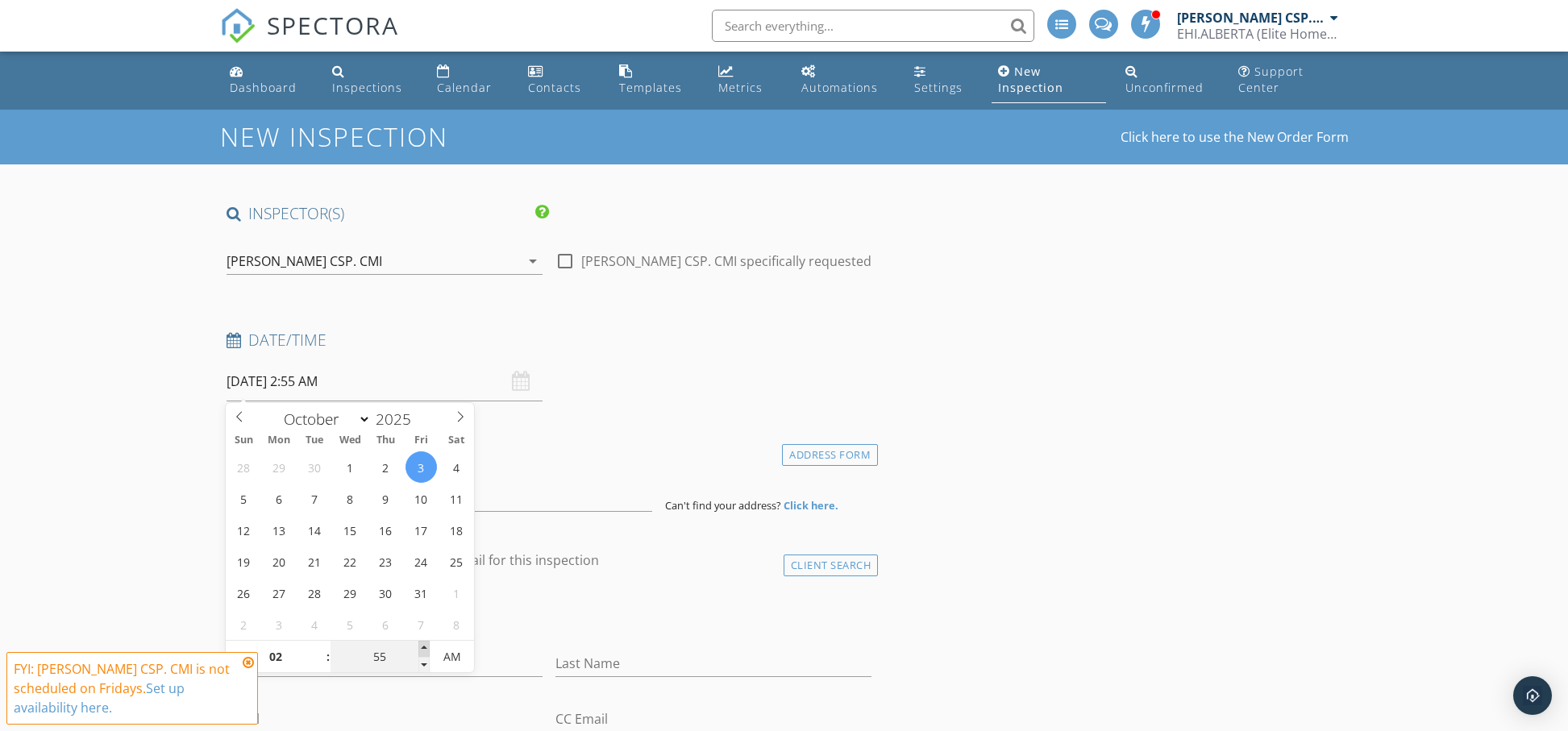
click at [422, 648] on span at bounding box center [424, 648] width 11 height 16
type input "03"
type input "00"
type input "10/03/2025 3:00 AM"
click at [422, 648] on span at bounding box center [424, 648] width 11 height 16
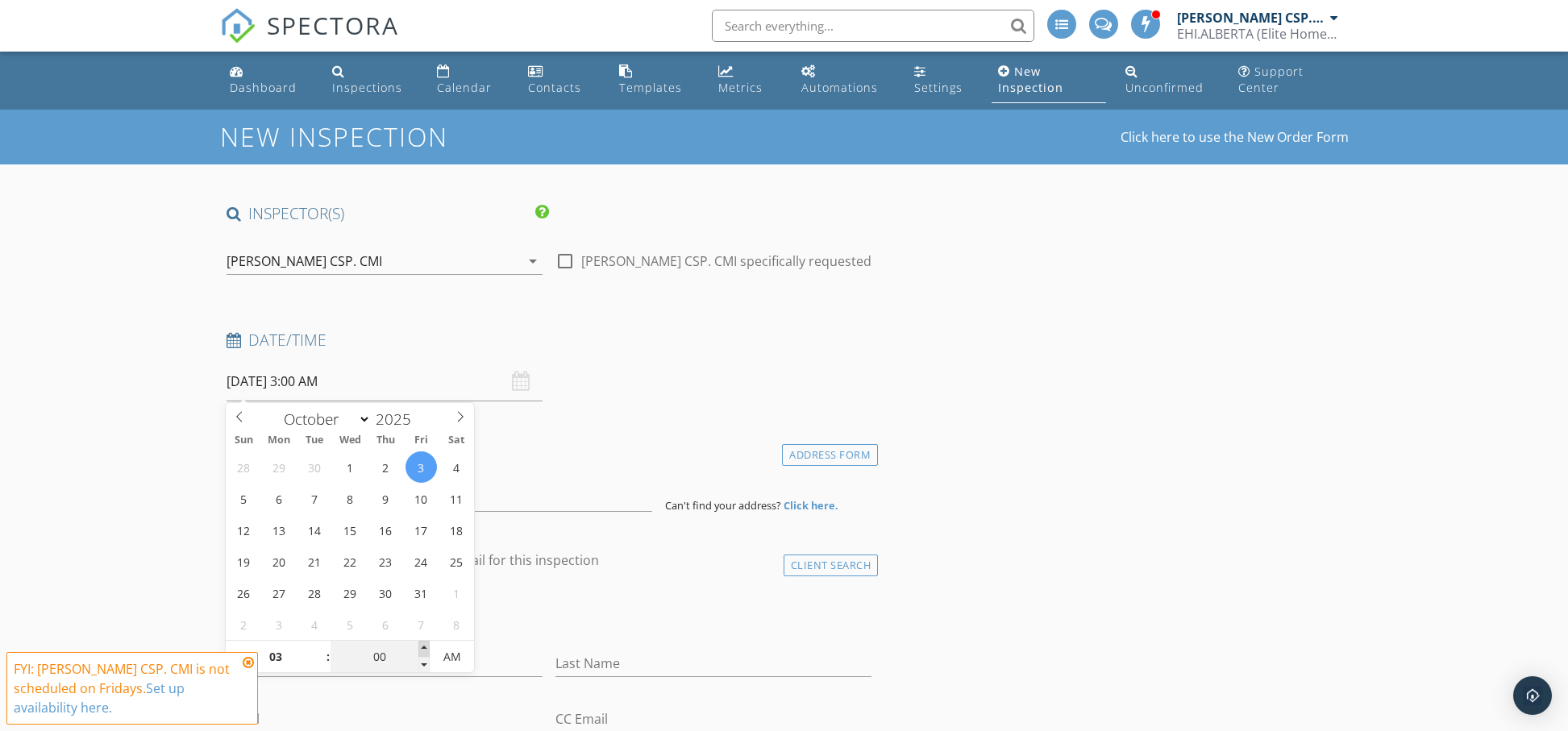
type input "05"
type input "10/03/2025 3:05 AM"
click at [422, 648] on span at bounding box center [424, 648] width 11 height 16
type input "00"
type input "10/03/2025 3:00 AM"
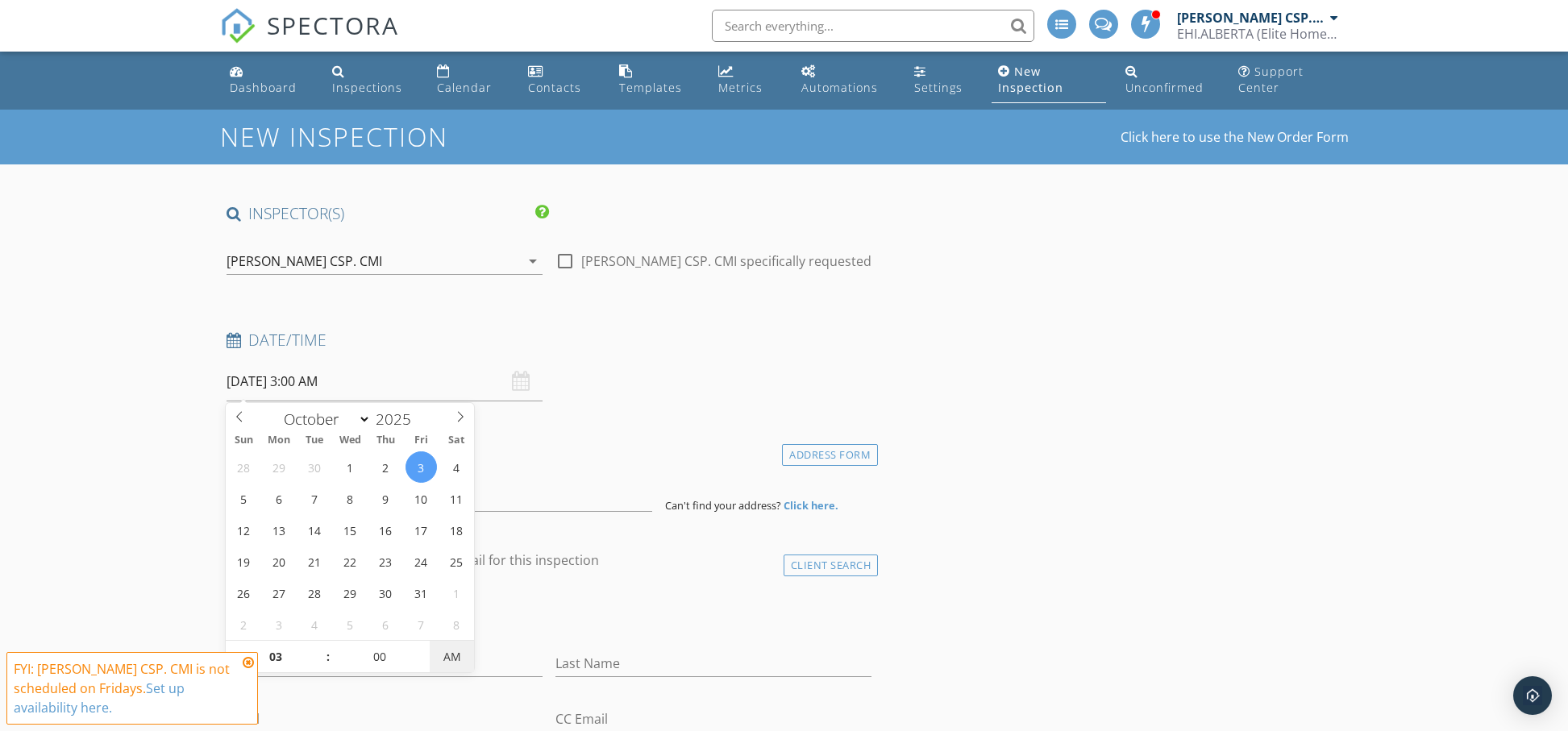
drag, startPoint x: 422, startPoint y: 667, endPoint x: 453, endPoint y: 657, distance: 32.6
click at [422, 667] on span at bounding box center [424, 664] width 11 height 16
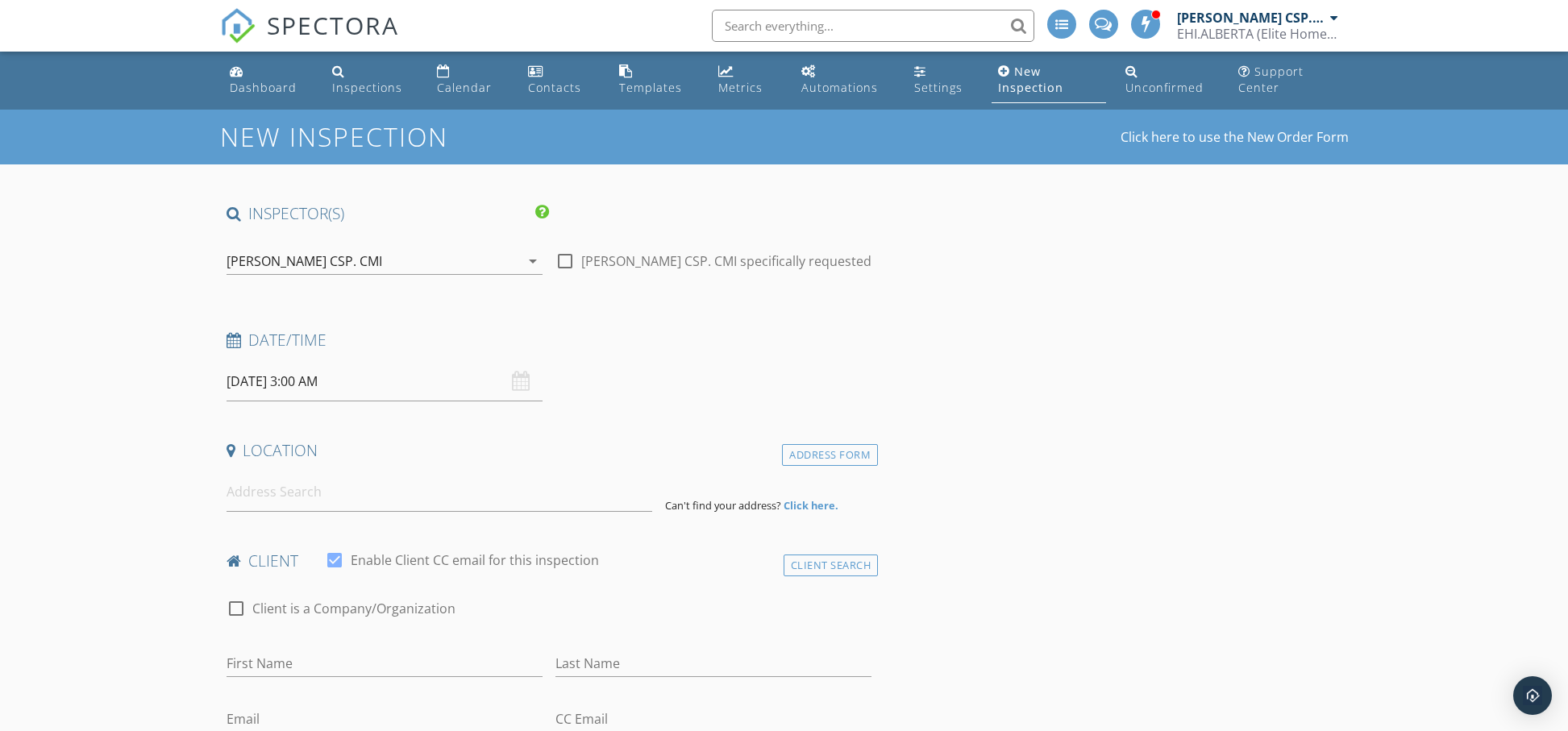
click at [554, 614] on div "check_box_outline_blank Client is a Company/Organization" at bounding box center [549, 617] width 646 height 42
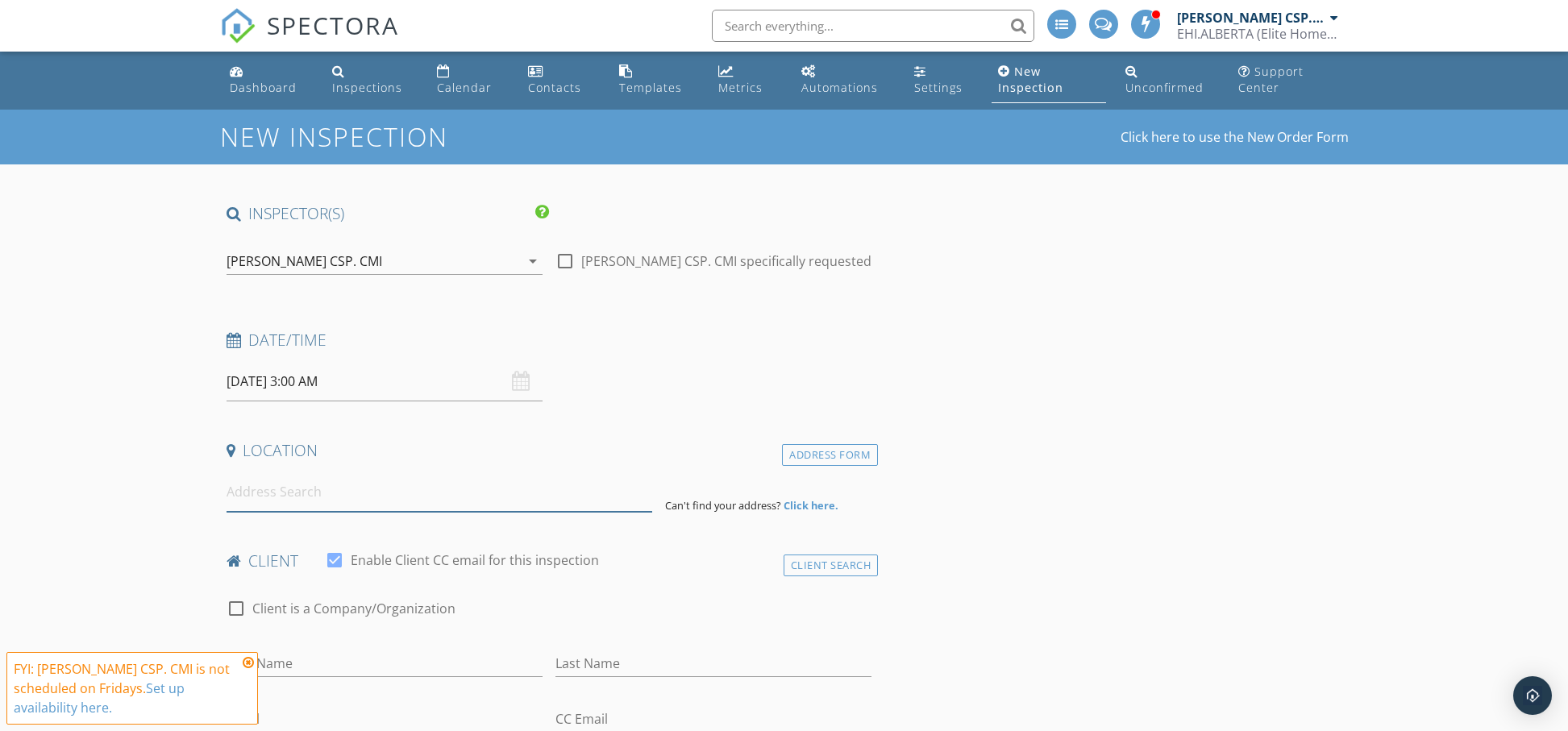
click at [374, 491] on input at bounding box center [439, 492] width 426 height 40
click at [805, 458] on div "Address Form" at bounding box center [830, 454] width 96 height 22
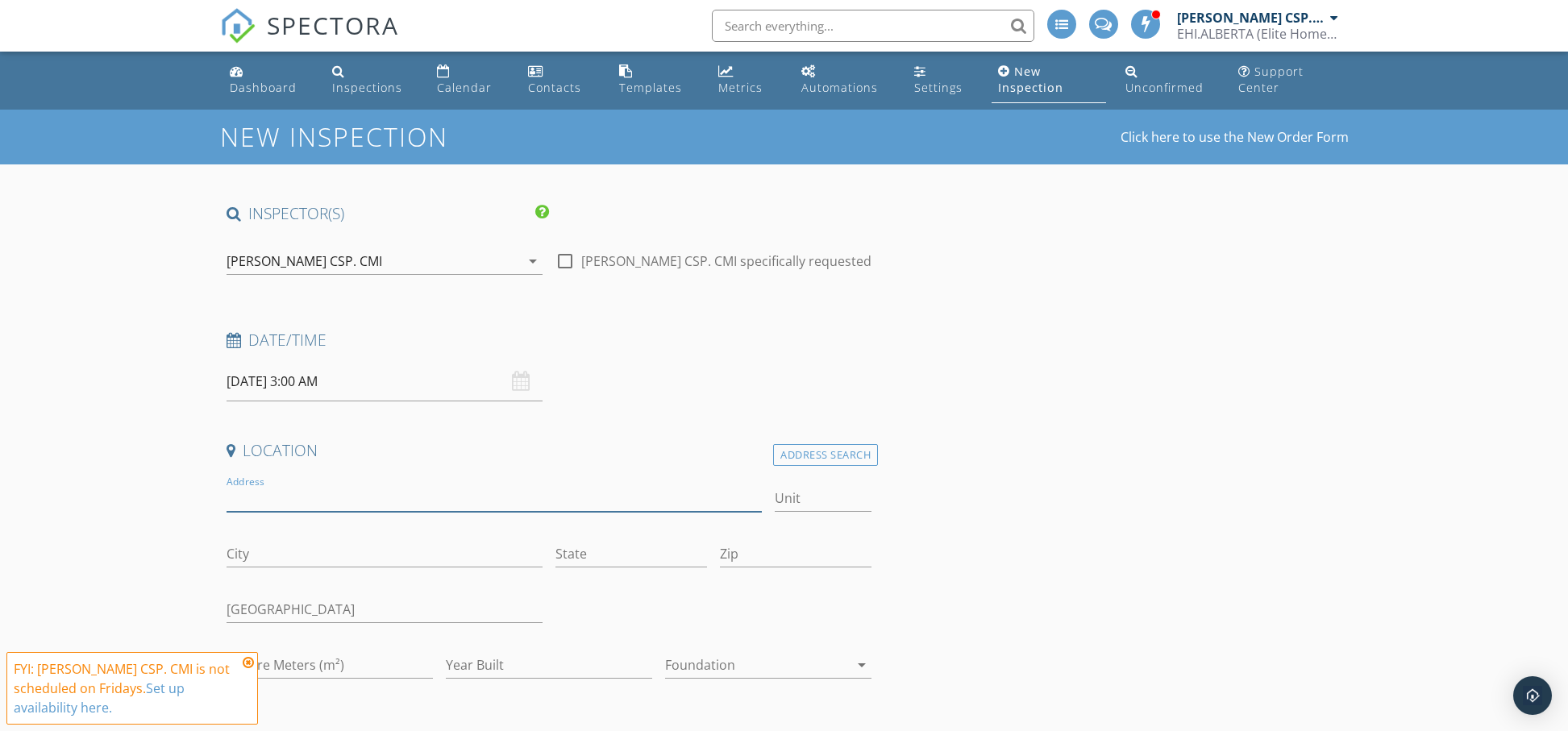
click at [300, 495] on input "Address" at bounding box center [494, 499] width 536 height 27
paste input "#151 53510 HWY 43"
type input "#151 53510 HWY 43"
paste input "Rural Lac Ste. Anne County"
type input "Rural Lac Ste. Anne County"
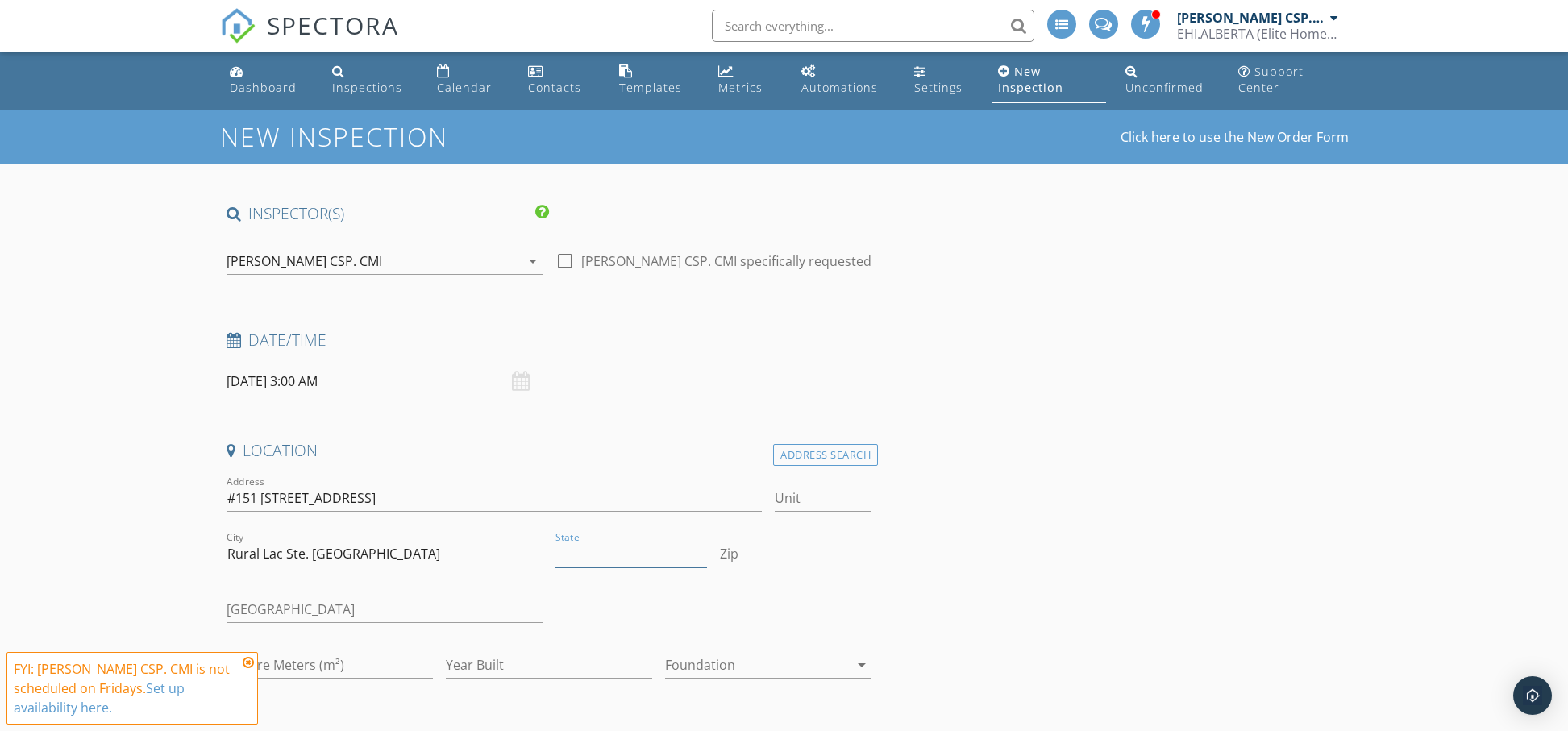
click at [624, 555] on input "State" at bounding box center [631, 554] width 151 height 27
type input "AB"
click at [743, 555] on input "Zip" at bounding box center [795, 554] width 151 height 27
paste input "T0E 1V0"
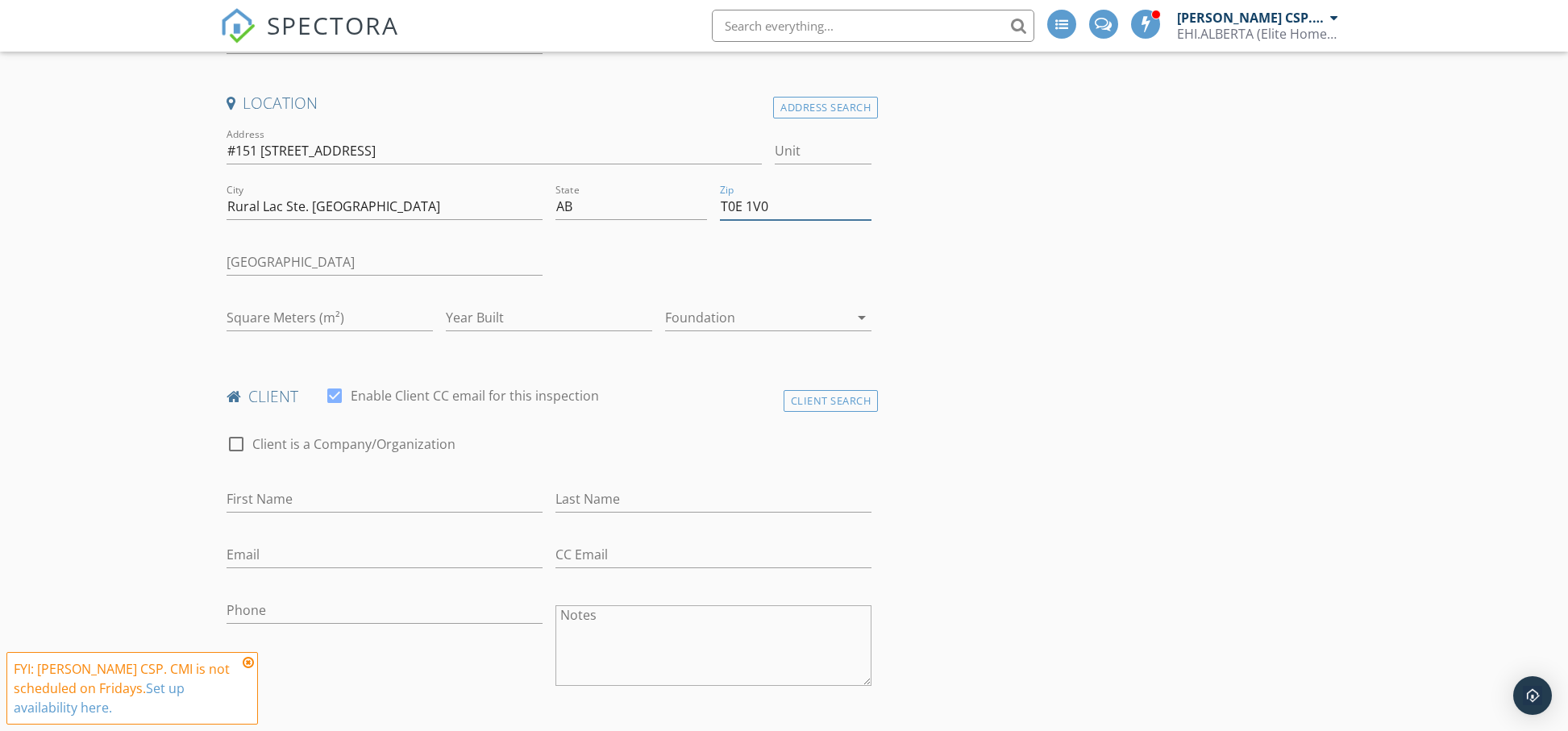
scroll to position [351, 0]
type input "T0E 1V0"
click at [258, 326] on input "Square Meters (m²)" at bounding box center [329, 316] width 206 height 27
type input "224"
click at [470, 313] on input "Year Built" at bounding box center [548, 316] width 206 height 27
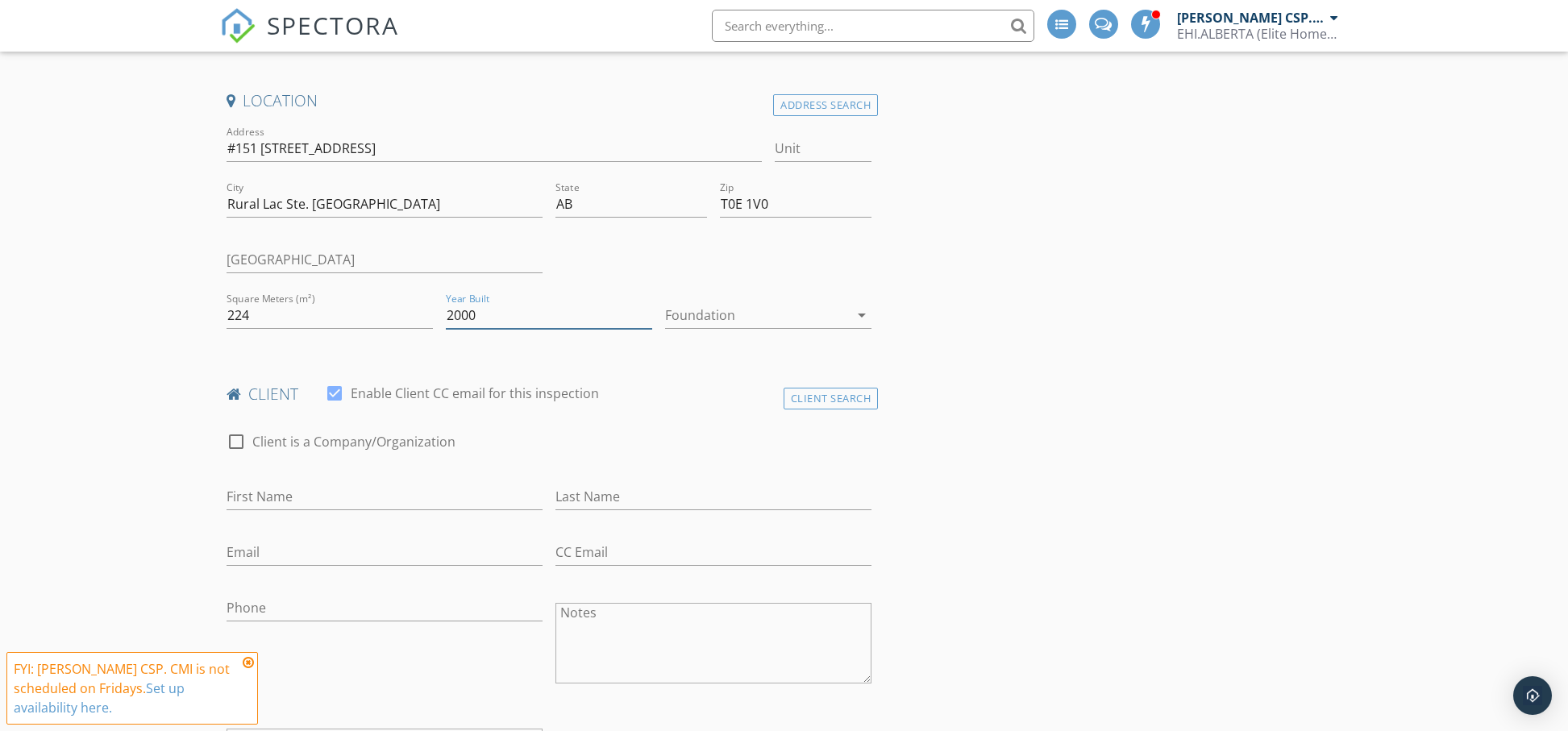
type input "2000"
click at [770, 322] on div at bounding box center [756, 315] width 183 height 26
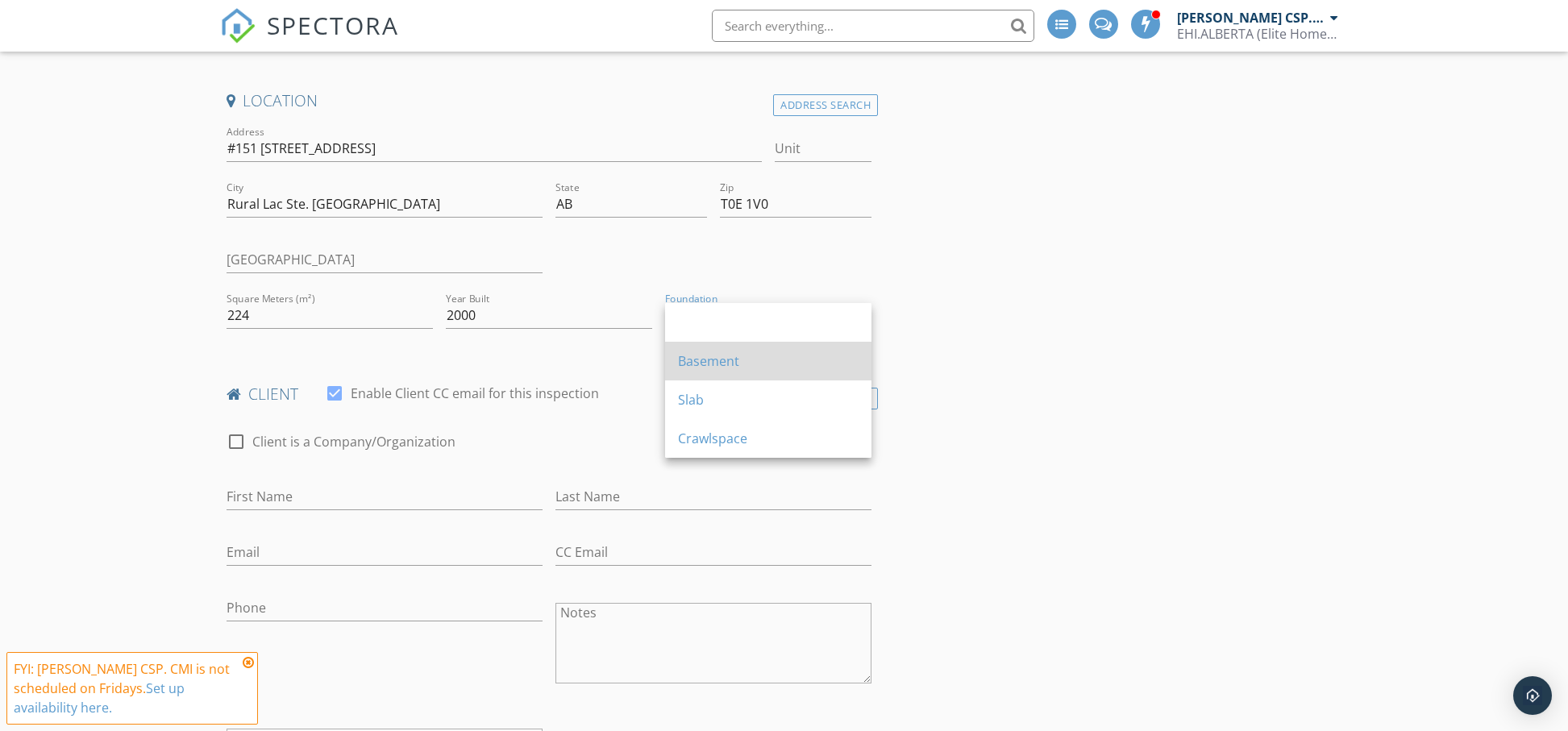
click at [738, 361] on div "Basement" at bounding box center [768, 361] width 181 height 19
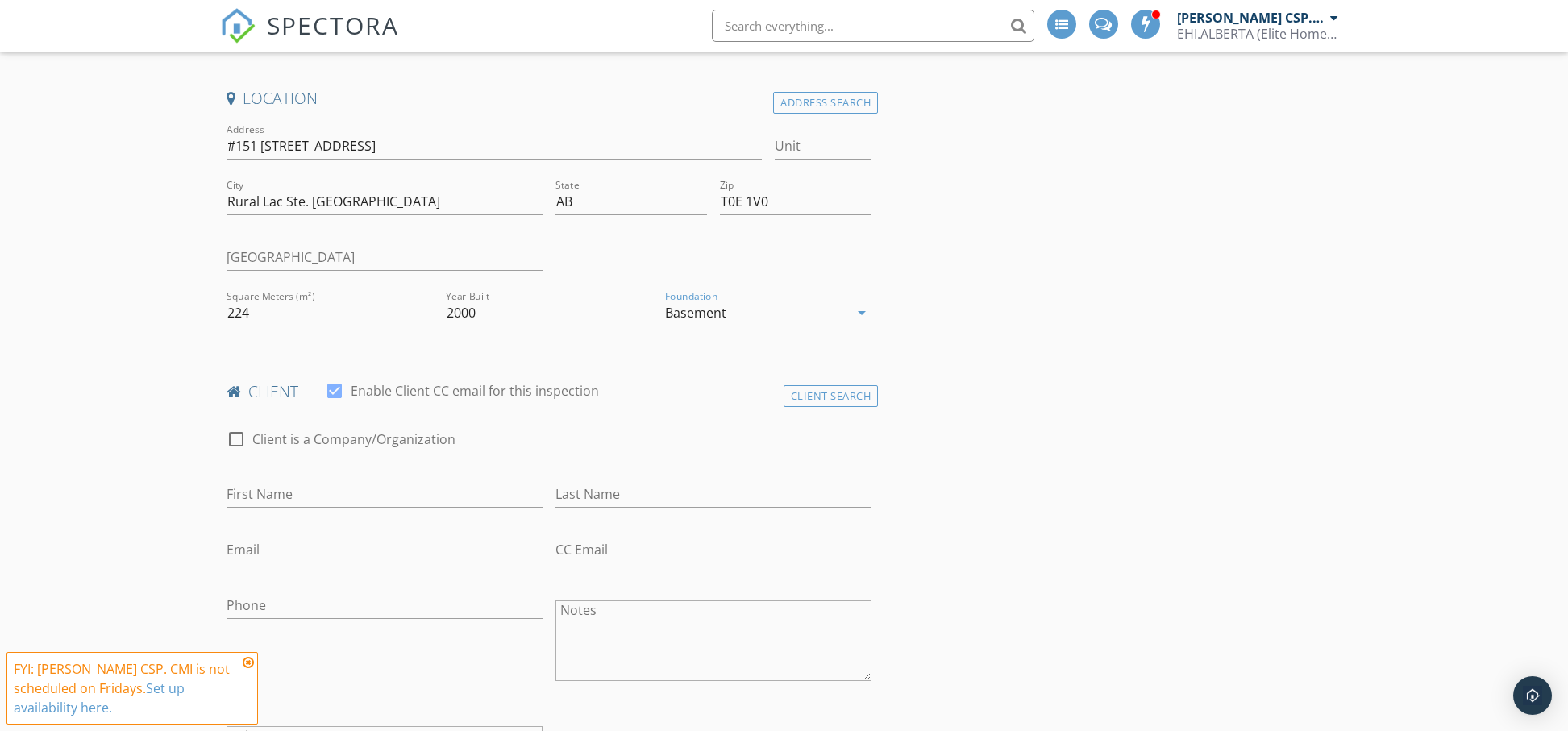
scroll to position [438, 0]
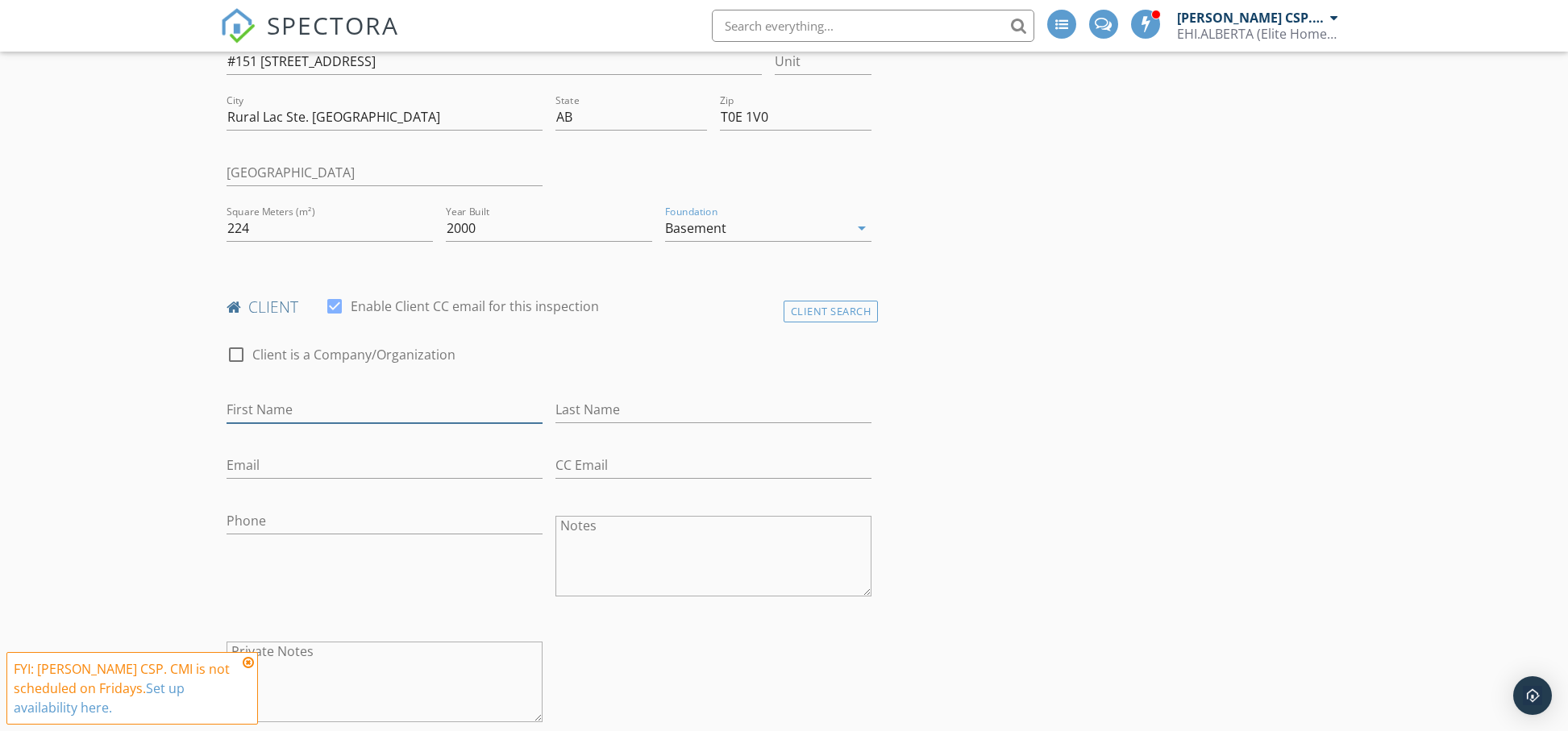
click at [306, 402] on input "First Name" at bounding box center [384, 410] width 316 height 27
paste input "Darcy Krug"
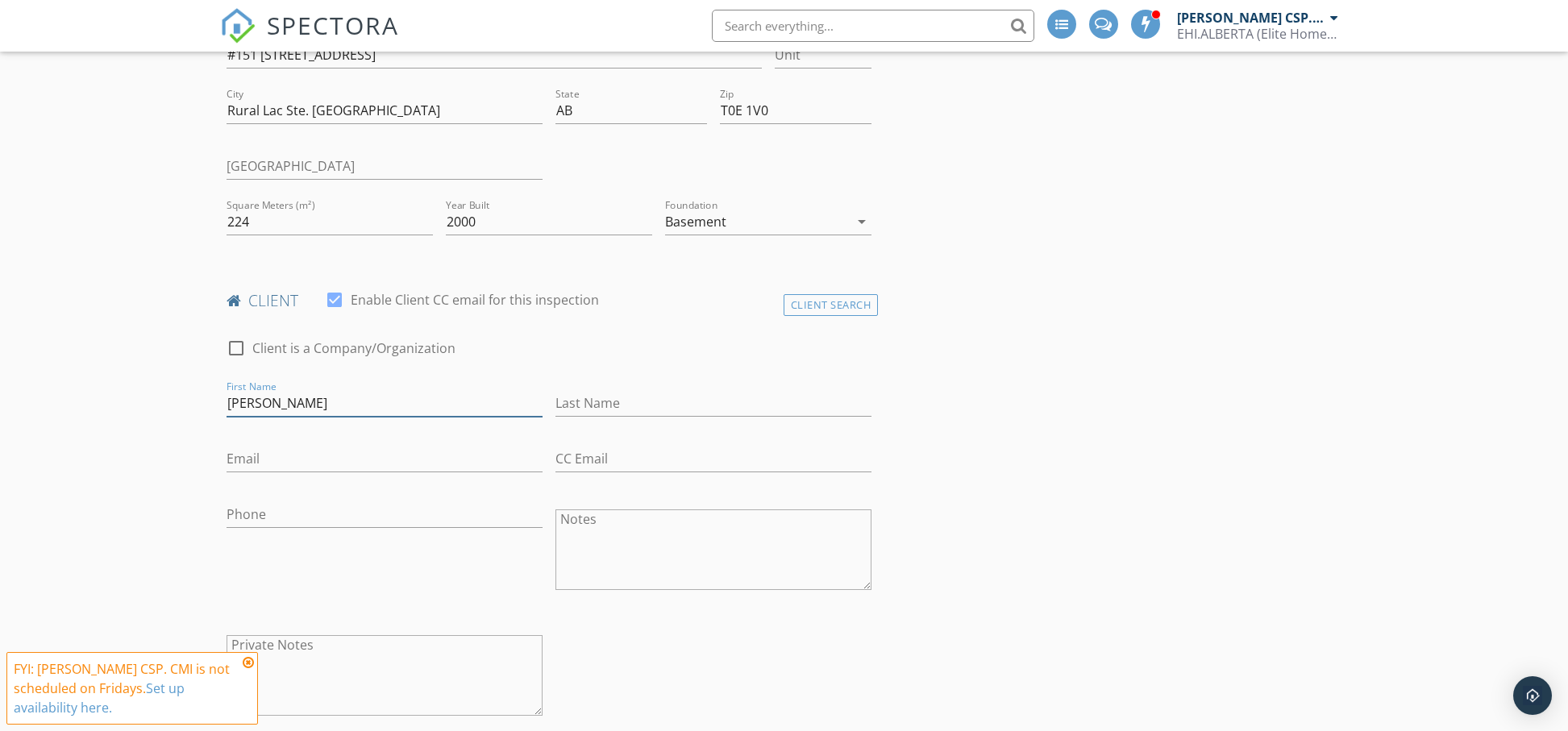
drag, startPoint x: 312, startPoint y: 407, endPoint x: 283, endPoint y: 404, distance: 29.2
click at [268, 407] on input "Darcy Krug" at bounding box center [384, 404] width 316 height 27
type input "Darcy"
click at [593, 405] on input "Last Name" at bounding box center [714, 399] width 316 height 27
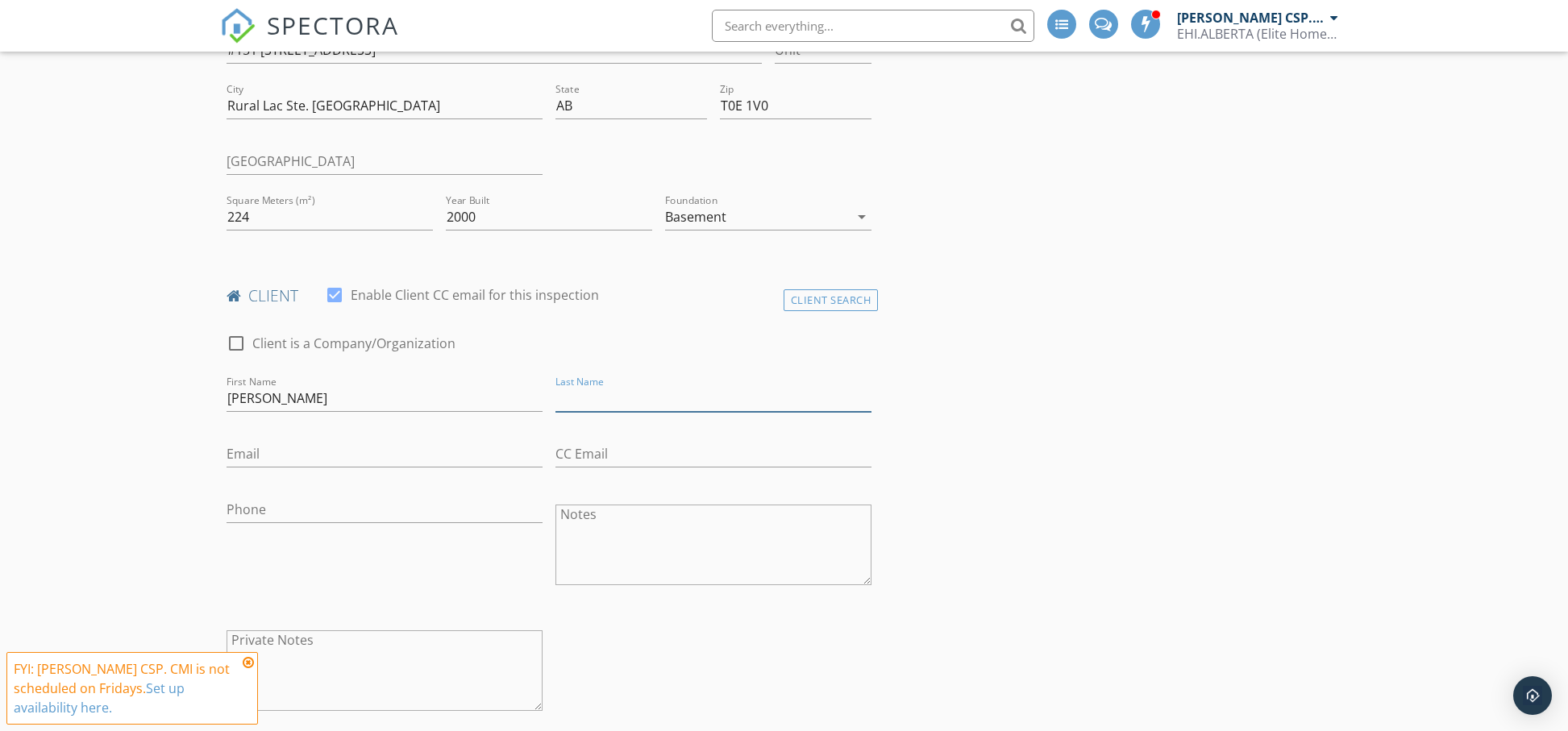
paste input "Krug"
type input "Krug"
click at [250, 450] on input "Email" at bounding box center [384, 454] width 316 height 27
paste input "mailto:darcykrug@yahoo.ca"
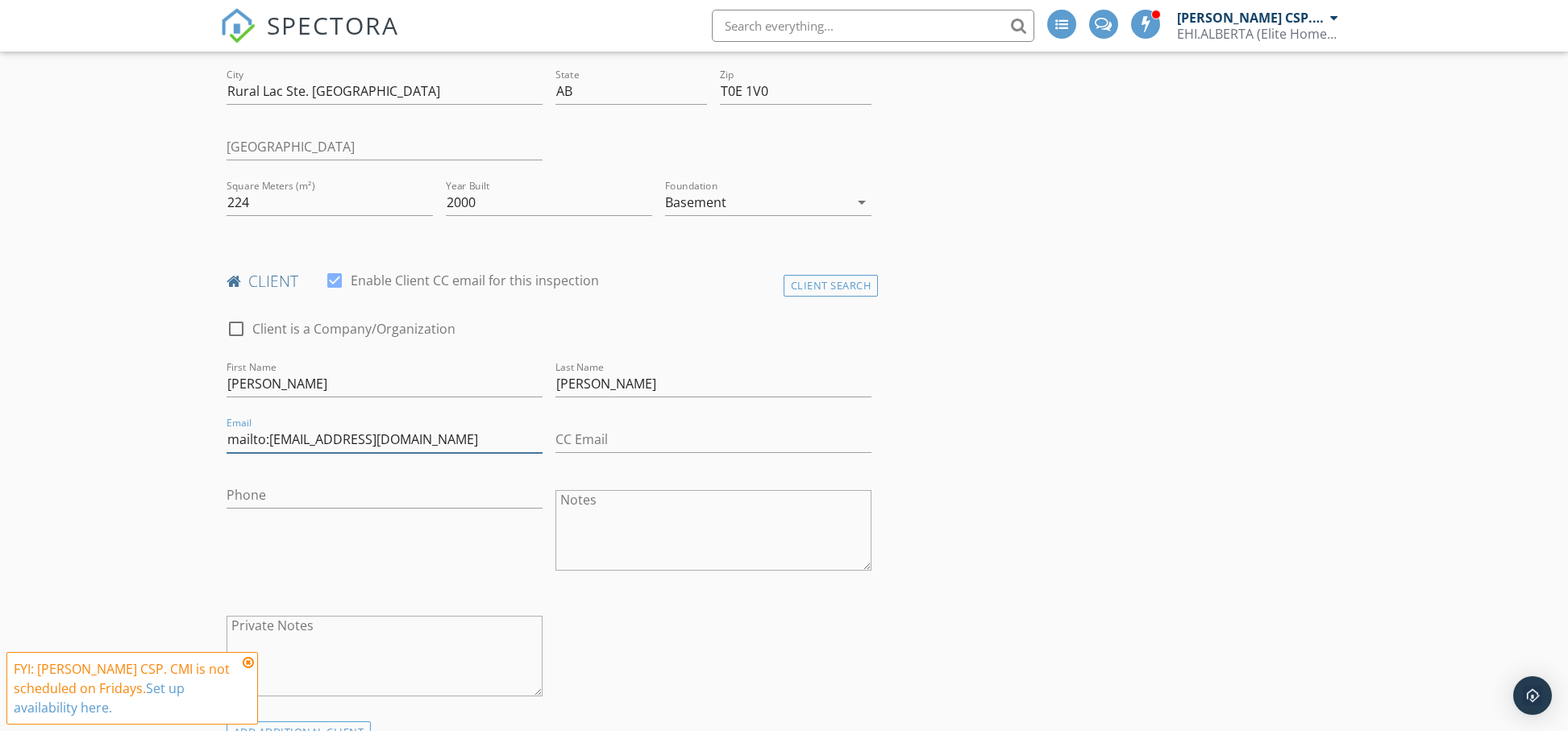
drag, startPoint x: 273, startPoint y: 444, endPoint x: 411, endPoint y: 407, distance: 142.9
click at [274, 443] on input "mailto:darcykrug@yahoo.ca" at bounding box center [384, 440] width 316 height 27
type input "darcykrug@yahoo.ca"
click at [373, 487] on input "Phone" at bounding box center [384, 495] width 316 height 27
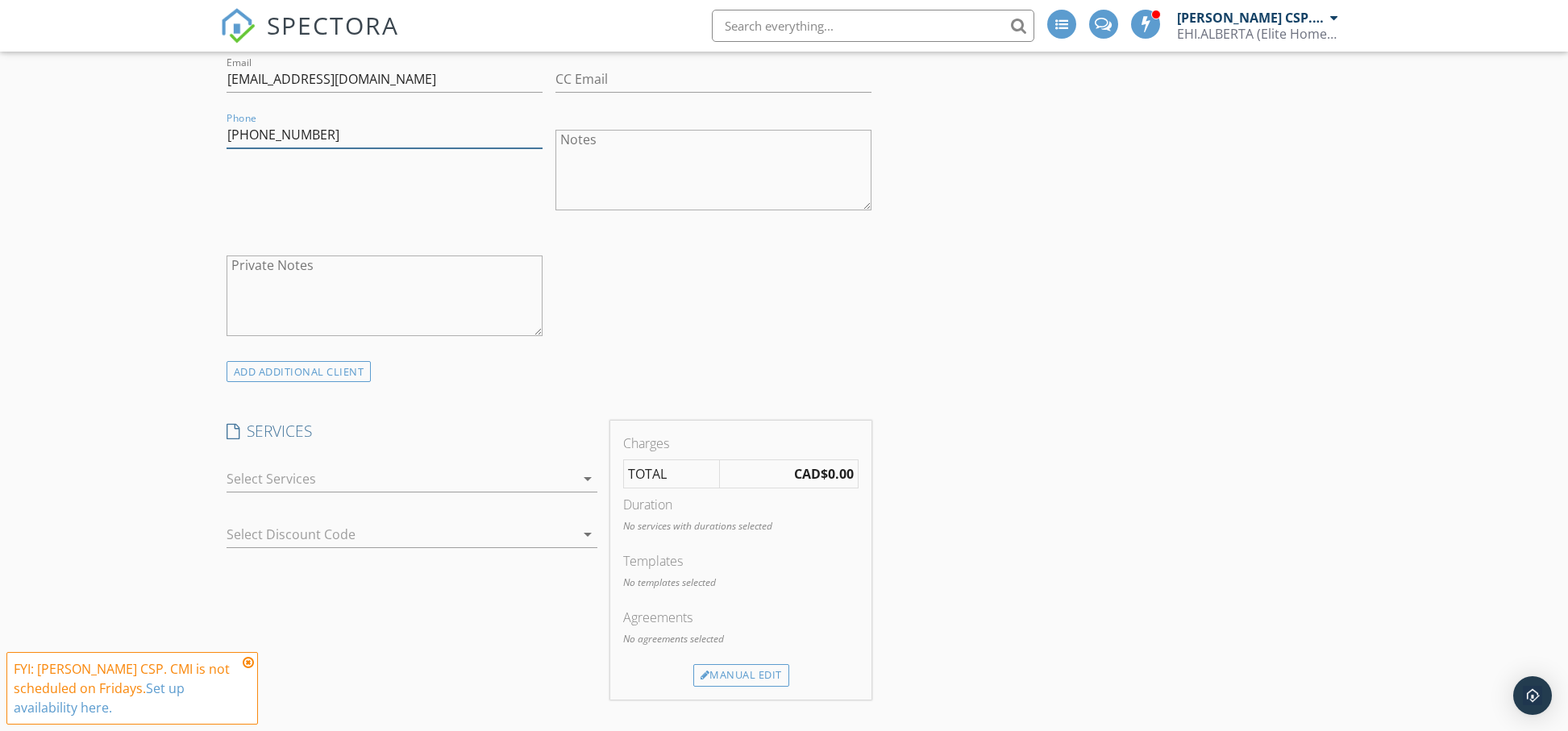
scroll to position [849, 0]
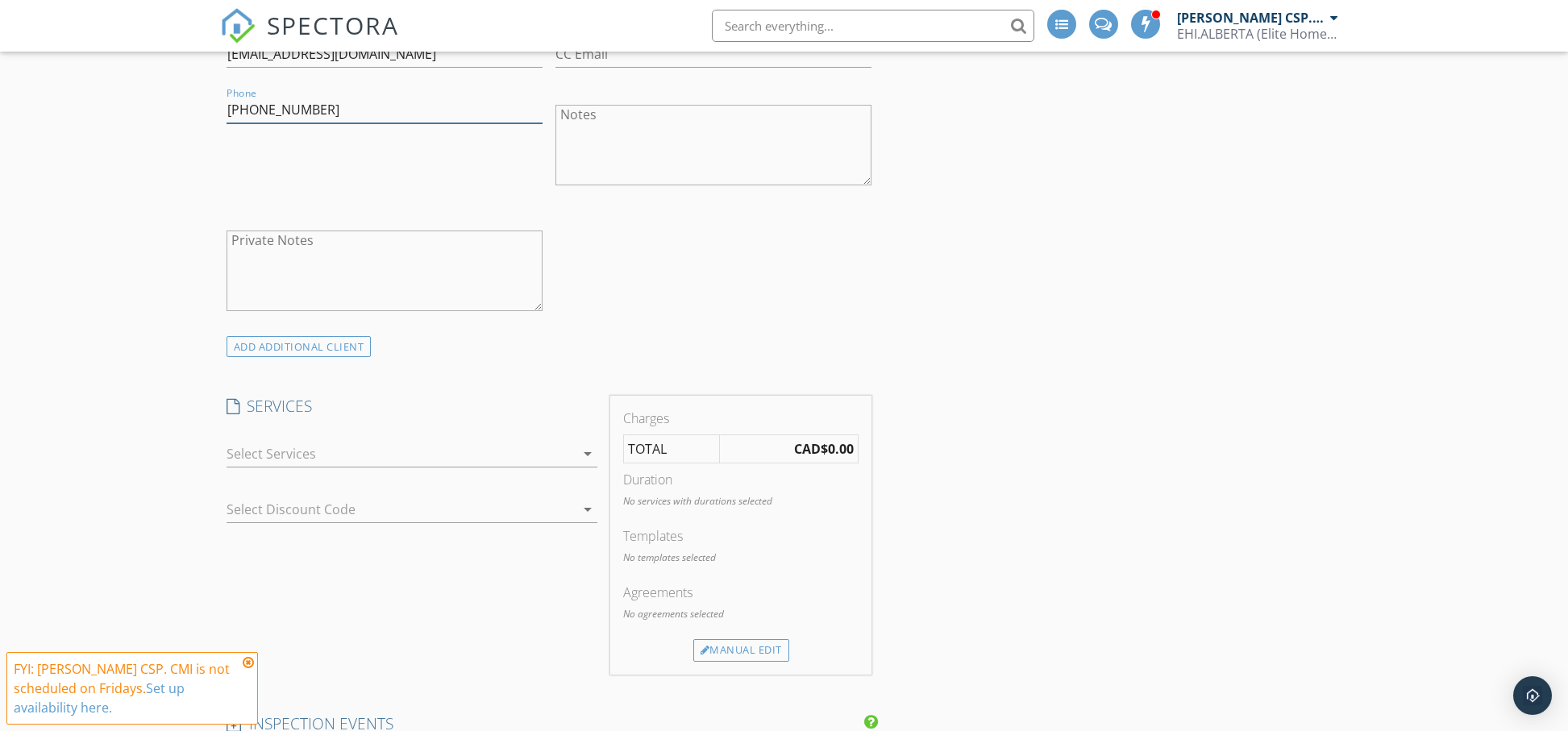
type input "780-203-2666"
click at [583, 454] on icon "arrow_drop_down" at bounding box center [587, 453] width 19 height 19
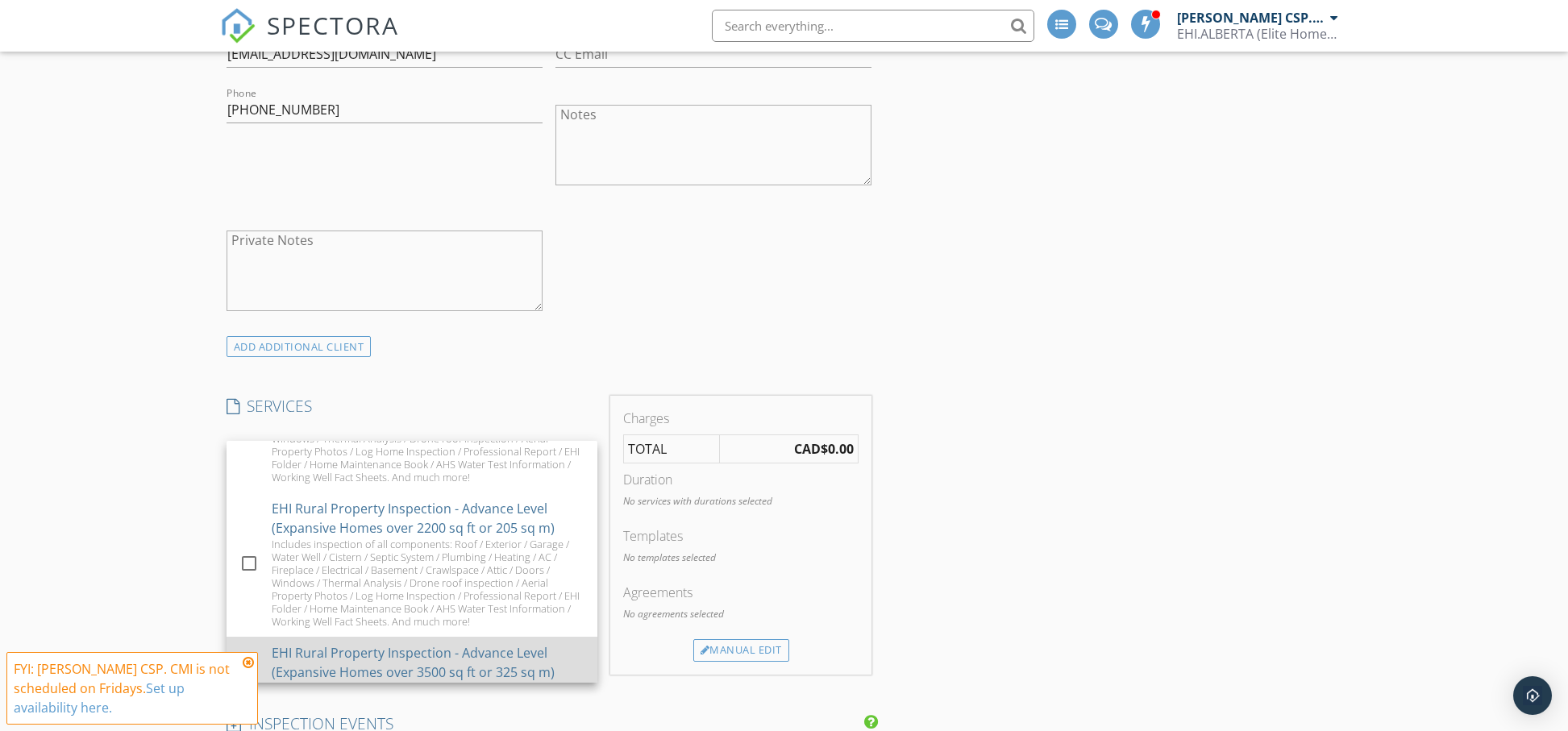
scroll to position [114, 0]
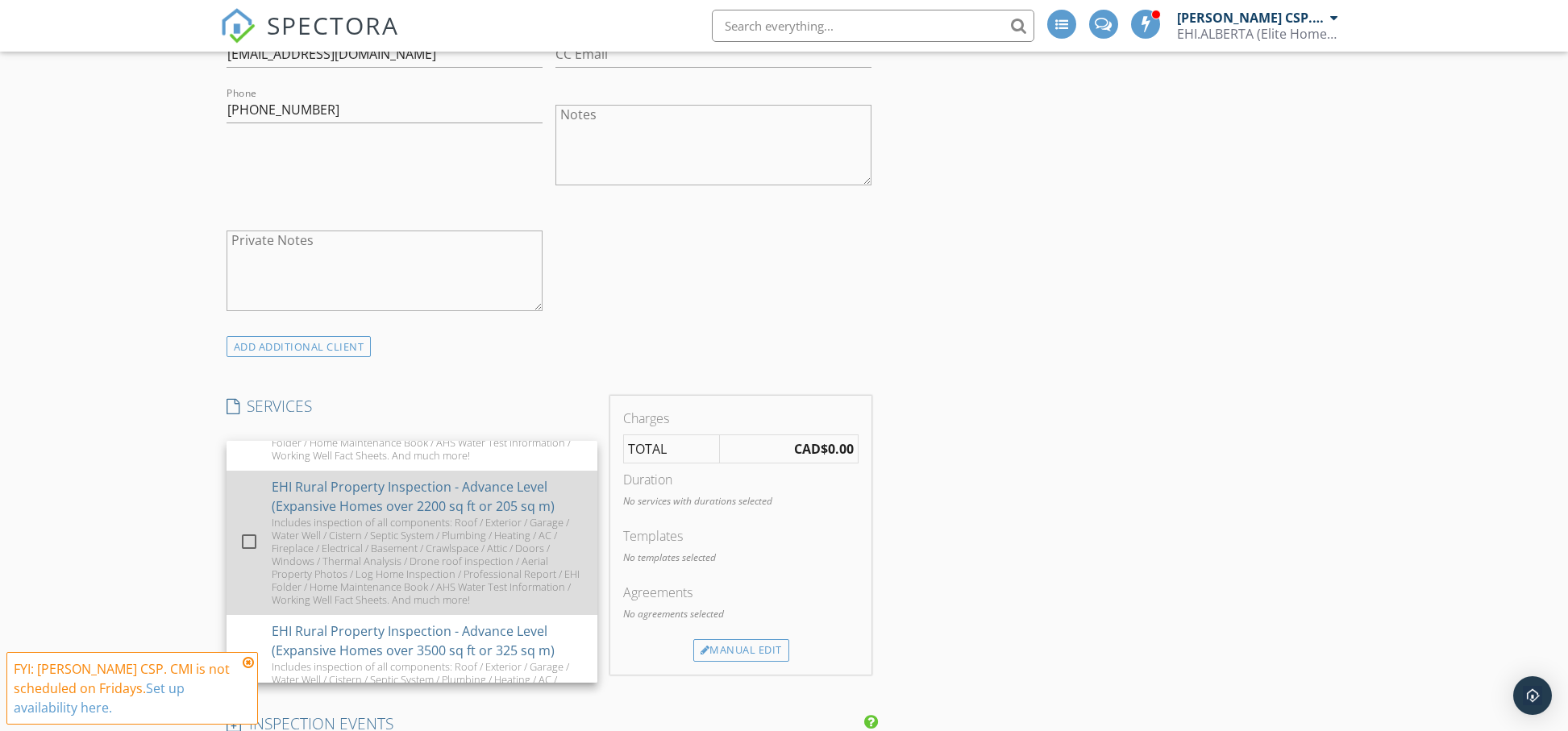
click at [246, 544] on div at bounding box center [249, 542] width 28 height 28
checkbox input "false"
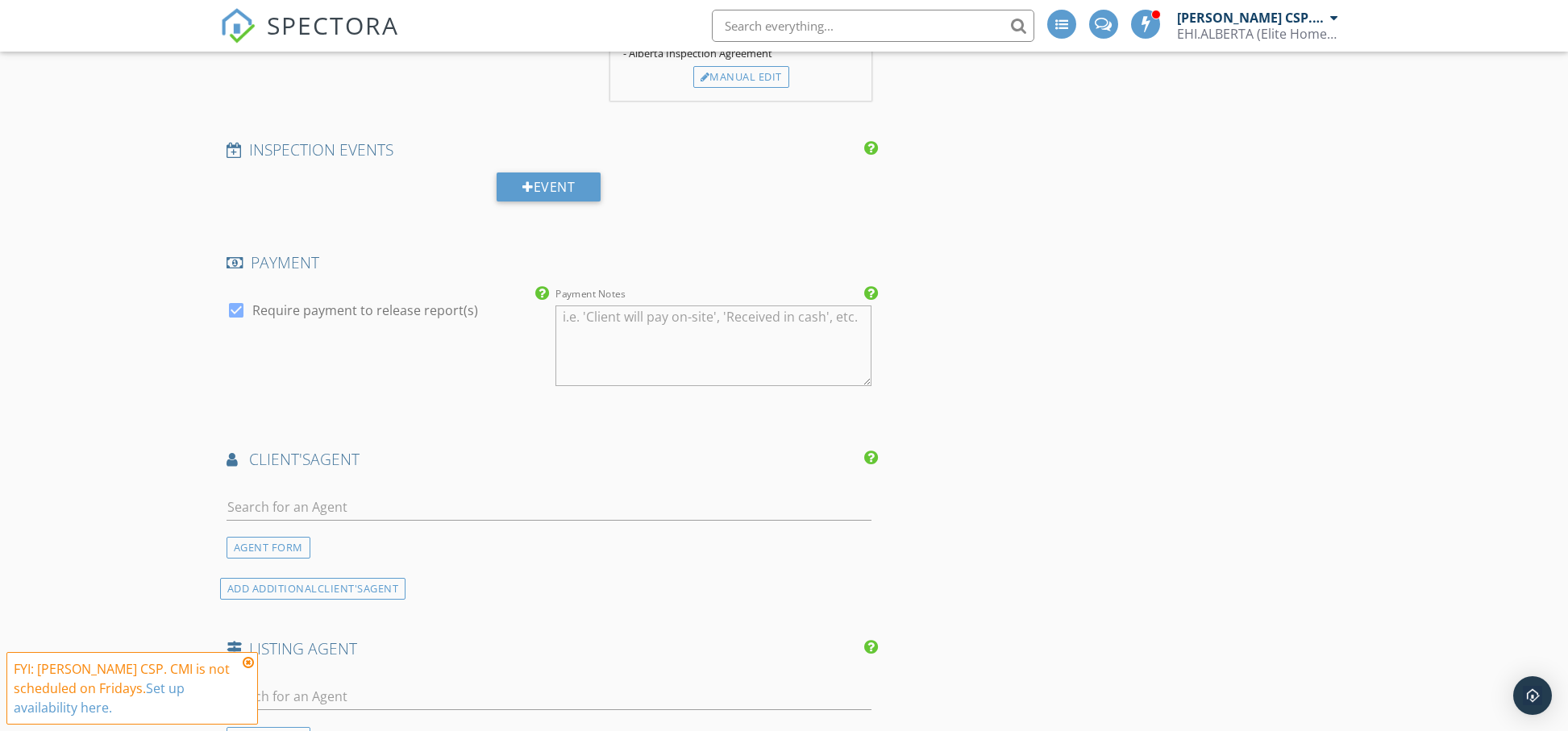
scroll to position [1571, 0]
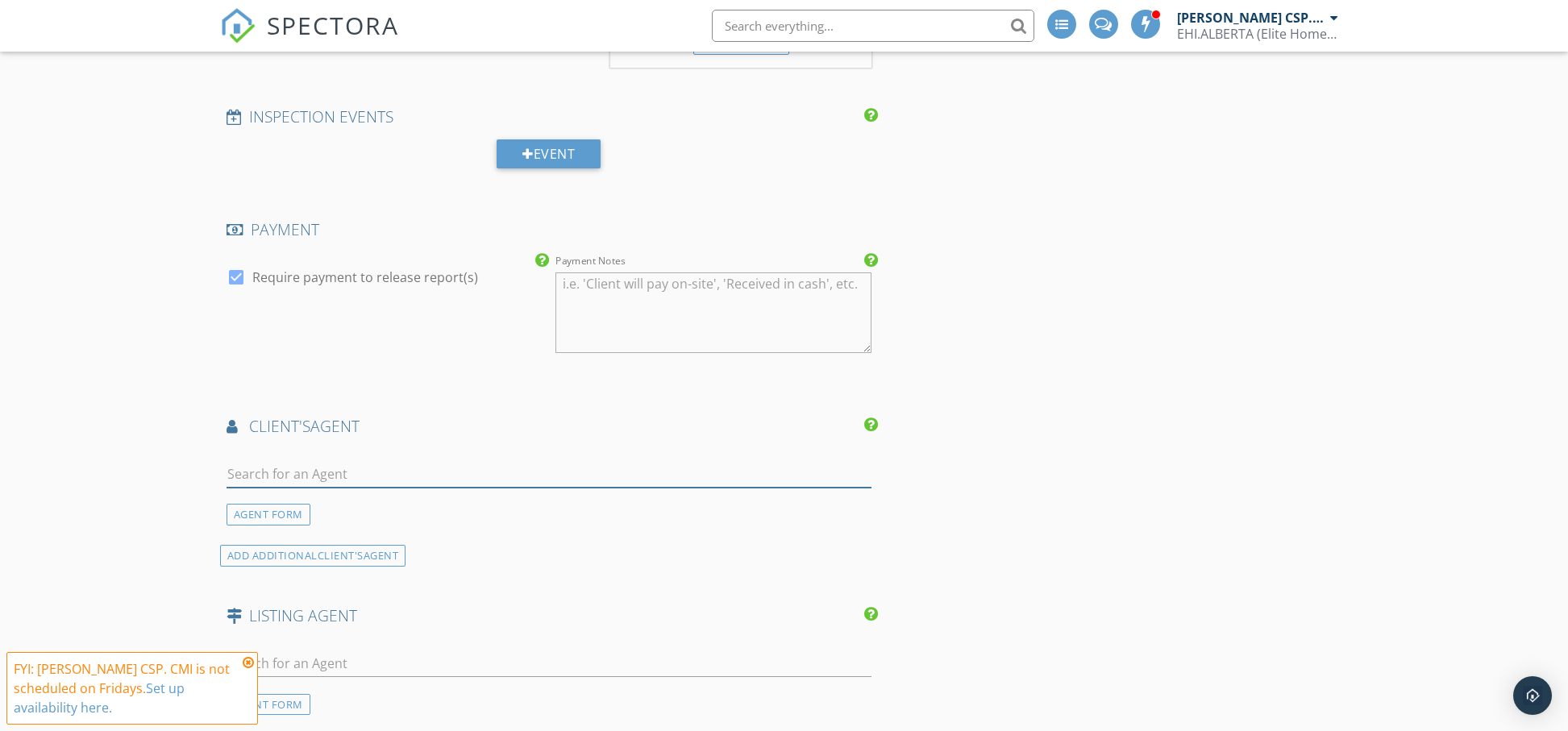
click at [347, 488] on input "text" at bounding box center [549, 474] width 646 height 27
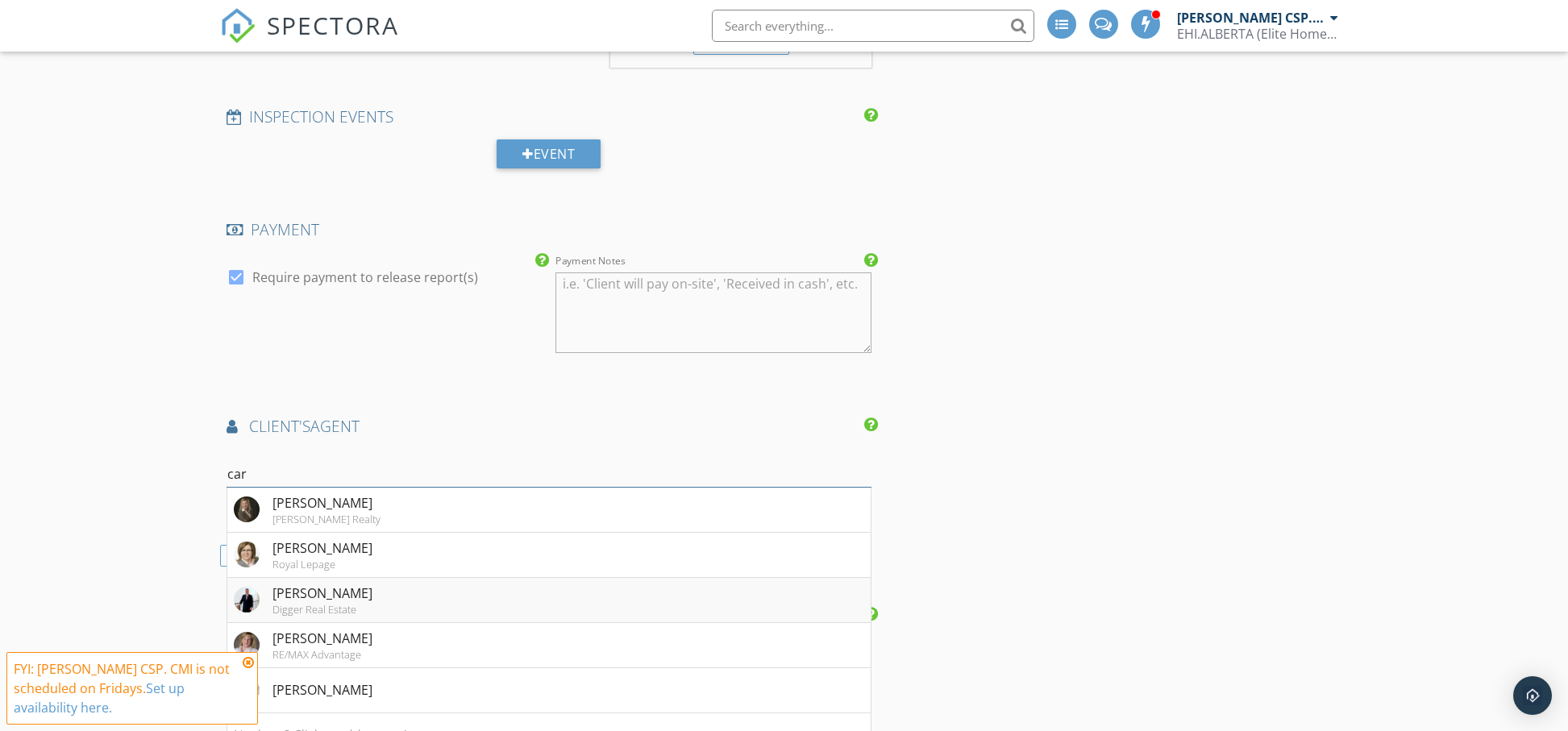
type input "car"
click at [353, 604] on div "Carson Wyndham" at bounding box center [322, 593] width 100 height 19
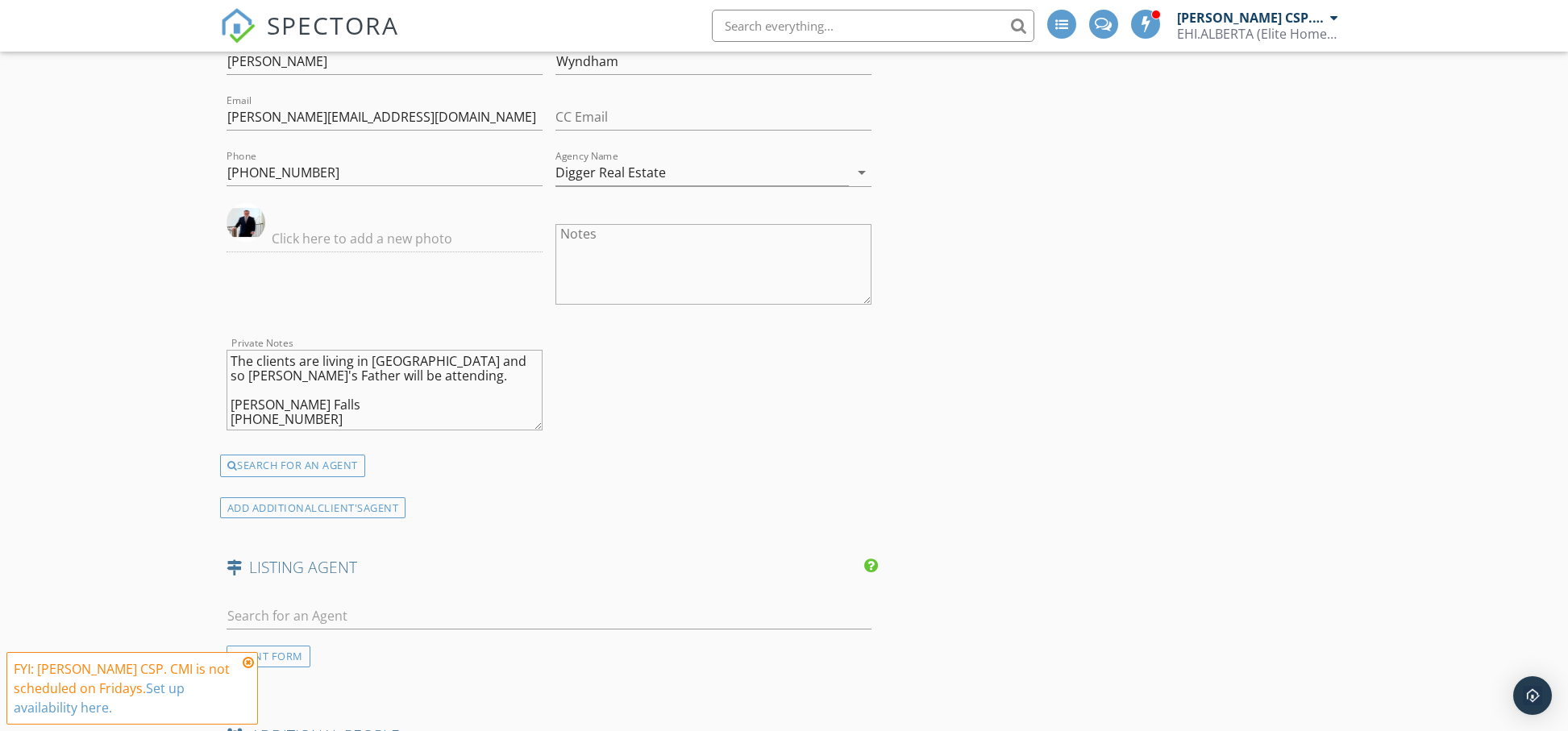
scroll to position [2029, 0]
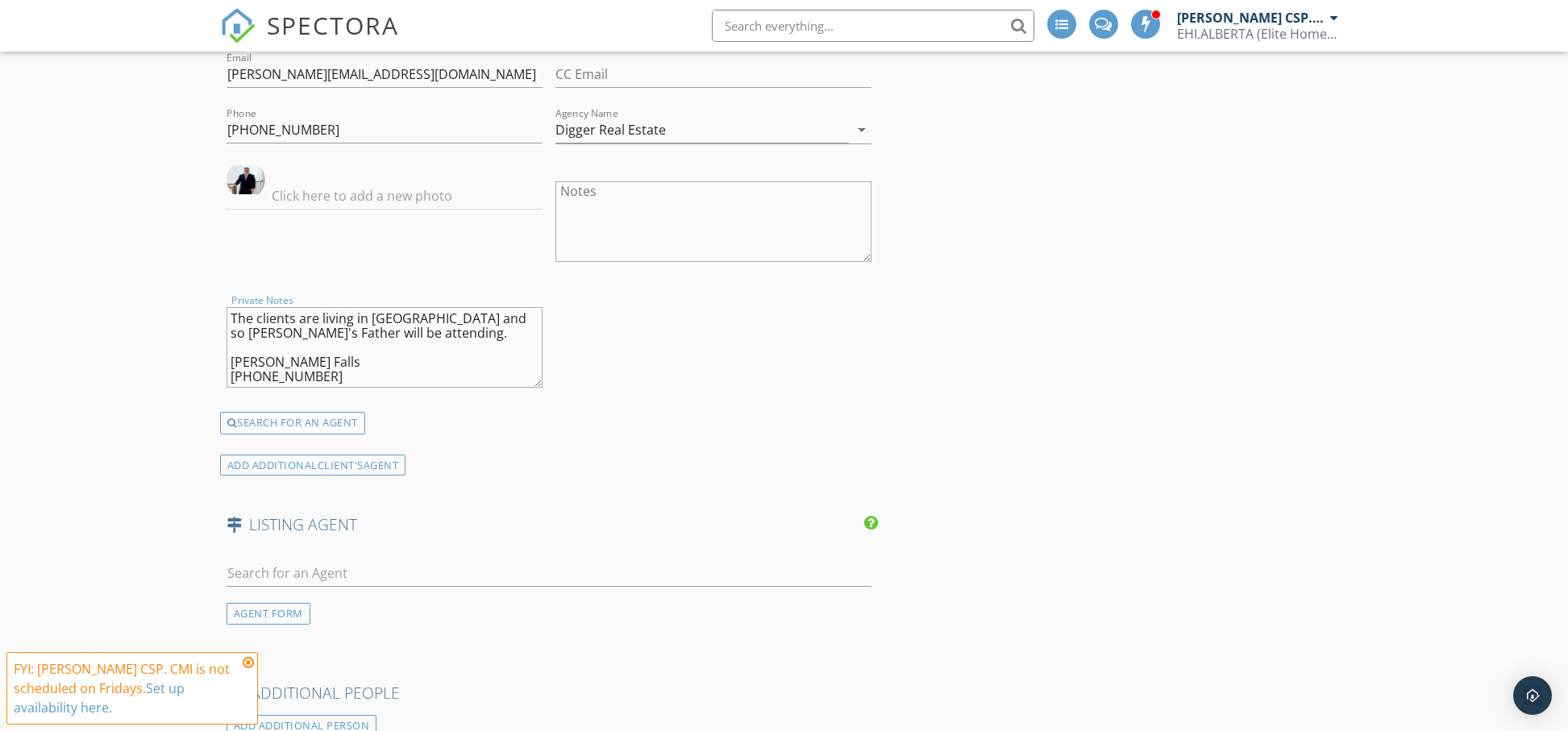
drag, startPoint x: 360, startPoint y: 378, endPoint x: 225, endPoint y: 357, distance: 136.6
click at [225, 357] on div "Private Notes The clients are living in Vancouver and so Rory's Father will be …" at bounding box center [385, 349] width 329 height 125
drag, startPoint x: 228, startPoint y: 335, endPoint x: 465, endPoint y: 403, distance: 246.6
click at [465, 396] on div "Private Notes The clients are living in Vancouver and so Rory's Father will be …" at bounding box center [384, 348] width 316 height 97
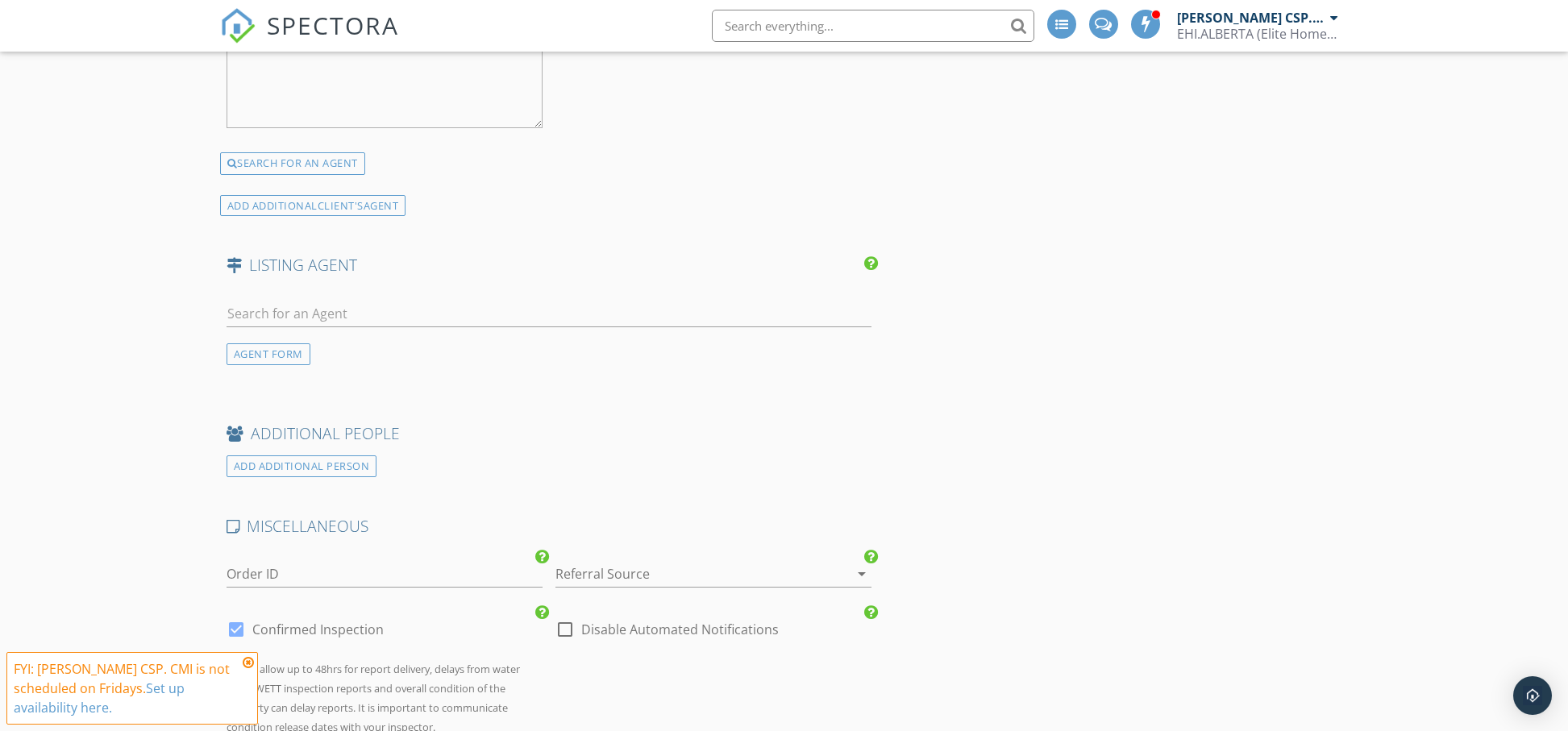
scroll to position [2291, 0]
click at [327, 324] on input "text" at bounding box center [549, 312] width 646 height 27
type input "de"
click at [280, 362] on div "AGENT FORM" at bounding box center [268, 352] width 84 height 22
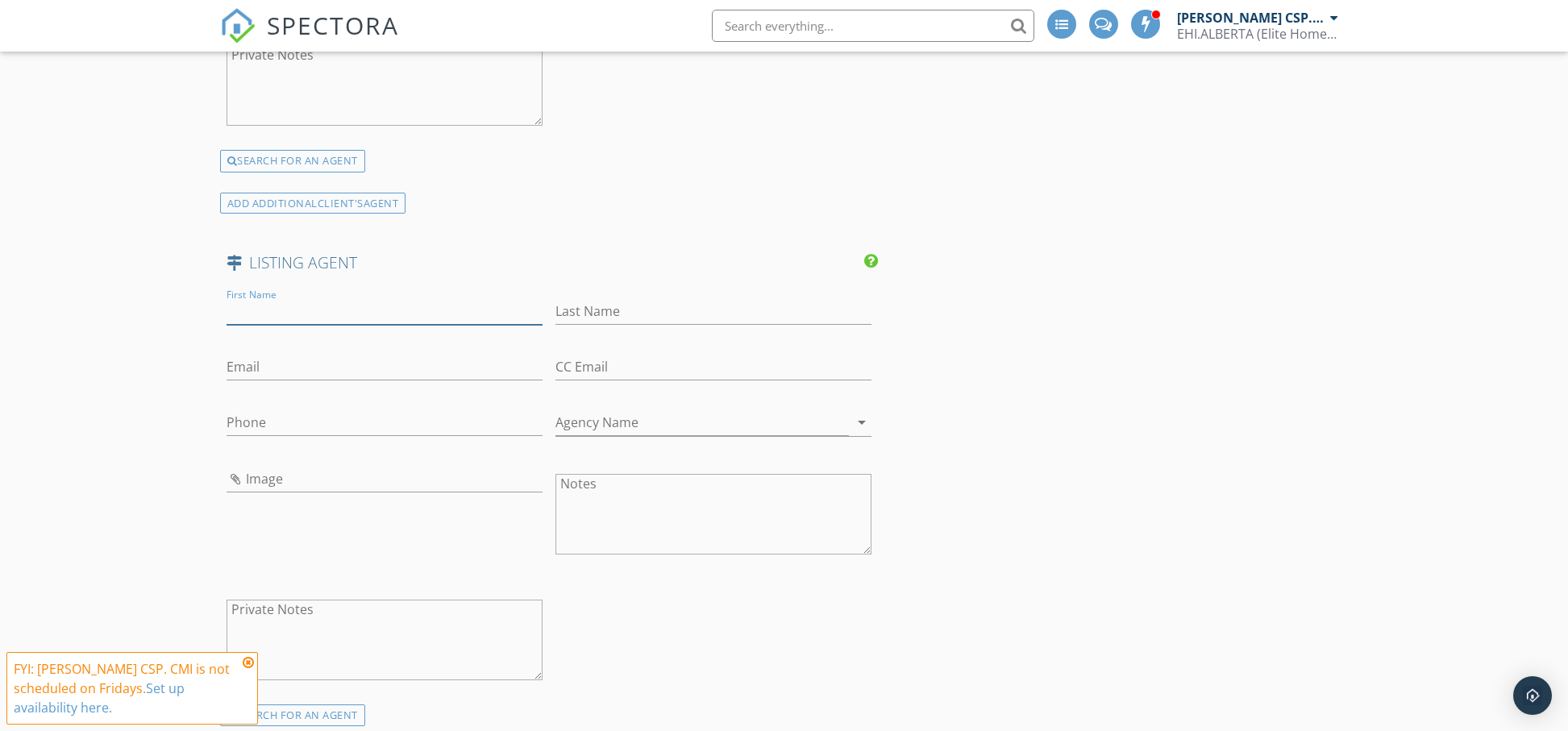
click at [292, 322] on input "First Name" at bounding box center [384, 312] width 316 height 27
type input "Deanalee"
type input "Dressler"
click at [248, 380] on input "Email" at bounding box center [384, 367] width 316 height 27
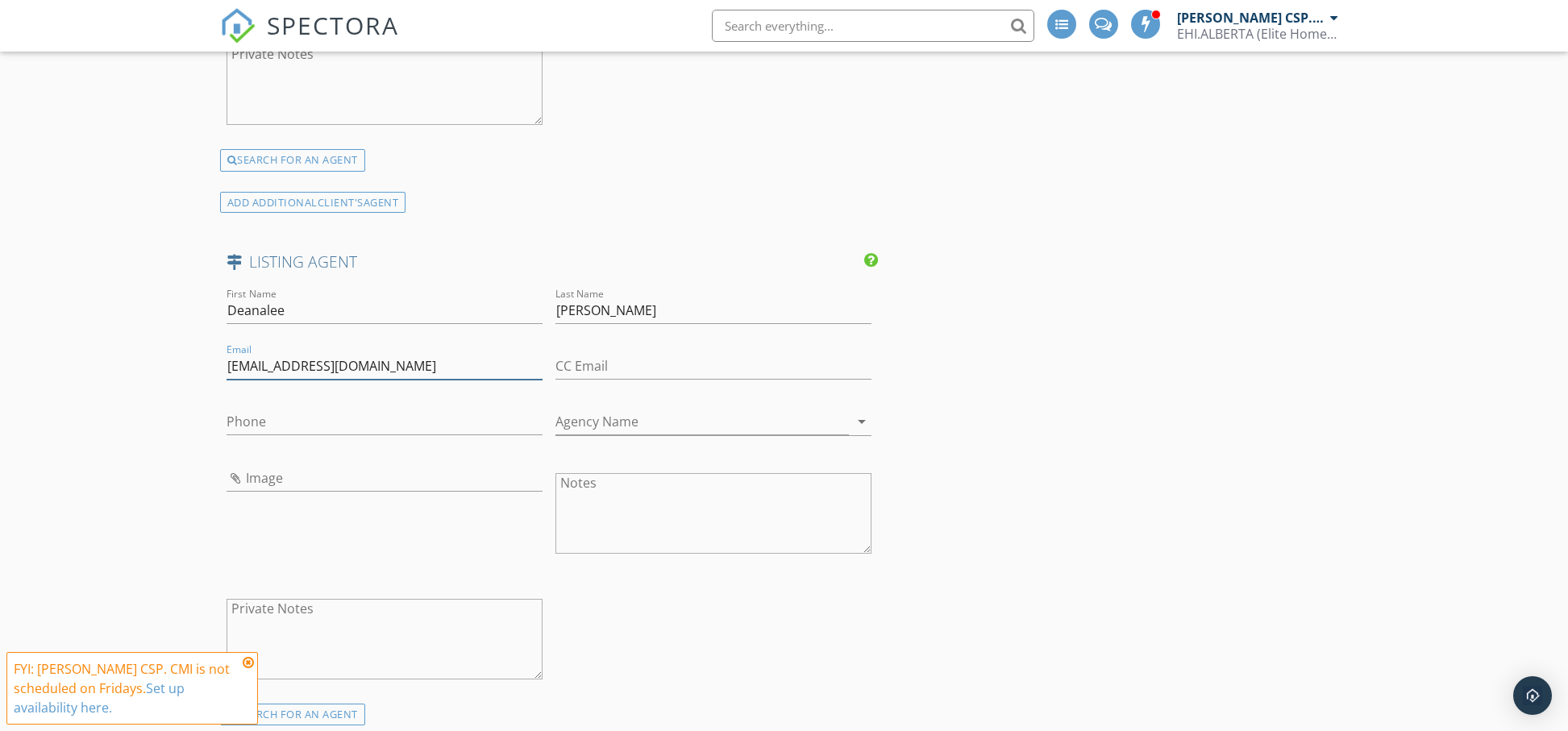
type input "ddressler@remax.net"
click at [402, 432] on input "Phone" at bounding box center [384, 422] width 316 height 27
type input "780-718-1052"
click at [277, 488] on input "Image" at bounding box center [384, 478] width 316 height 27
type input "Deanalee Dressler.jpg"
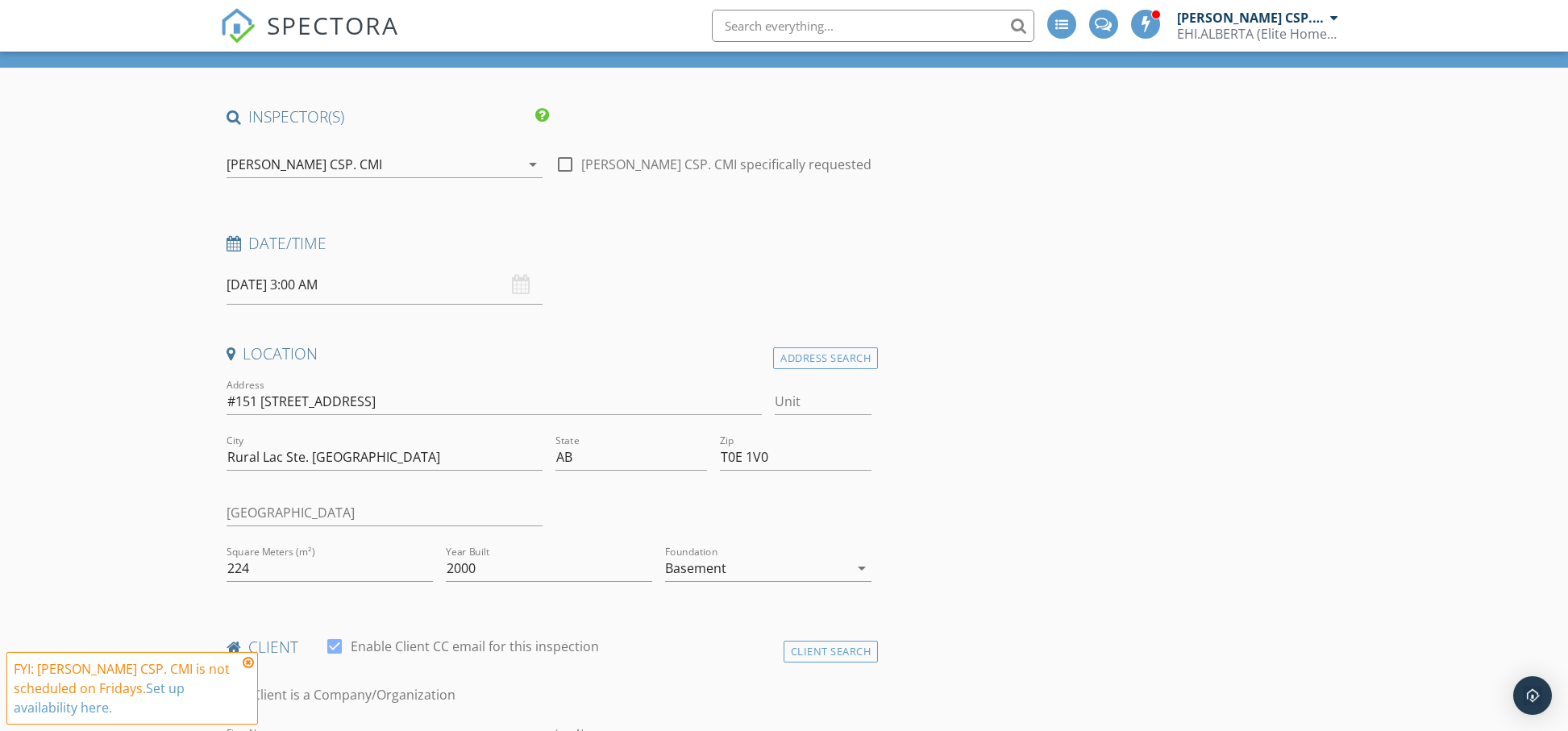
scroll to position [0, 0]
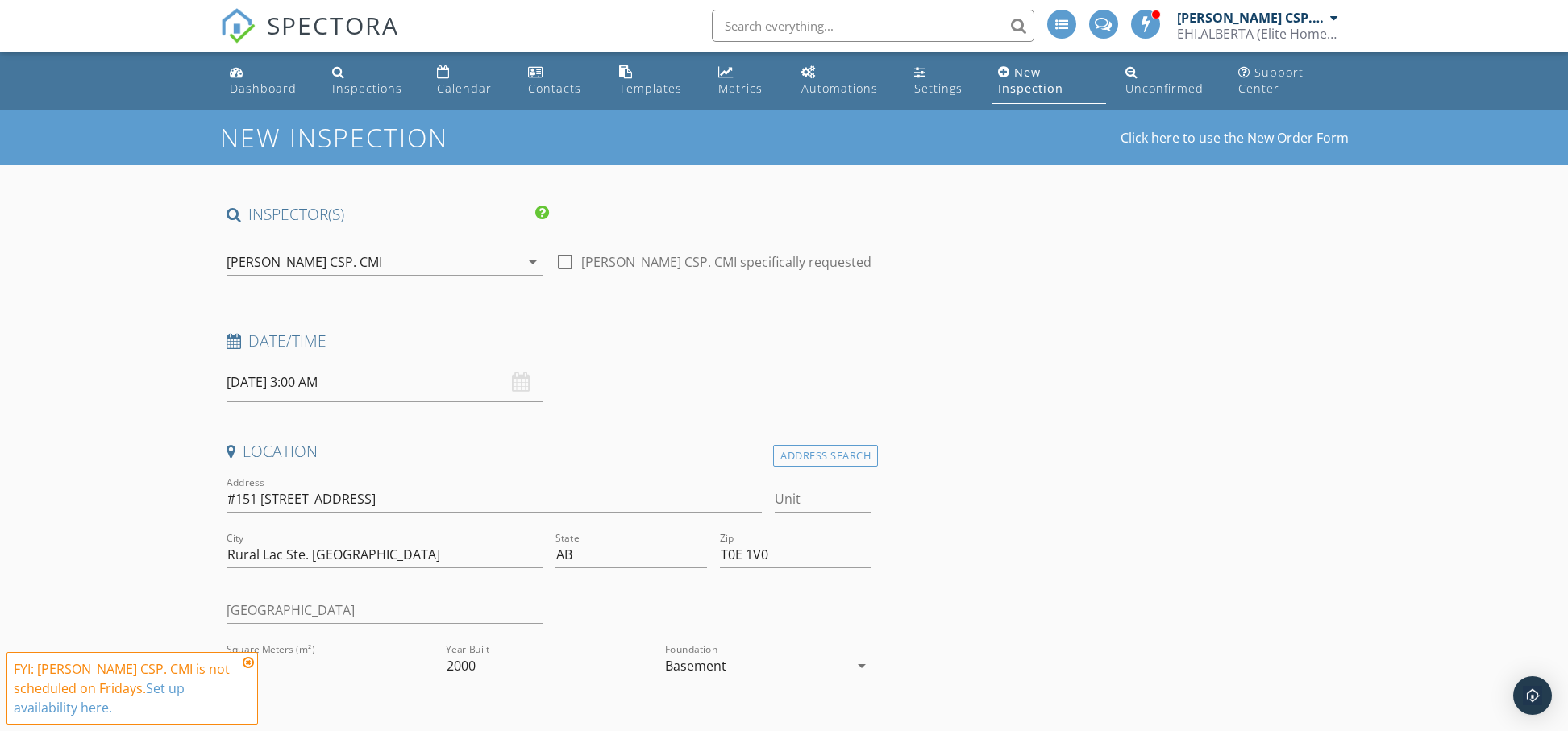
click at [316, 376] on input "10/03/2025 3:00 AM" at bounding box center [384, 383] width 316 height 40
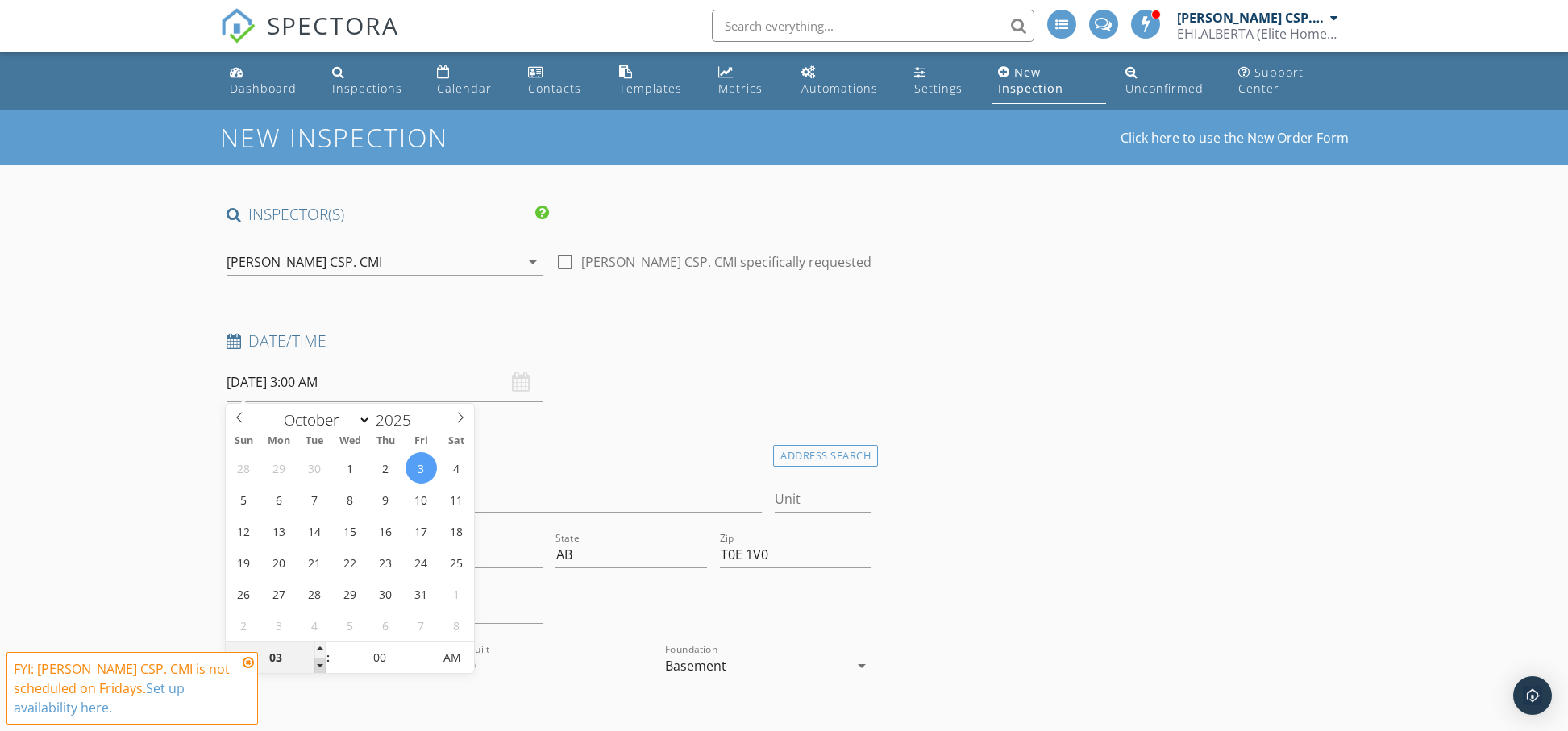
type input "02"
click at [316, 665] on span at bounding box center [320, 665] width 11 height 16
type input "10/03/2025 2:00 PM"
click at [454, 663] on span "AM" at bounding box center [451, 658] width 45 height 32
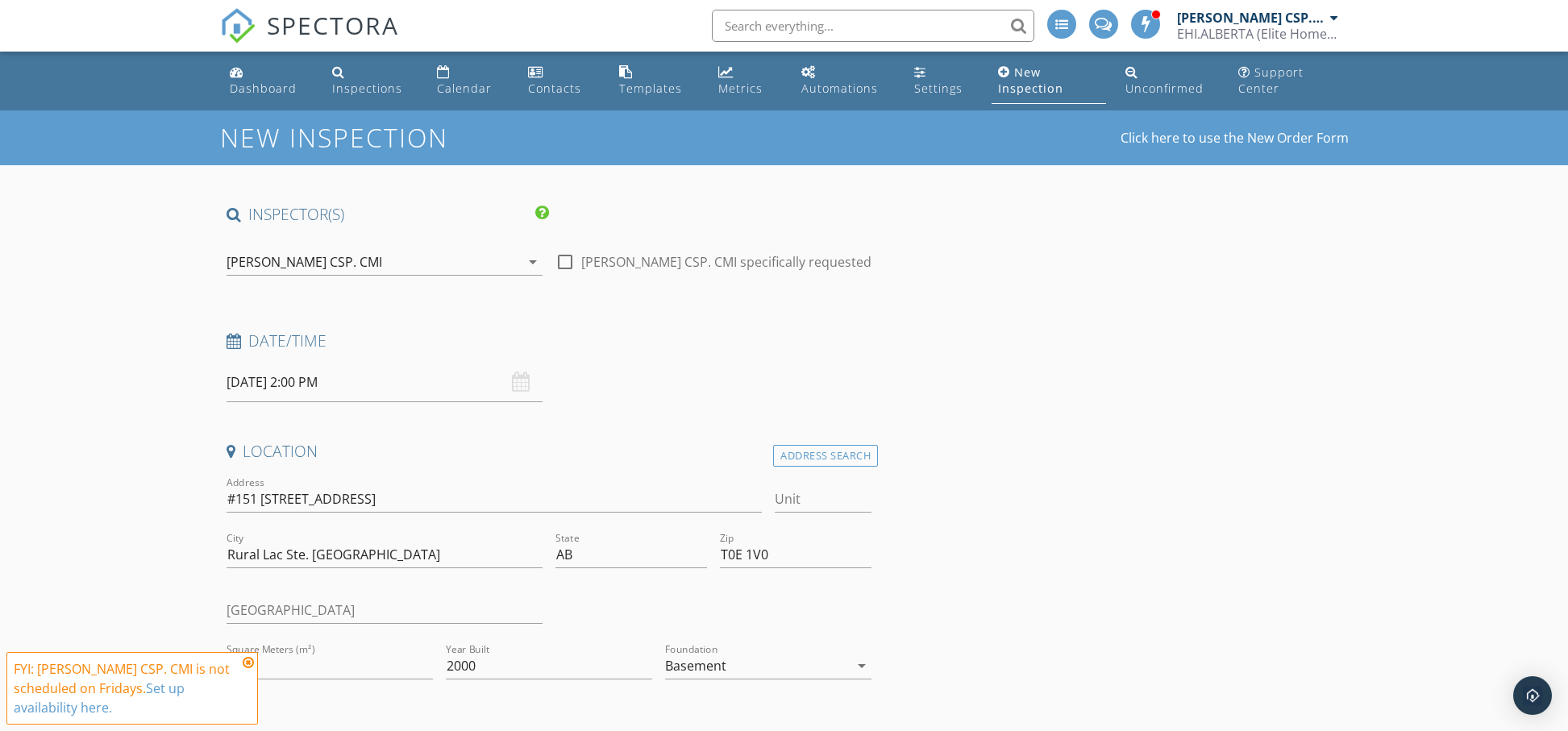
click at [701, 380] on div "Date/Time 10/03/2025 2:00 PM" at bounding box center [549, 367] width 659 height 72
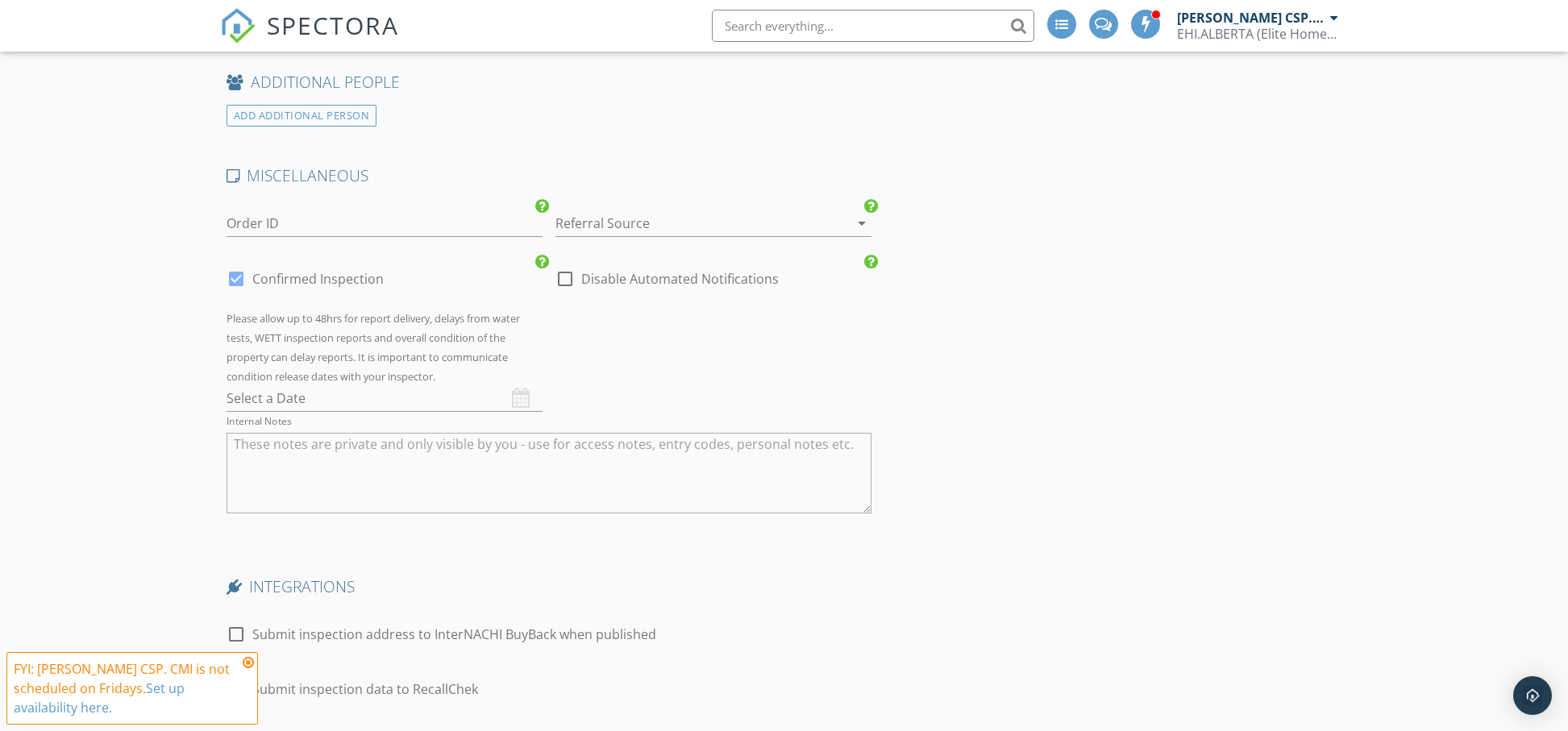
scroll to position [3029, 0]
click at [296, 231] on input "Order ID" at bounding box center [384, 221] width 316 height 27
paste input "E4454116"
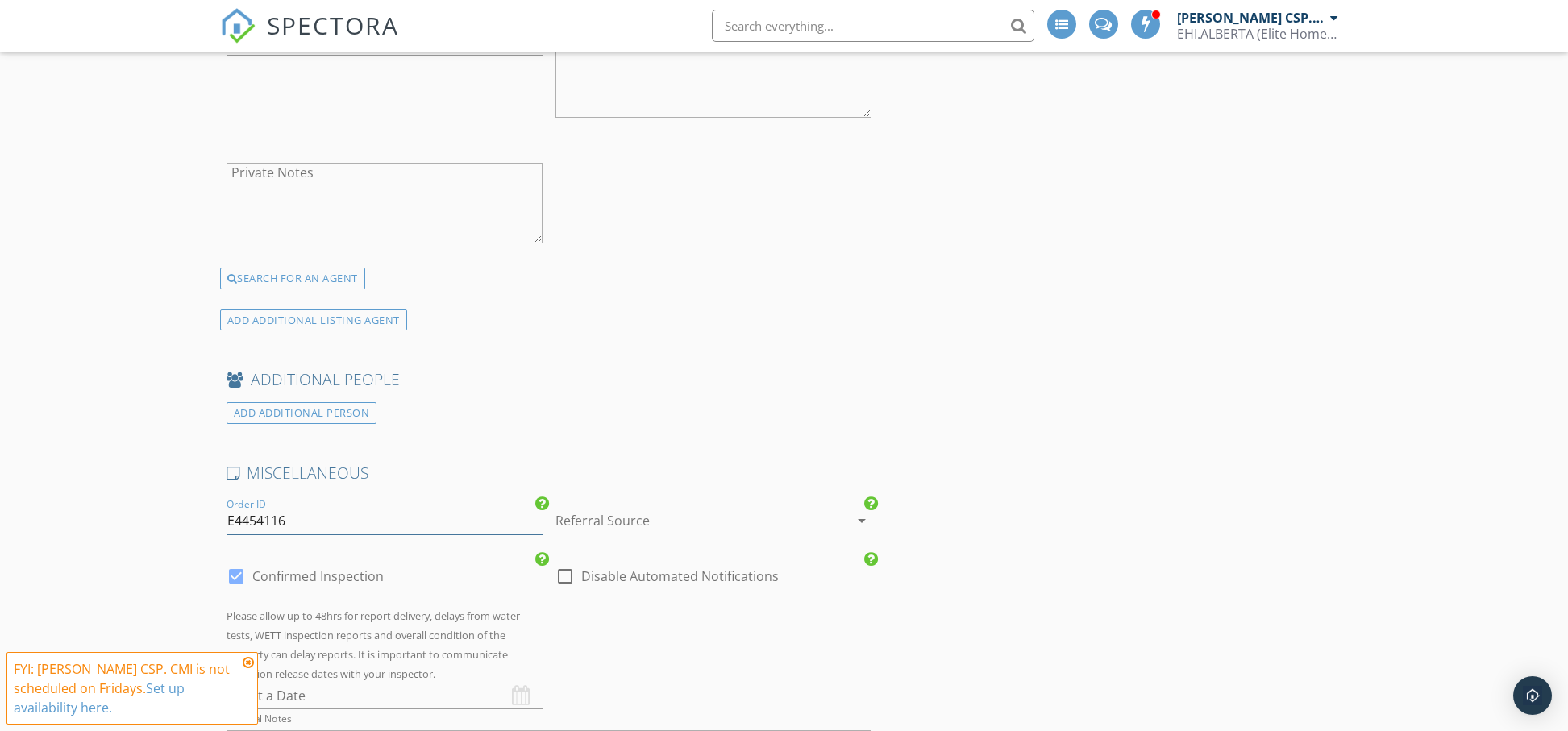
scroll to position [2818, 0]
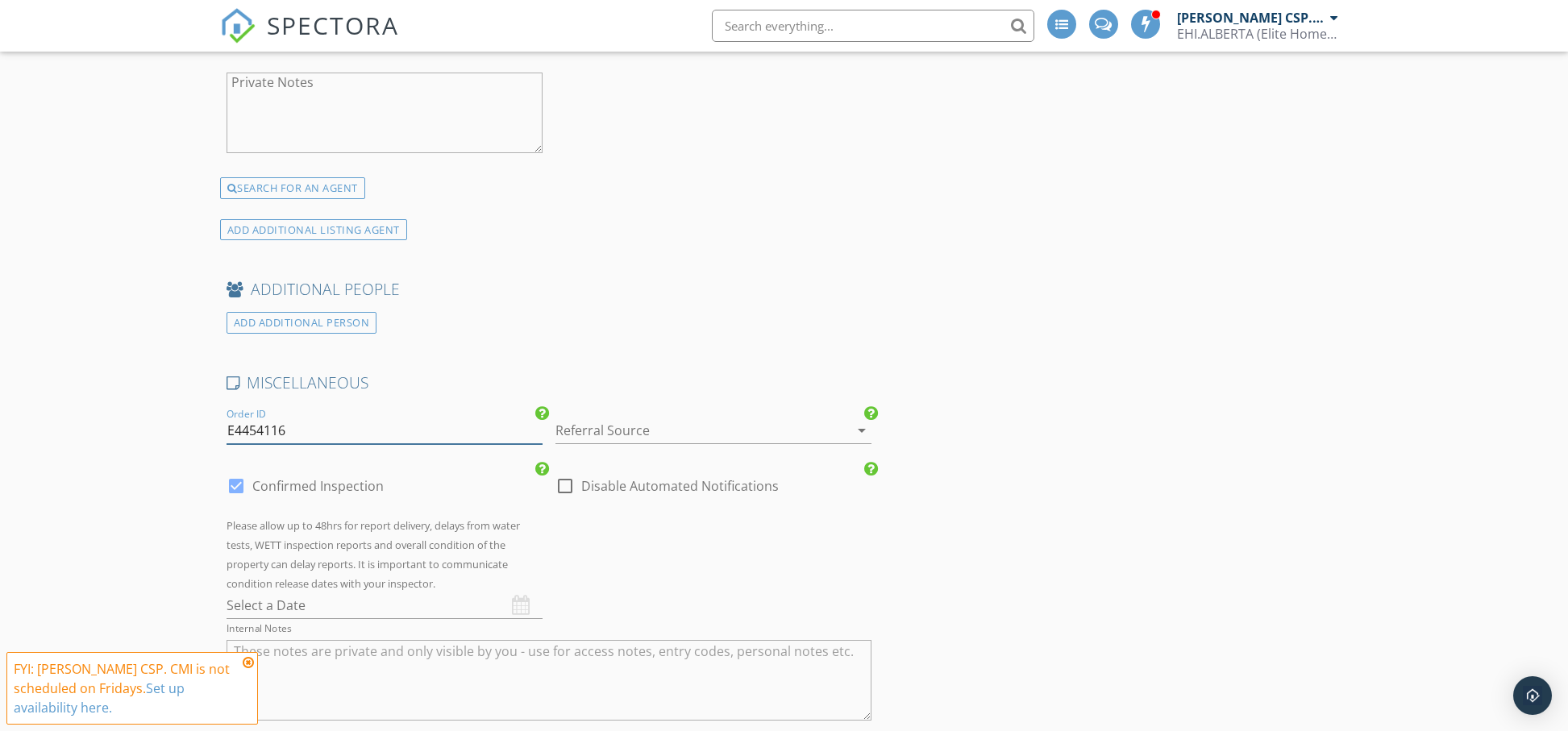
type input "E4454116"
click at [857, 440] on icon "arrow_drop_down" at bounding box center [862, 431] width 19 height 19
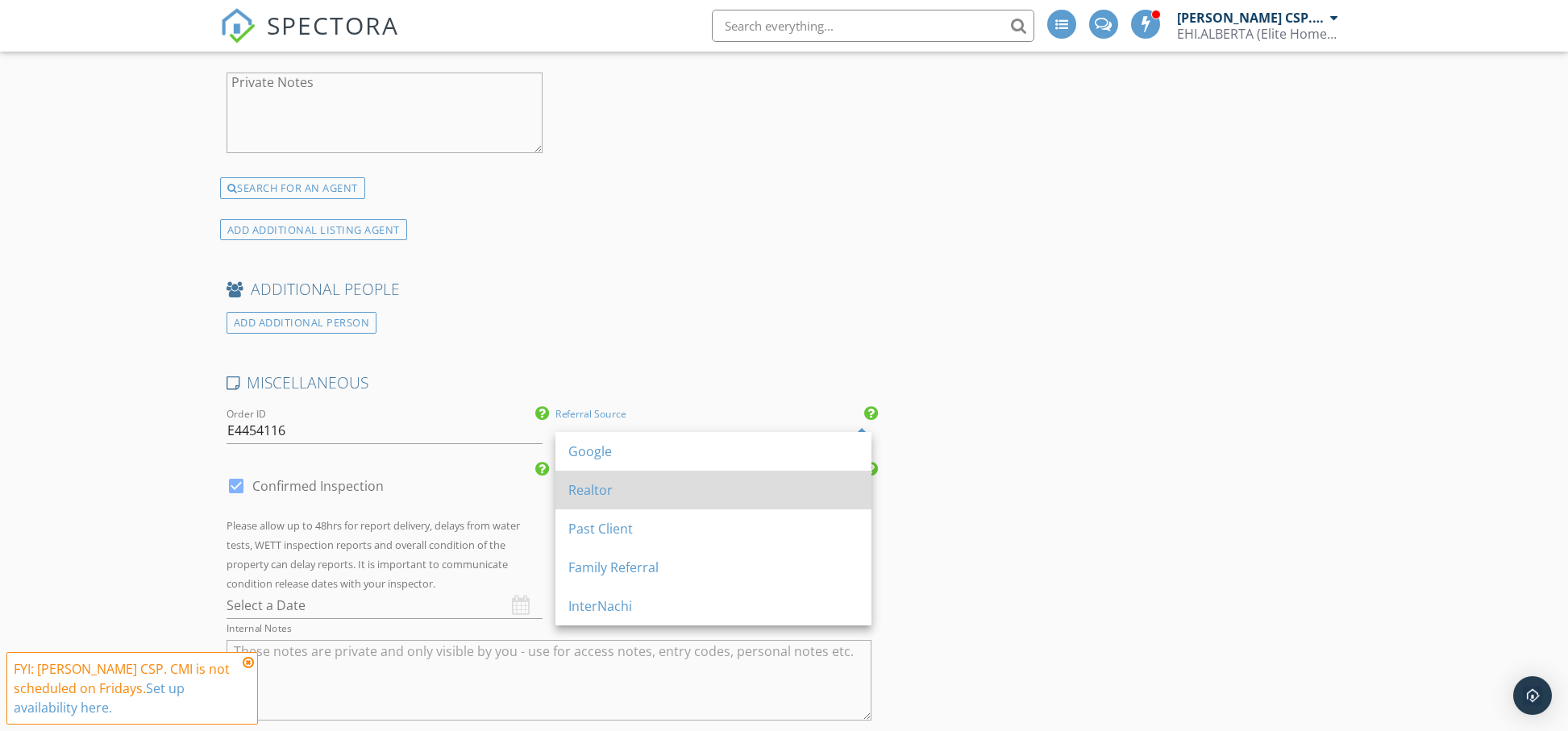
click at [621, 494] on div "Realtor" at bounding box center [713, 491] width 290 height 19
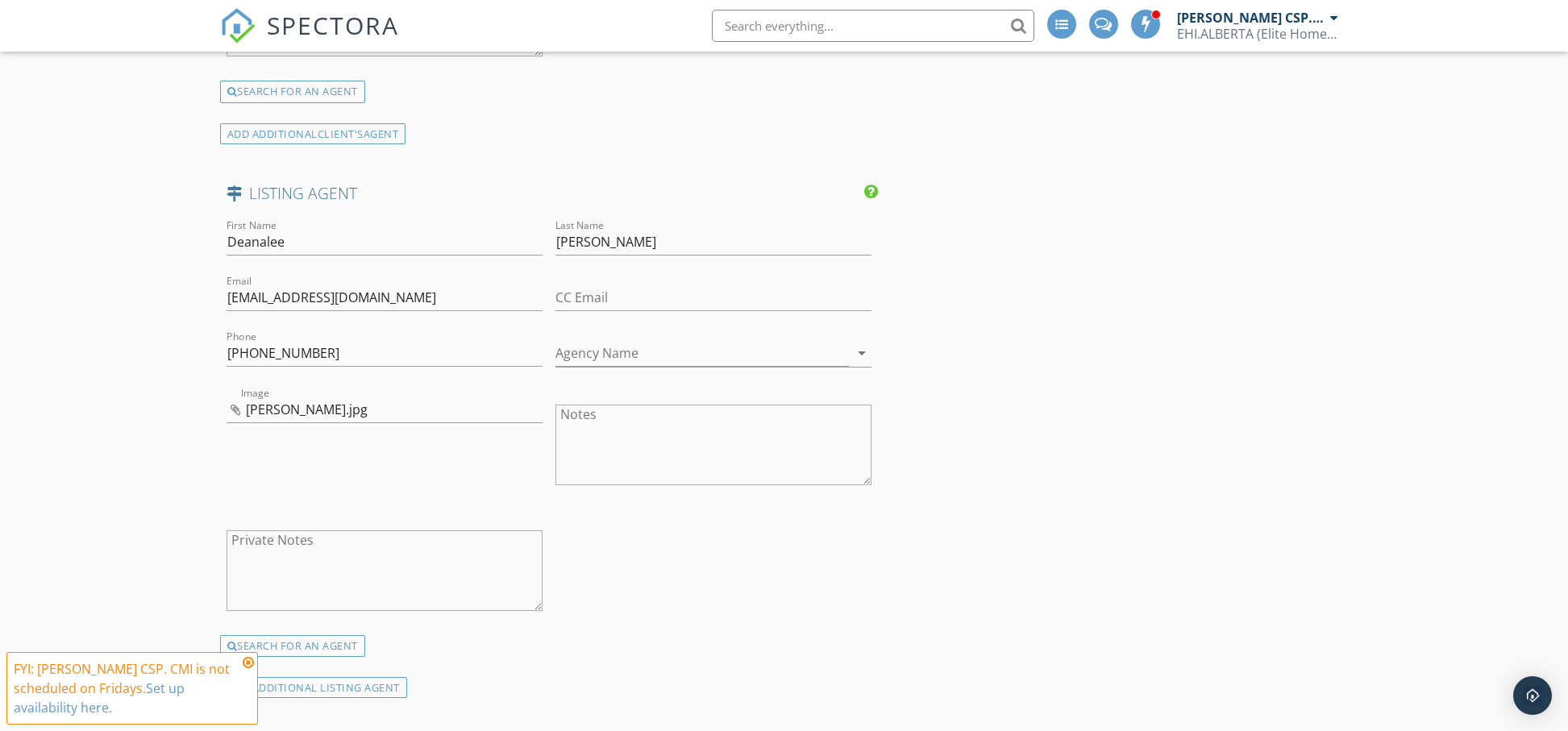
scroll to position [2369, 0]
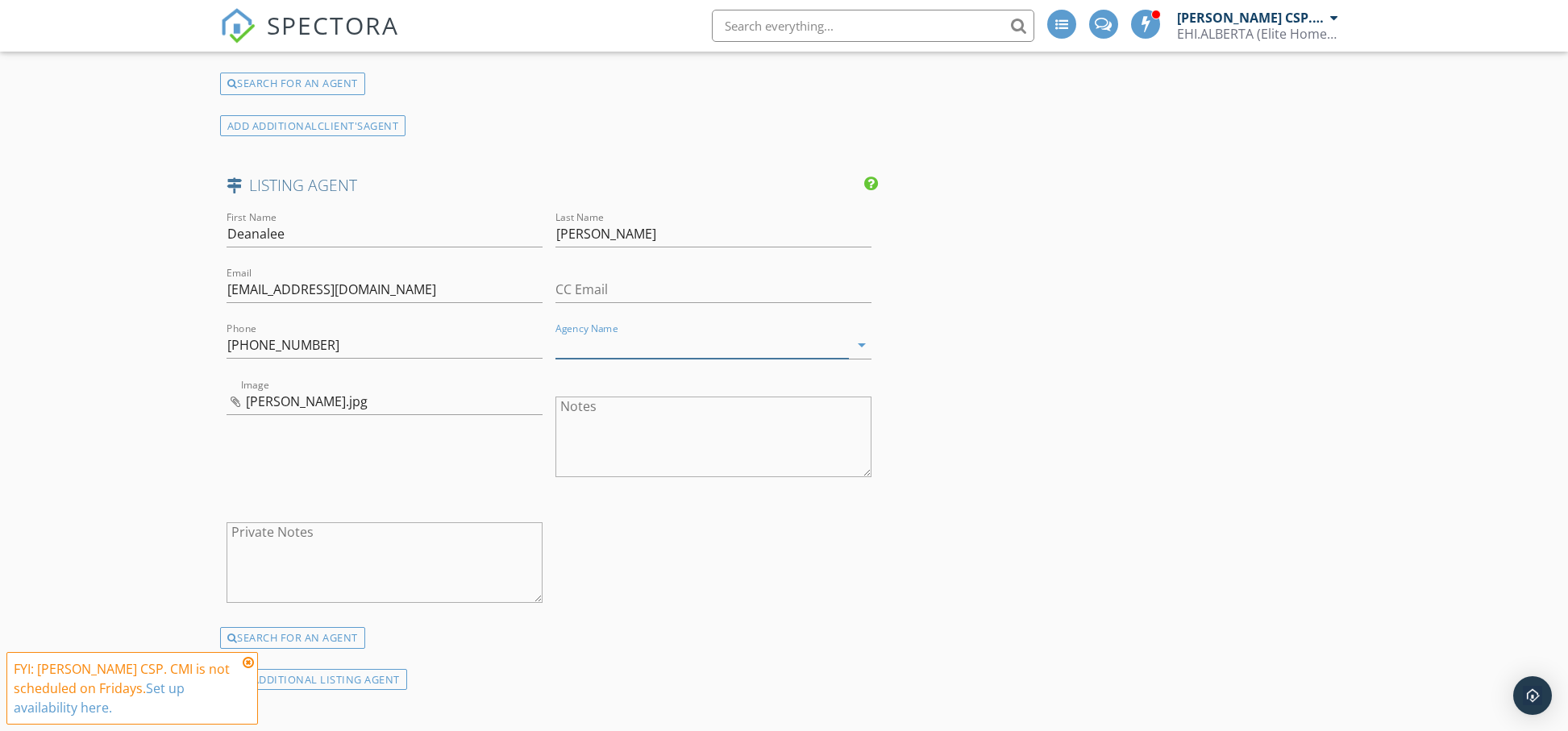
click at [678, 357] on input "Agency Name" at bounding box center [702, 346] width 294 height 27
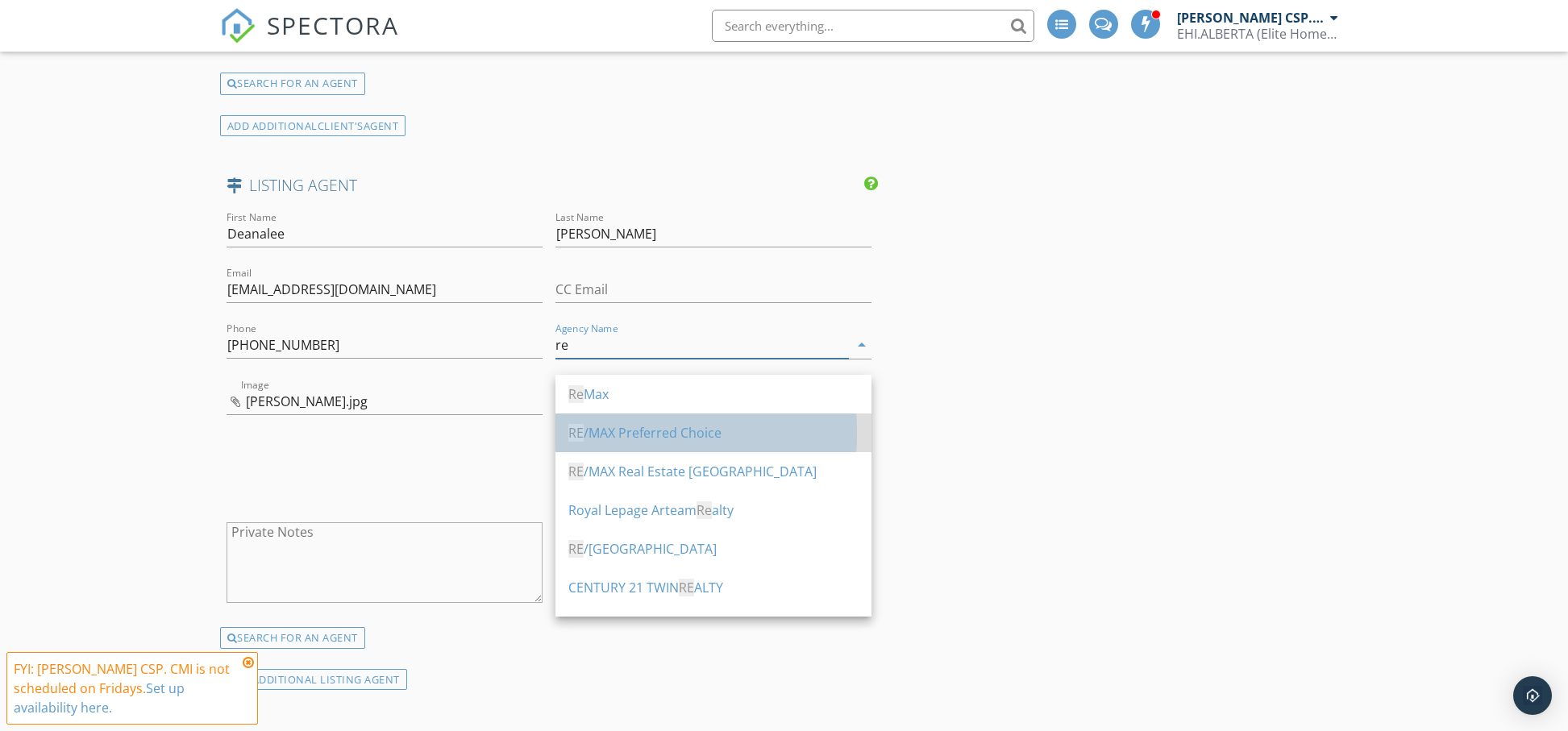
click at [689, 426] on div "RE /MAX Preferred Choice" at bounding box center [713, 433] width 290 height 19
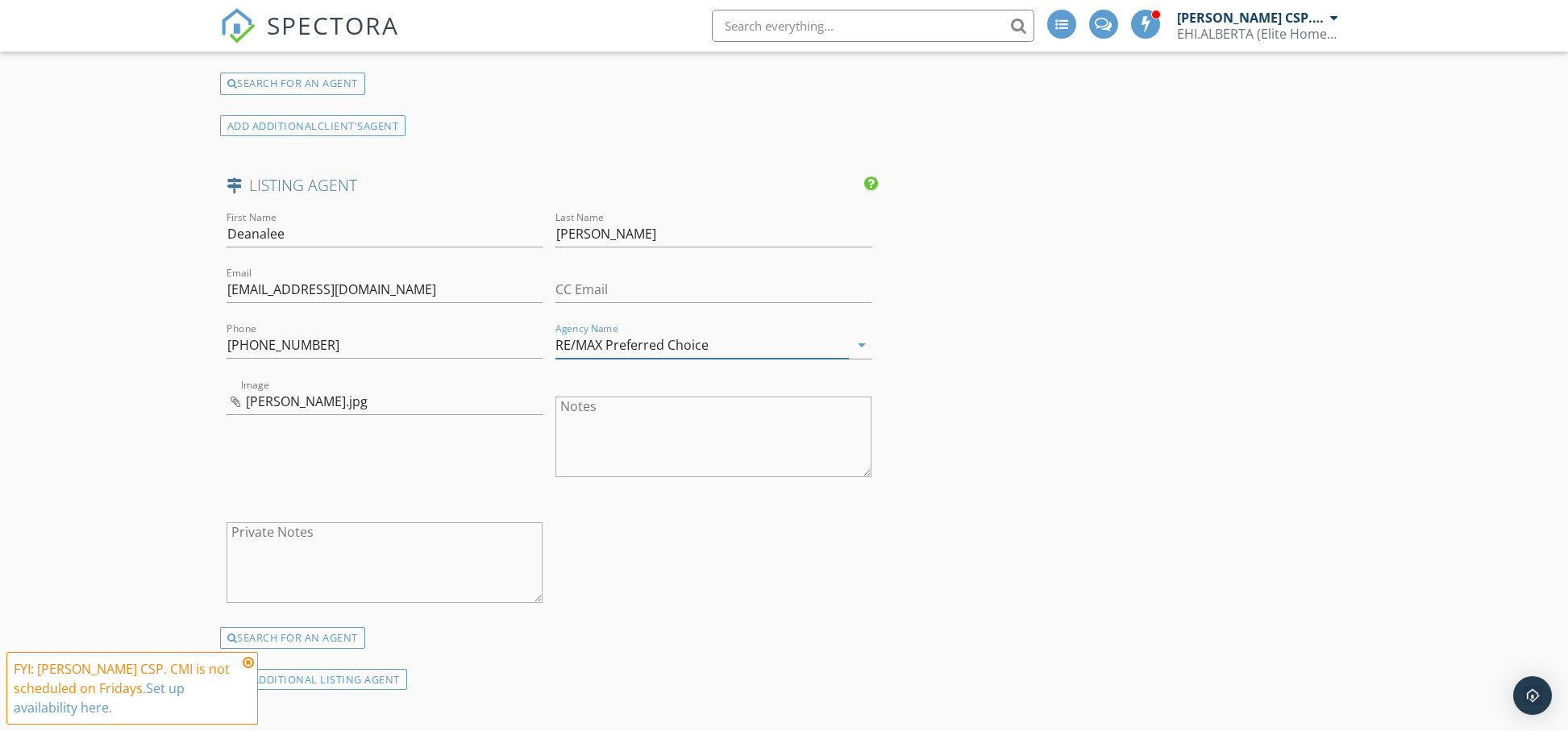
type input "RE/MAX Preferred Choice"
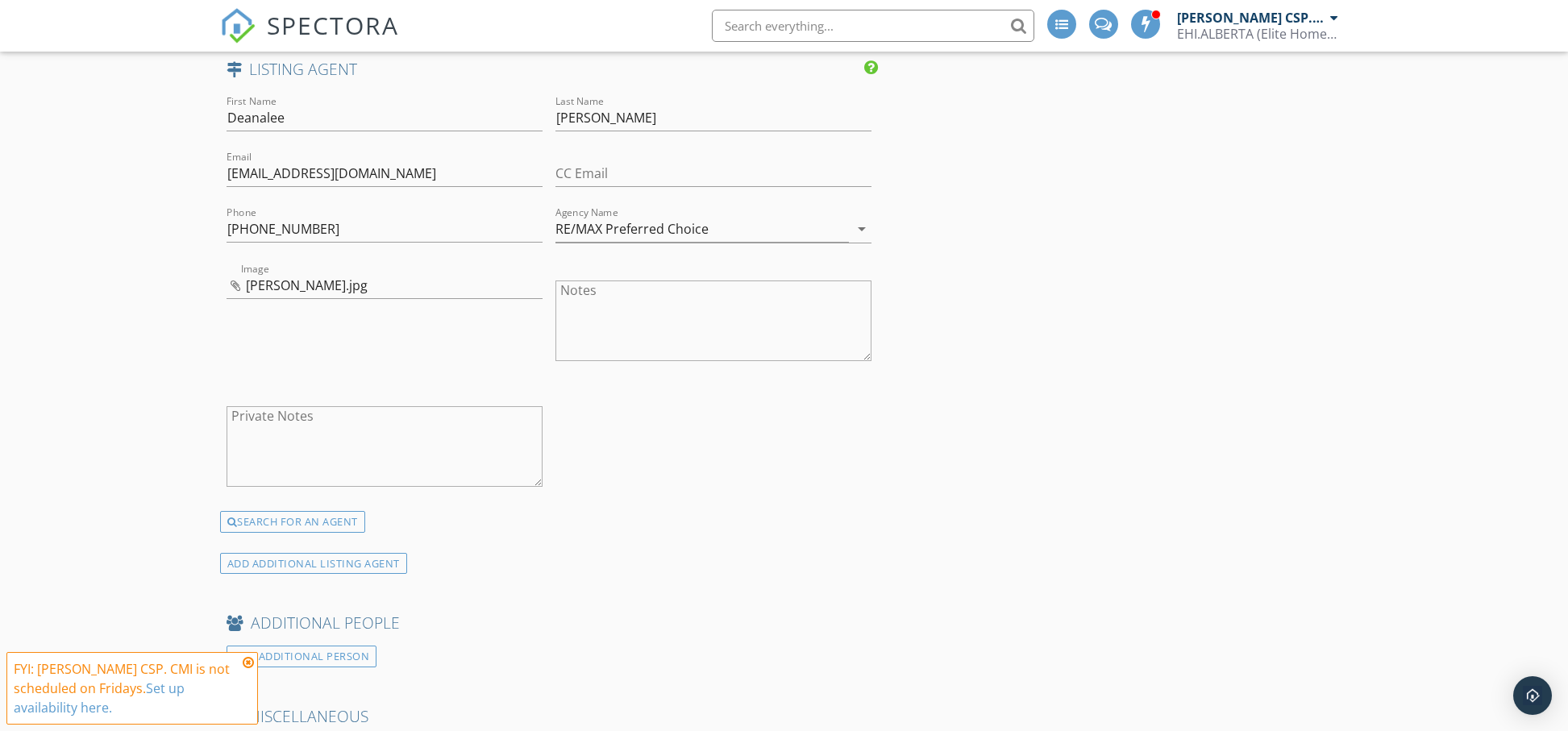
scroll to position [2493, 0]
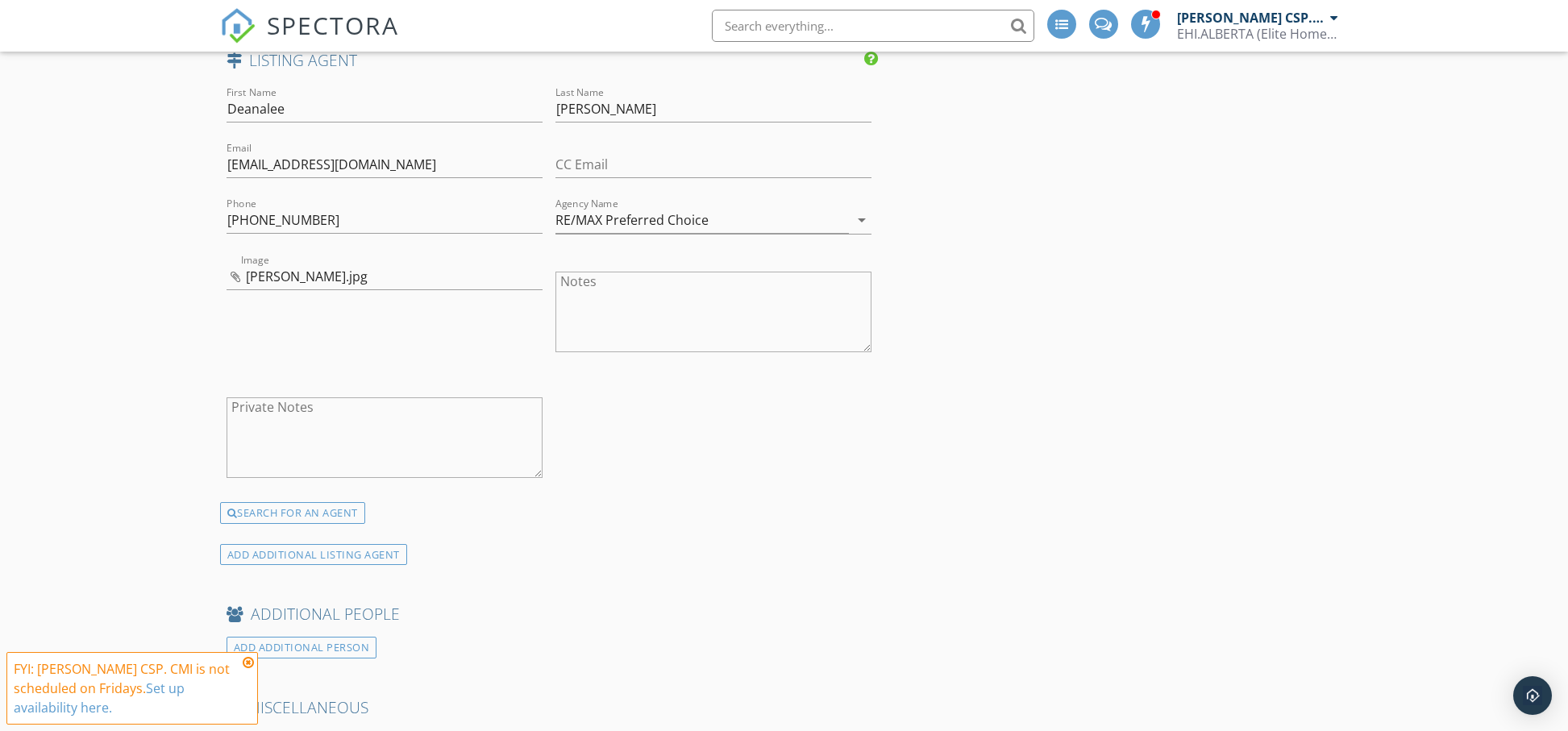
click at [247, 660] on icon at bounding box center [248, 664] width 11 height 13
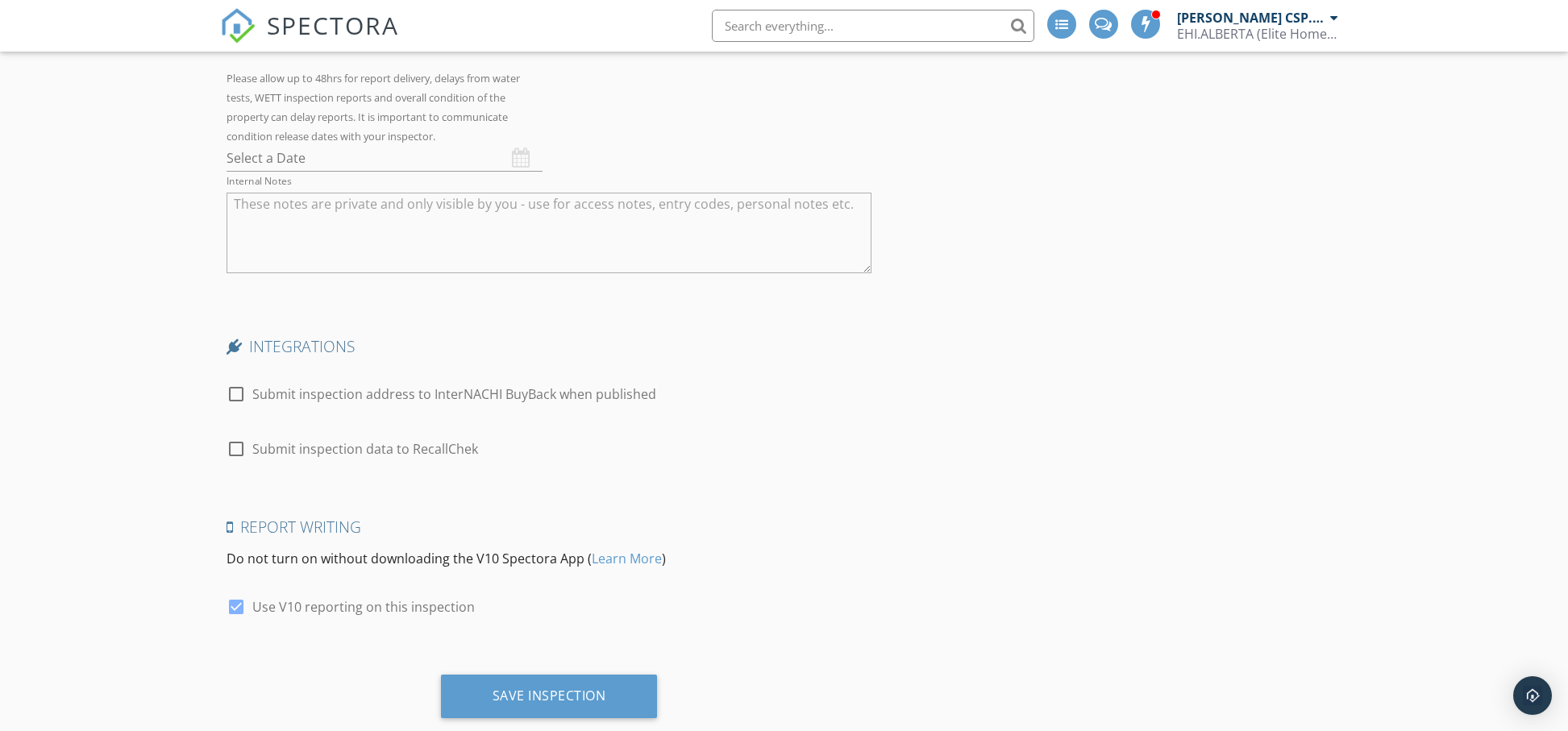
scroll to position [3318, 0]
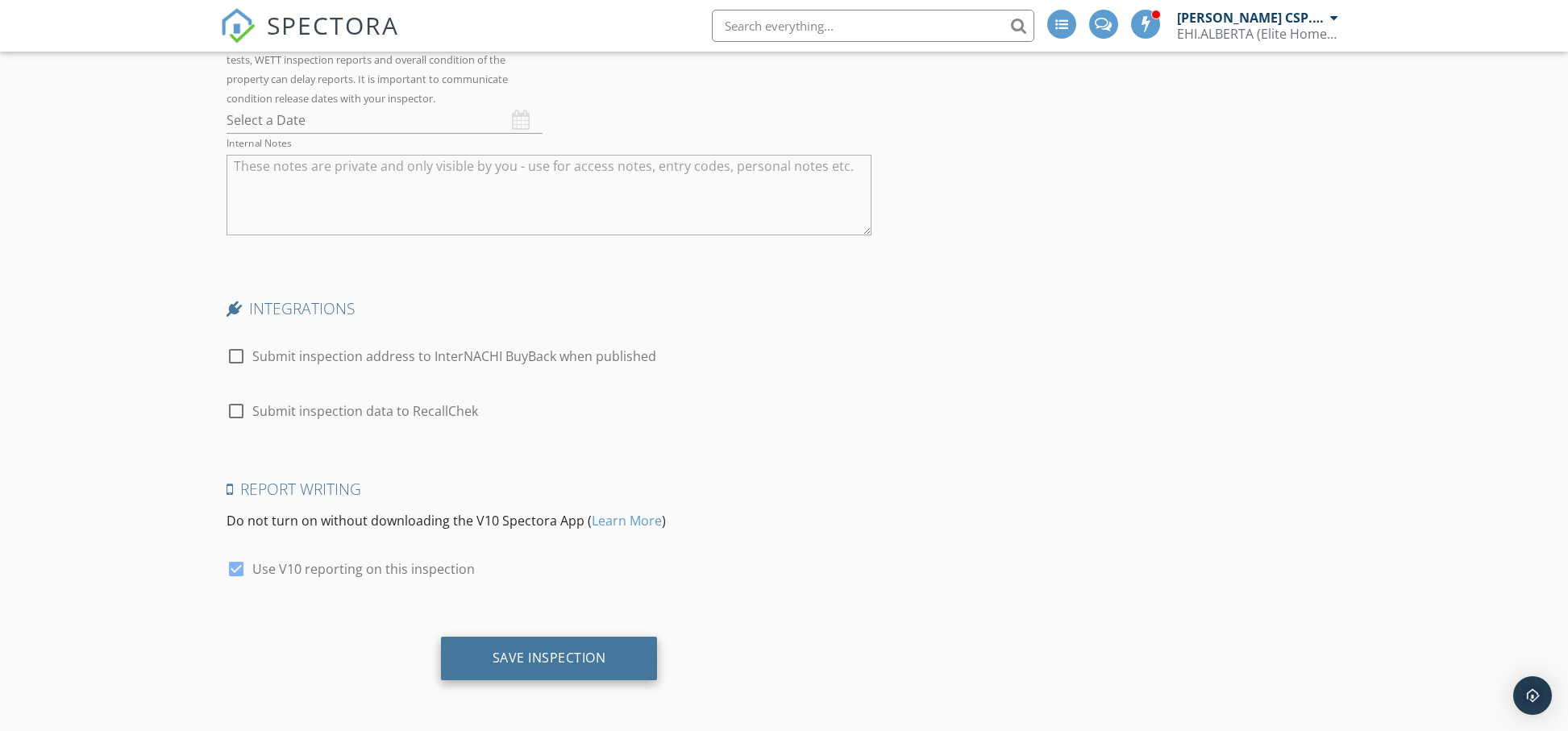
click at [545, 662] on div "Save Inspection" at bounding box center [549, 658] width 114 height 16
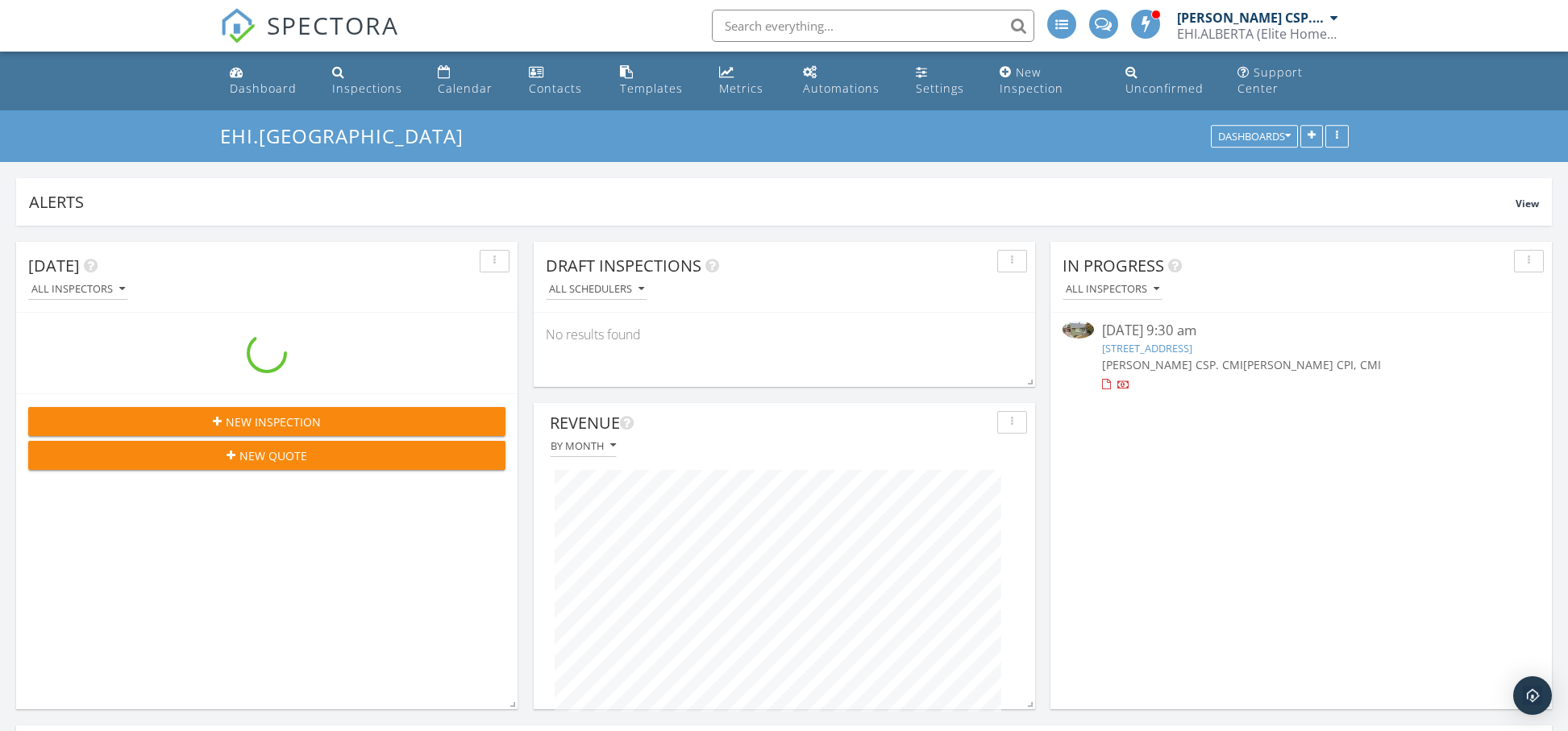
scroll to position [347, 760]
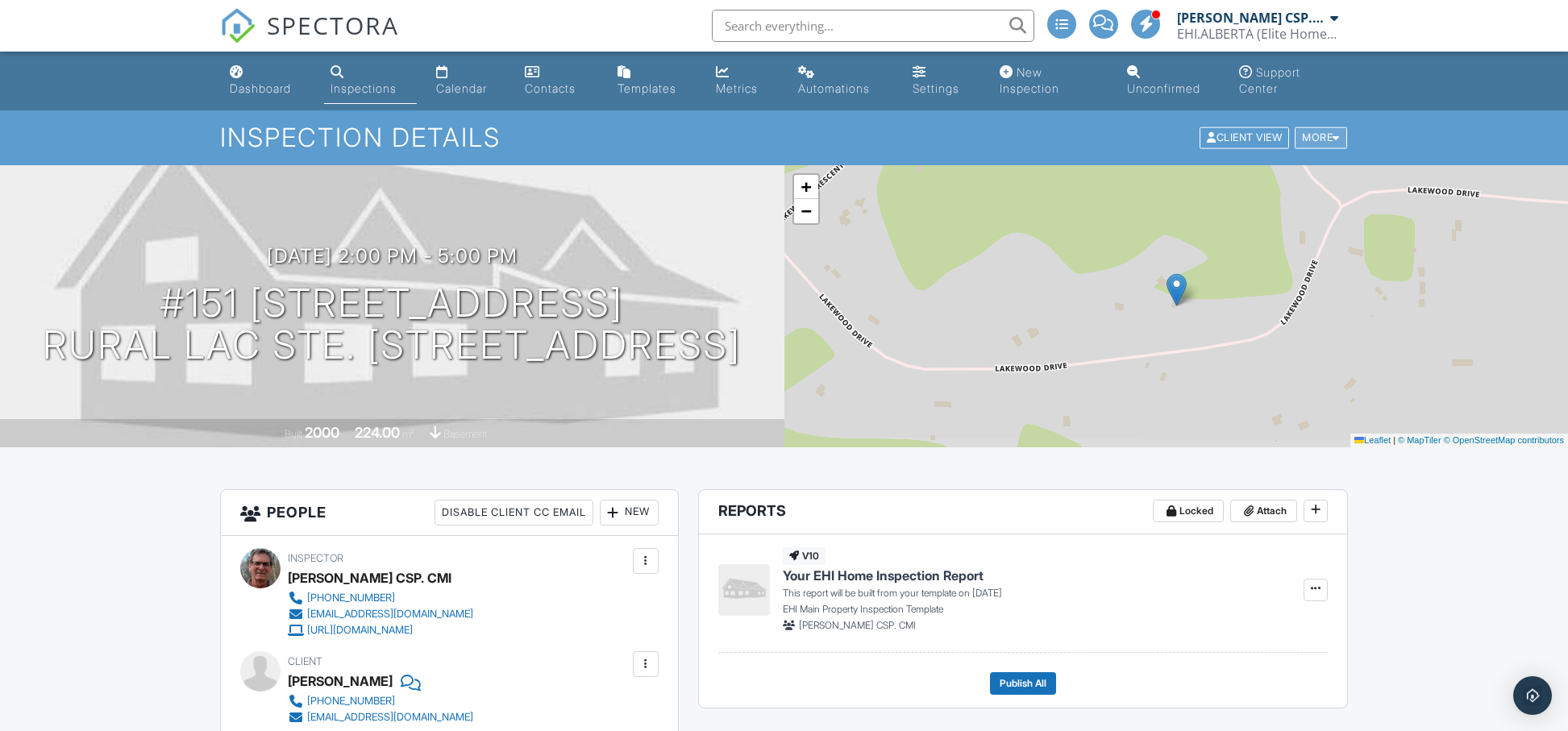
click at [1305, 136] on div "More" at bounding box center [1320, 138] width 52 height 22
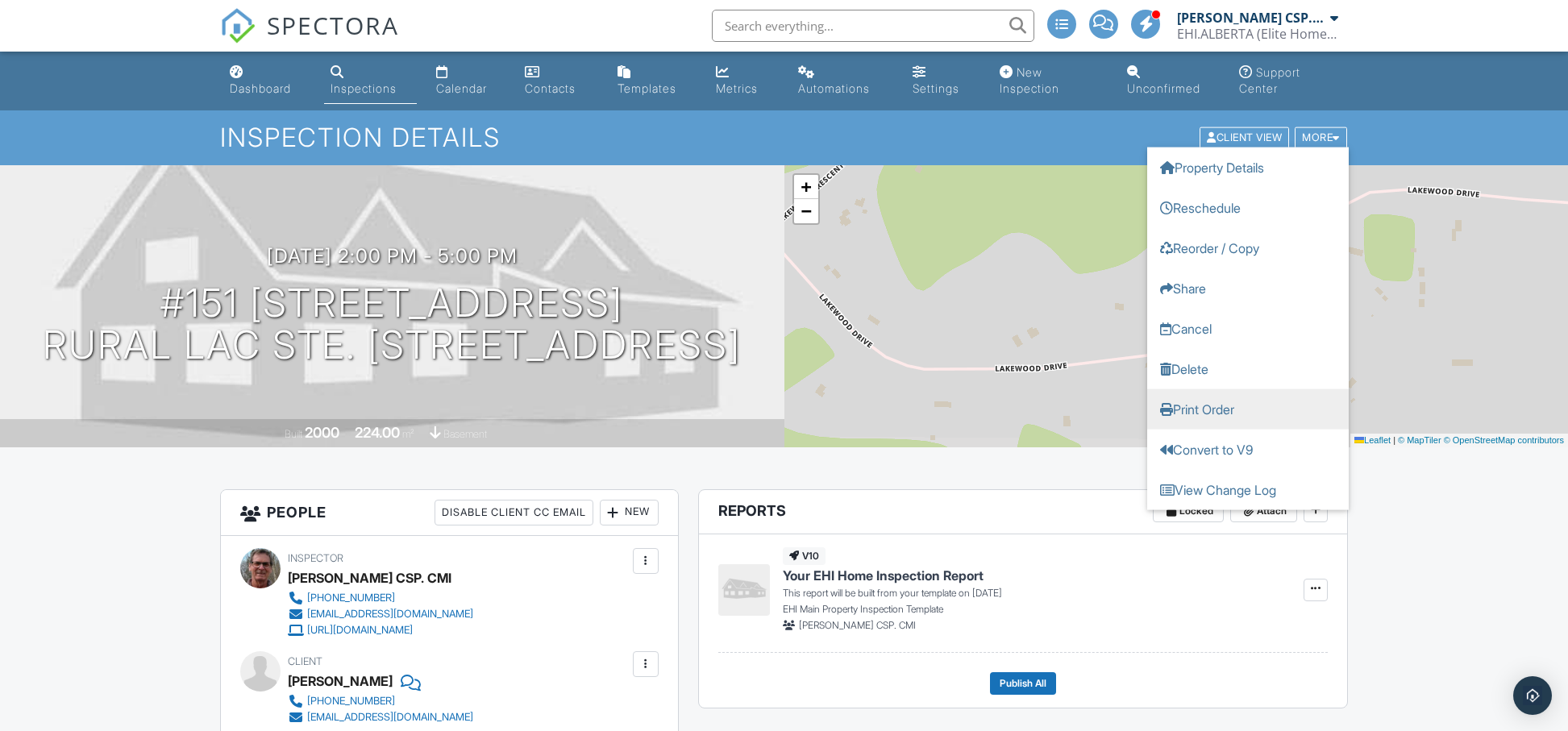
click at [1239, 407] on link "Print Order" at bounding box center [1248, 410] width 201 height 40
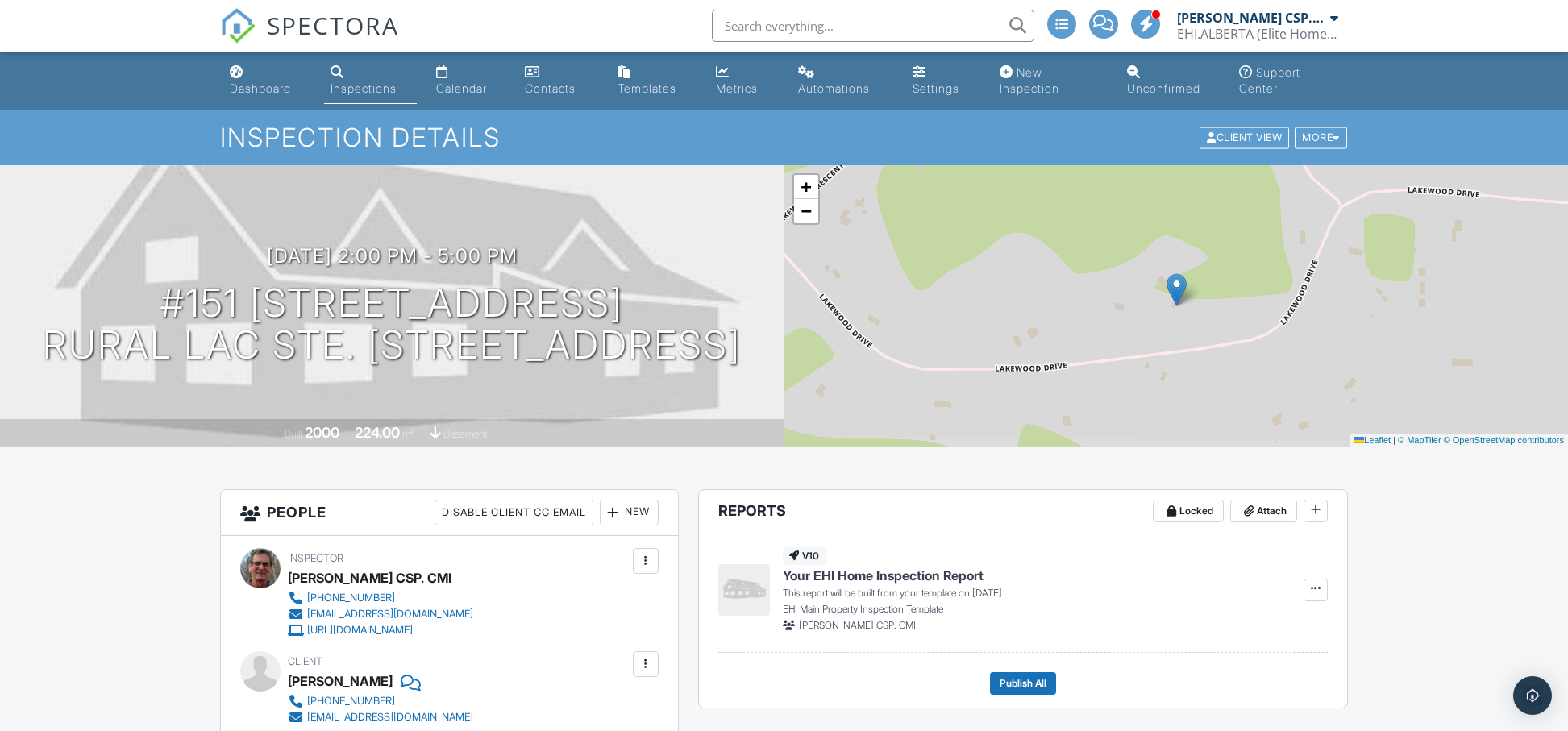
click at [359, 87] on div "Inspections" at bounding box center [364, 88] width 67 height 13
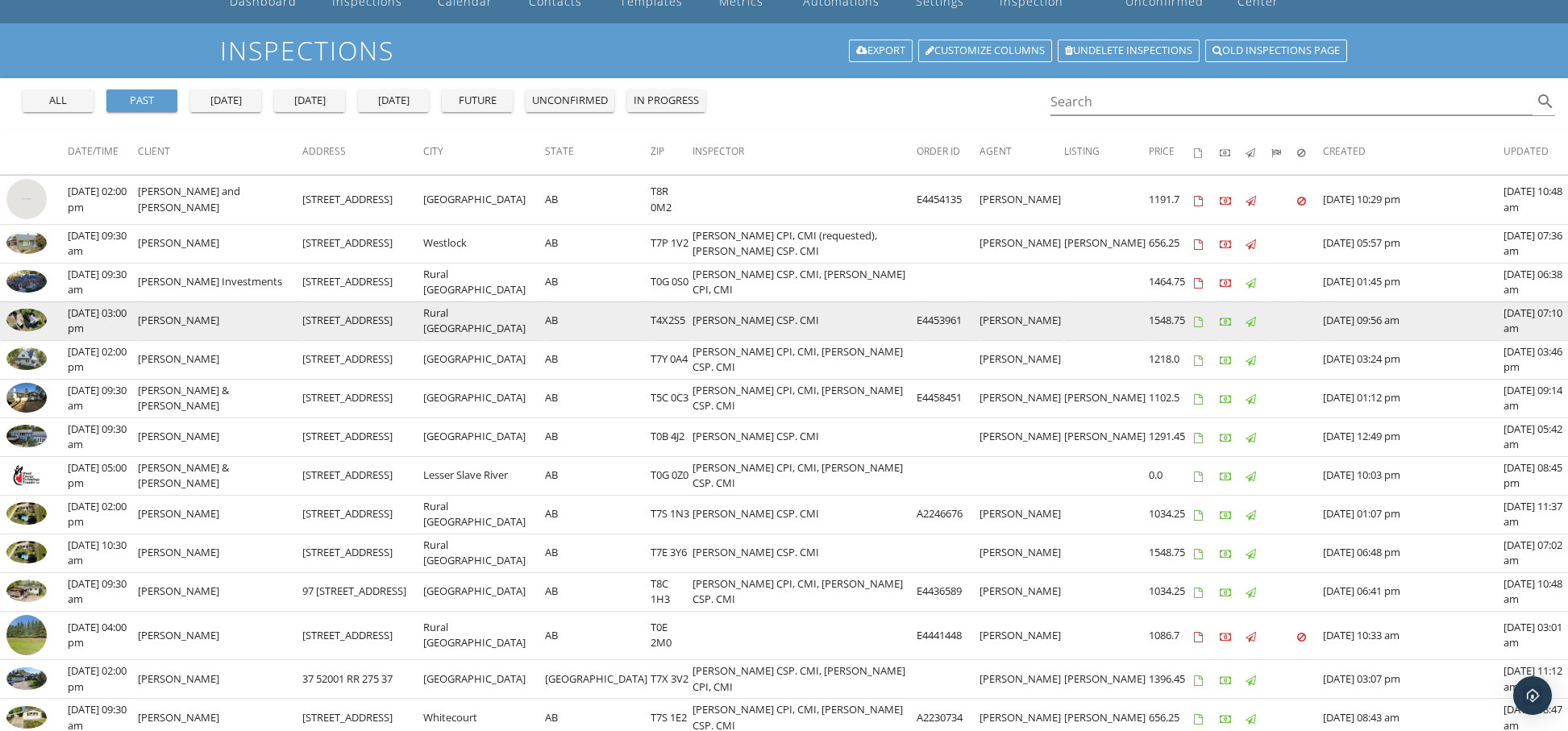
scroll to position [81, 0]
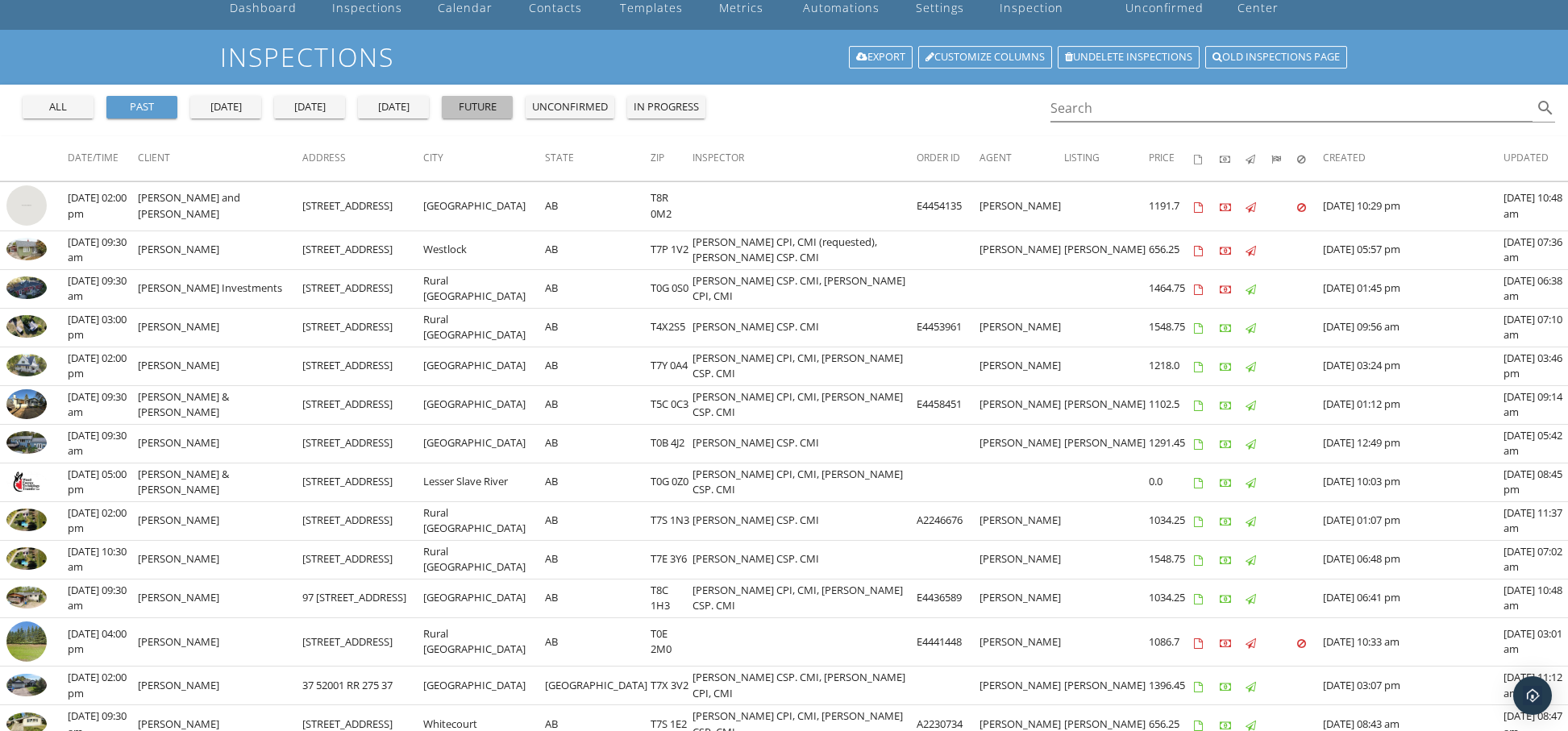
click at [482, 110] on div "future" at bounding box center [477, 106] width 58 height 16
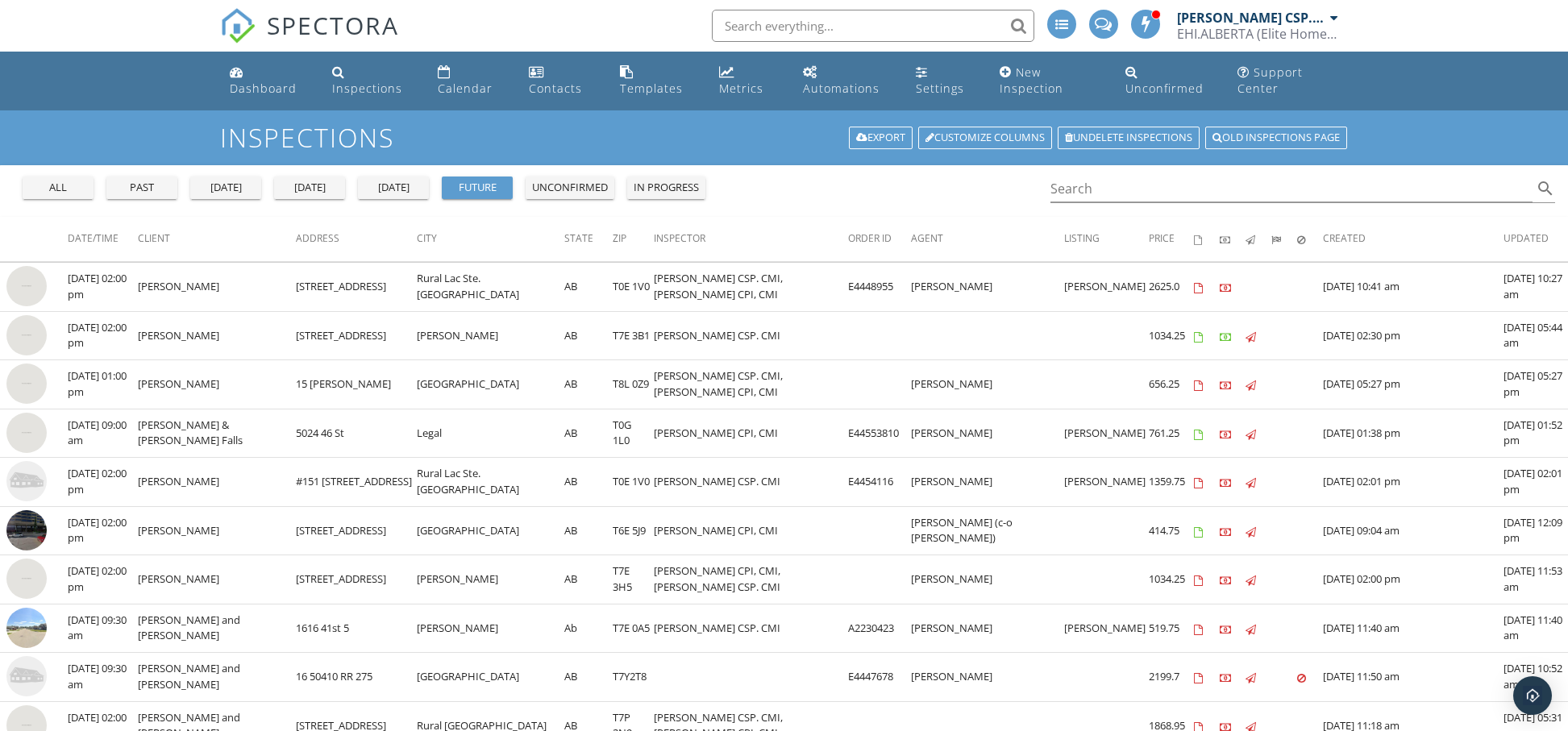
scroll to position [8, 0]
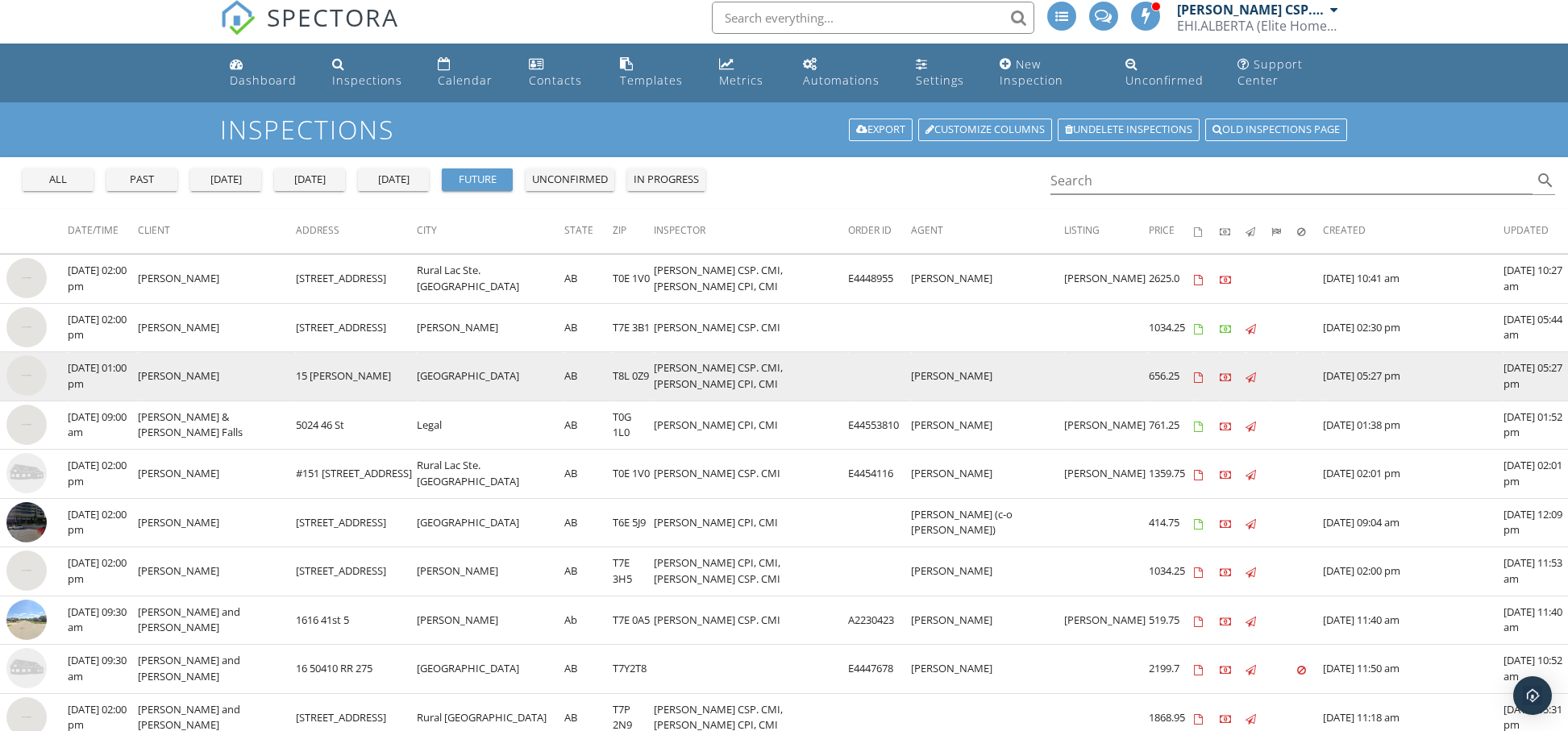
click at [20, 376] on img at bounding box center [27, 375] width 40 height 40
click at [20, 370] on img at bounding box center [27, 375] width 40 height 40
click at [24, 379] on img at bounding box center [27, 375] width 40 height 40
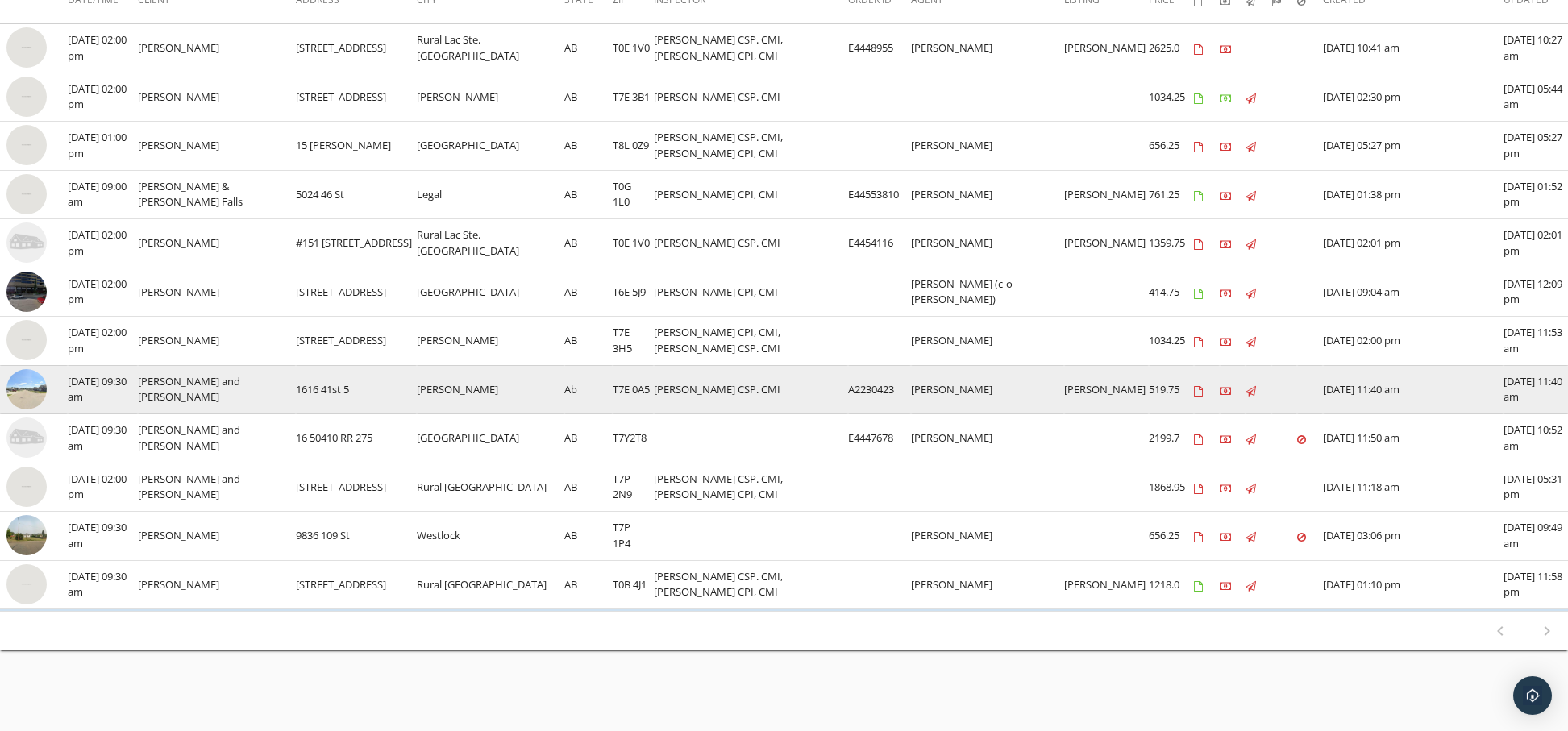
scroll to position [232, 0]
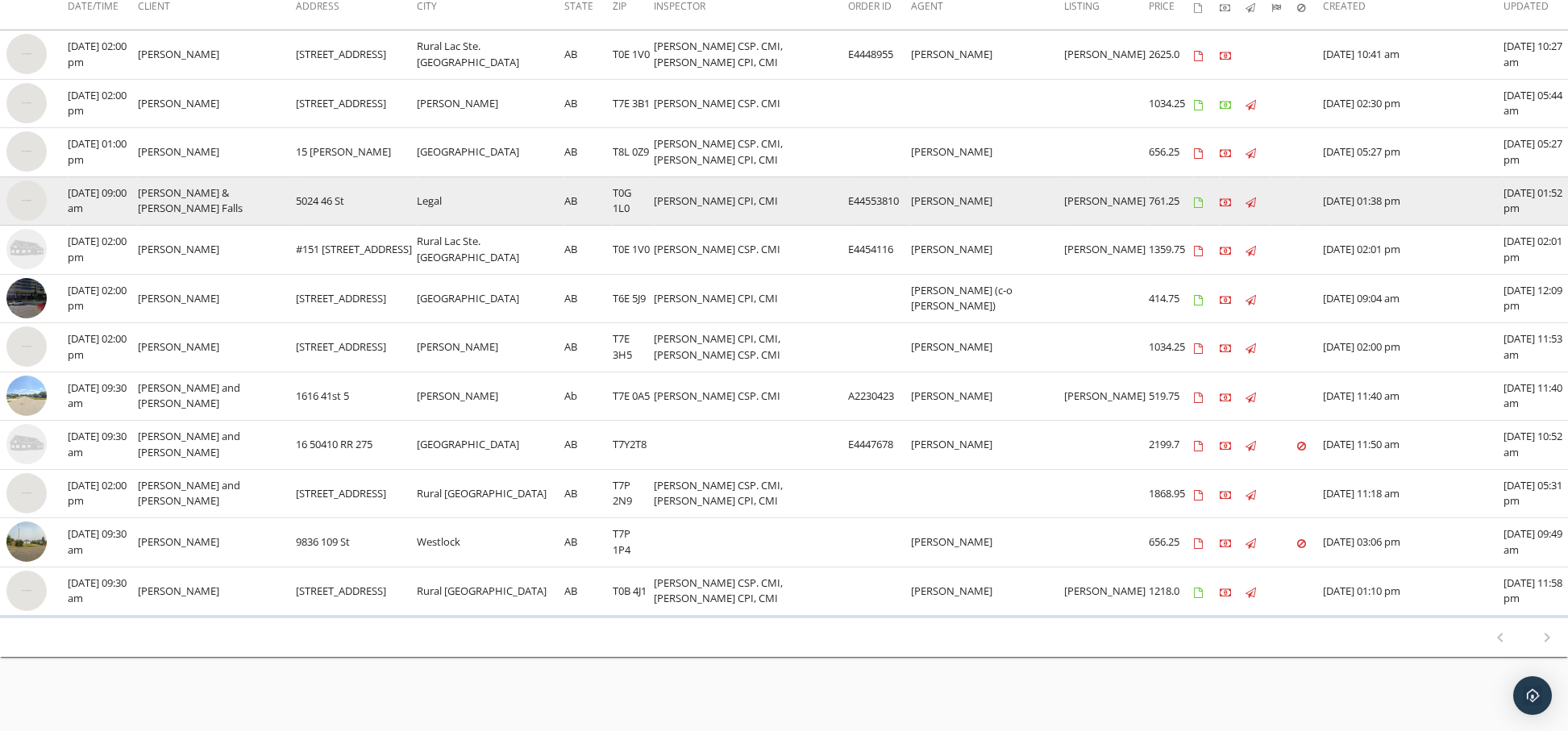
click at [29, 200] on img at bounding box center [27, 201] width 40 height 40
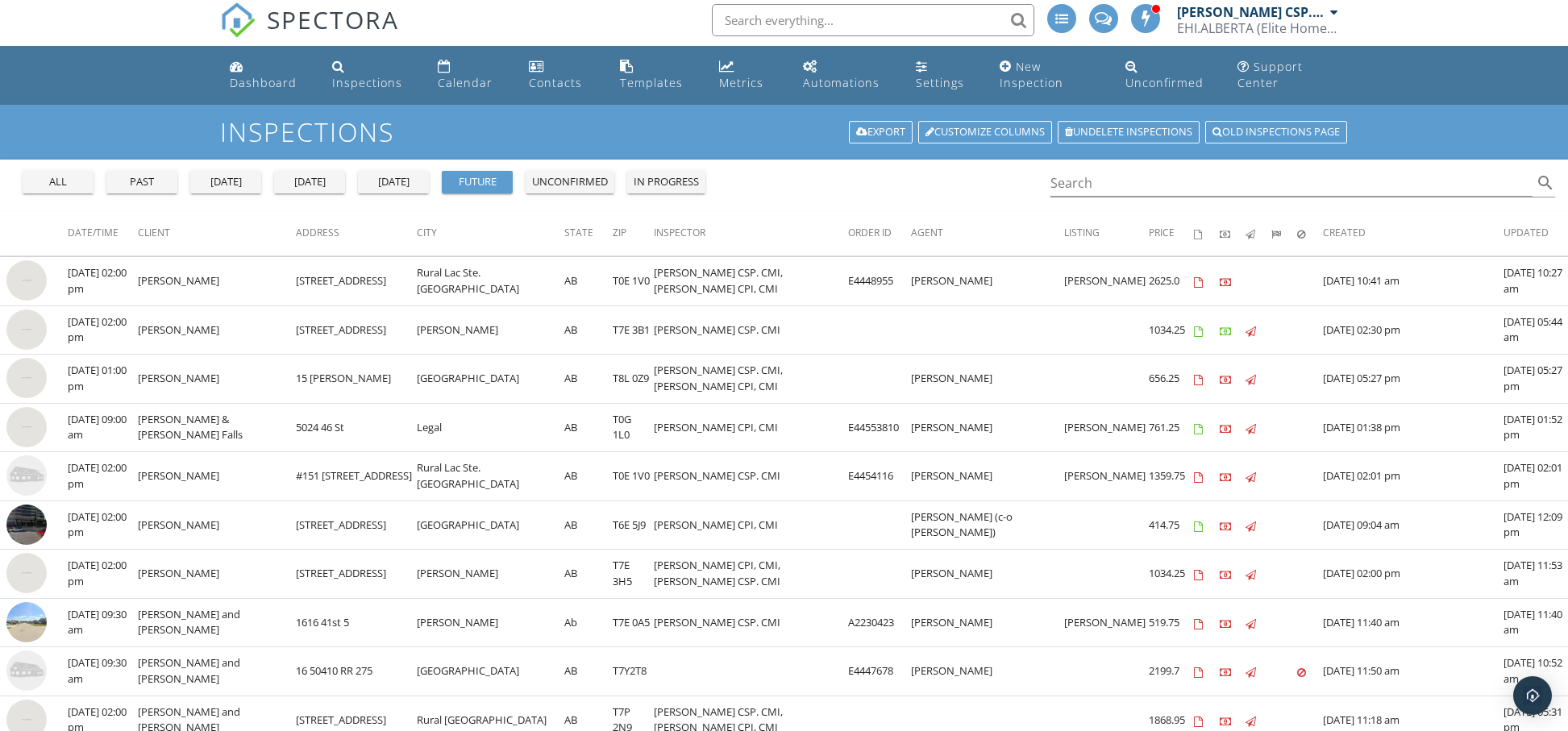
scroll to position [7, 0]
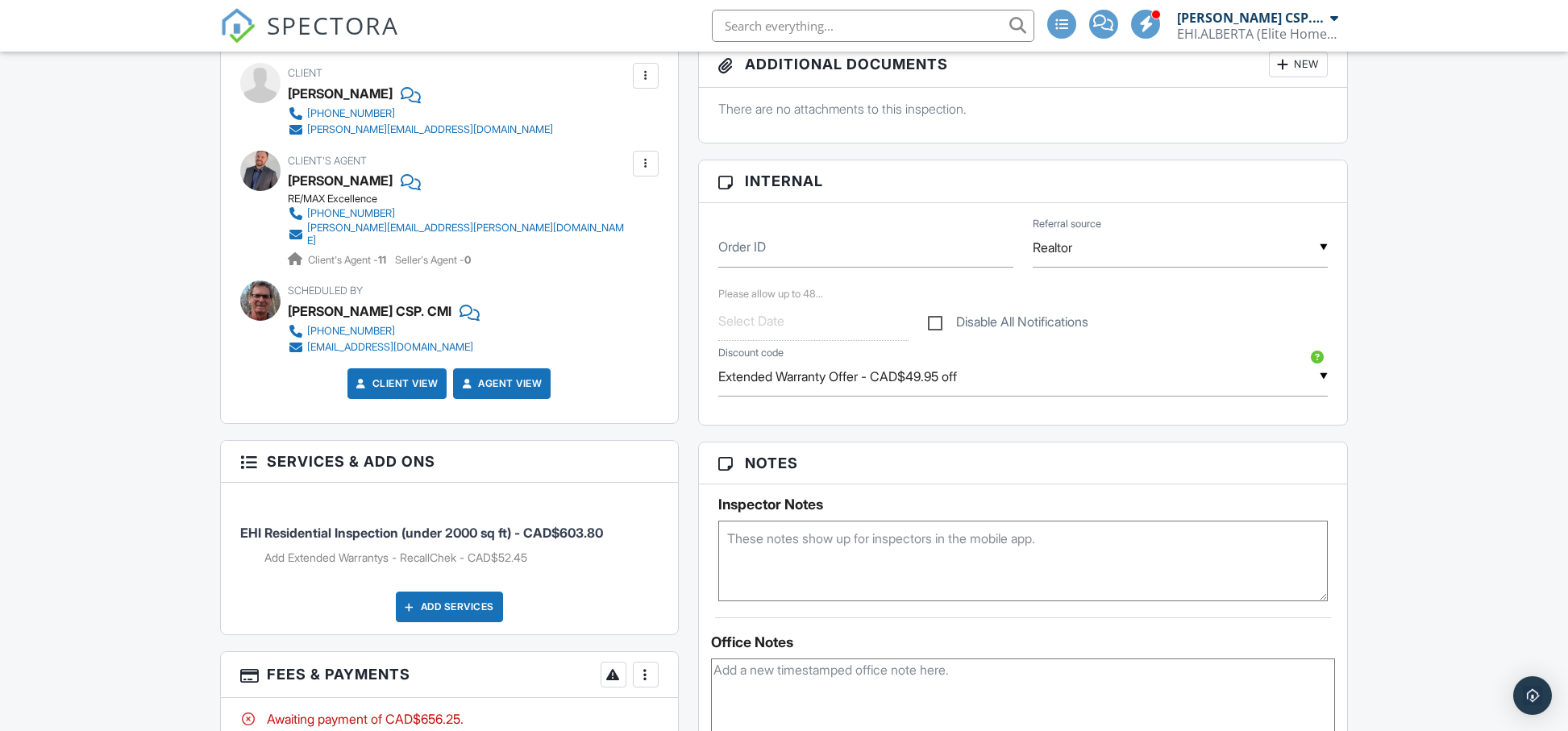
scroll to position [695, 0]
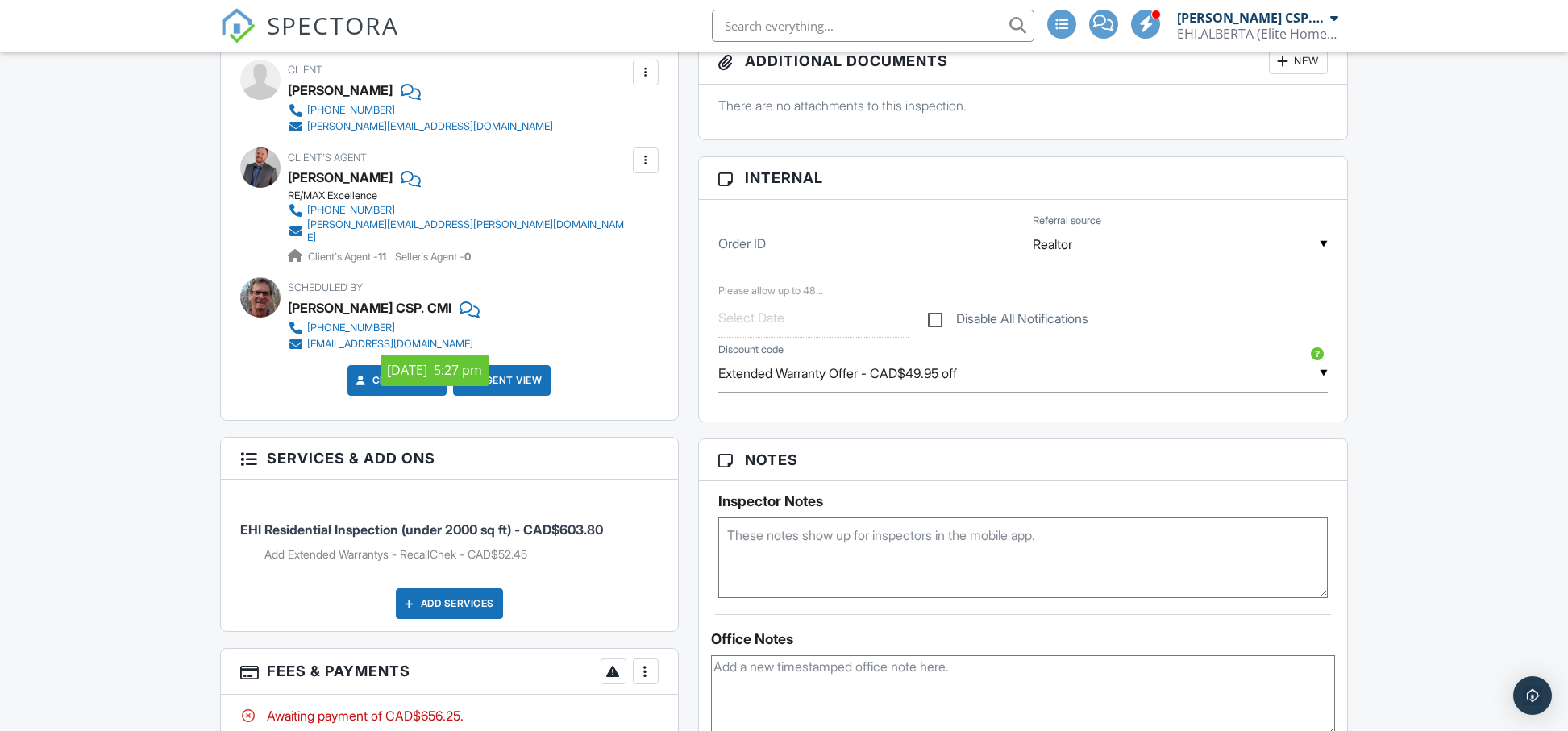
click at [260, 296] on div at bounding box center [260, 298] width 40 height 40
click at [370, 321] on div "[PHONE_NUMBER]" at bounding box center [351, 328] width 87 height 13
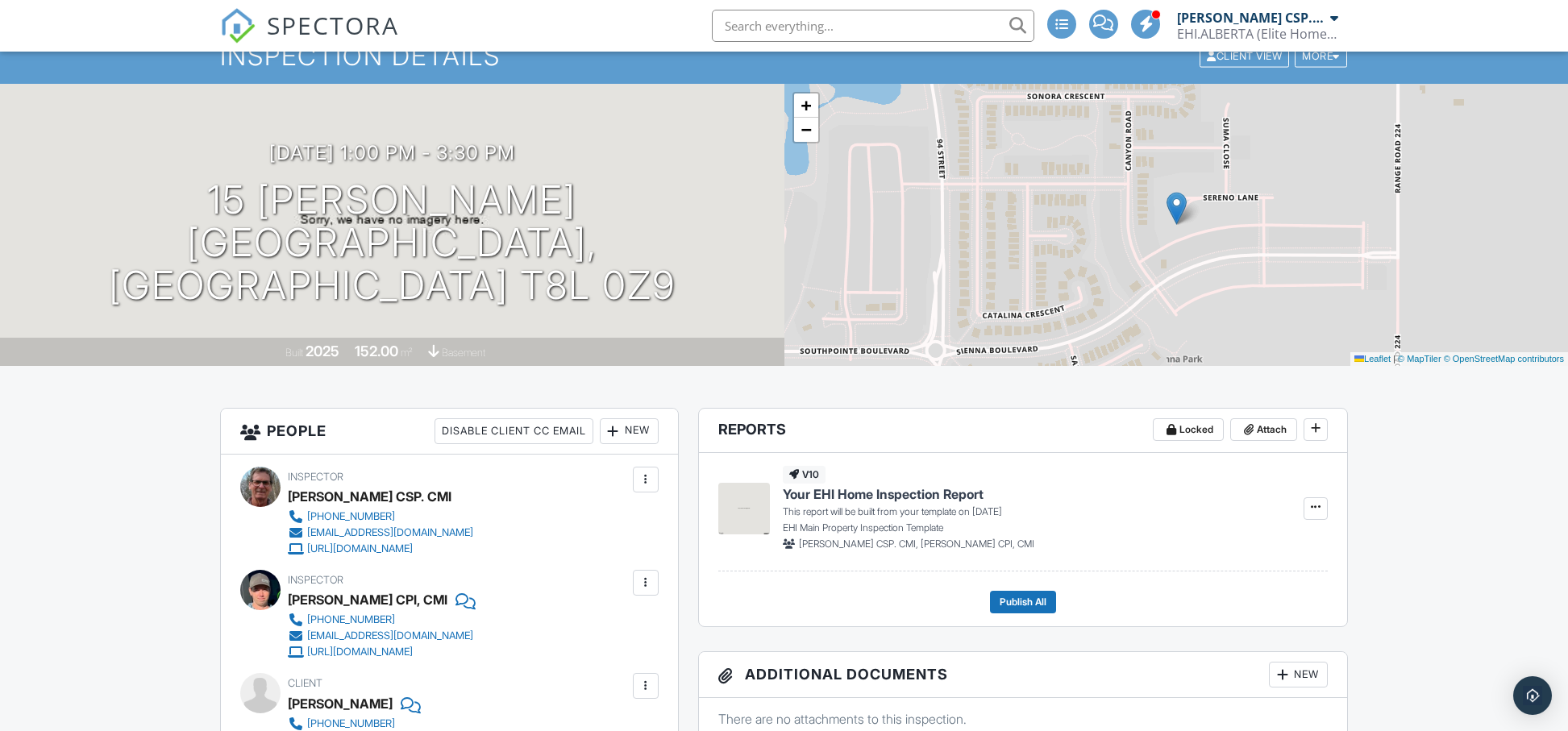
scroll to position [0, 0]
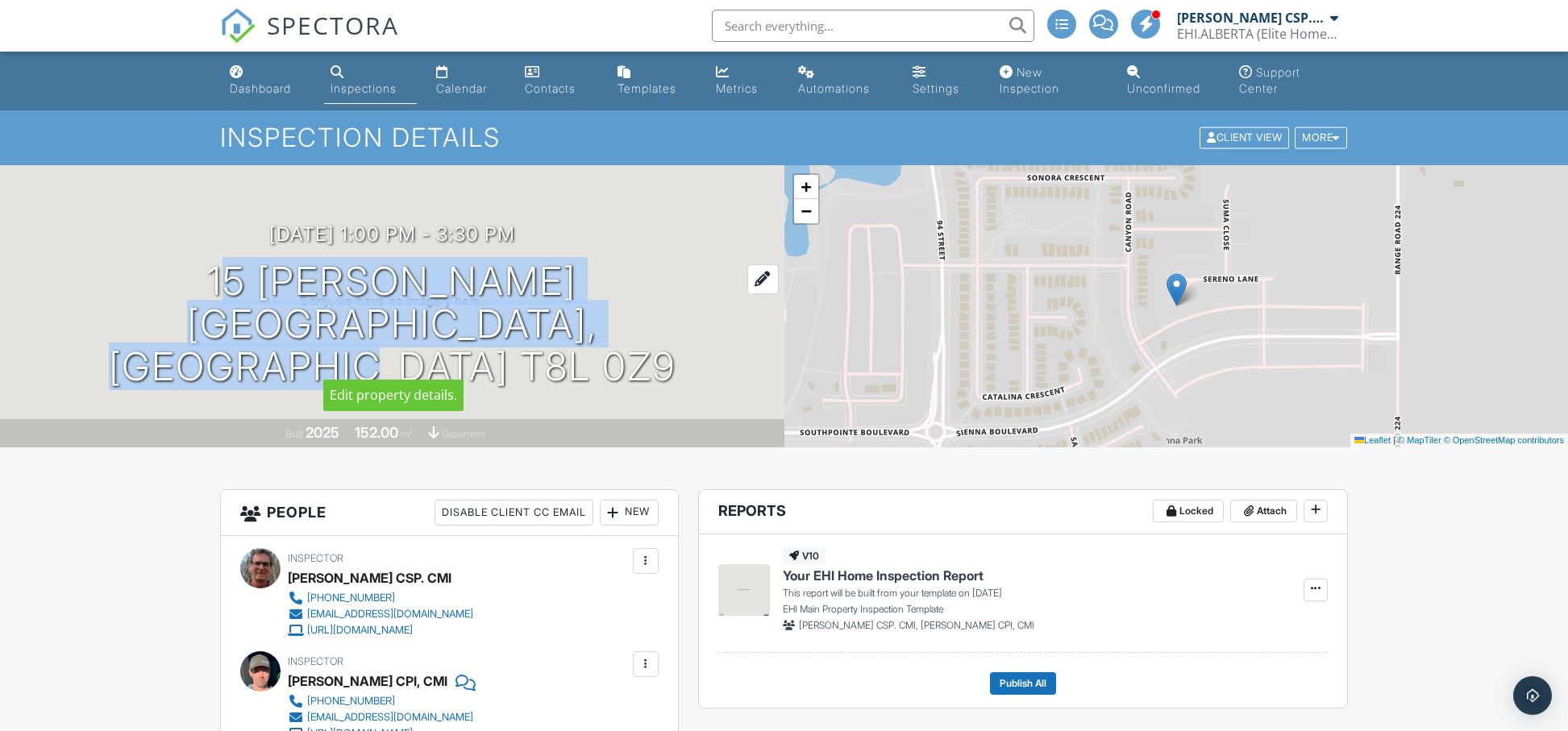
drag, startPoint x: 292, startPoint y: 300, endPoint x: 723, endPoint y: 350, distance: 433.9
click at [723, 350] on h1 "15 [PERSON_NAME] [GEOGRAPHIC_DATA], AB T8L 0Z9" at bounding box center [392, 324] width 733 height 127
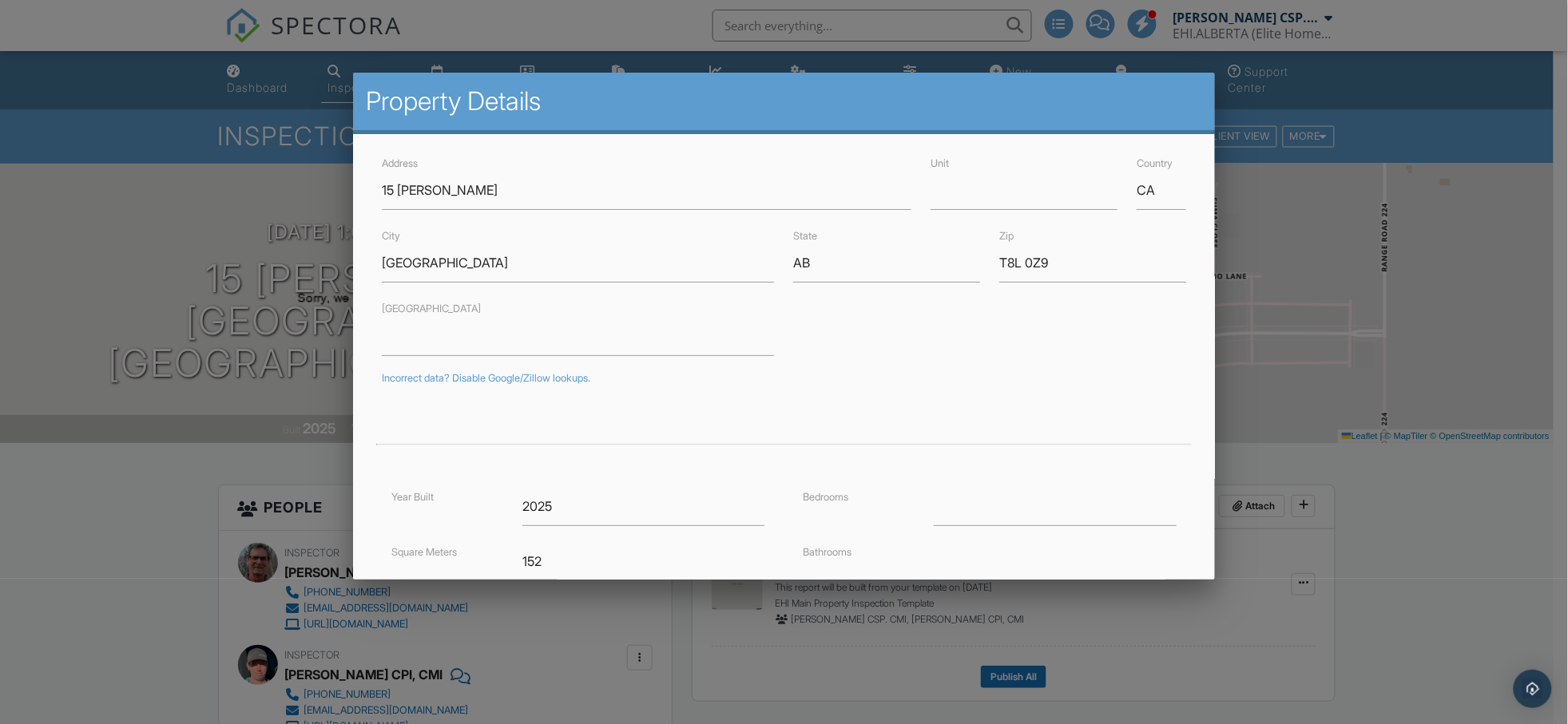
click at [1463, 223] on div at bounding box center [784, 373] width 1568 height 906
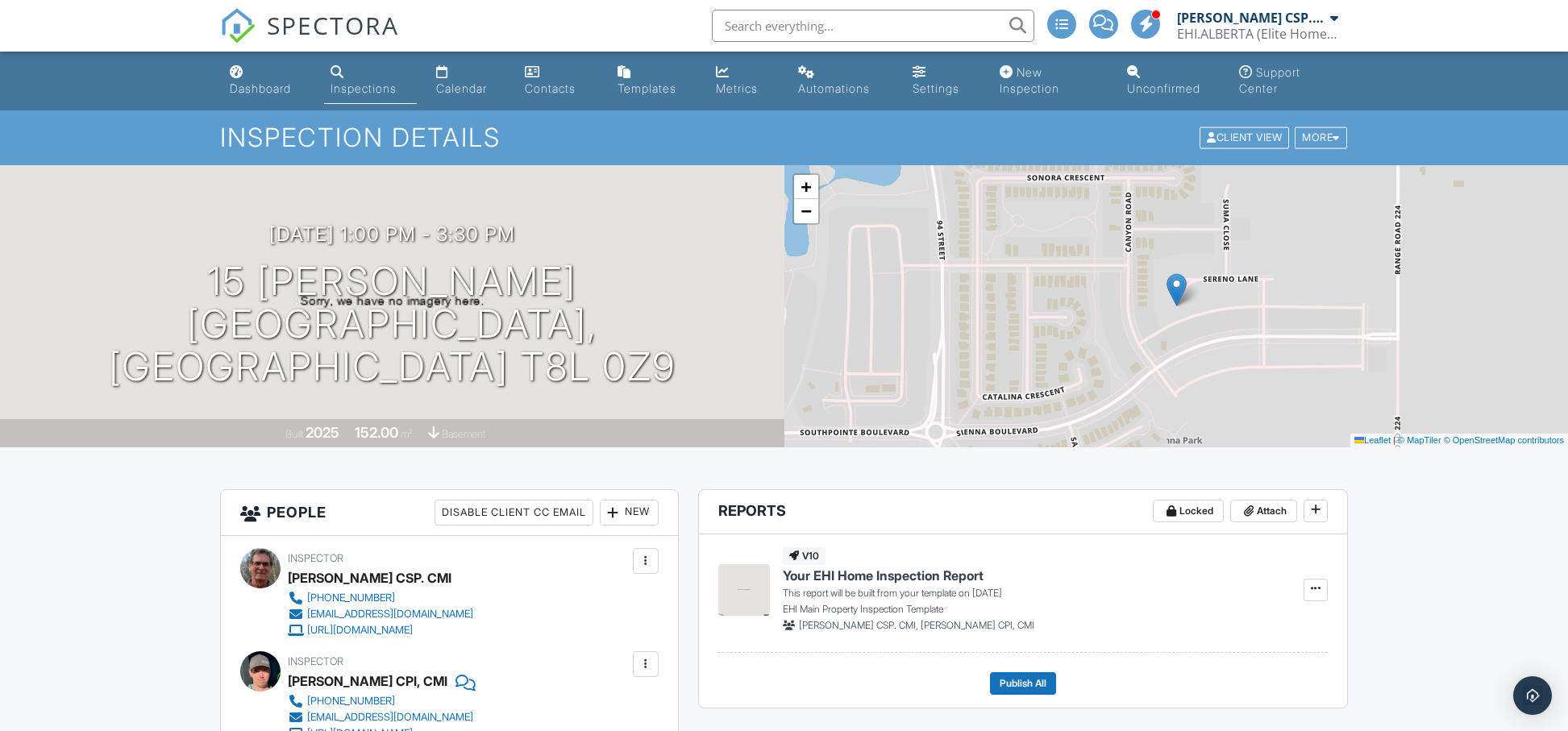
scroll to position [2, 0]
